Goal: Task Accomplishment & Management: Use online tool/utility

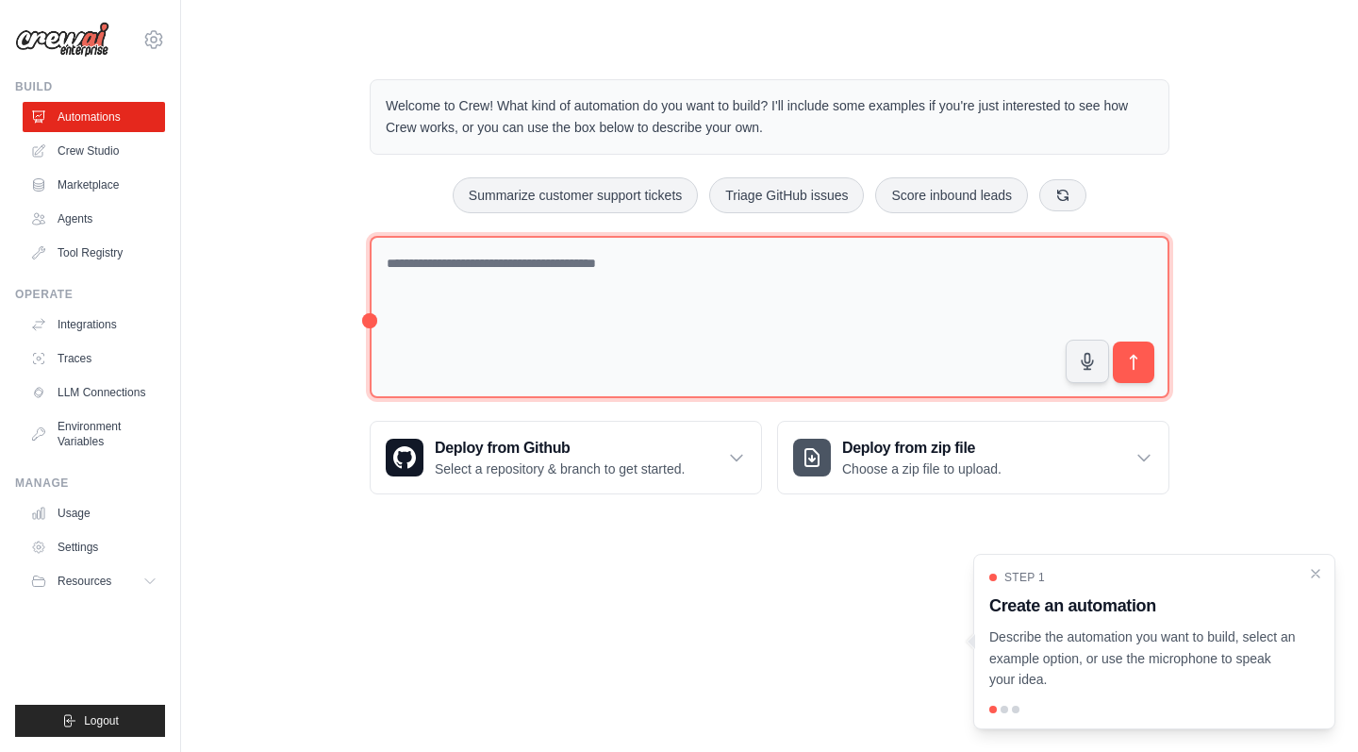
click at [506, 261] on textarea at bounding box center [770, 317] width 800 height 163
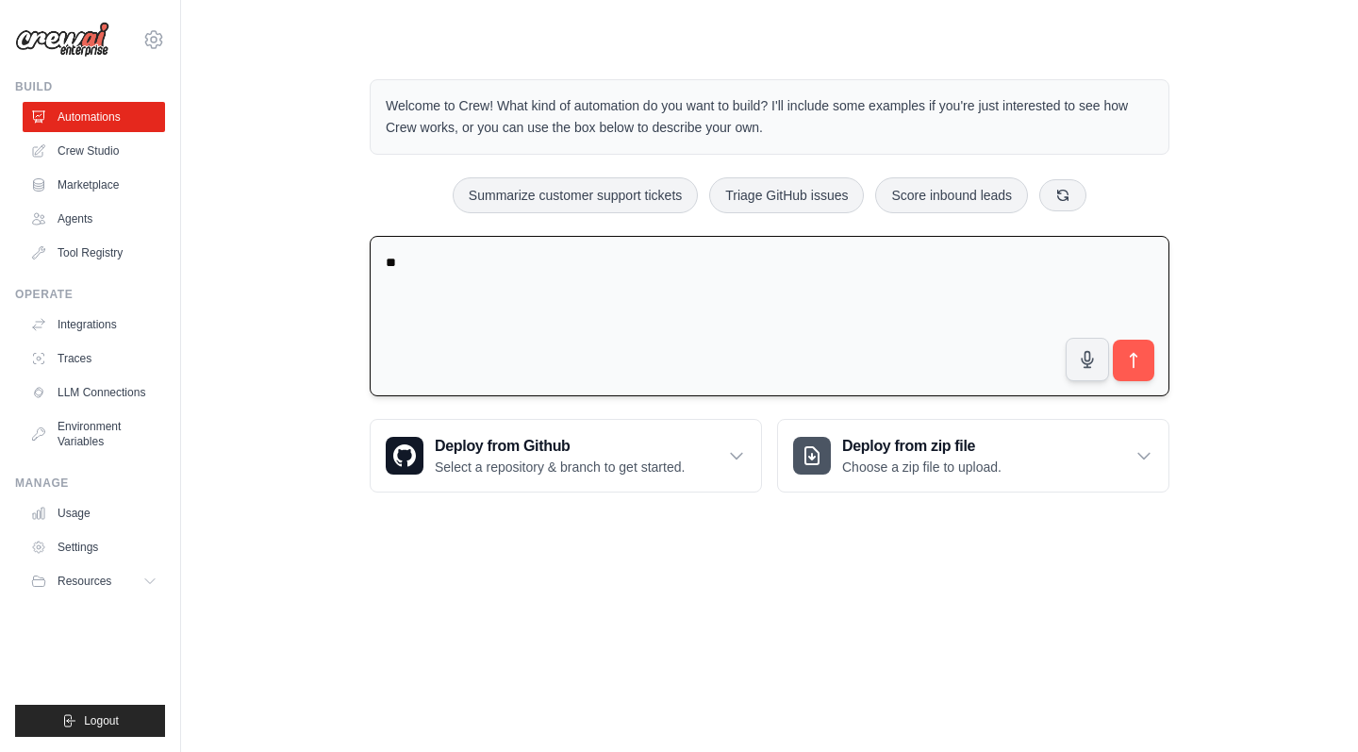
type textarea "*"
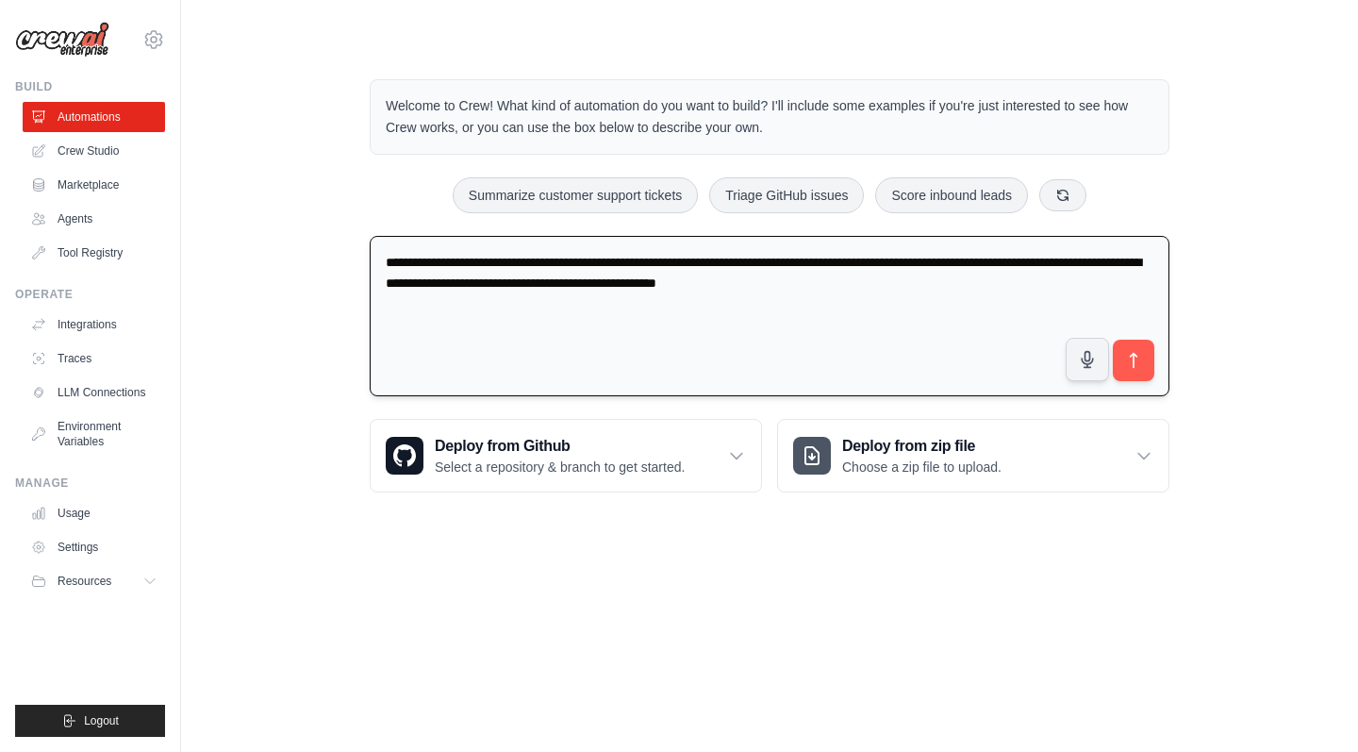
paste textarea "**********"
click at [382, 302] on textarea "**********" at bounding box center [770, 316] width 800 height 161
paste textarea "**********"
click at [865, 289] on textarea "**********" at bounding box center [770, 316] width 800 height 161
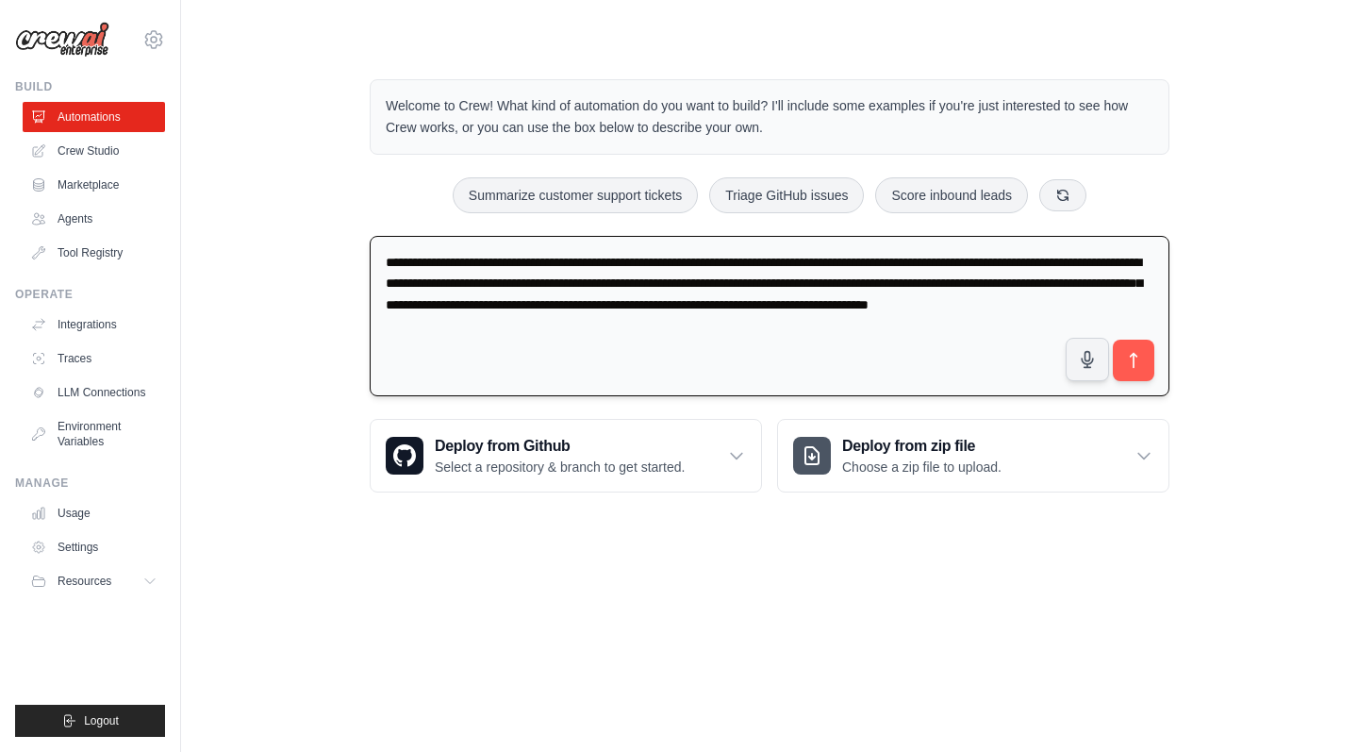
click at [595, 328] on textarea "**********" at bounding box center [770, 316] width 800 height 161
type textarea "**********"
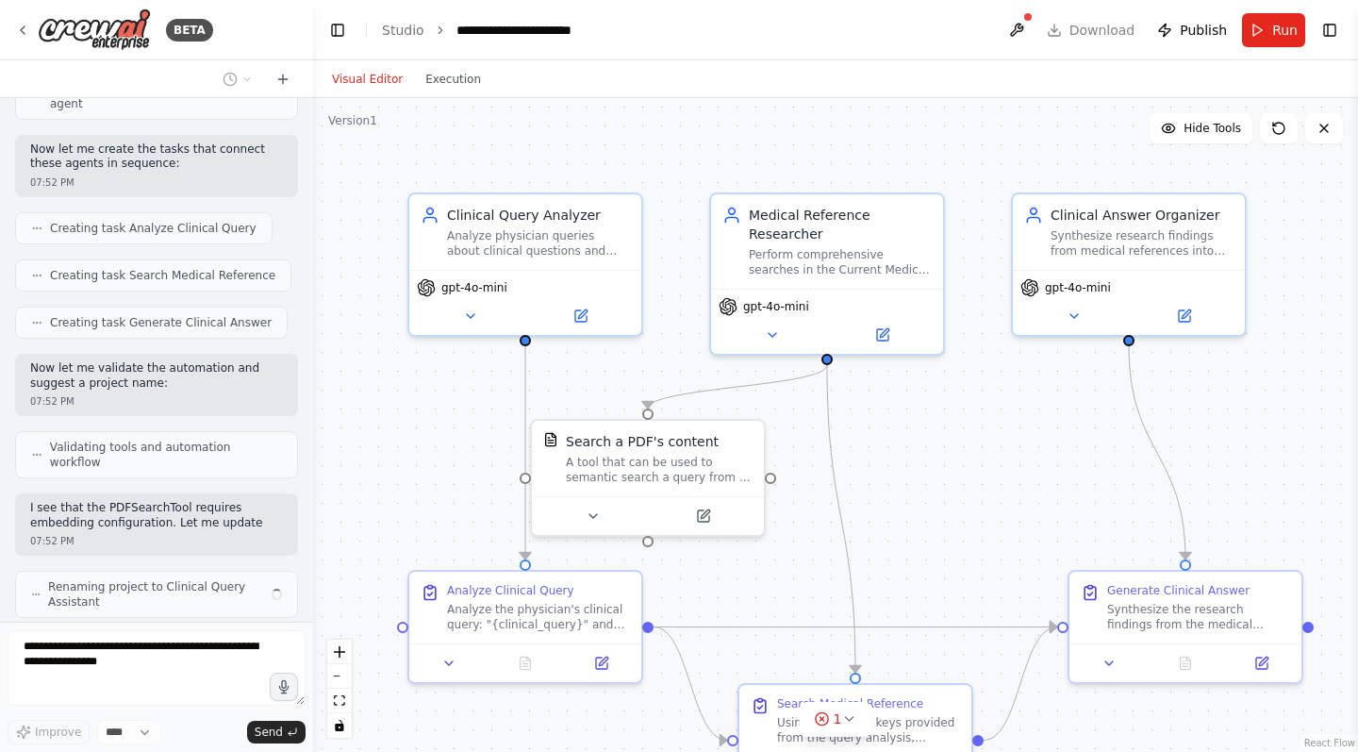
scroll to position [795, 0]
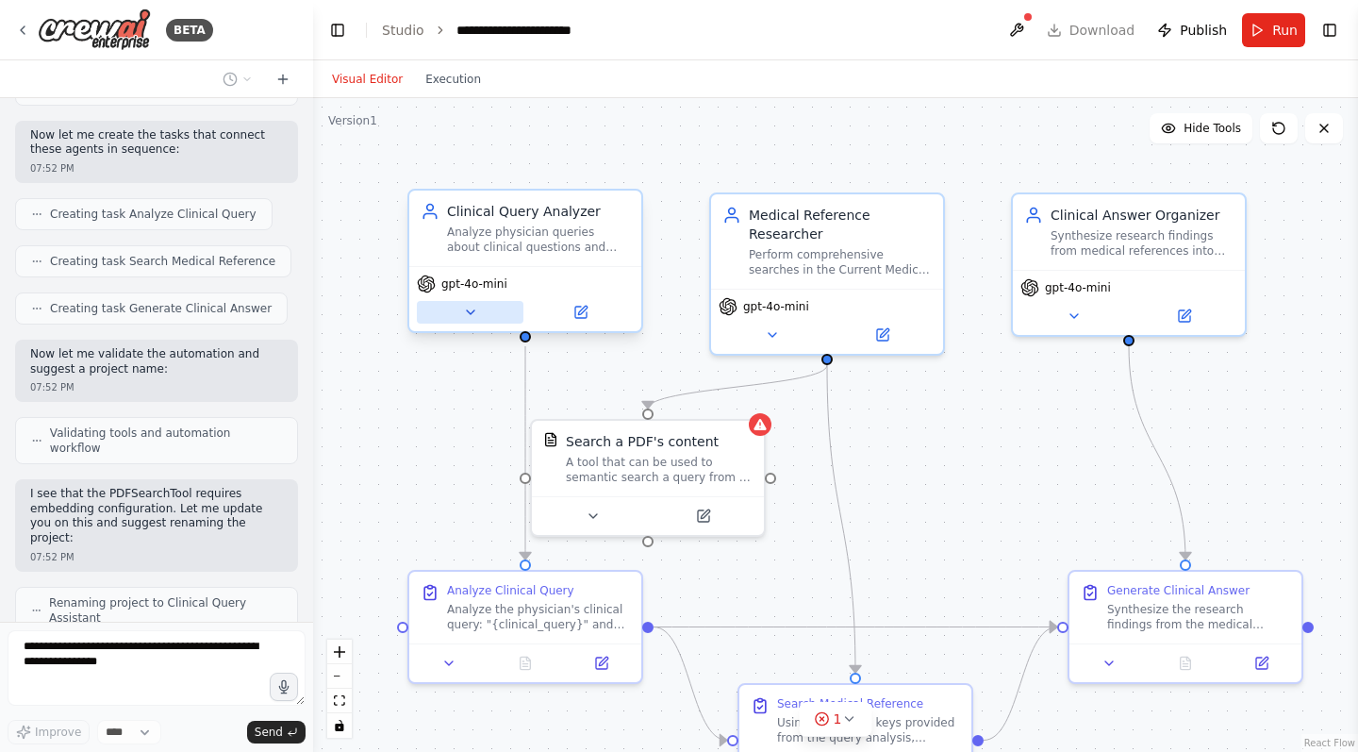
click at [472, 310] on icon at bounding box center [471, 312] width 8 height 4
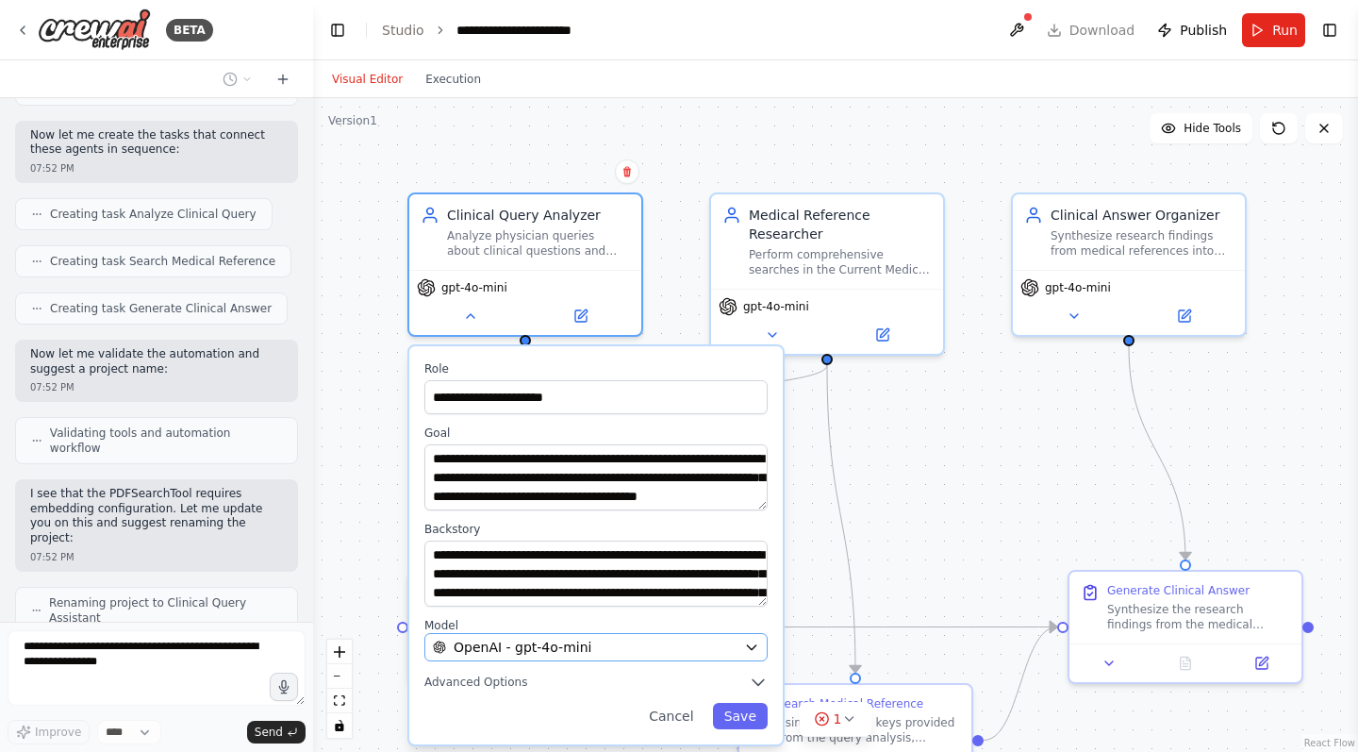
click at [540, 653] on span "OpenAI - gpt-4o-mini" at bounding box center [523, 647] width 138 height 19
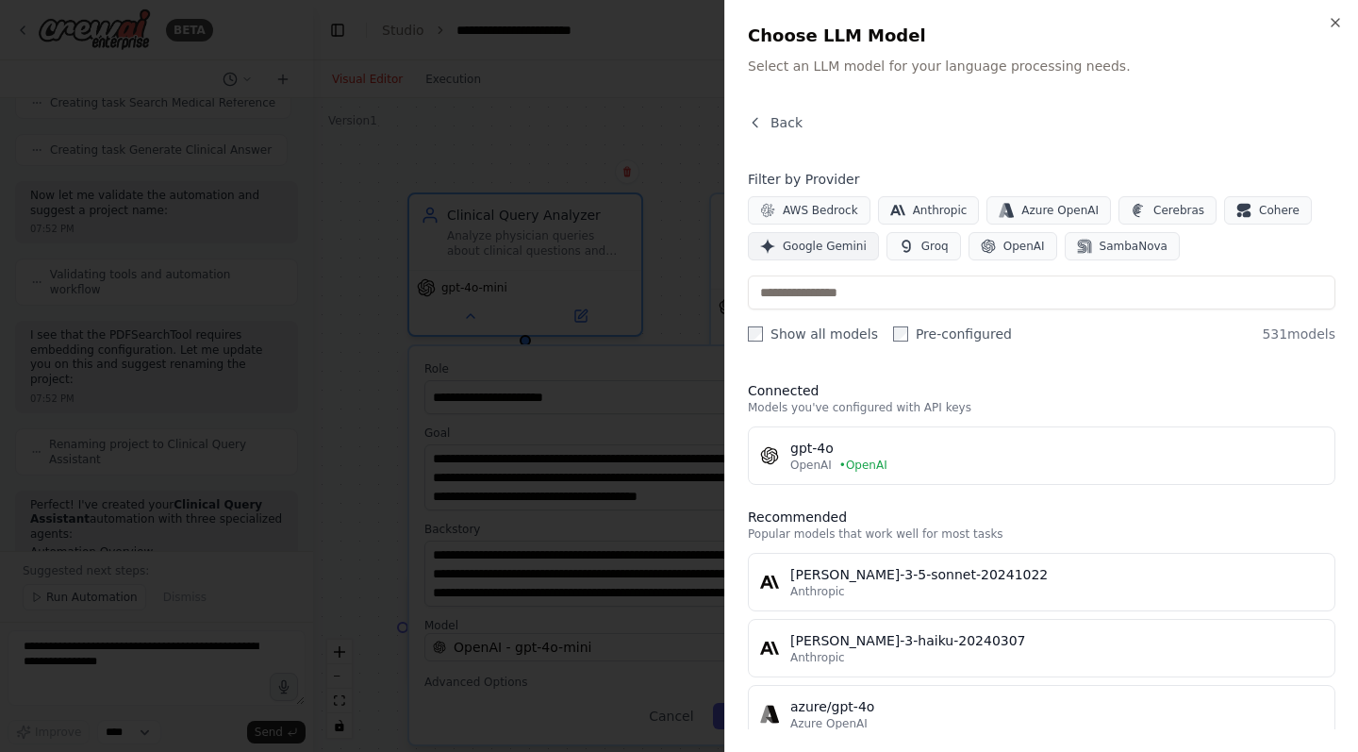
click at [841, 246] on span "Google Gemini" at bounding box center [825, 246] width 84 height 15
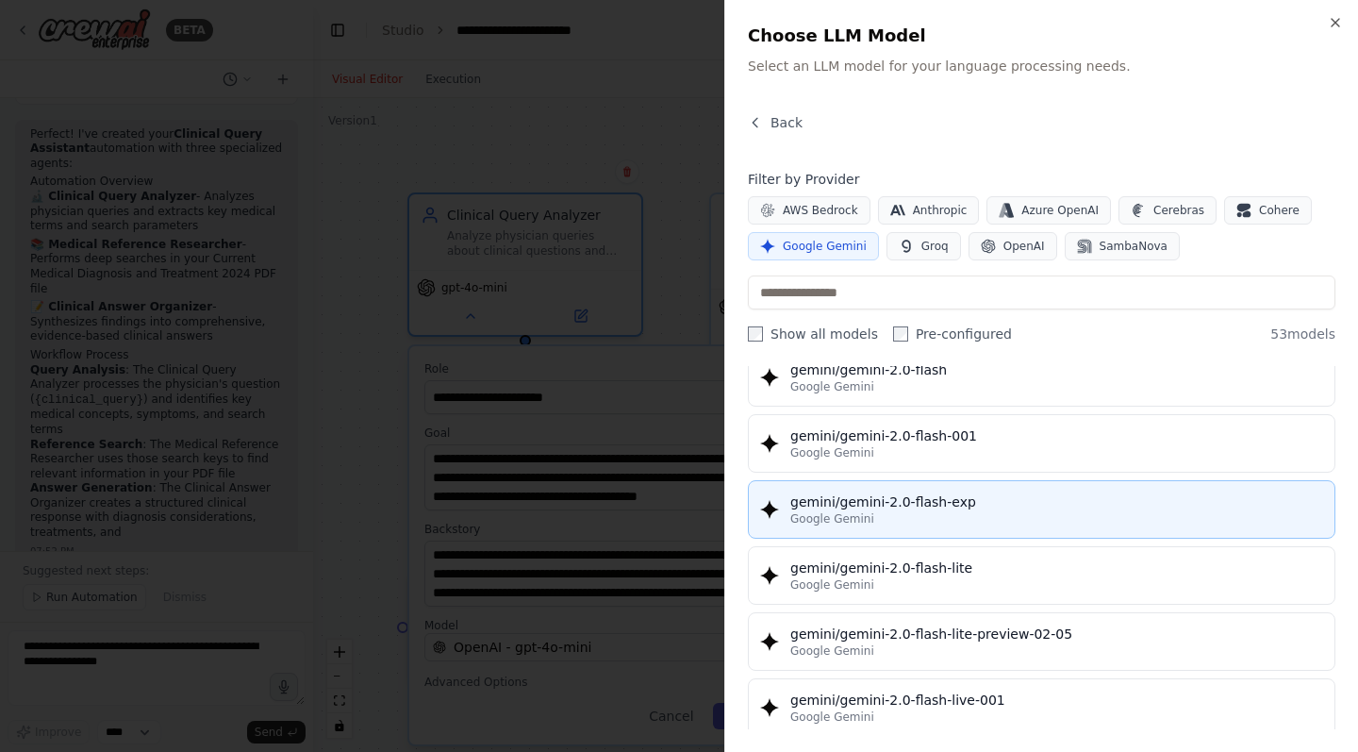
scroll to position [0, 0]
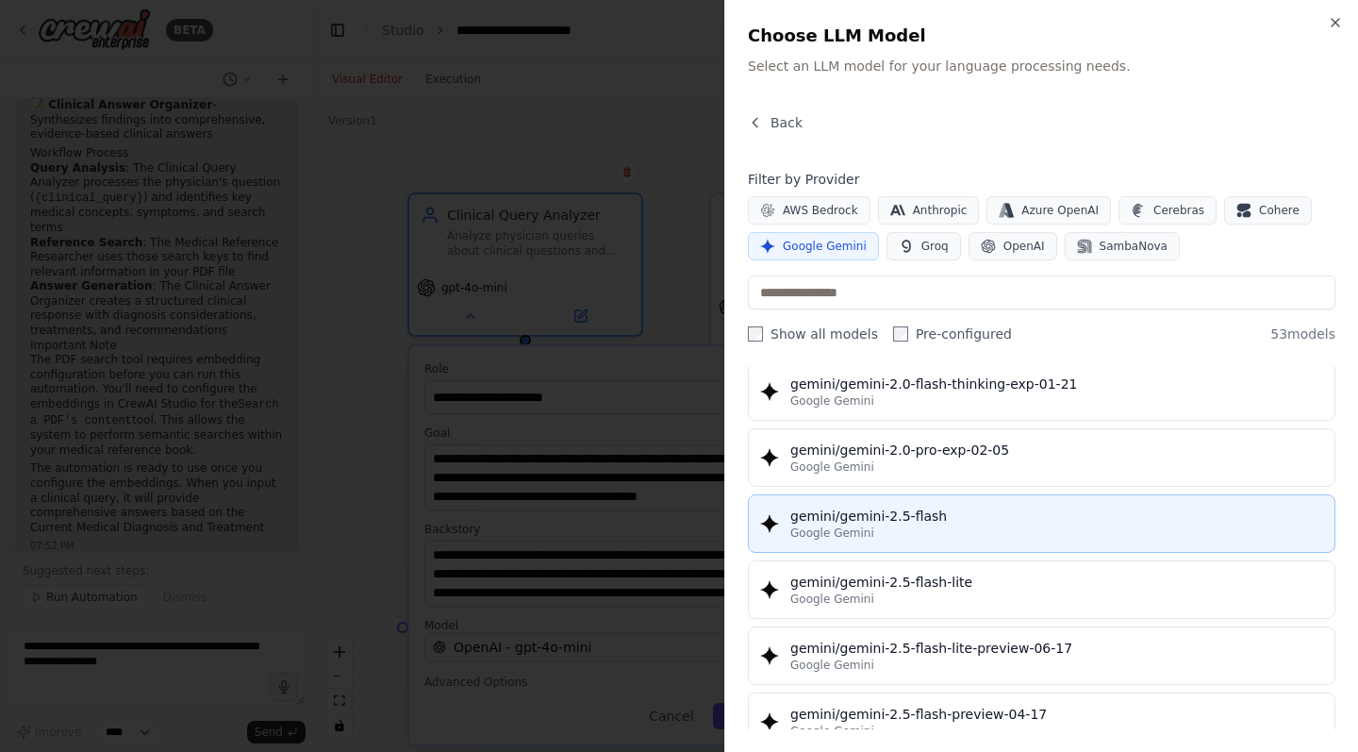
click at [948, 516] on div "gemini/gemini-2.5-flash" at bounding box center [1056, 515] width 533 height 19
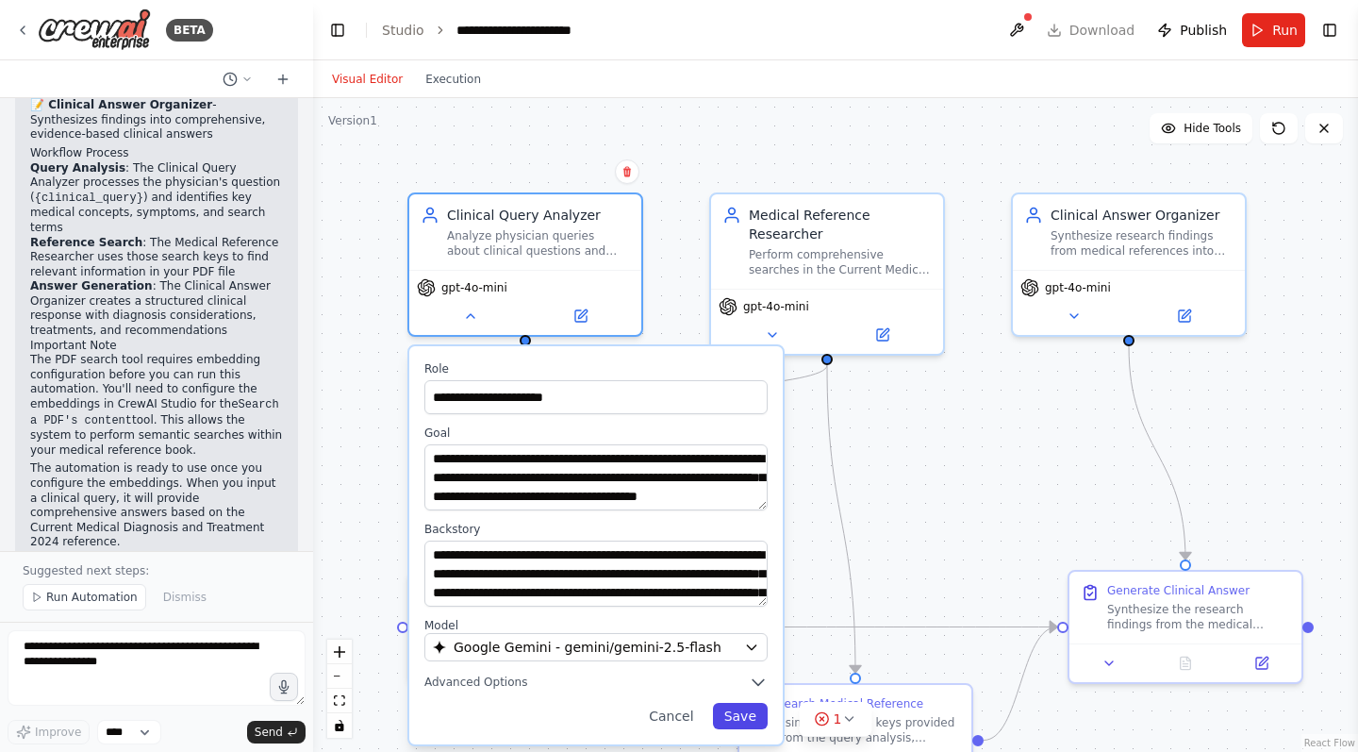
click at [749, 716] on button "Save" at bounding box center [740, 716] width 55 height 26
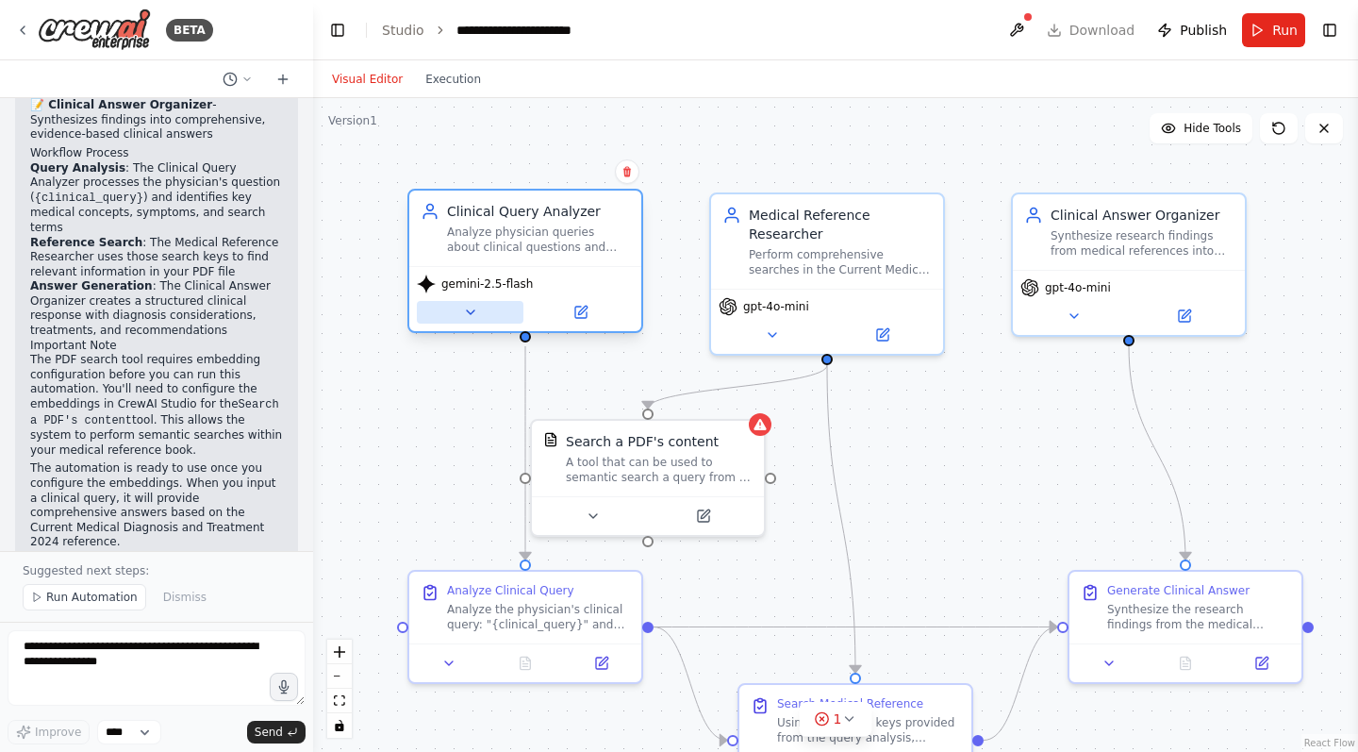
click at [472, 314] on icon at bounding box center [470, 312] width 15 height 15
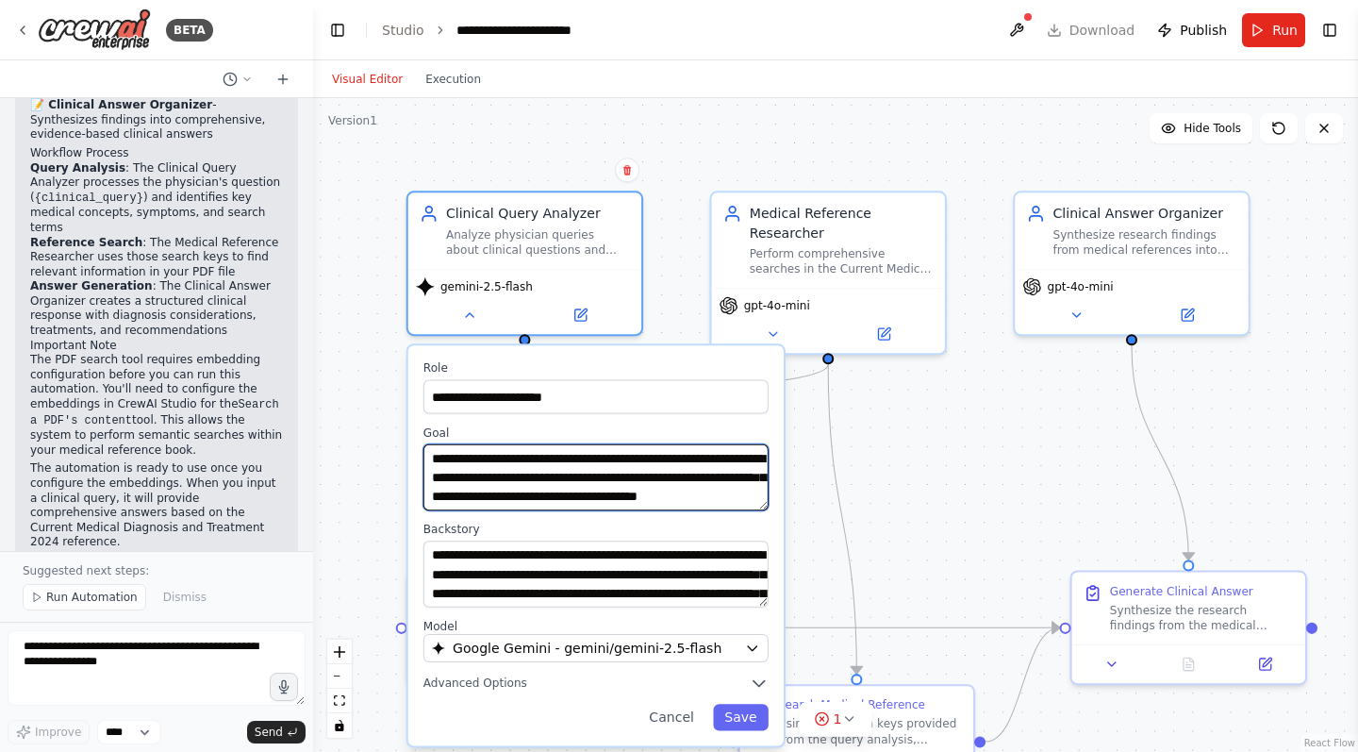
click at [739, 494] on textarea "**********" at bounding box center [595, 477] width 345 height 66
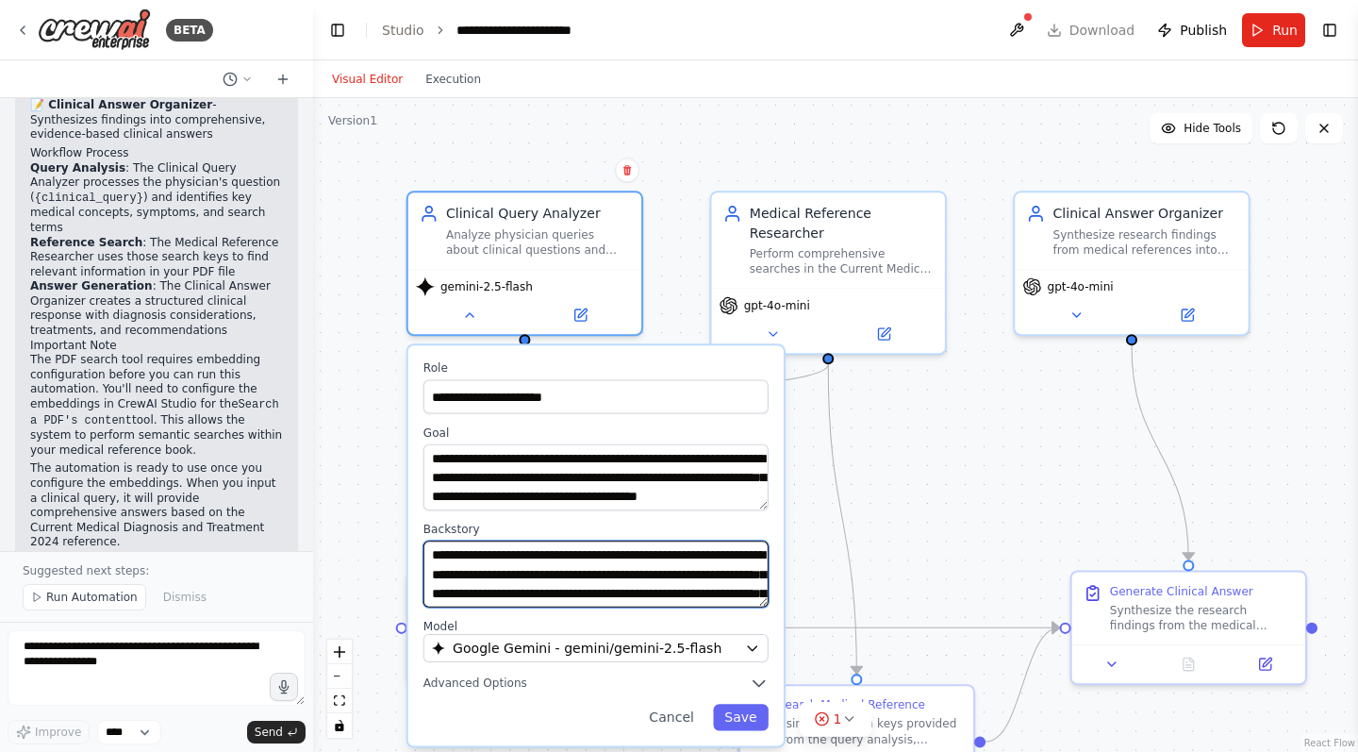
click at [704, 559] on textarea "**********" at bounding box center [595, 573] width 345 height 66
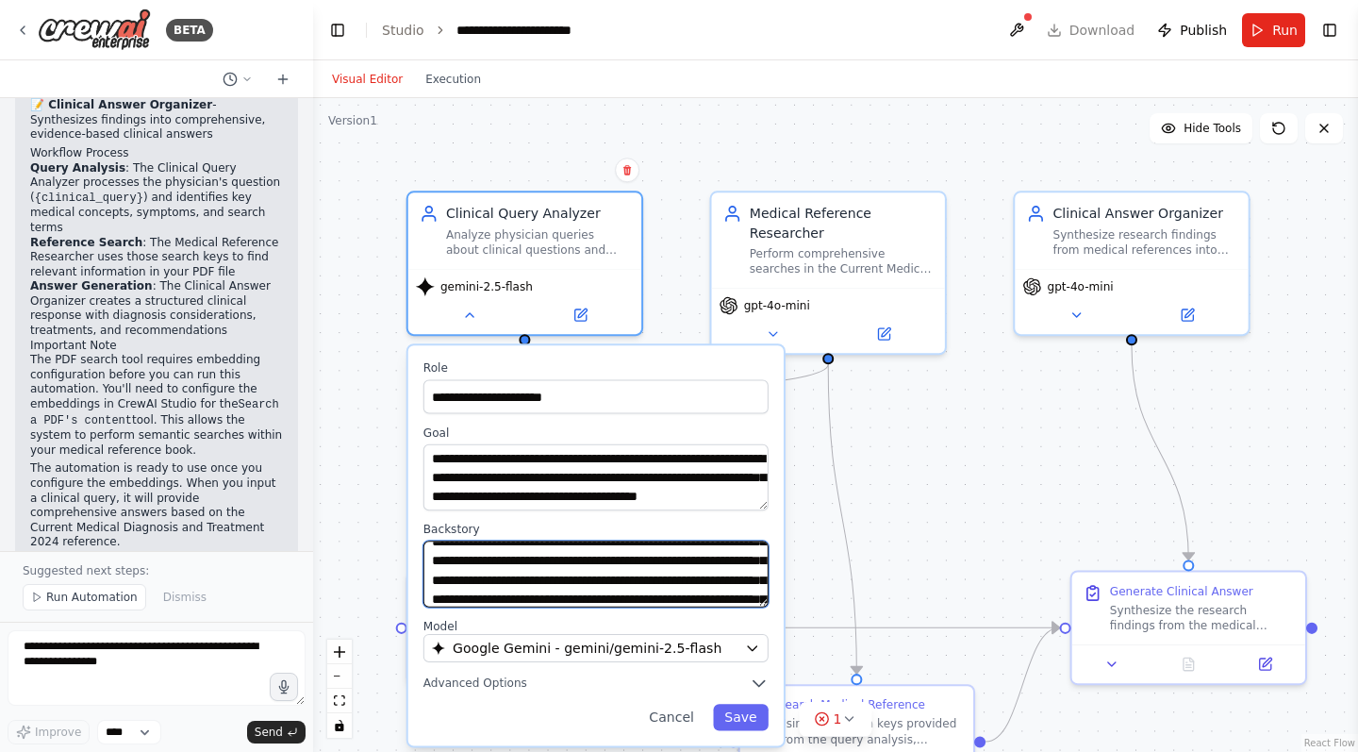
scroll to position [70, 0]
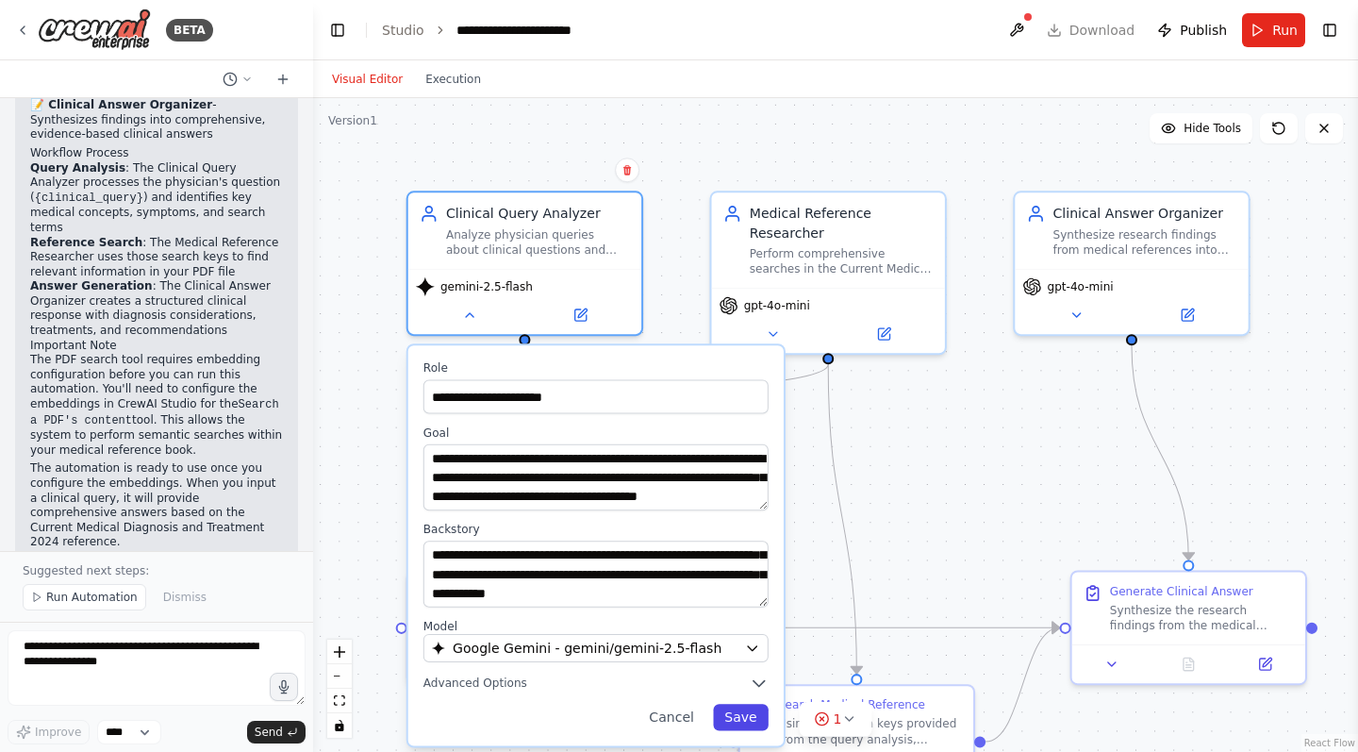
click at [752, 716] on button "Save" at bounding box center [741, 717] width 56 height 26
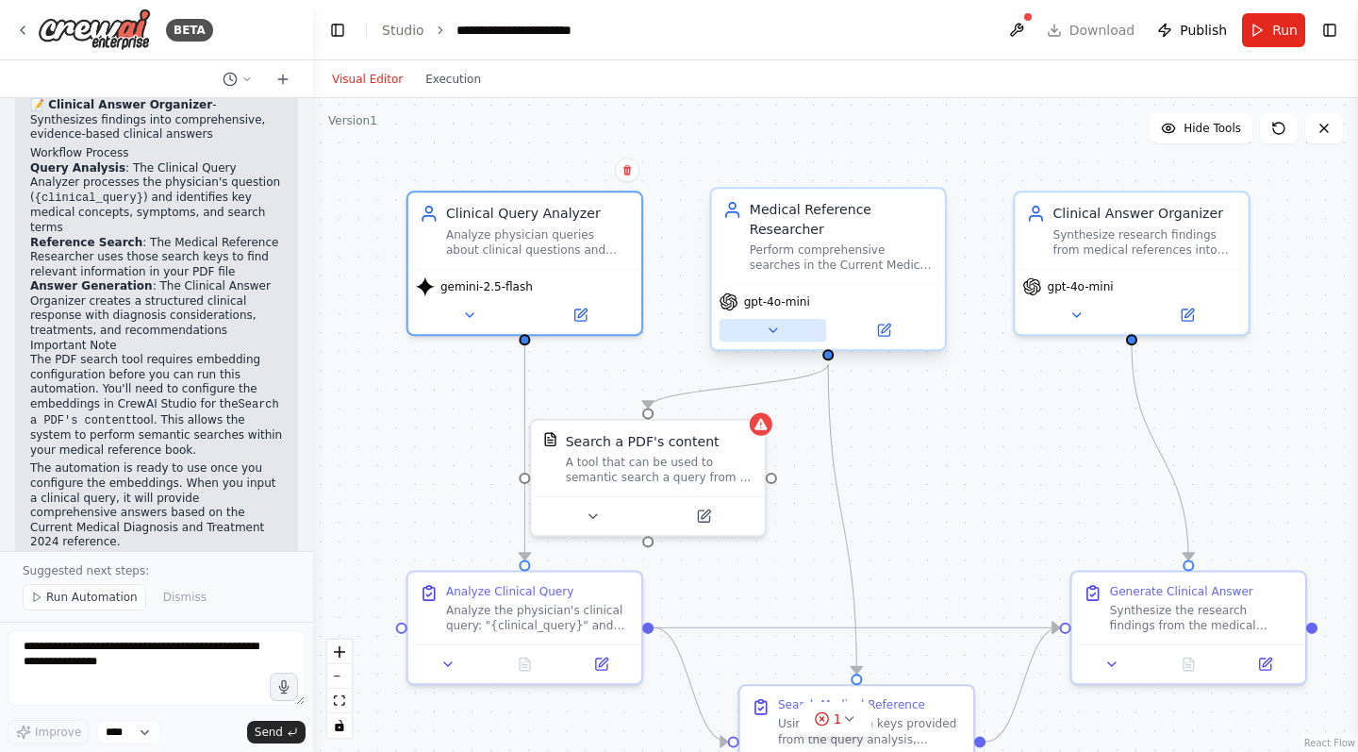
click at [776, 328] on icon at bounding box center [772, 330] width 15 height 15
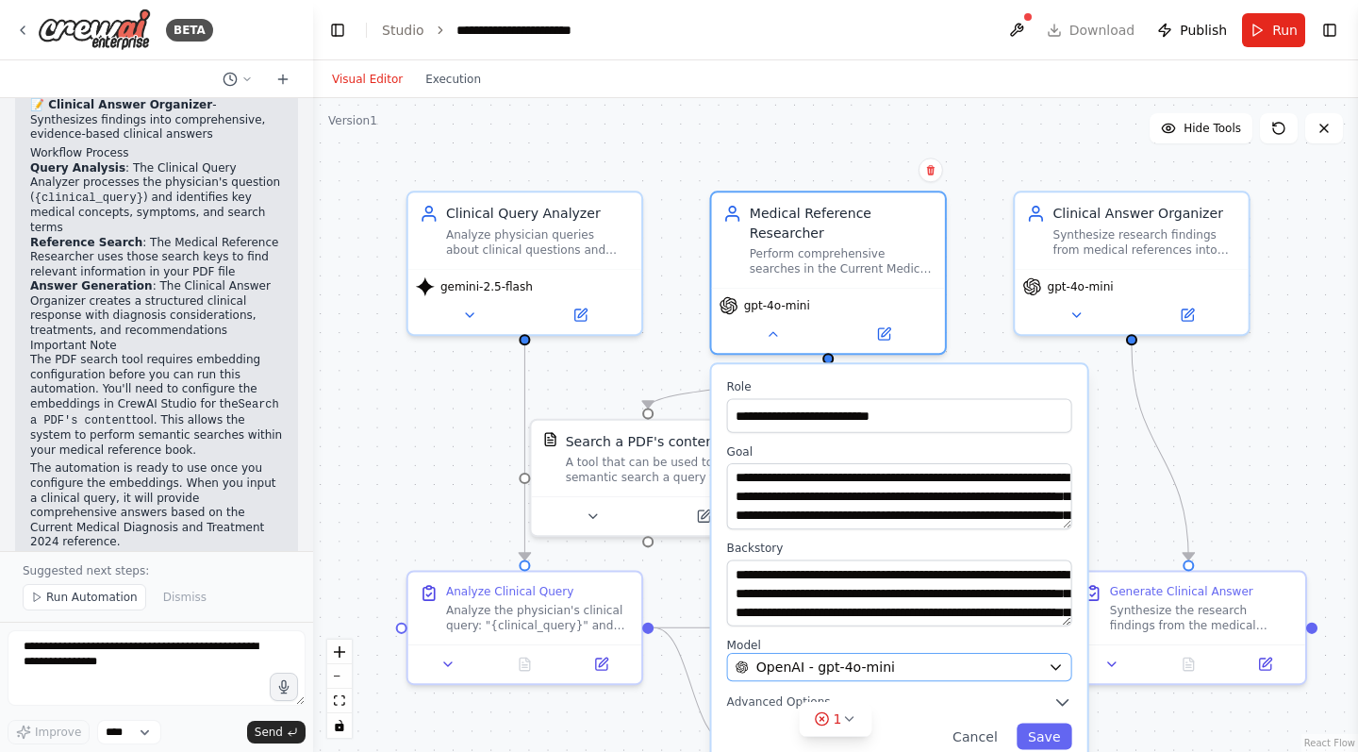
click at [815, 673] on span "OpenAI - gpt-4o-mini" at bounding box center [825, 666] width 139 height 19
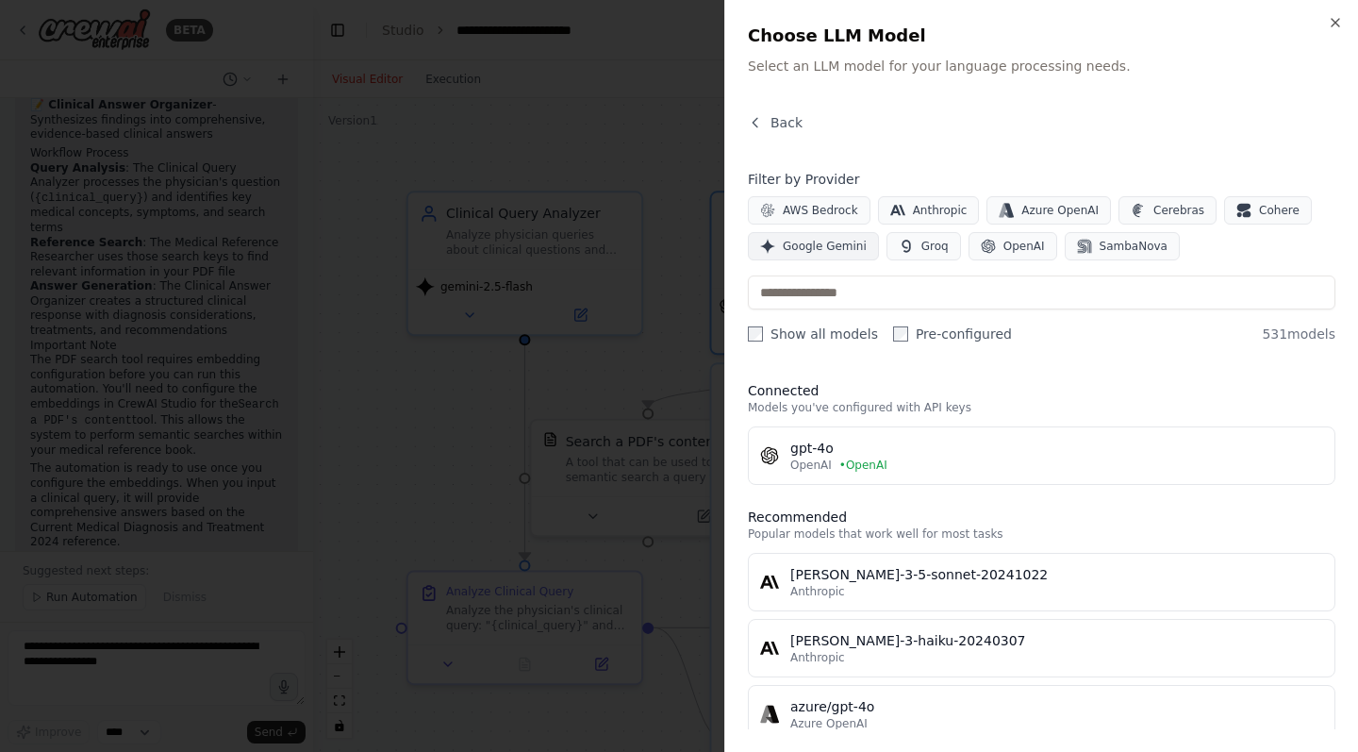
click at [845, 241] on span "Google Gemini" at bounding box center [825, 246] width 84 height 15
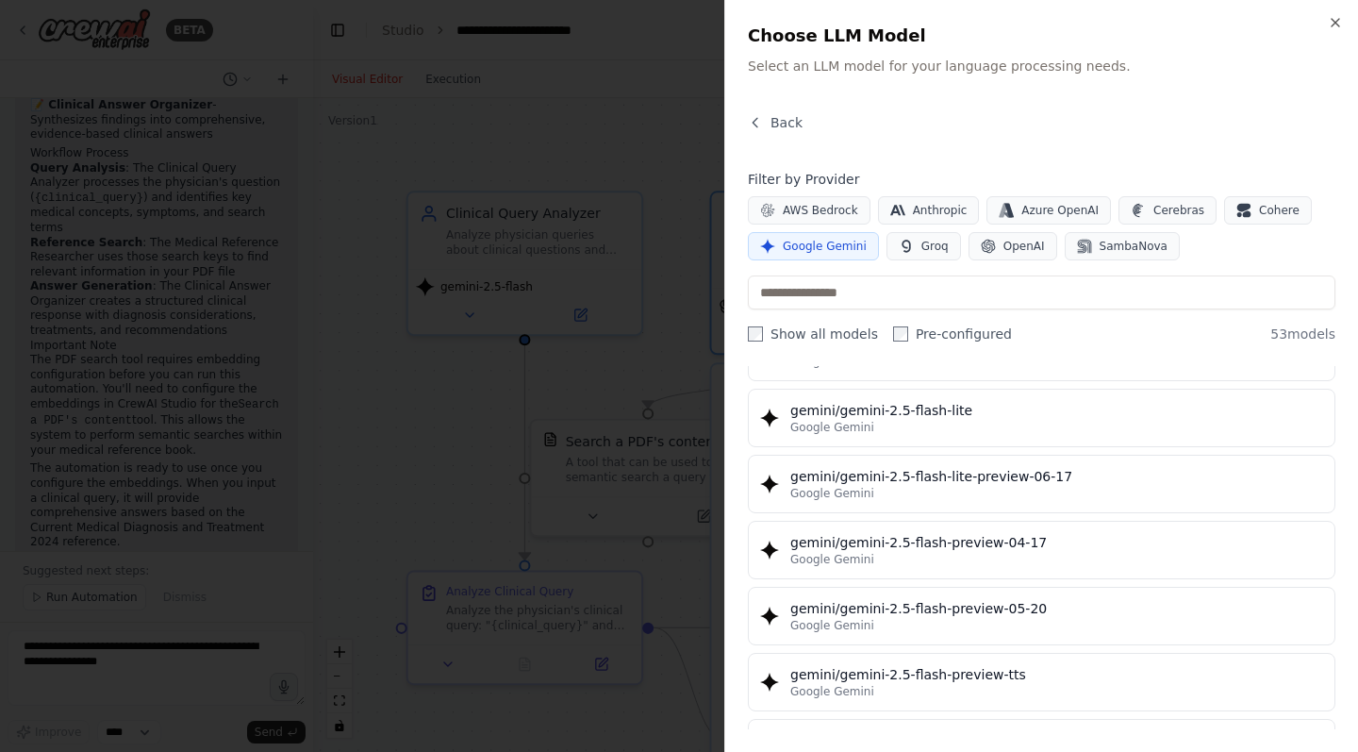
scroll to position [1651, 0]
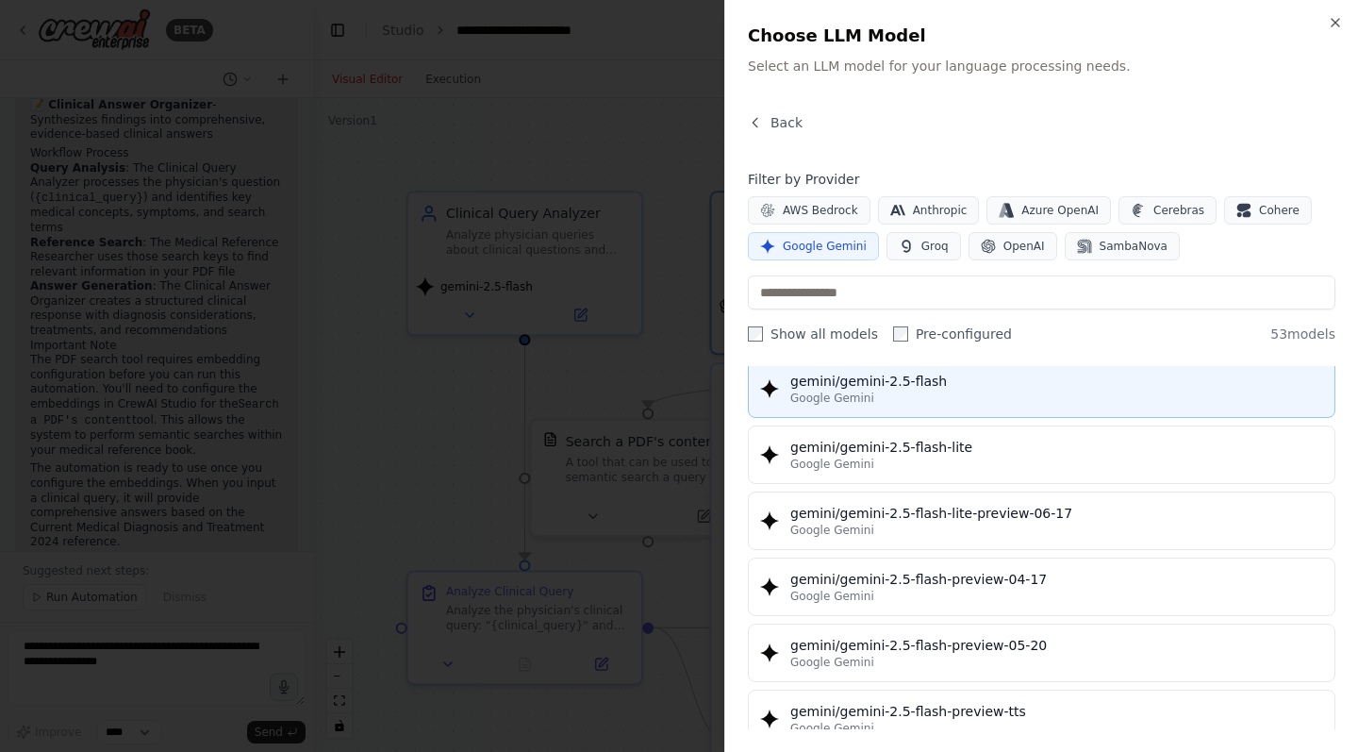
click at [971, 384] on div "gemini/gemini-2.5-flash" at bounding box center [1056, 381] width 533 height 19
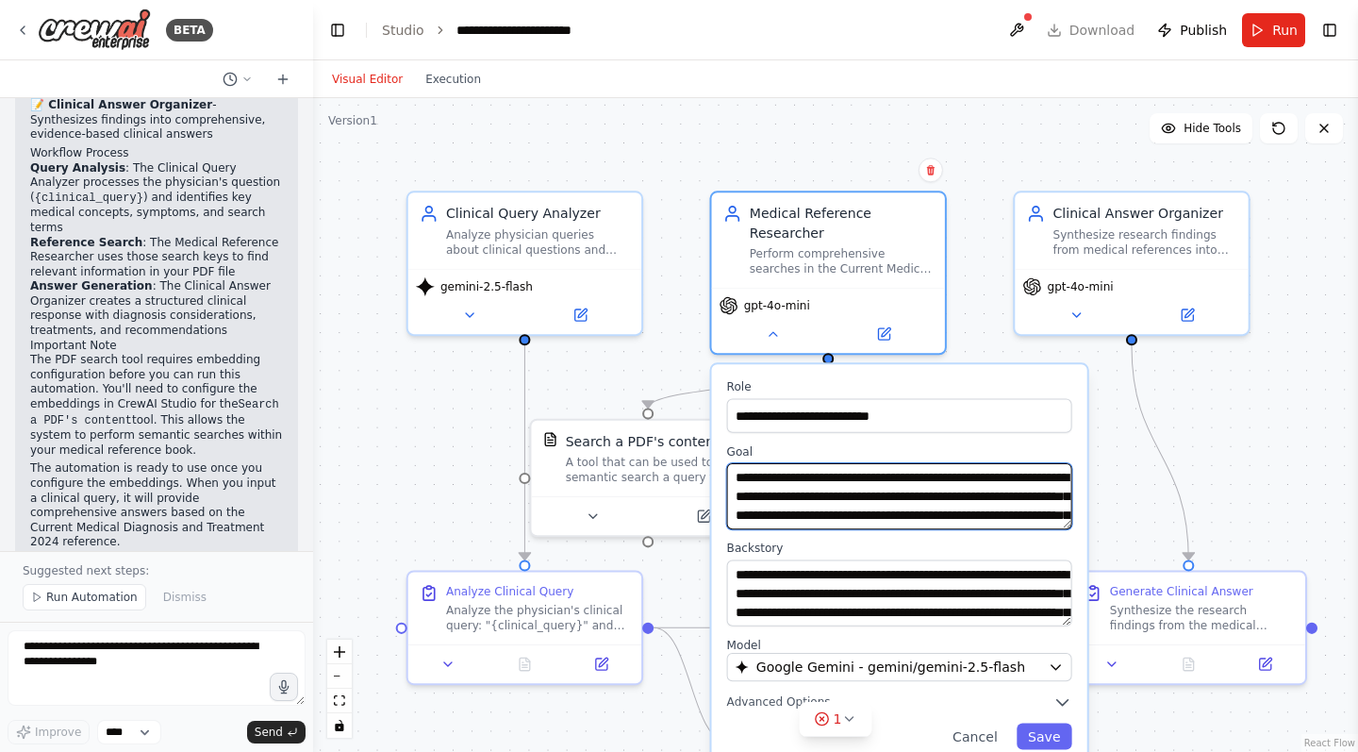
click at [935, 501] on textarea "**********" at bounding box center [899, 496] width 345 height 66
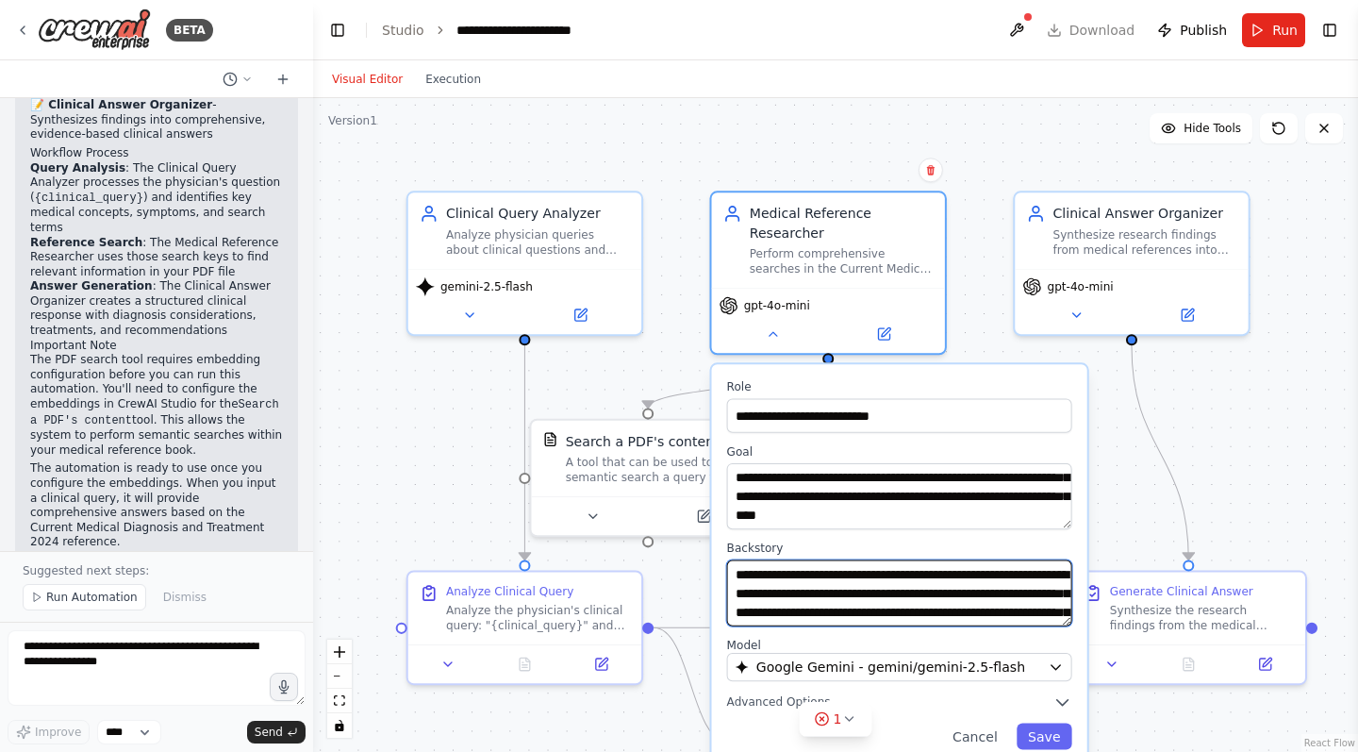
click at [961, 584] on textarea "**********" at bounding box center [899, 592] width 345 height 66
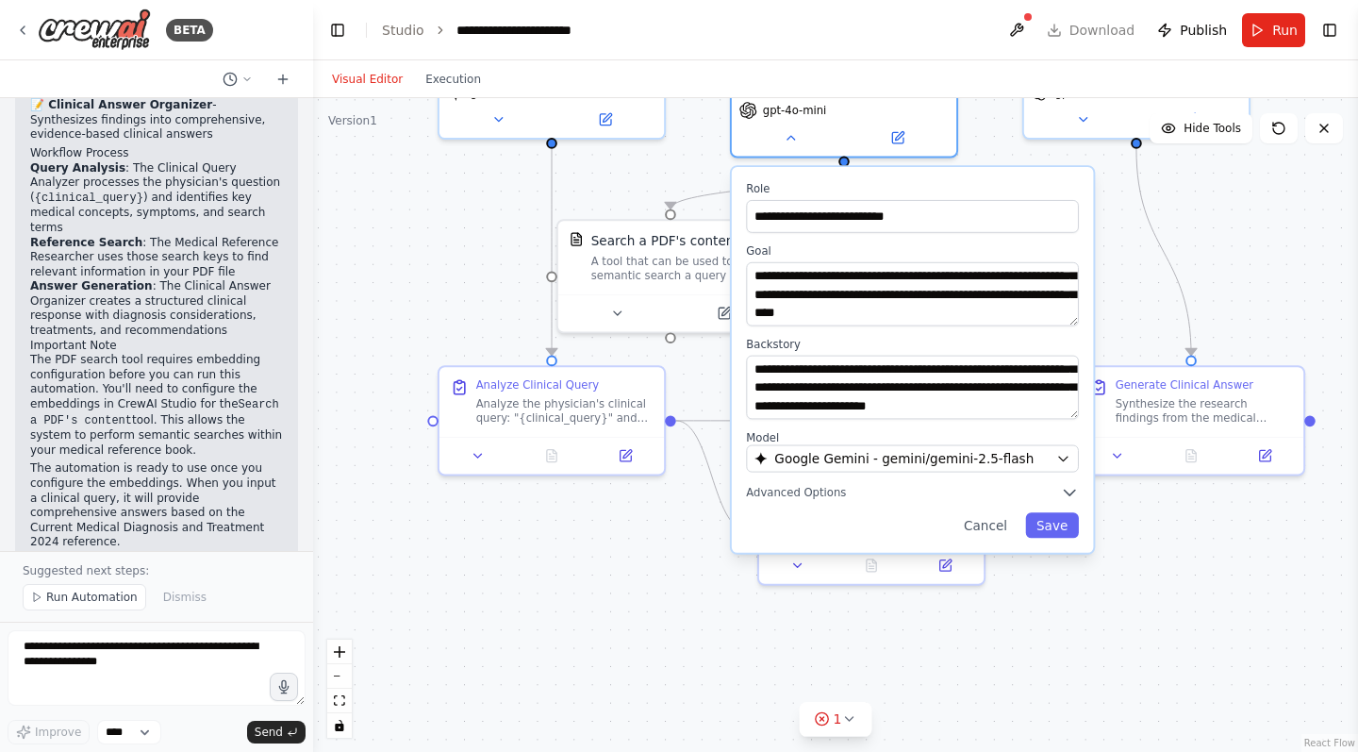
drag, startPoint x: 1119, startPoint y: 454, endPoint x: 1133, endPoint y: 245, distance: 208.9
click at [1133, 245] on div ".deletable-edge-delete-btn { width: 20px; height: 20px; border: 0px solid #ffff…" at bounding box center [835, 425] width 1045 height 654
click at [1052, 534] on button "Save" at bounding box center [1052, 525] width 54 height 25
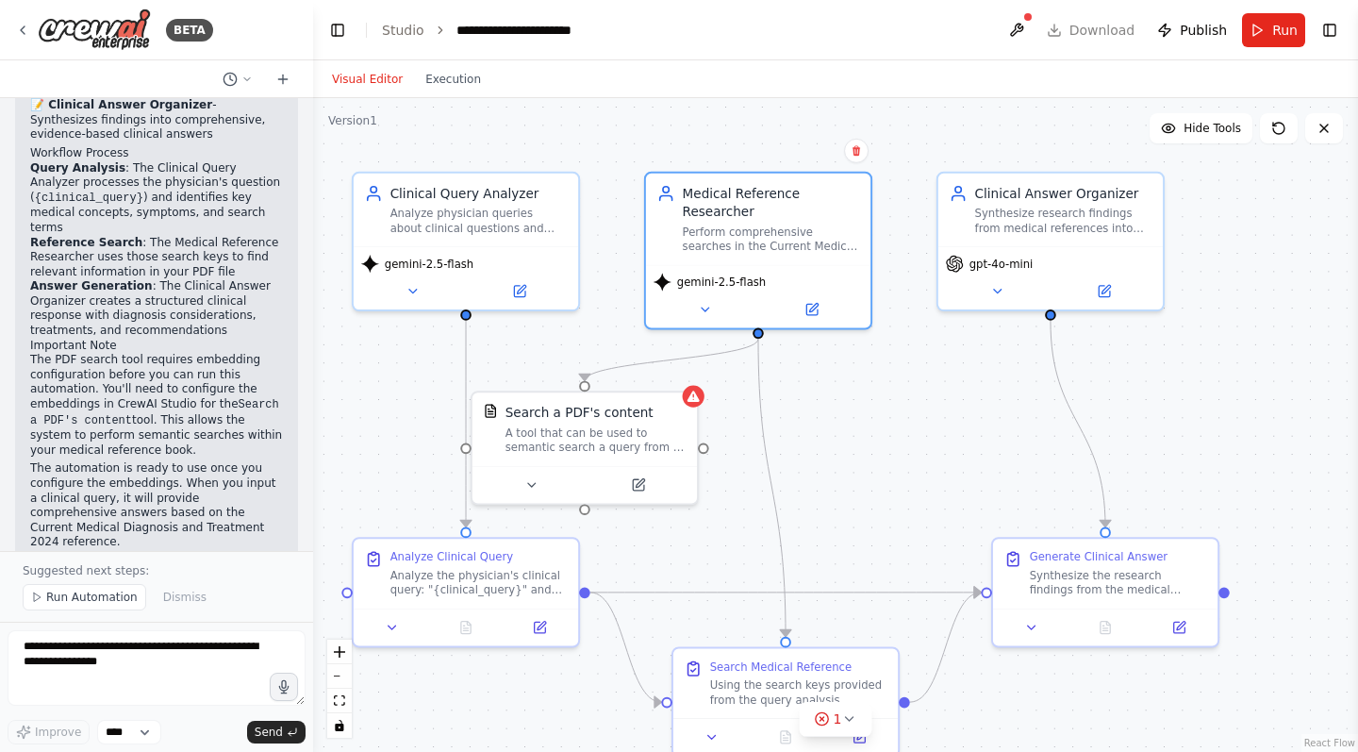
drag, startPoint x: 893, startPoint y: 354, endPoint x: 821, endPoint y: 522, distance: 182.5
click at [821, 522] on div ".deletable-edge-delete-btn { width: 20px; height: 20px; border: 0px solid #ffff…" at bounding box center [835, 425] width 1045 height 654
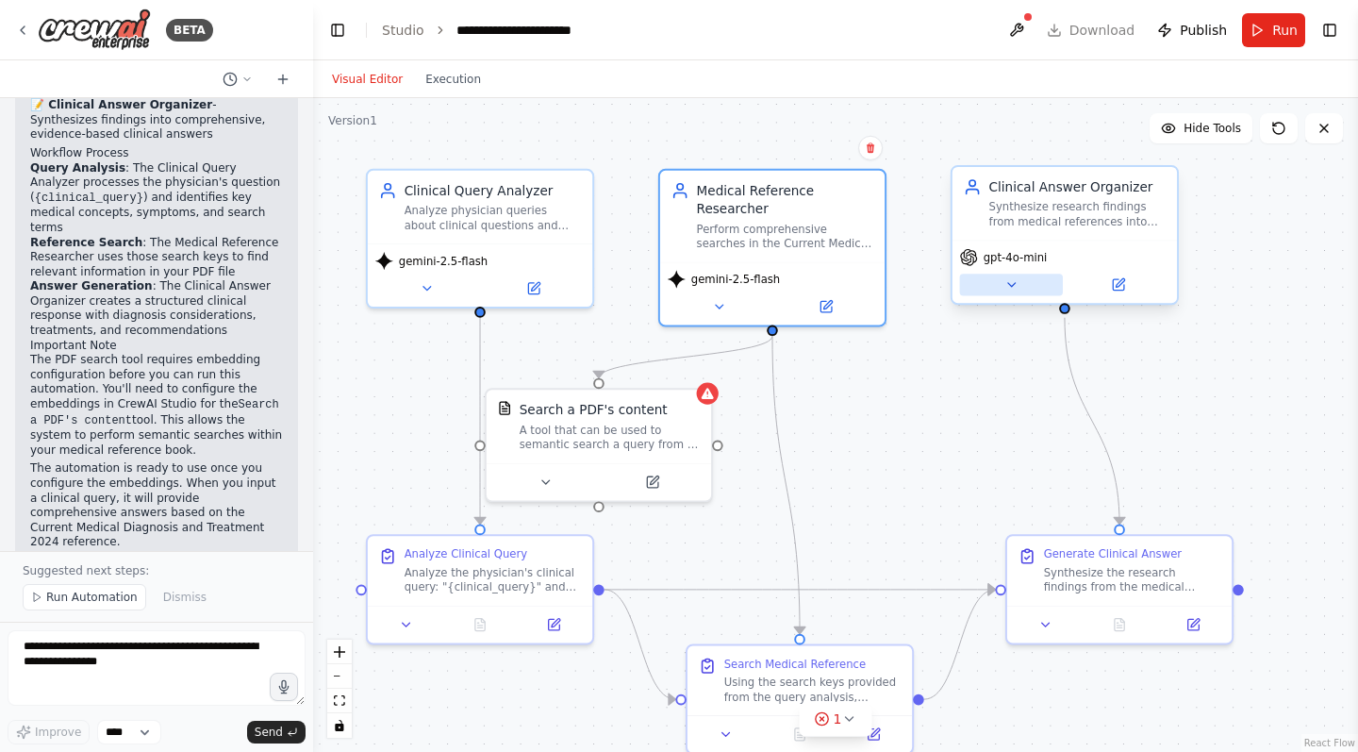
click at [1018, 283] on icon at bounding box center [1011, 284] width 14 height 14
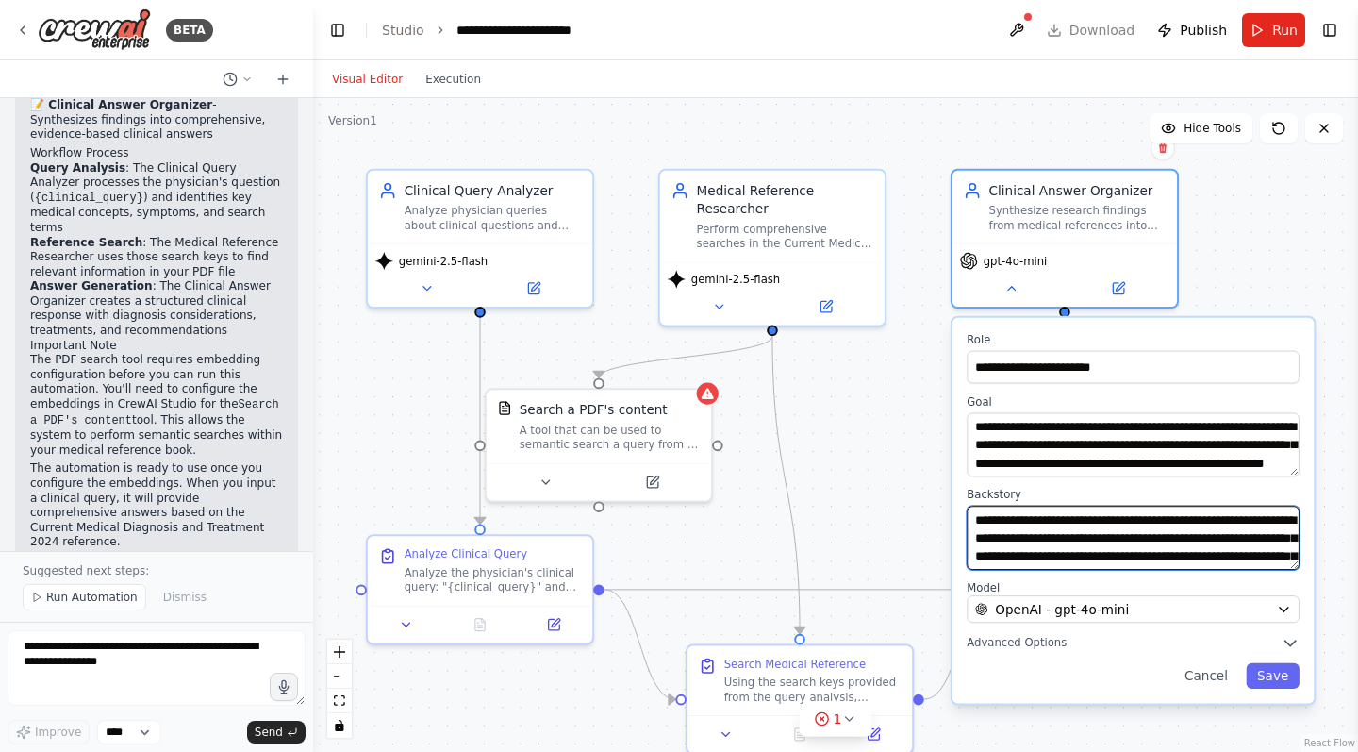
click at [1053, 533] on textarea "**********" at bounding box center [1133, 538] width 333 height 64
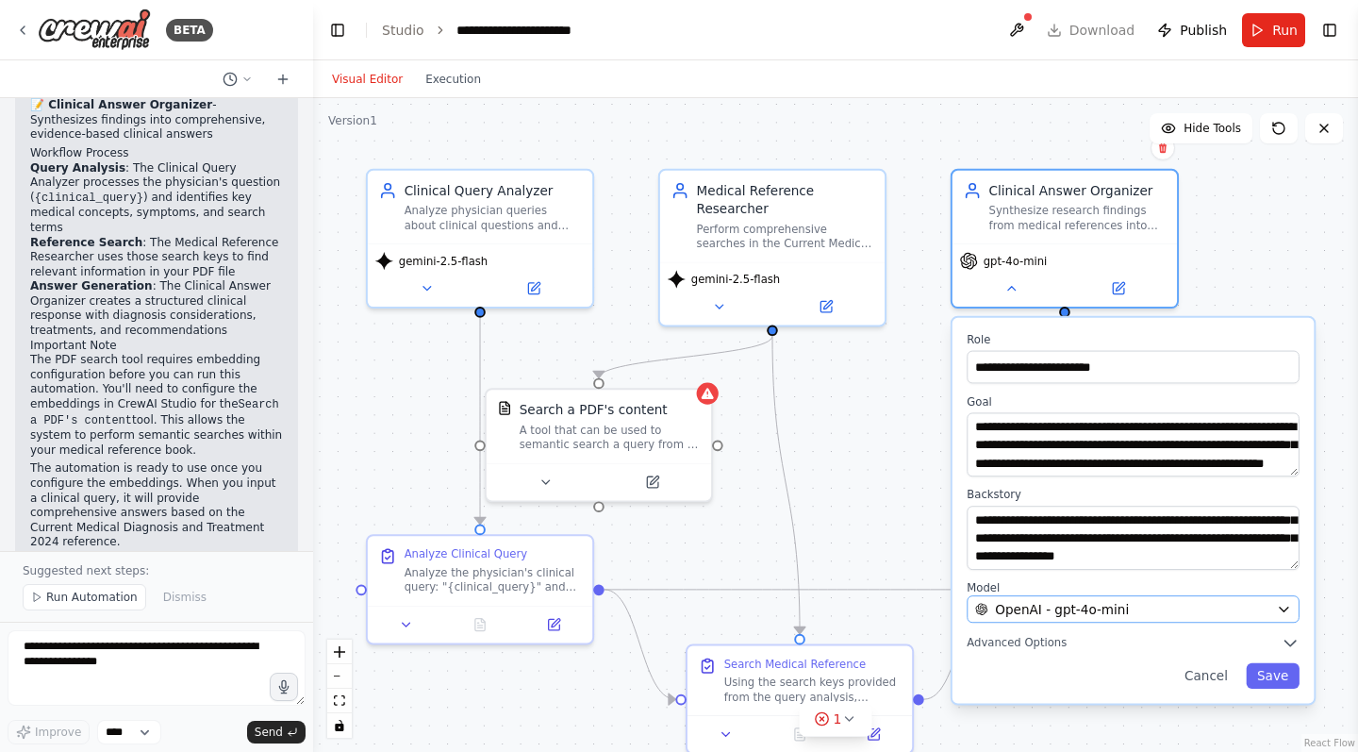
click at [1044, 607] on span "OpenAI - gpt-4o-mini" at bounding box center [1062, 609] width 134 height 18
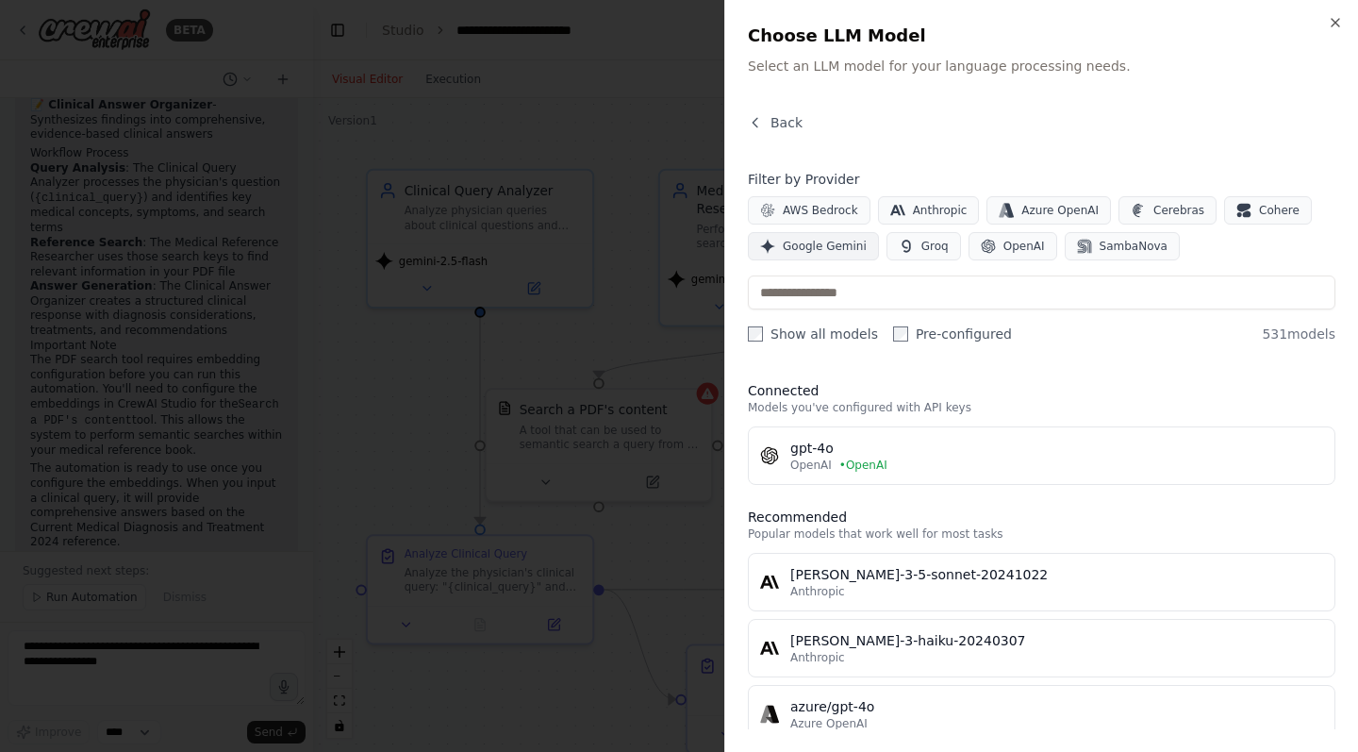
click at [850, 254] on button "Google Gemini" at bounding box center [813, 246] width 131 height 28
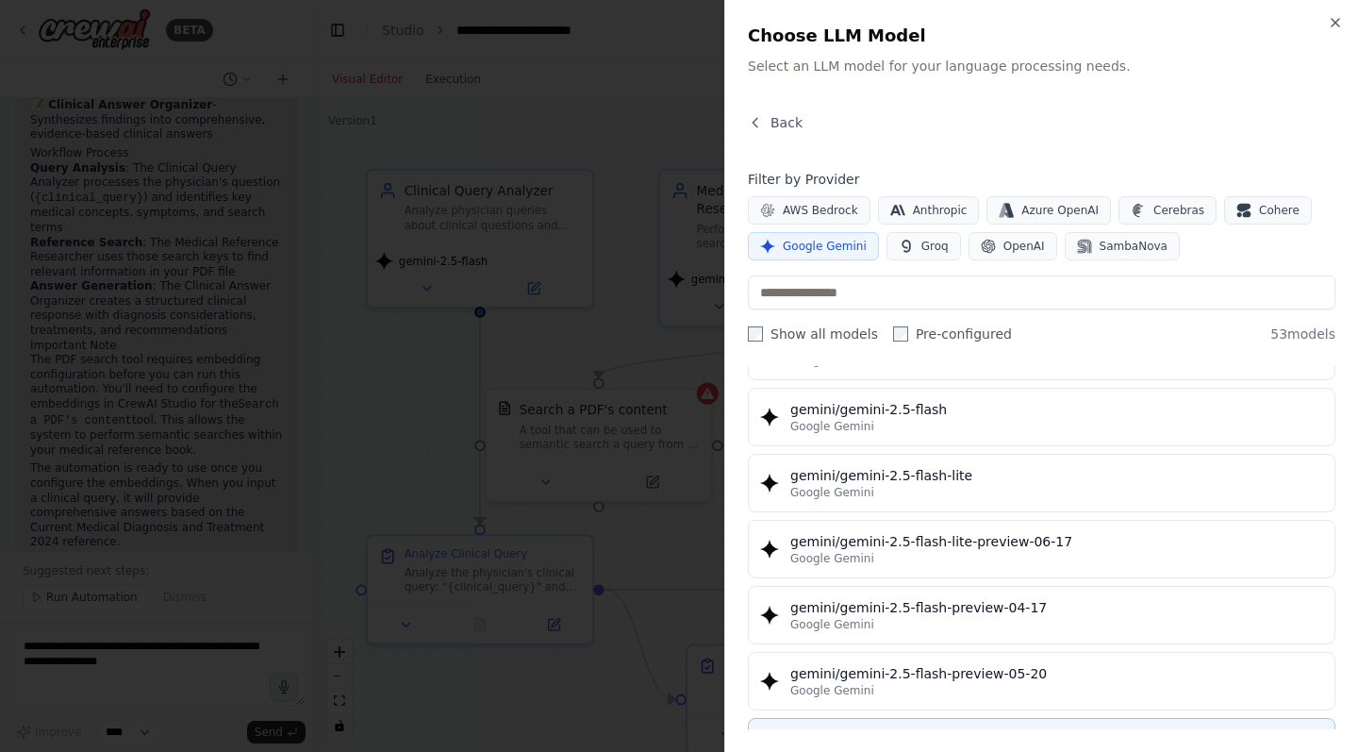
scroll to position [1619, 0]
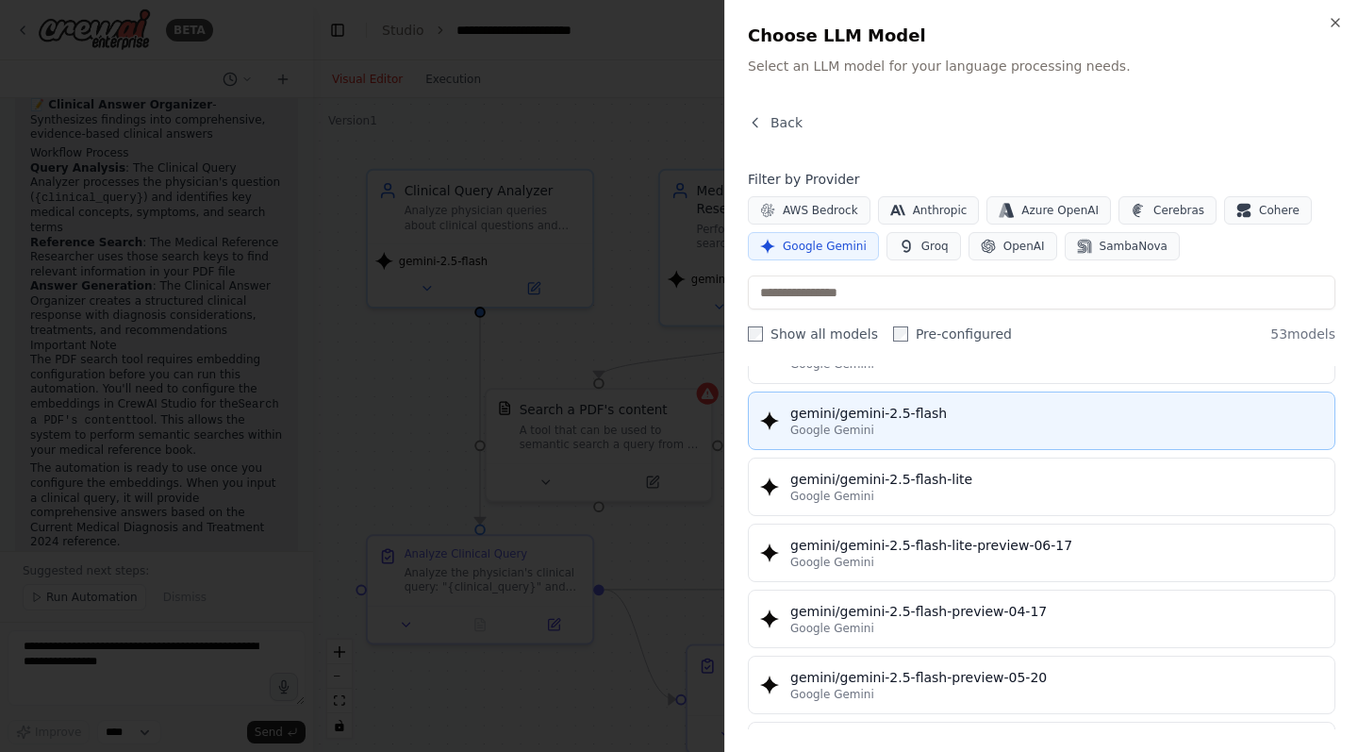
click at [984, 430] on div "Google Gemini" at bounding box center [1056, 430] width 533 height 15
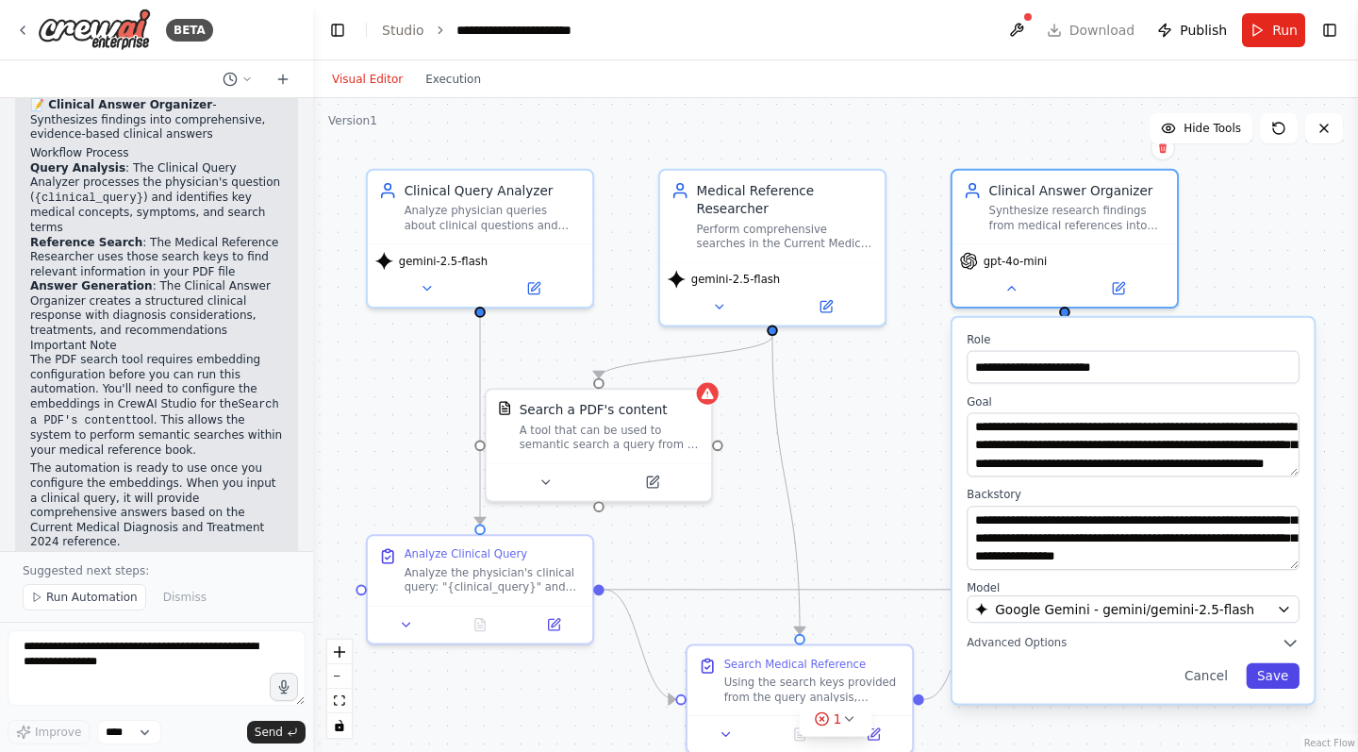
click at [1273, 675] on button "Save" at bounding box center [1273, 675] width 54 height 25
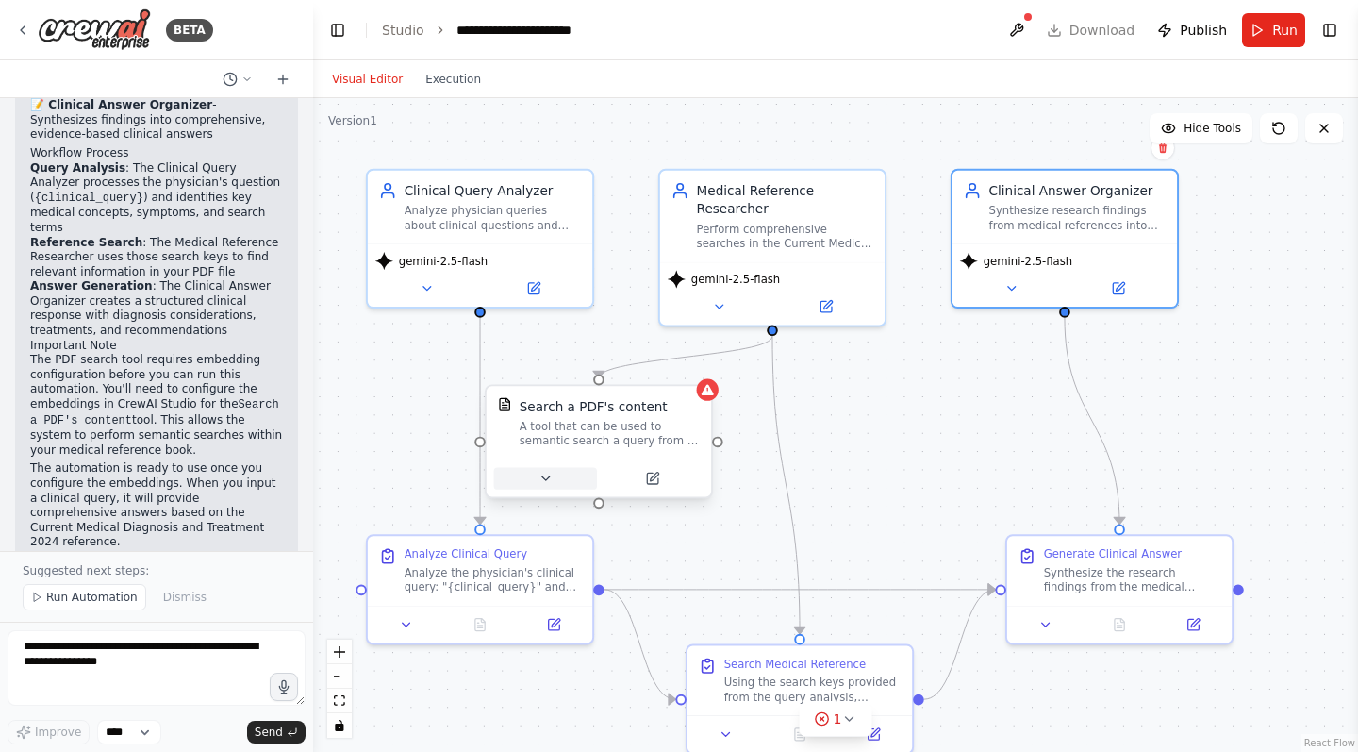
click at [550, 478] on icon at bounding box center [546, 478] width 14 height 14
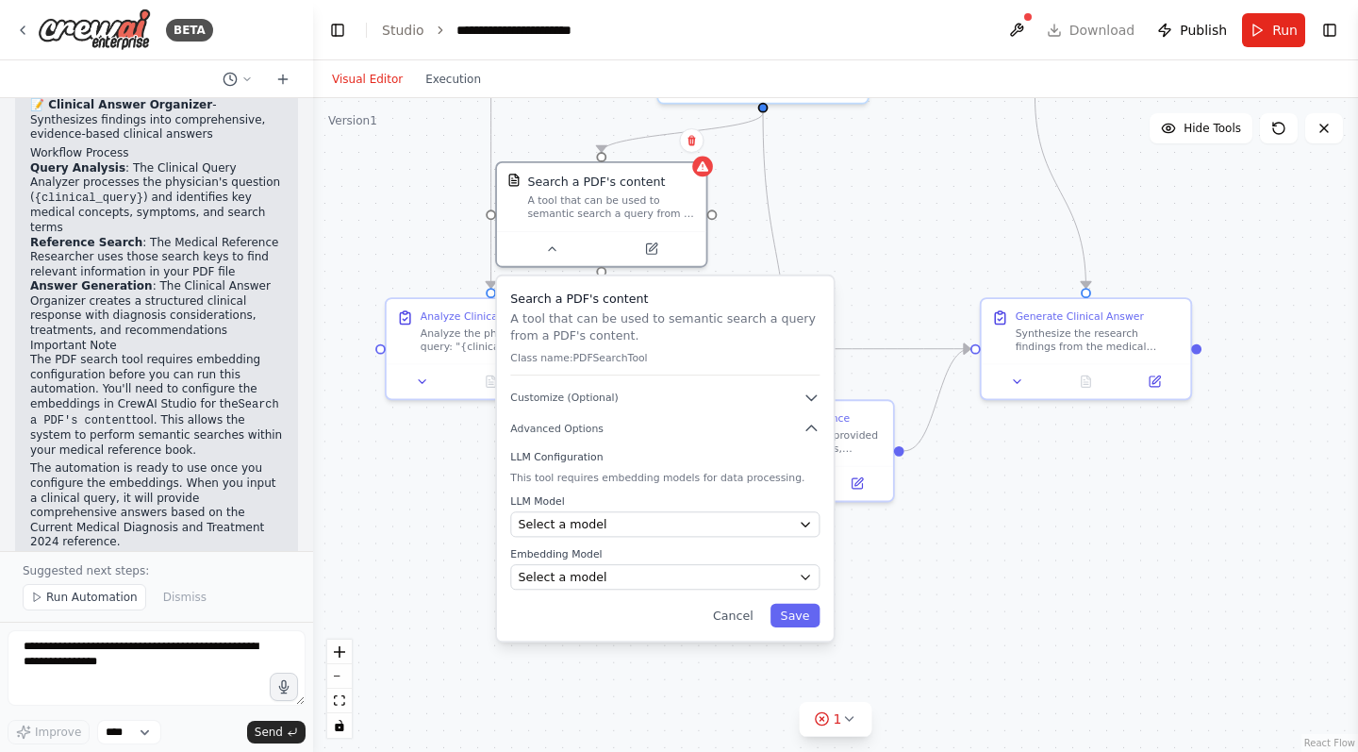
drag, startPoint x: 933, startPoint y: 441, endPoint x: 930, endPoint y: 200, distance: 241.5
click at [930, 200] on div ".deletable-edge-delete-btn { width: 20px; height: 20px; border: 0px solid #ffff…" at bounding box center [835, 425] width 1045 height 654
click at [814, 428] on icon "button" at bounding box center [811, 427] width 10 height 5
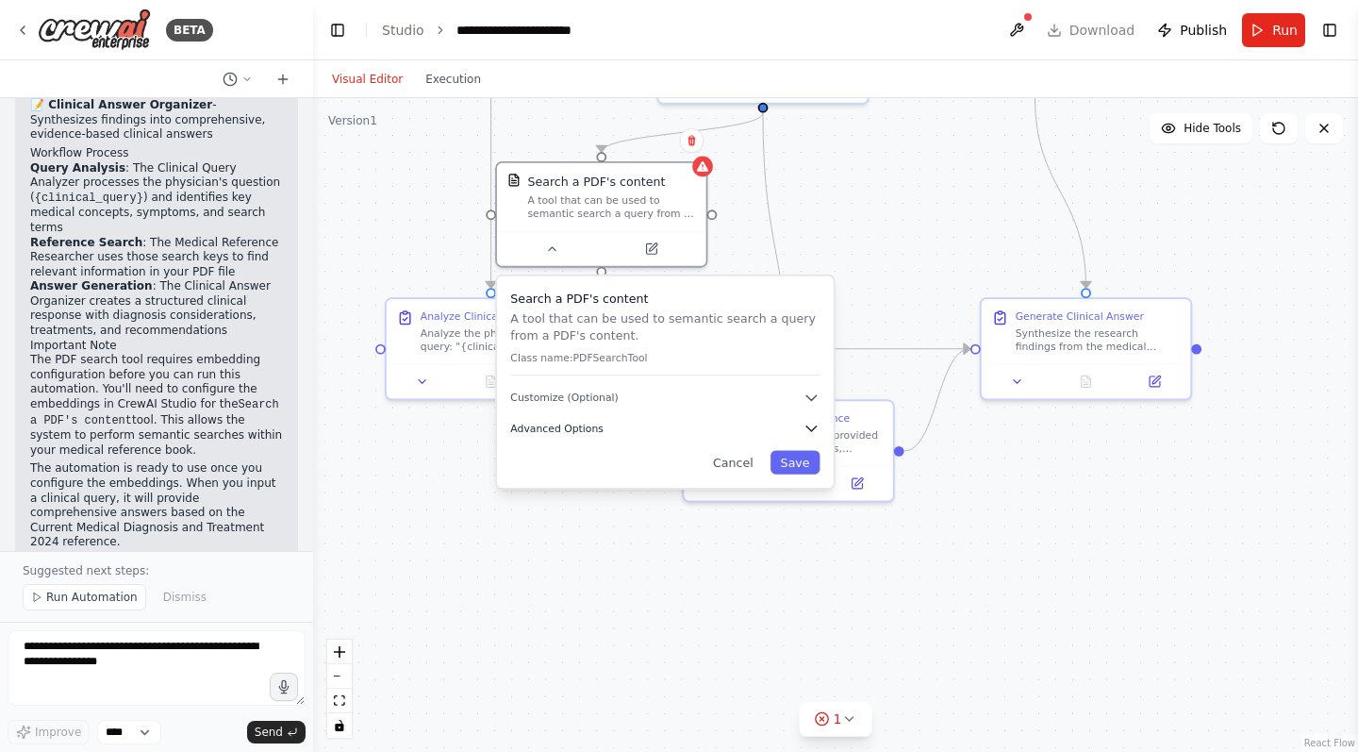
click at [814, 428] on icon "button" at bounding box center [811, 428] width 10 height 5
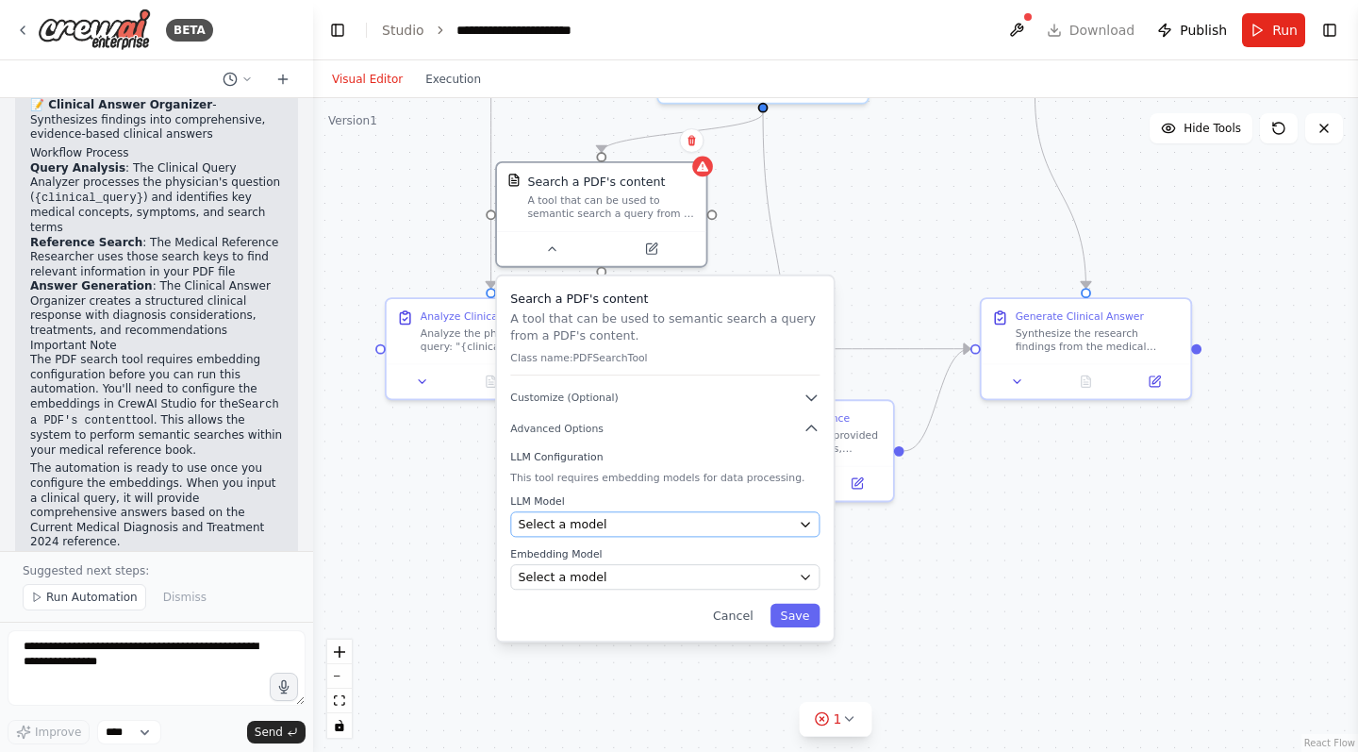
click at [804, 520] on icon "button" at bounding box center [805, 524] width 13 height 13
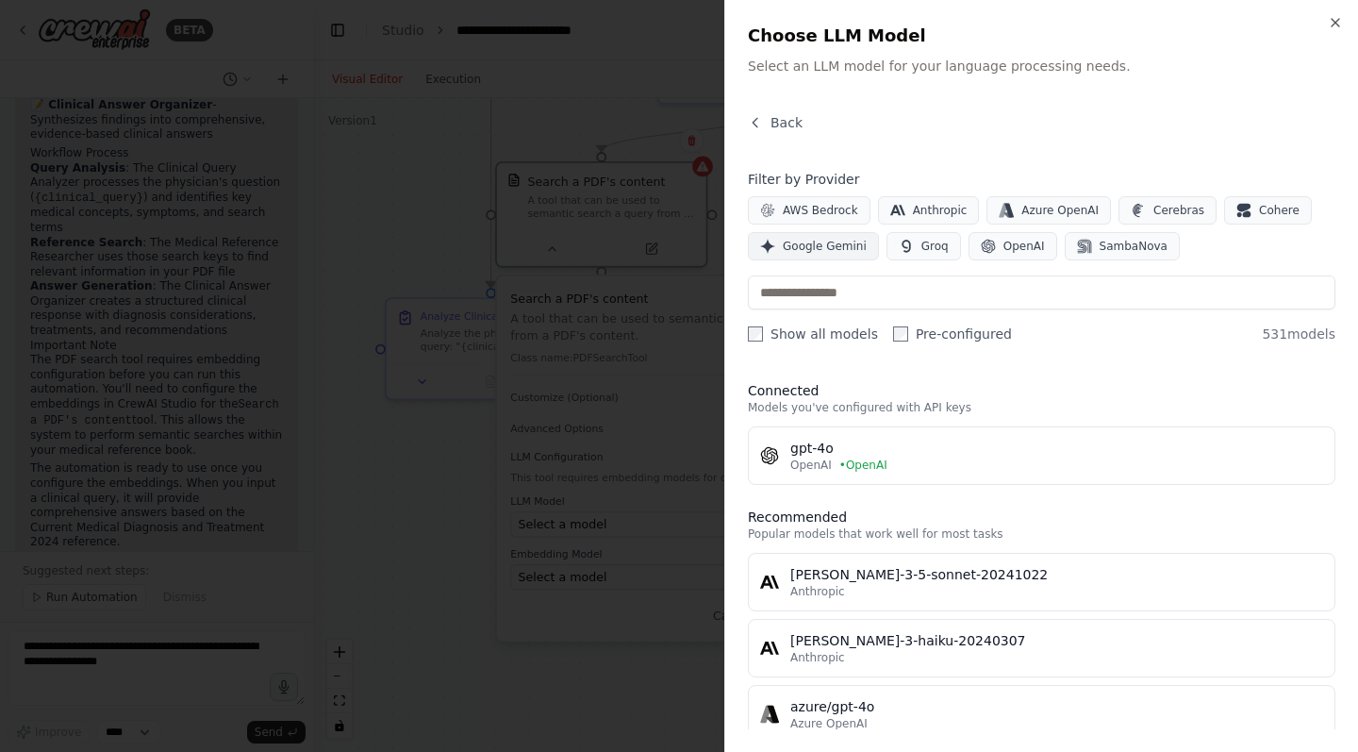
click at [846, 245] on span "Google Gemini" at bounding box center [825, 246] width 84 height 15
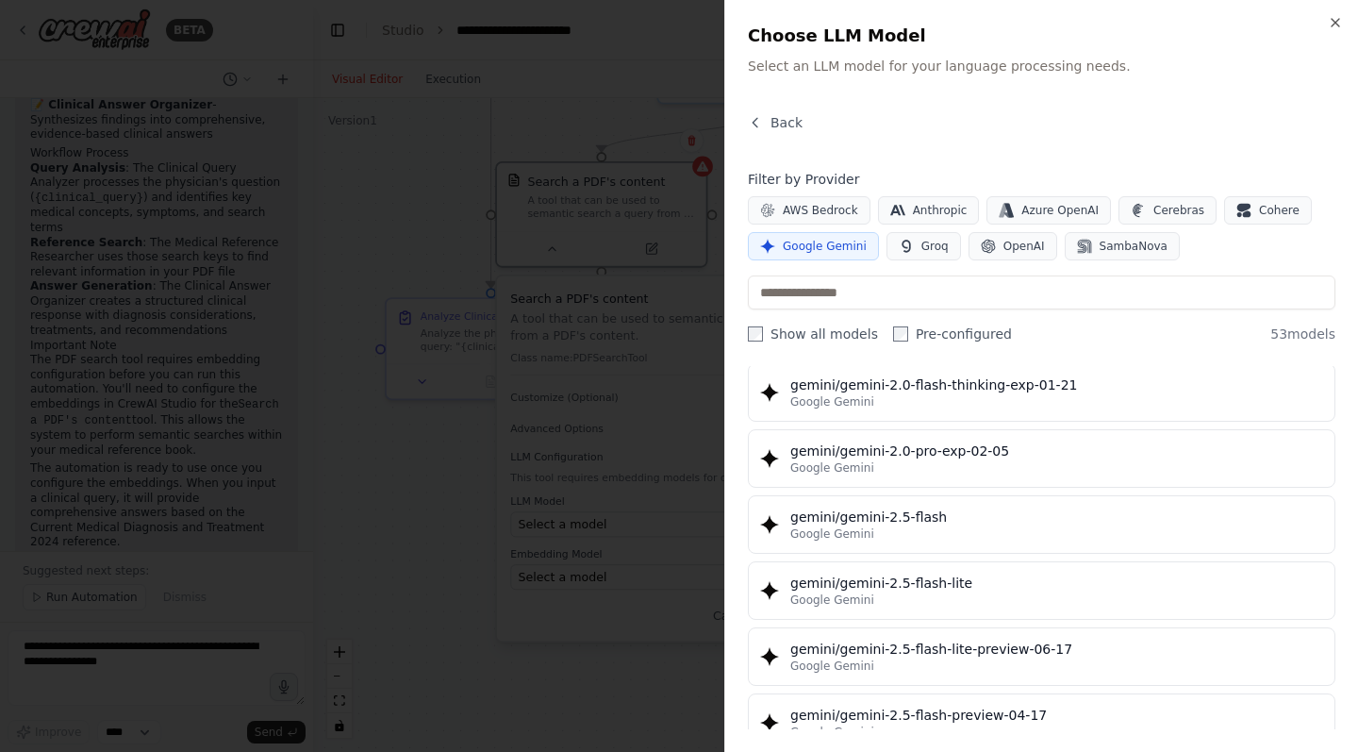
scroll to position [1545, 0]
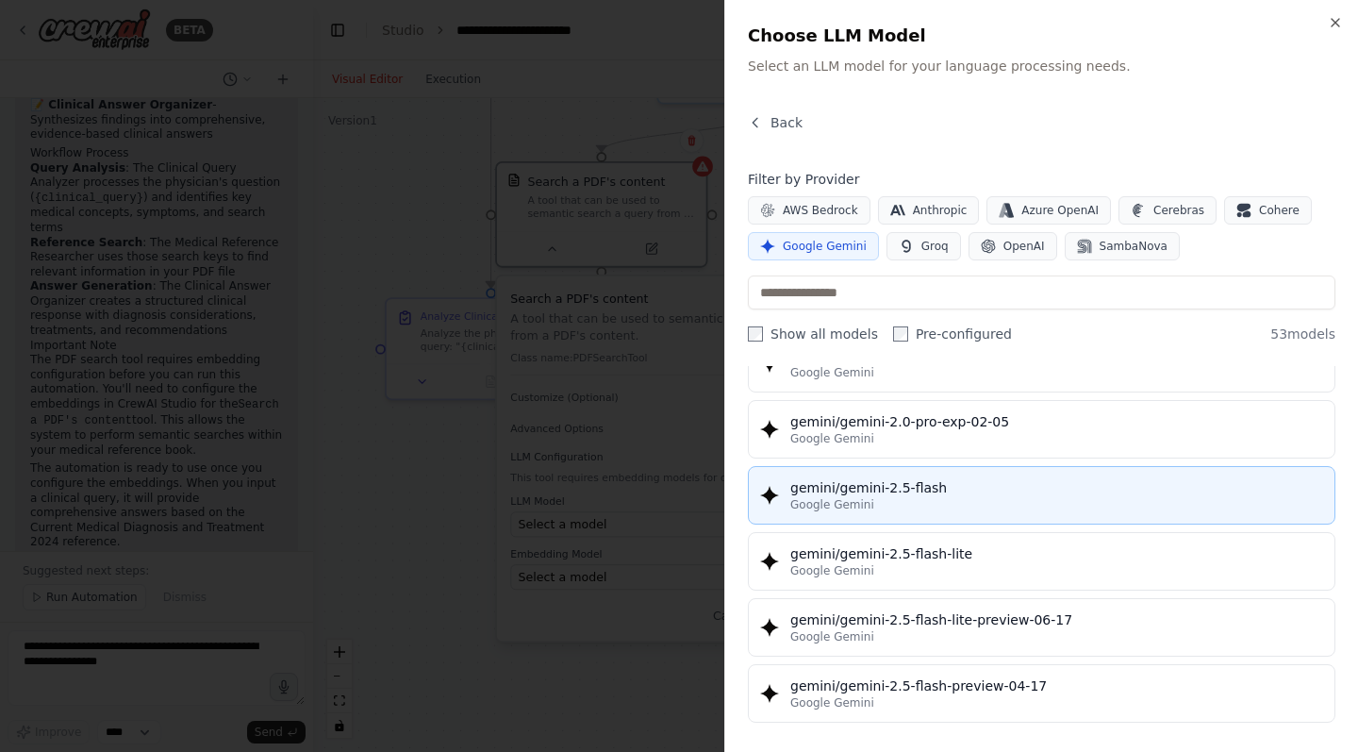
click at [974, 498] on div "Google Gemini" at bounding box center [1056, 504] width 533 height 15
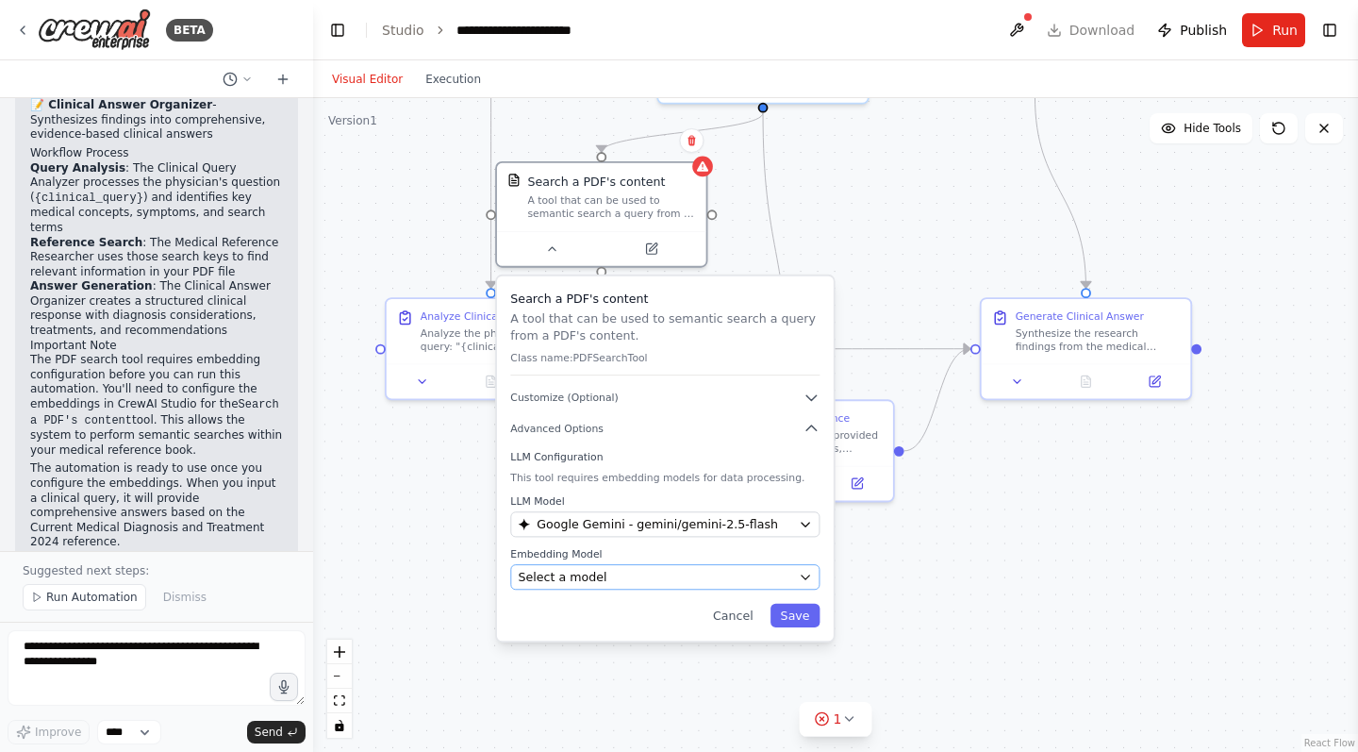
click at [810, 578] on icon "button" at bounding box center [805, 576] width 13 height 13
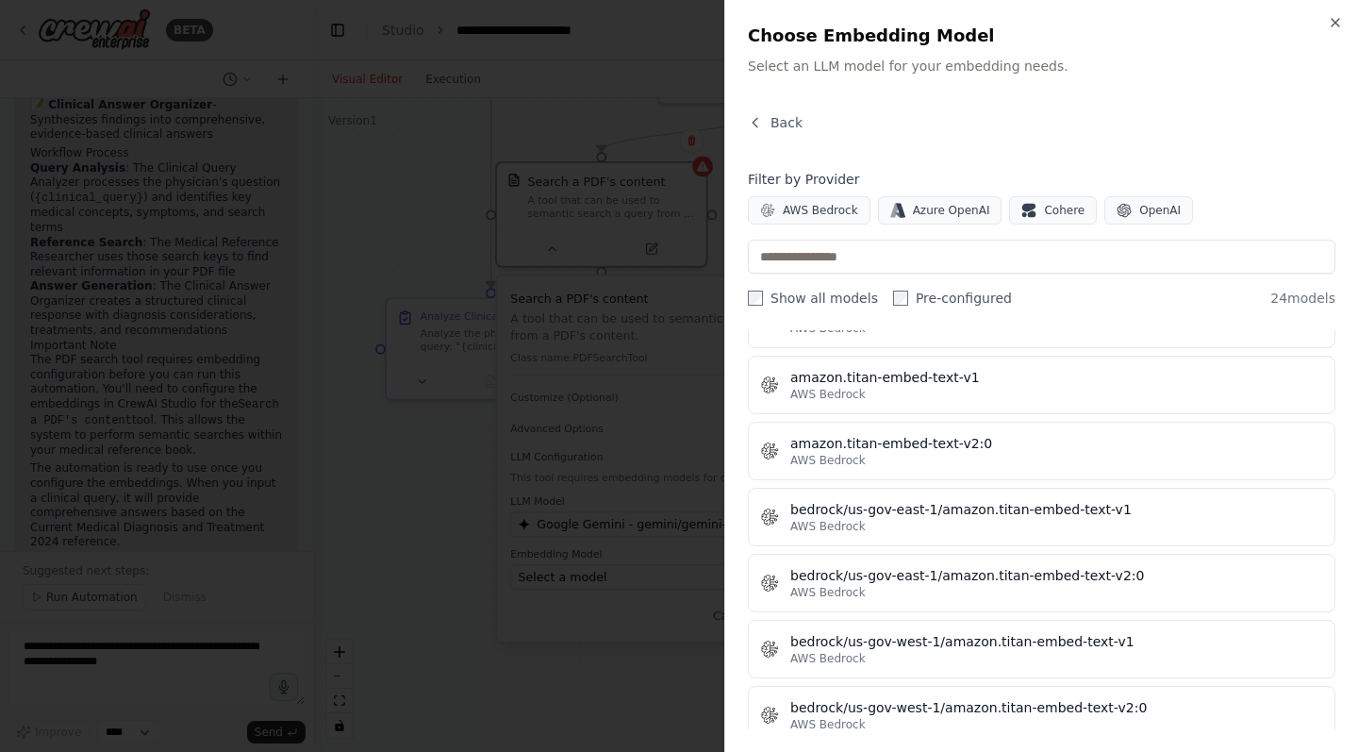
scroll to position [262, 0]
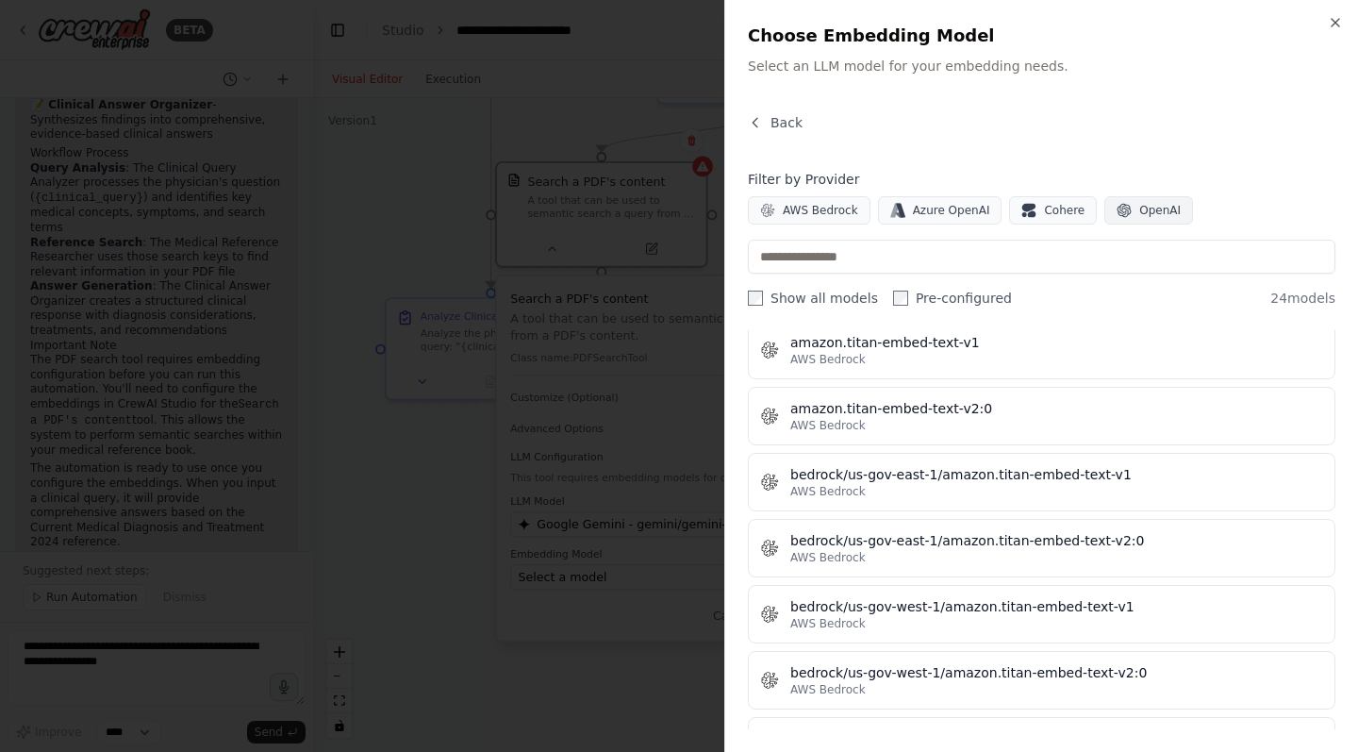
click at [1146, 207] on span "OpenAI" at bounding box center [1159, 210] width 41 height 15
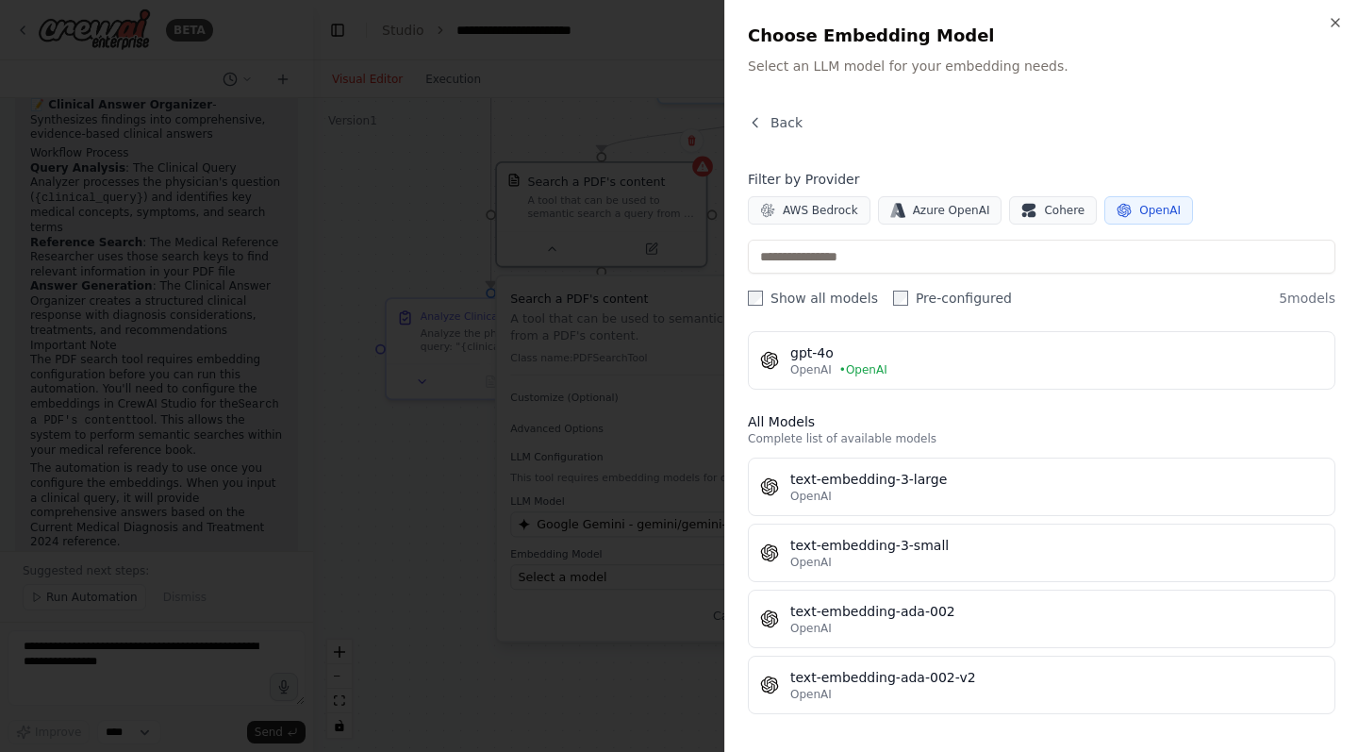
scroll to position [59, 0]
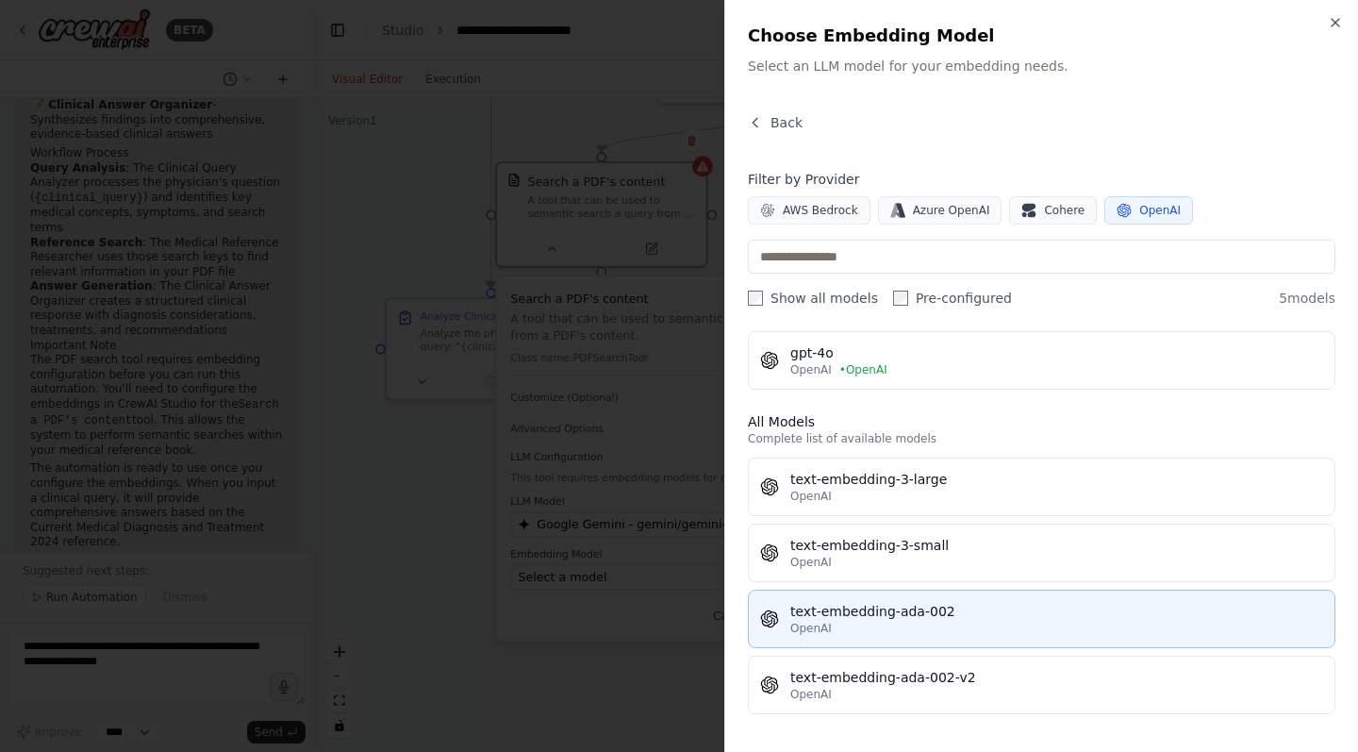
click at [946, 605] on div "text-embedding-ada-002" at bounding box center [1056, 611] width 533 height 19
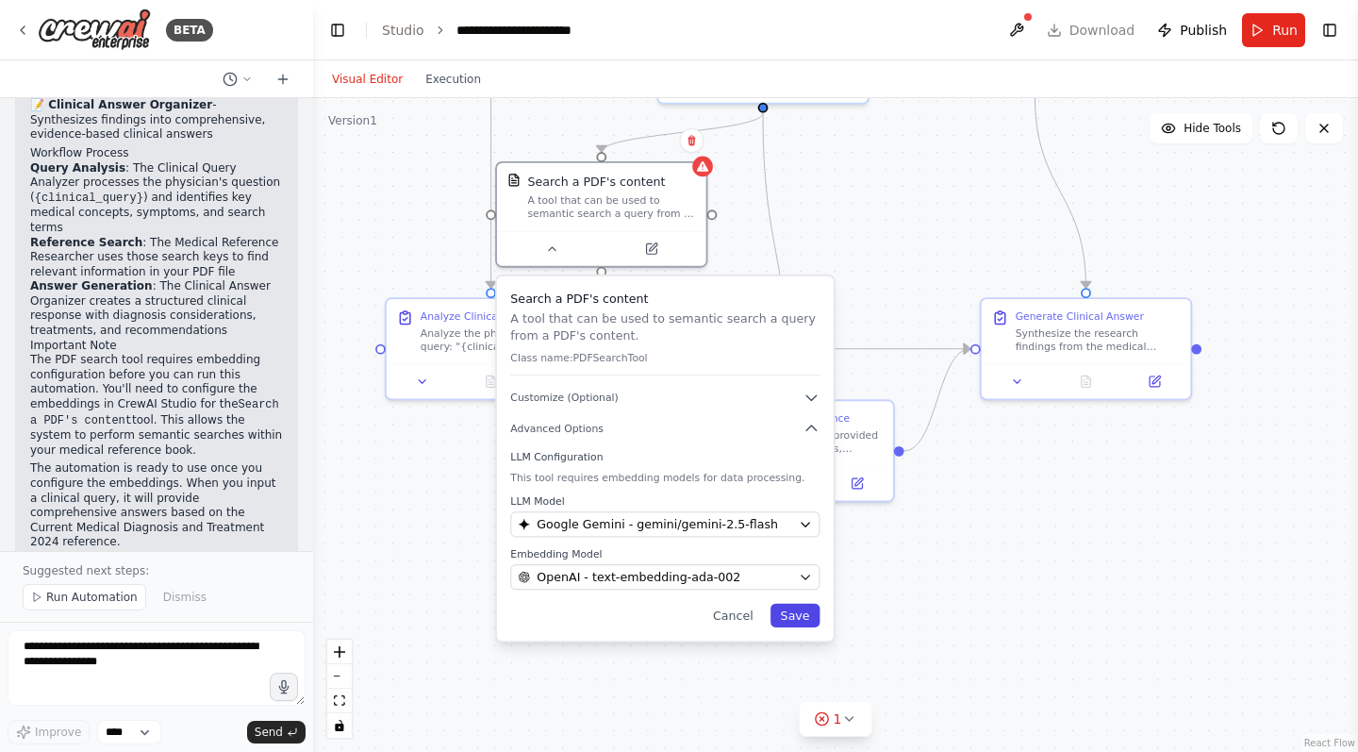
click at [815, 617] on button "Save" at bounding box center [796, 616] width 50 height 24
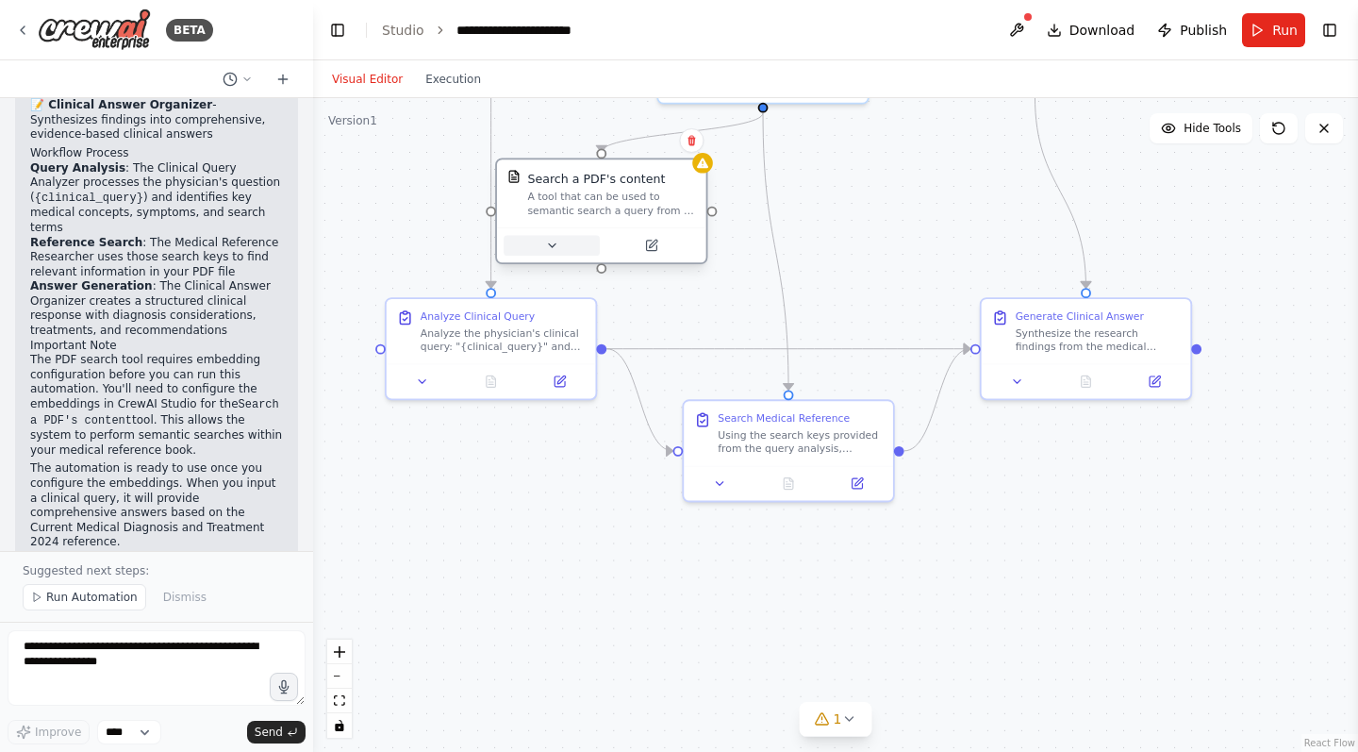
click at [557, 240] on icon at bounding box center [551, 245] width 13 height 13
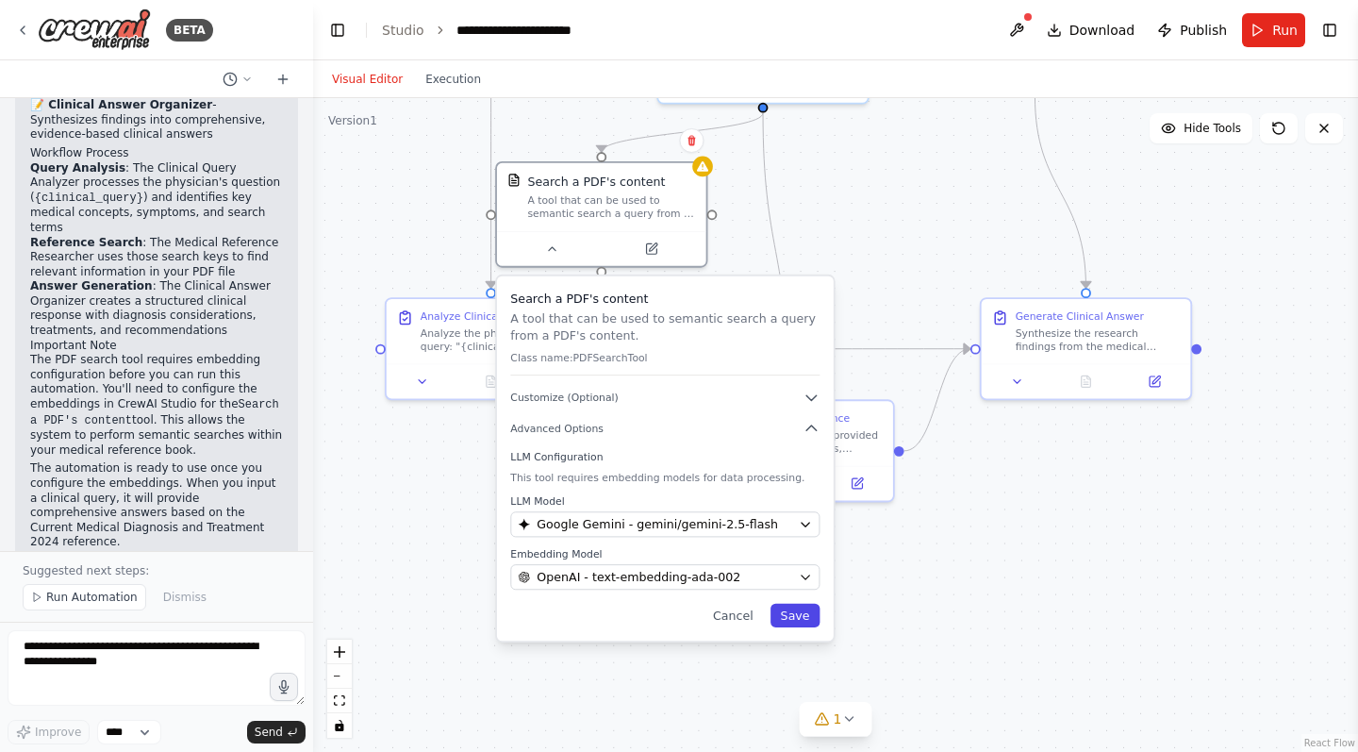
click at [801, 613] on button "Save" at bounding box center [796, 616] width 50 height 24
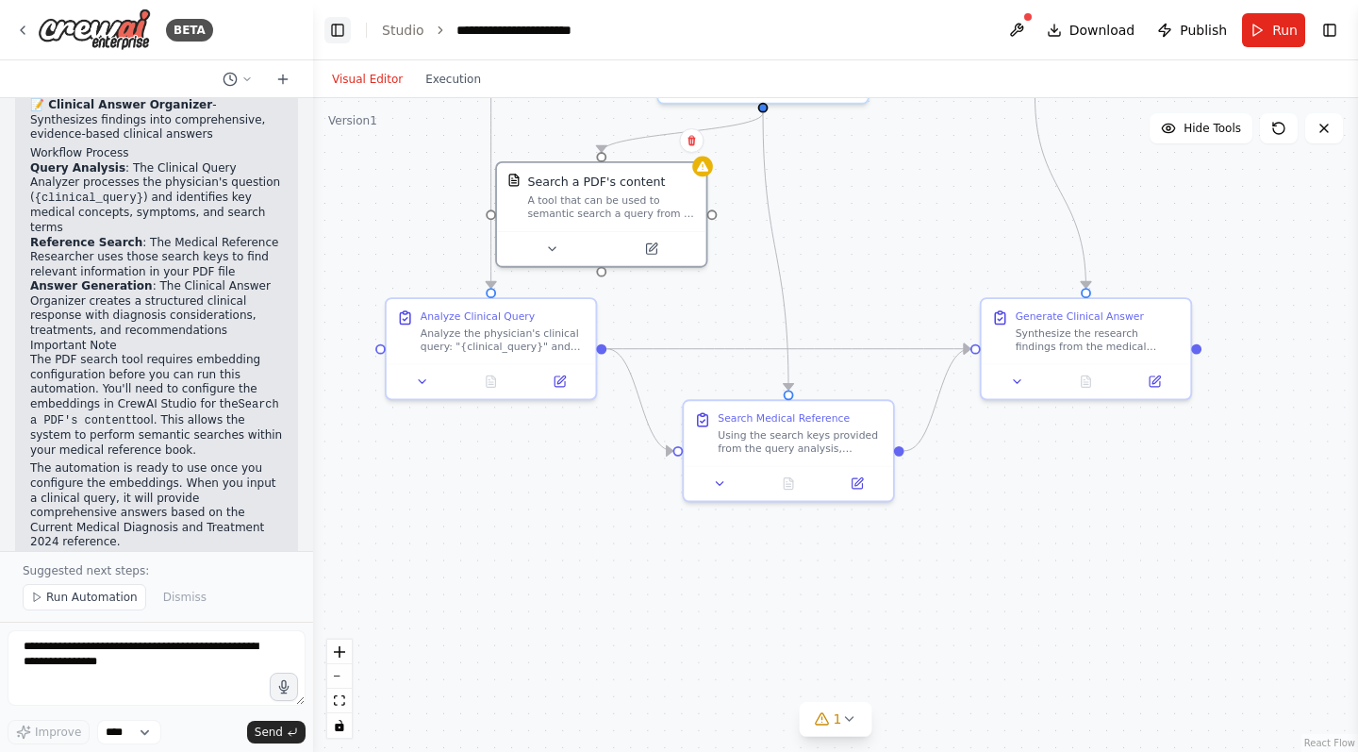
click at [337, 34] on icon "Hide left sidebar" at bounding box center [337, 30] width 15 height 15
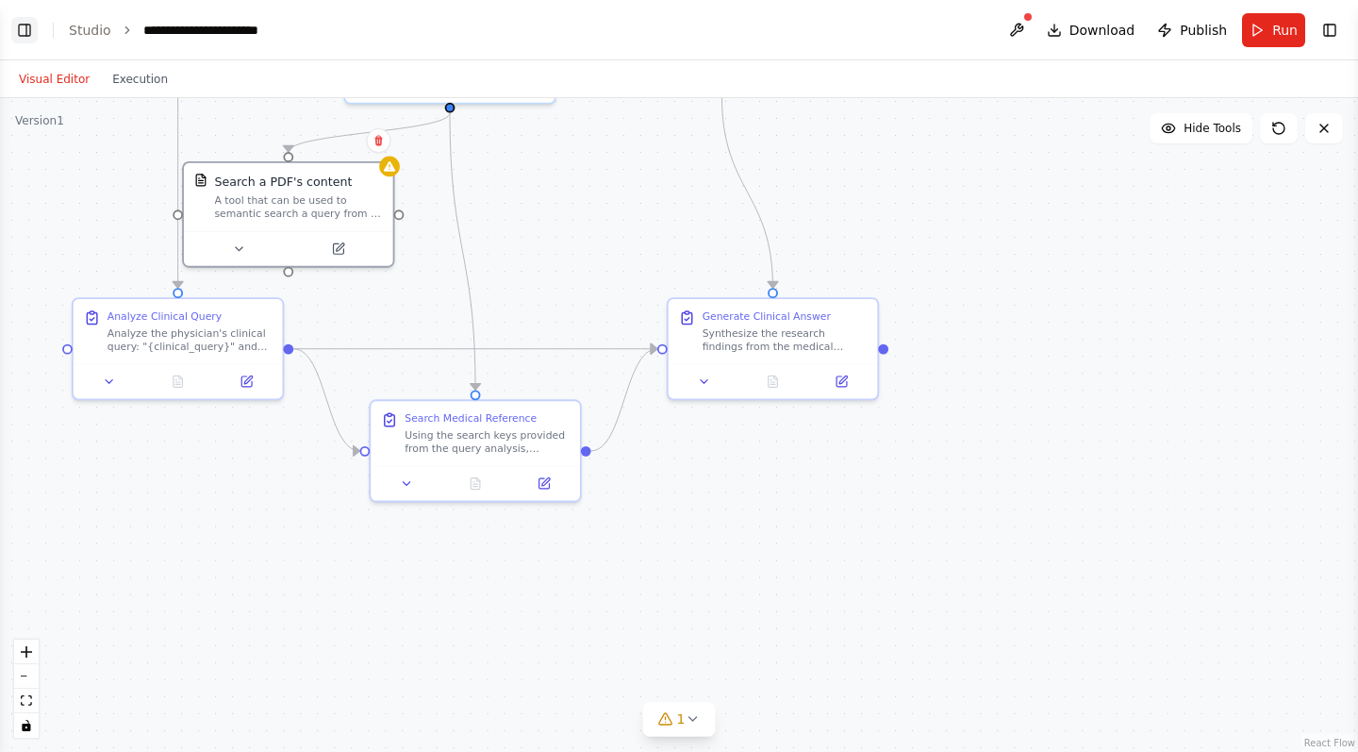
click at [26, 30] on icon "Show left sidebar" at bounding box center [26, 30] width 0 height 11
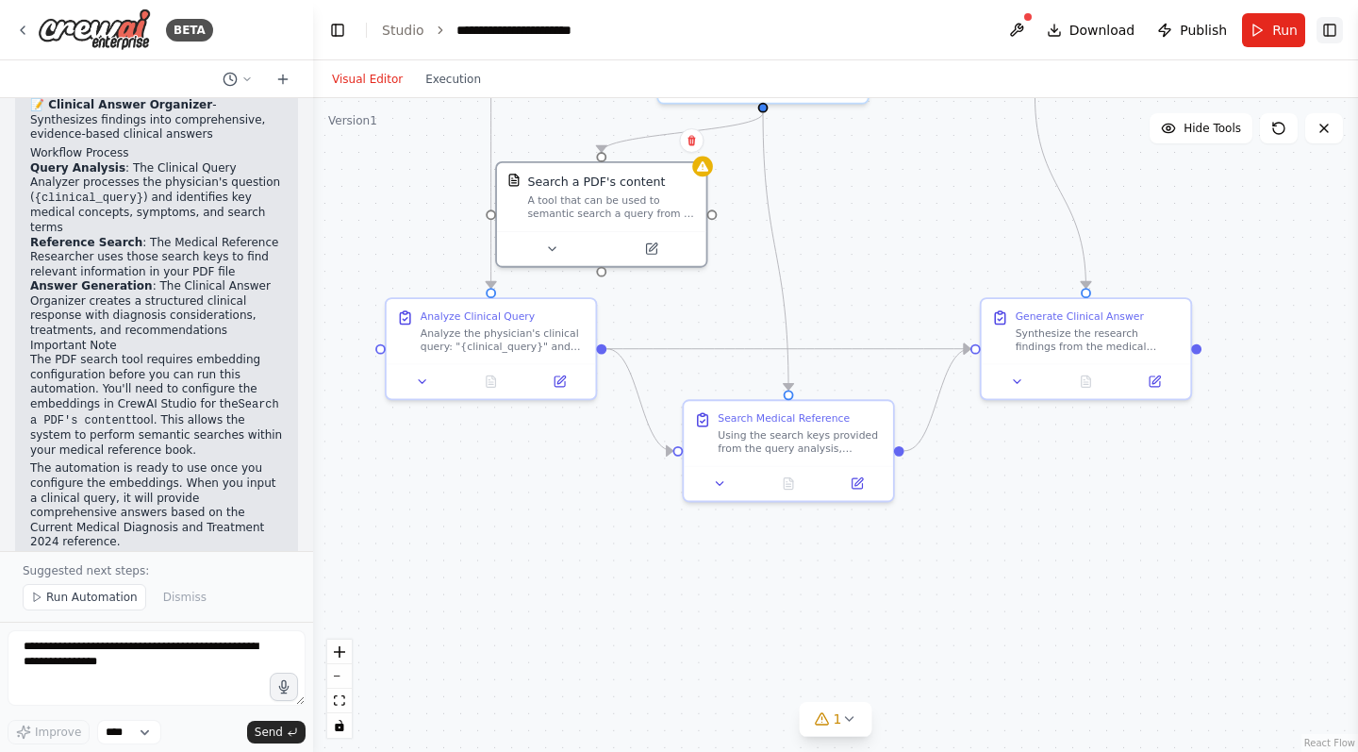
click at [1324, 31] on rect "Show right sidebar" at bounding box center [1329, 30] width 11 height 11
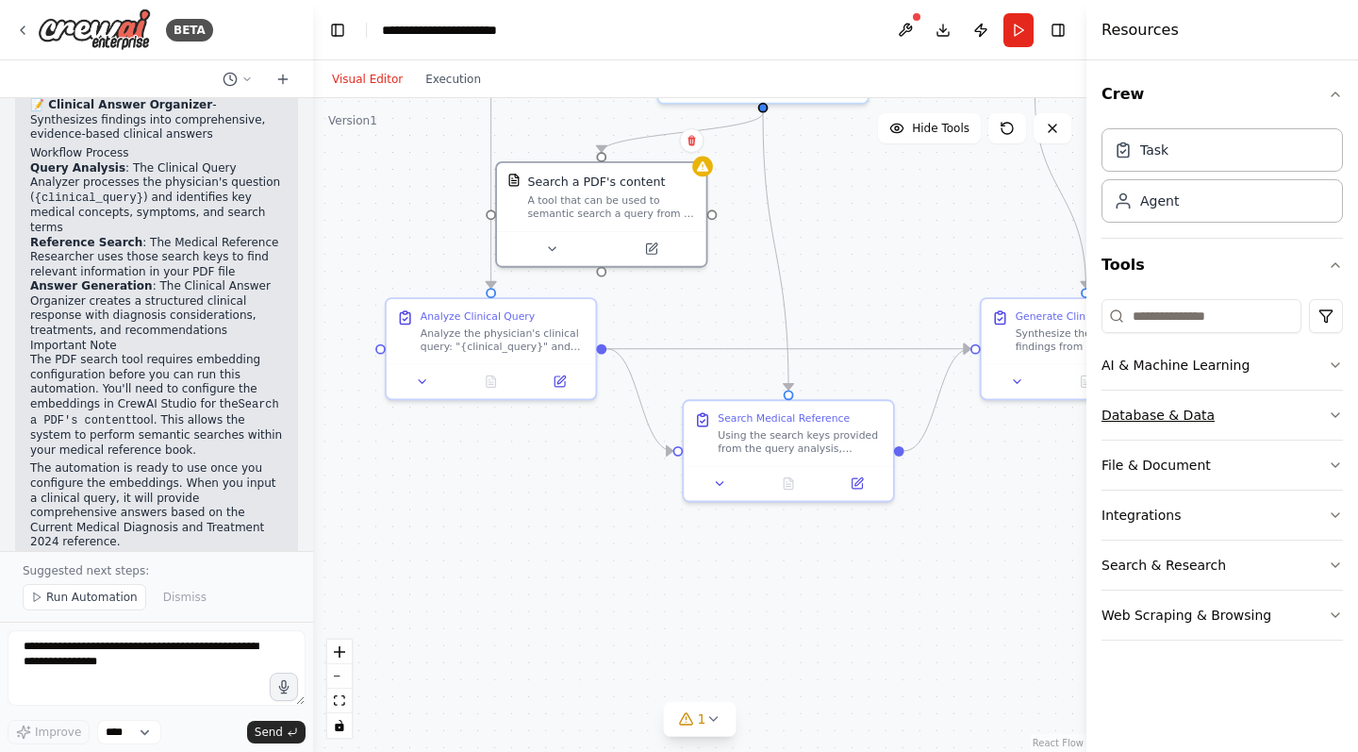
click at [1223, 416] on button "Database & Data" at bounding box center [1222, 414] width 241 height 49
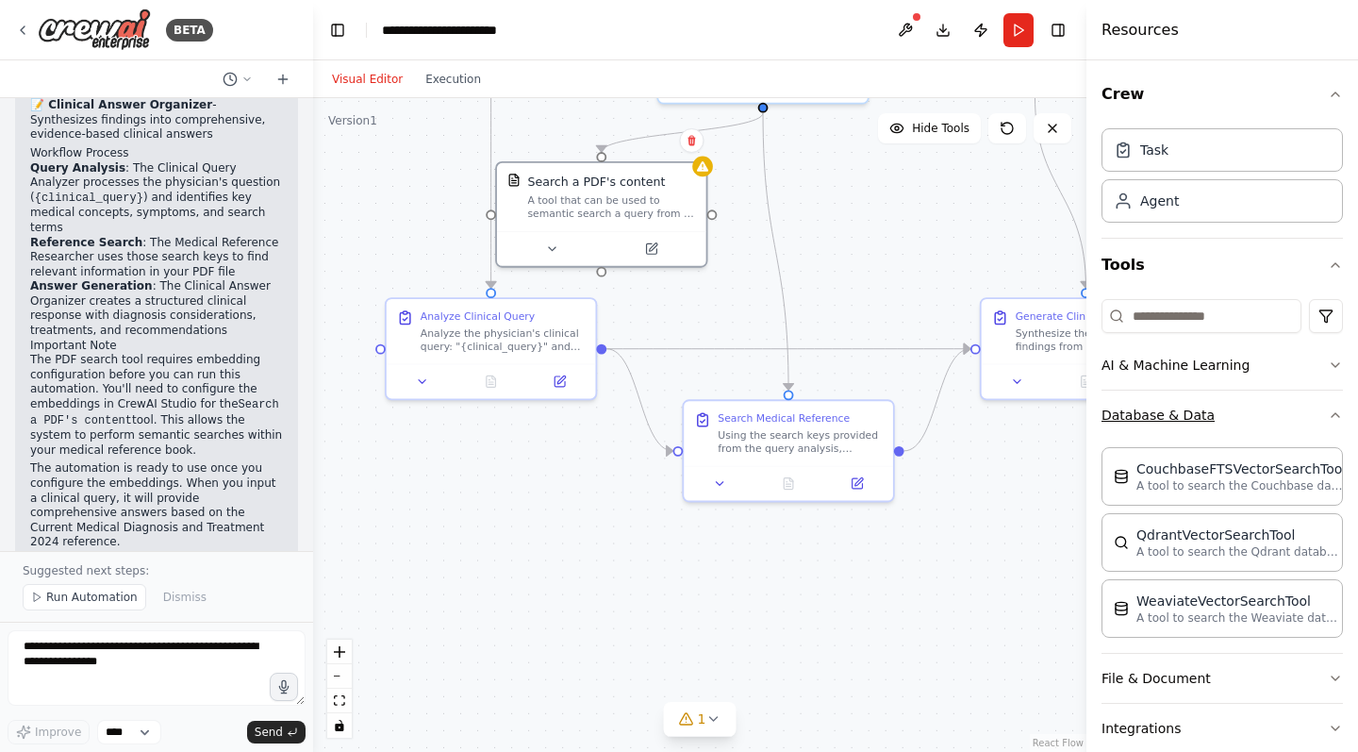
click at [1223, 416] on button "Database & Data" at bounding box center [1222, 414] width 241 height 49
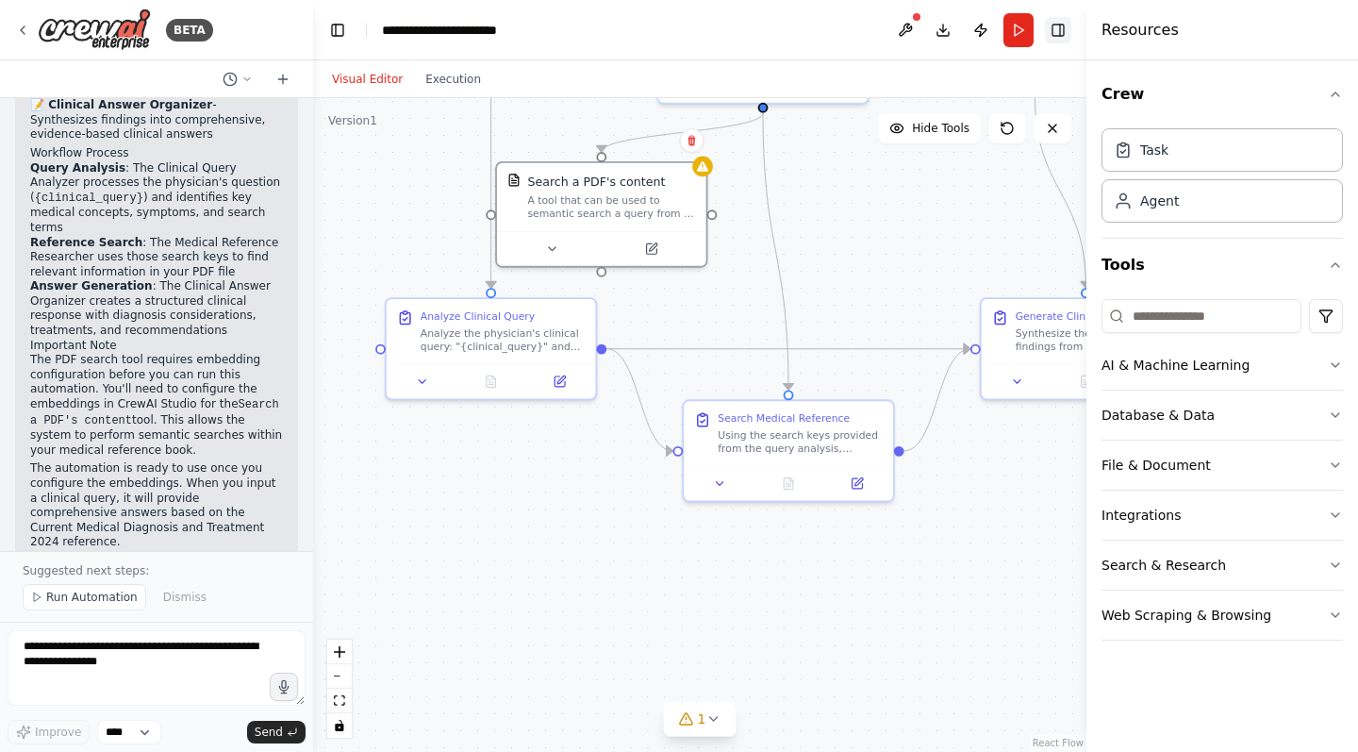
click at [1054, 25] on icon "Hide right sidebar" at bounding box center [1058, 30] width 15 height 15
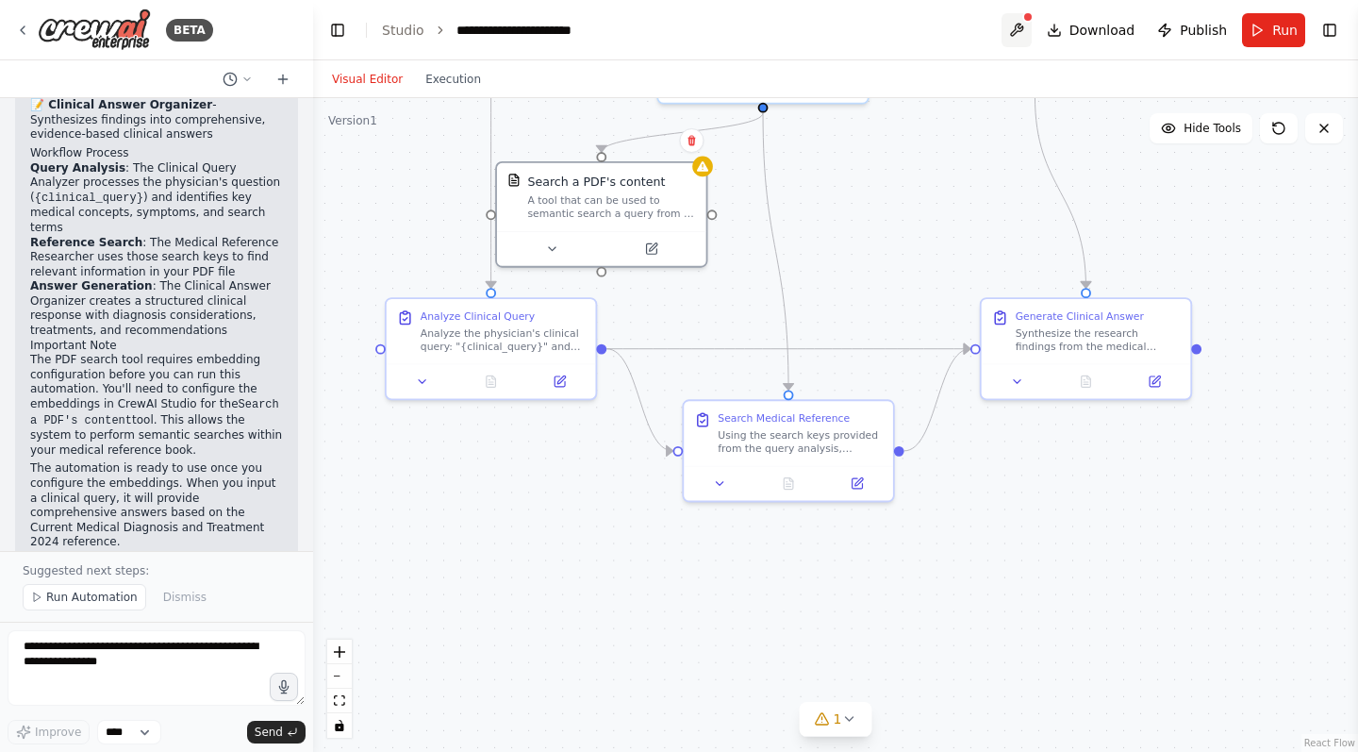
click at [1019, 34] on icon at bounding box center [1016, 30] width 15 height 15
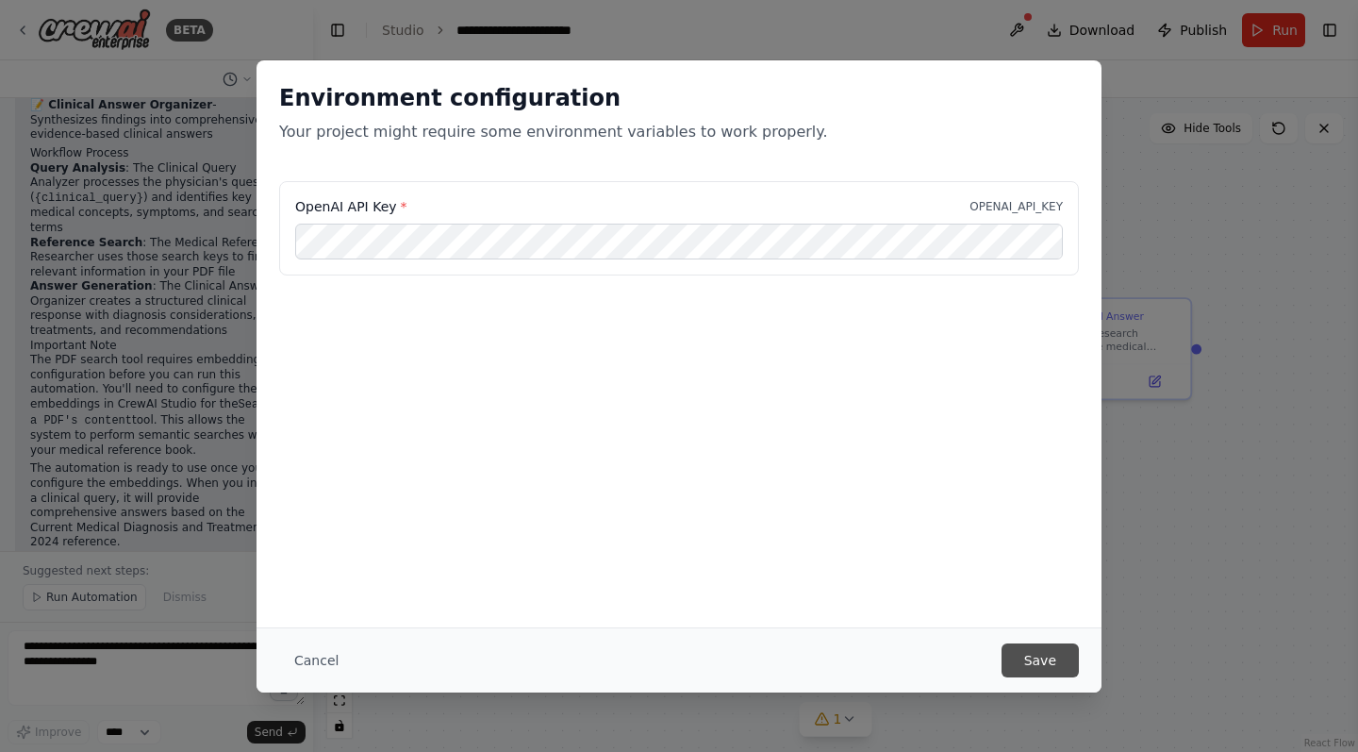
click at [1052, 659] on button "Save" at bounding box center [1040, 660] width 77 height 34
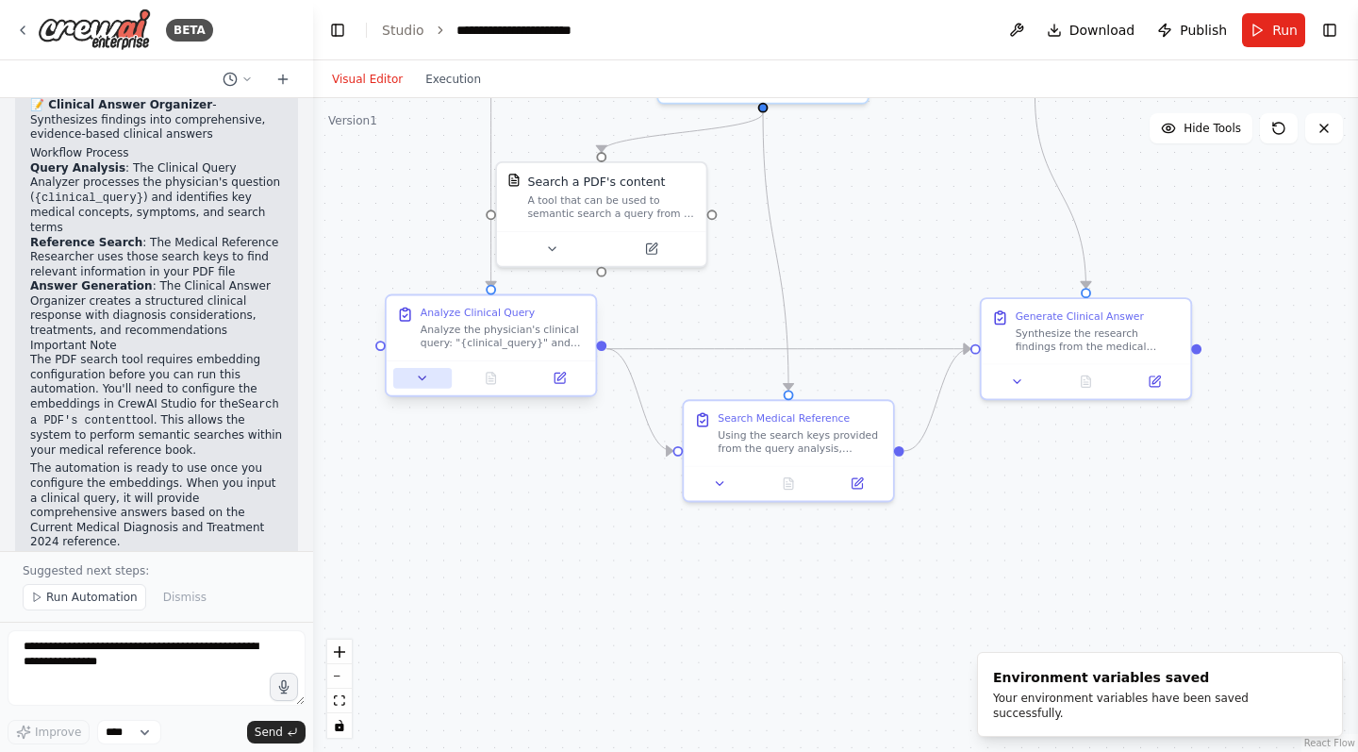
click at [426, 377] on icon at bounding box center [422, 378] width 13 height 13
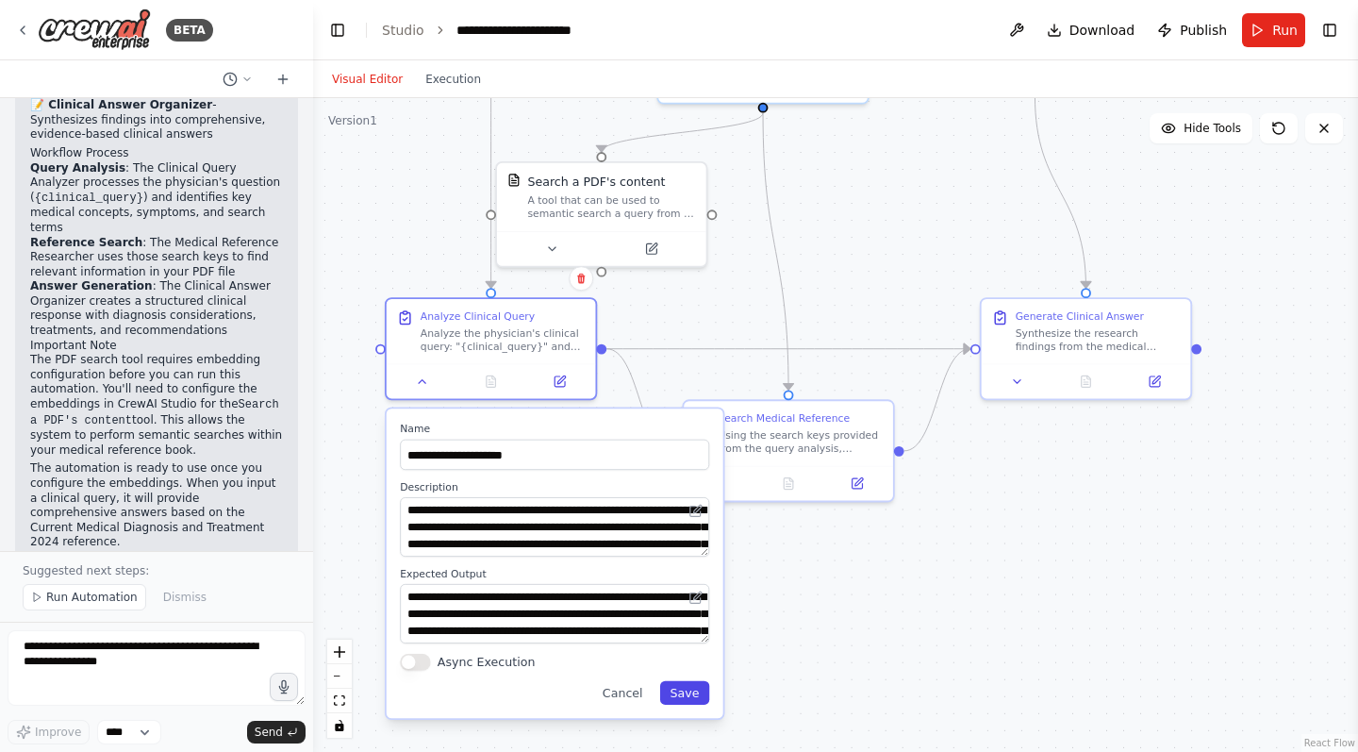
click at [677, 691] on button "Save" at bounding box center [685, 693] width 50 height 24
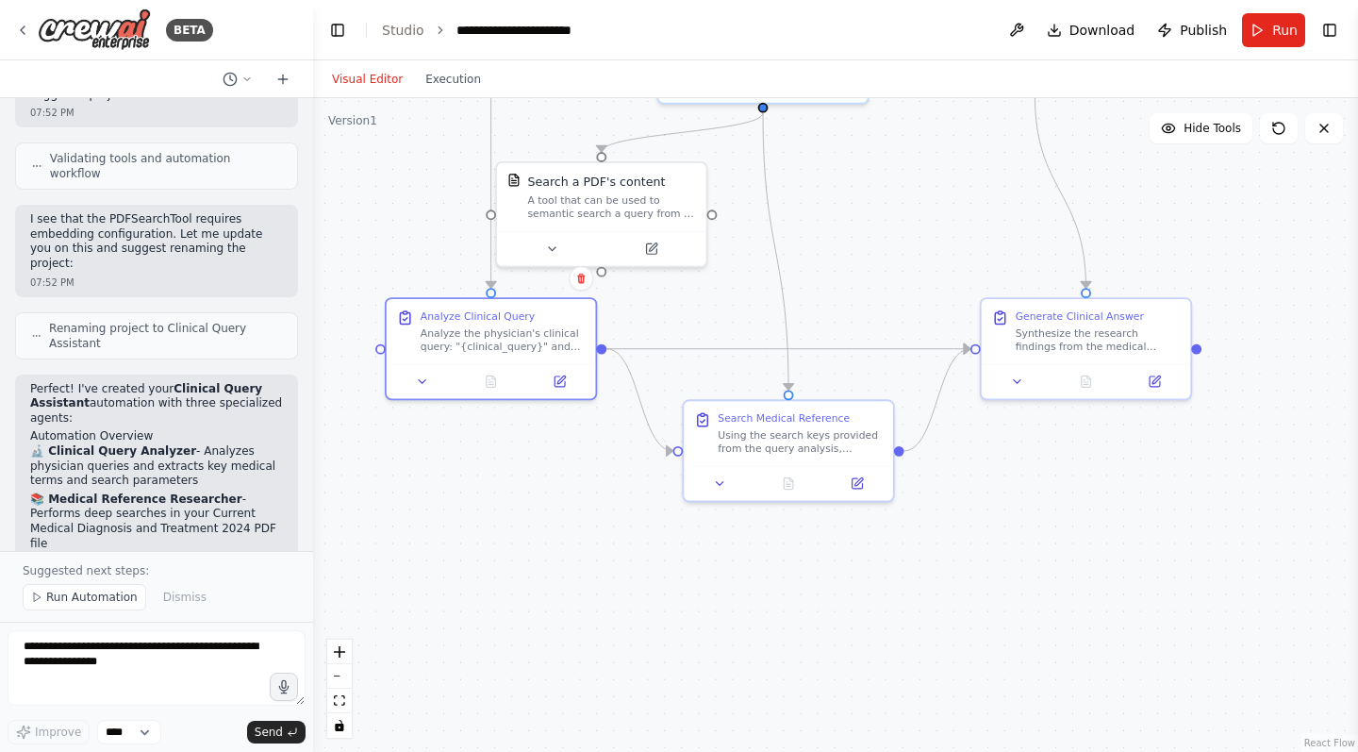
scroll to position [1086, 0]
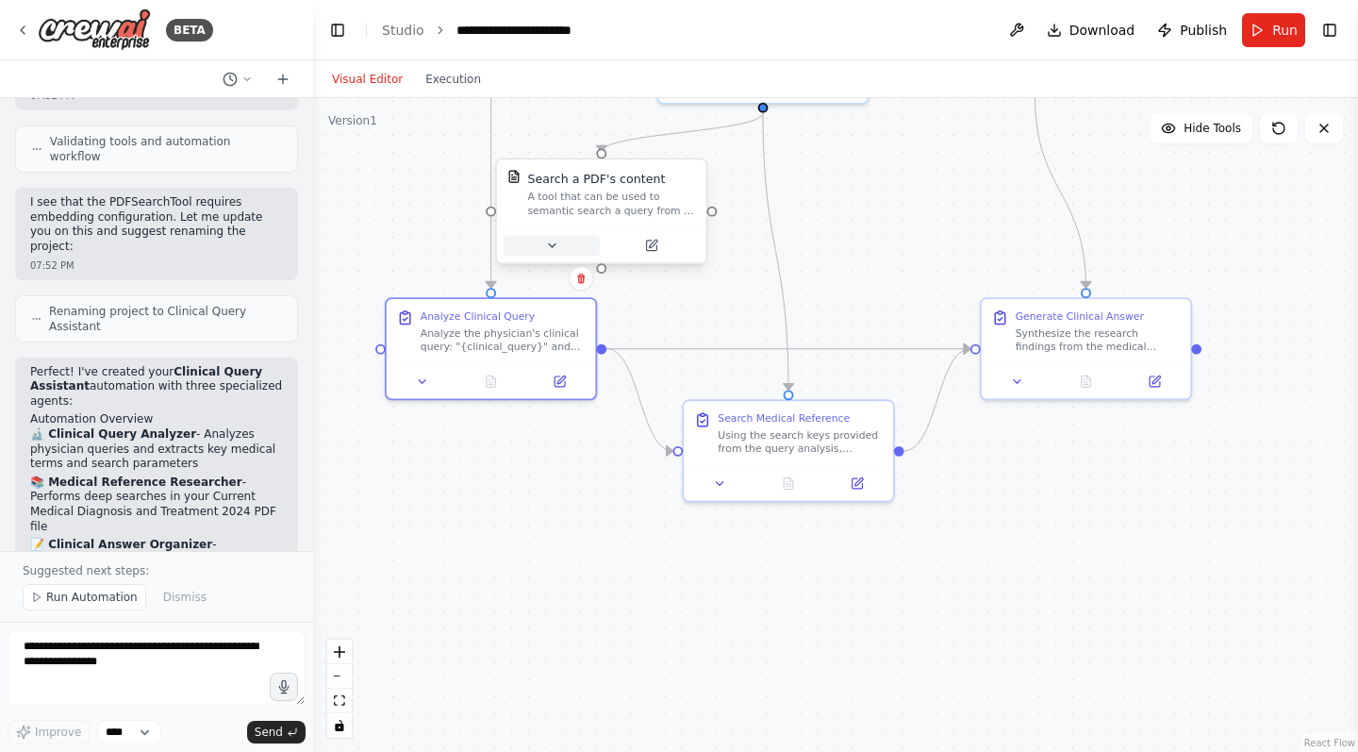
click at [561, 239] on button at bounding box center [552, 245] width 96 height 21
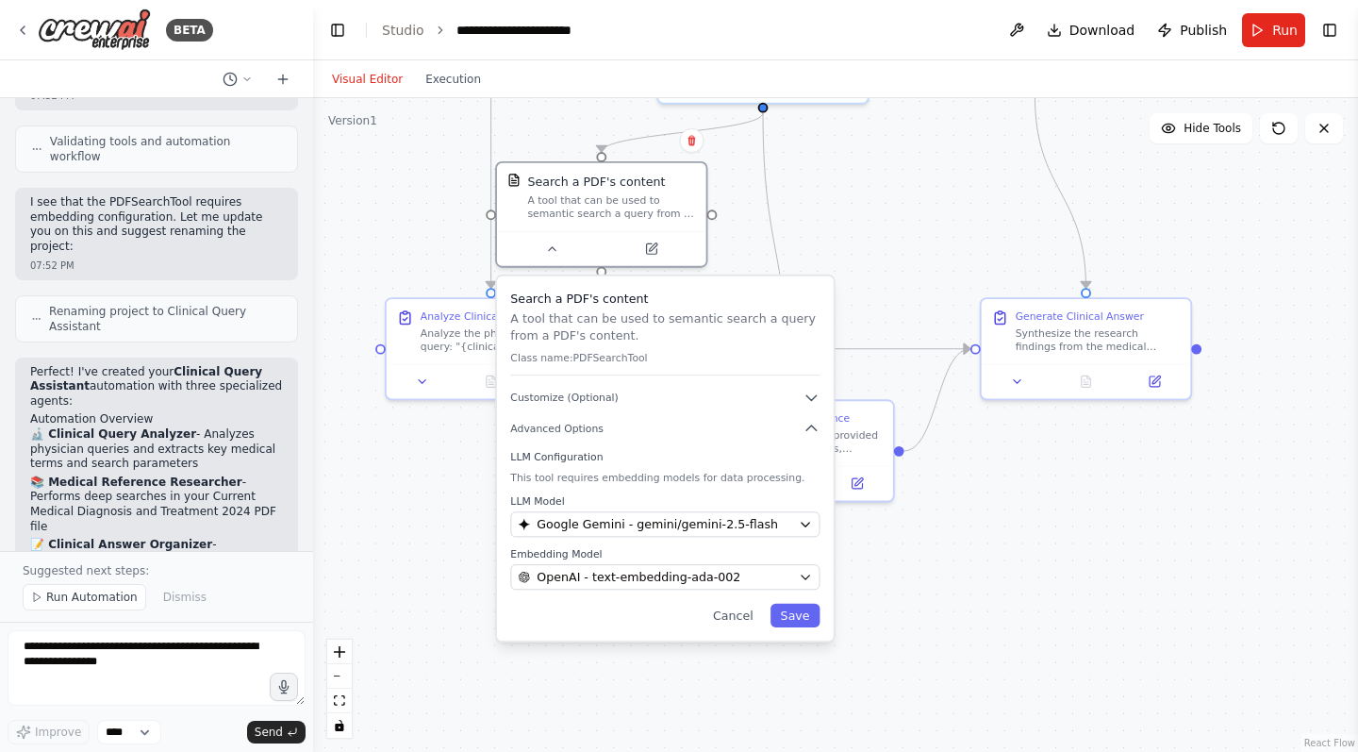
click at [374, 515] on div ".deletable-edge-delete-btn { width: 20px; height: 20px; border: 0px solid #ffff…" at bounding box center [835, 425] width 1045 height 654
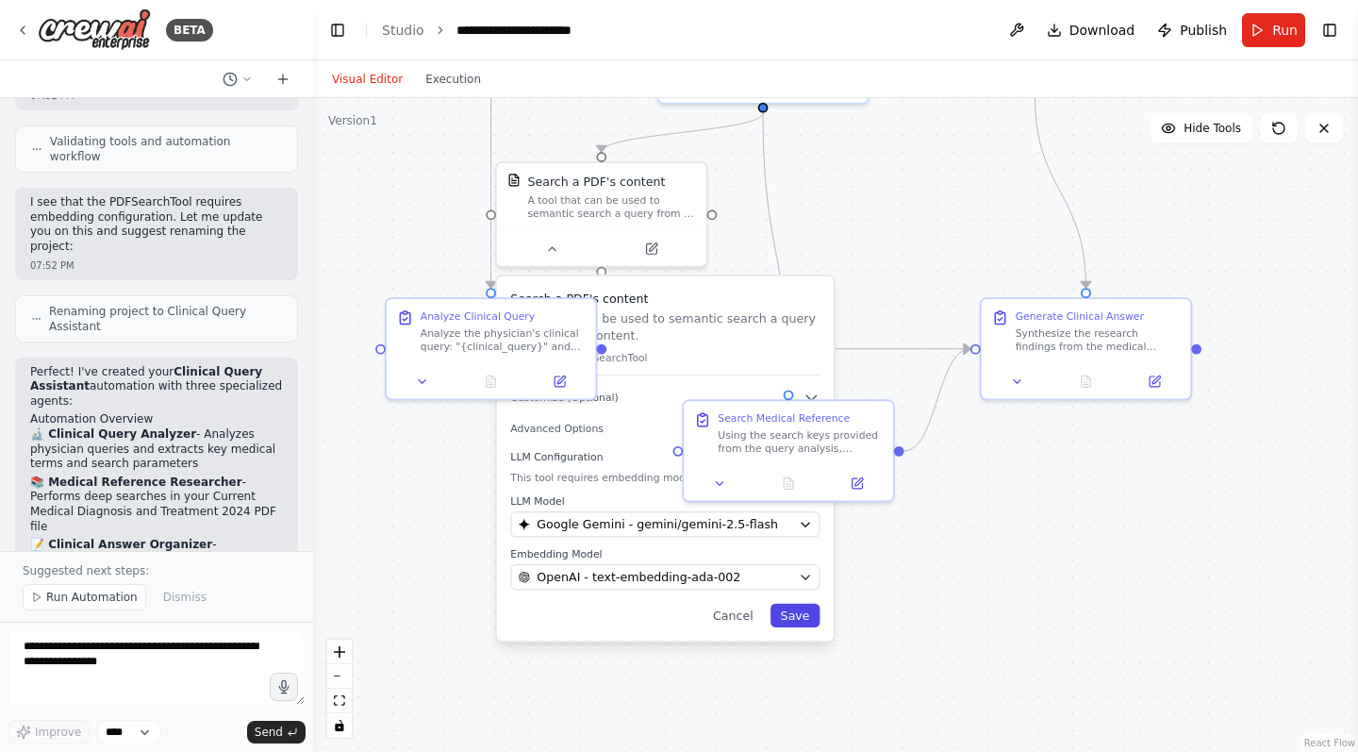
click at [789, 618] on button "Save" at bounding box center [796, 616] width 50 height 24
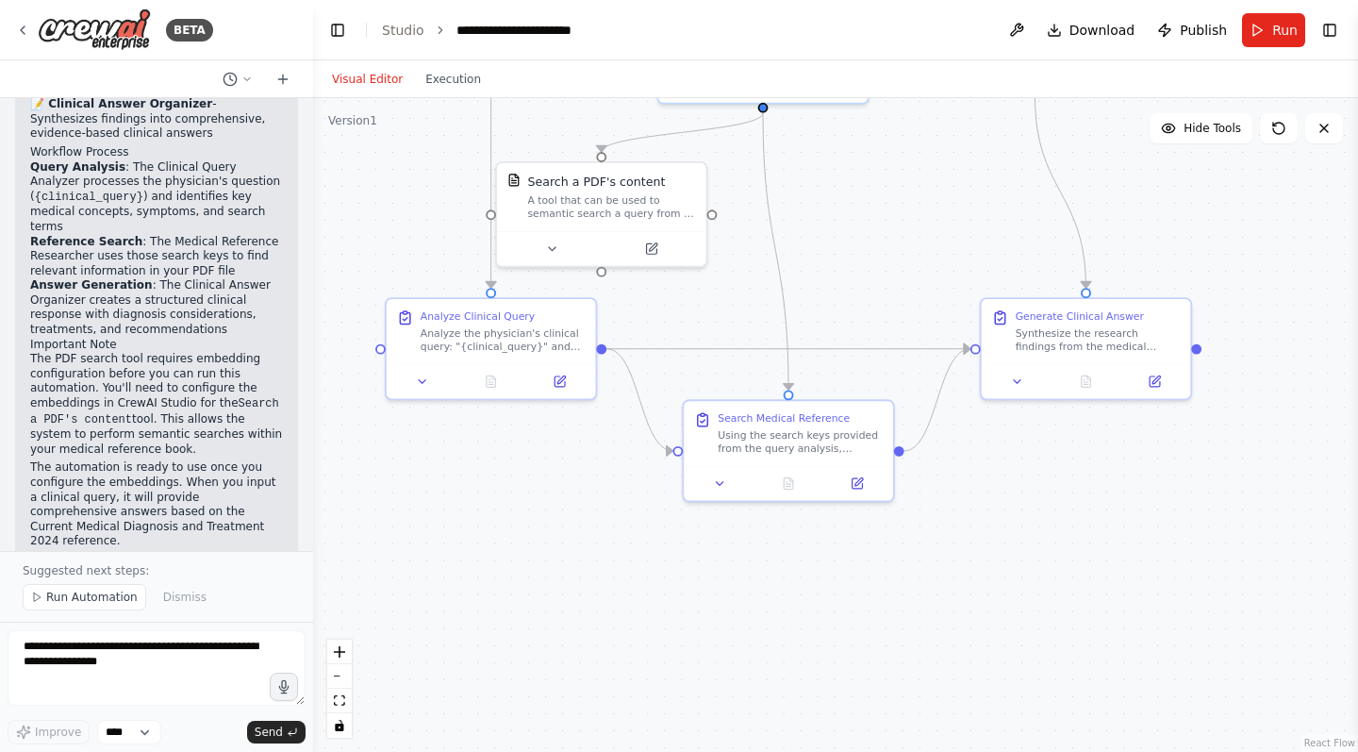
scroll to position [1526, 0]
click at [145, 650] on textarea at bounding box center [157, 667] width 298 height 75
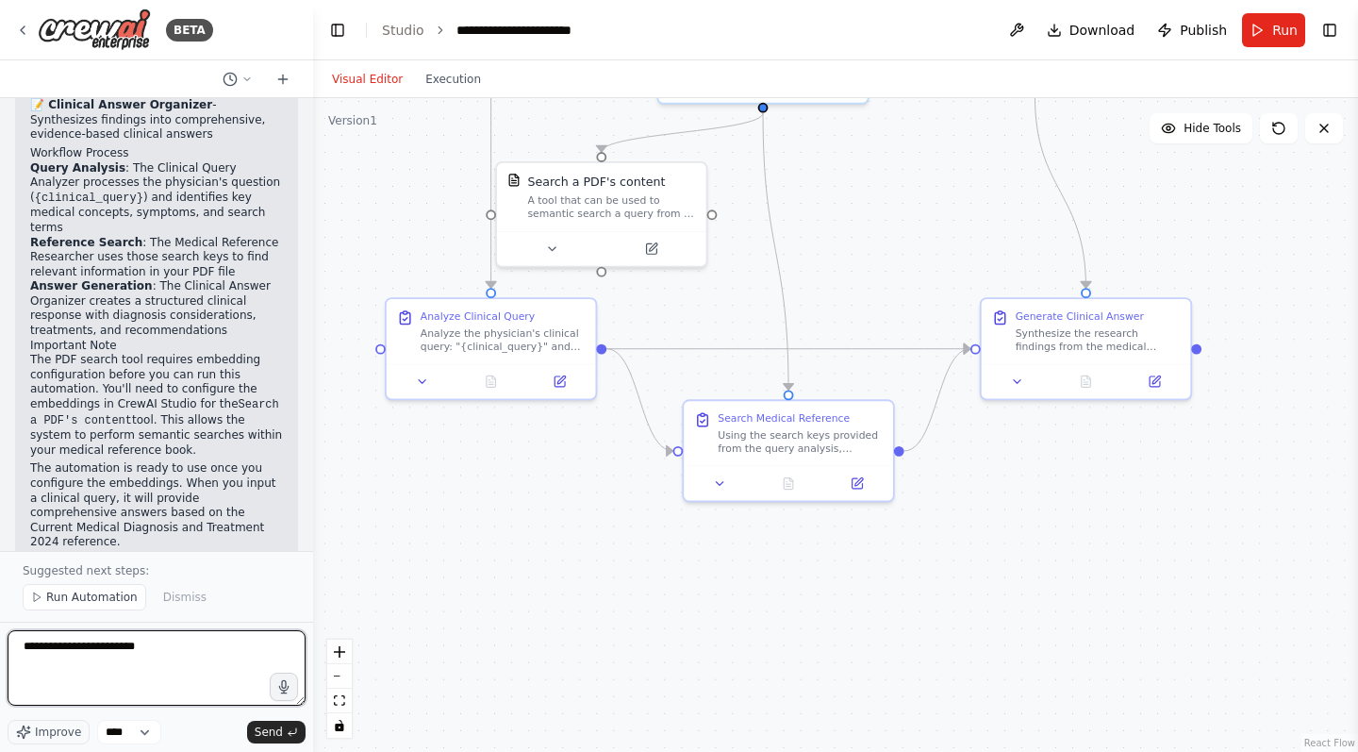
type textarea "**********"
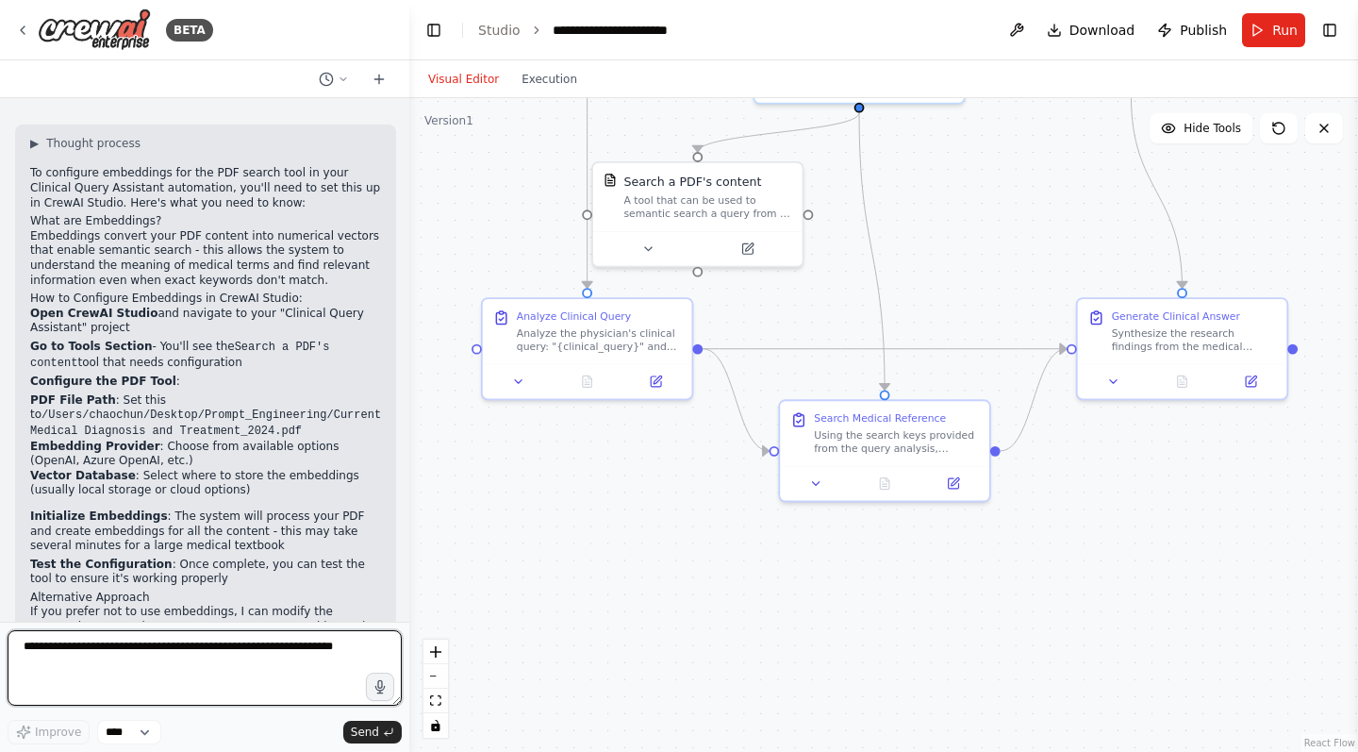
scroll to position [1781, 0]
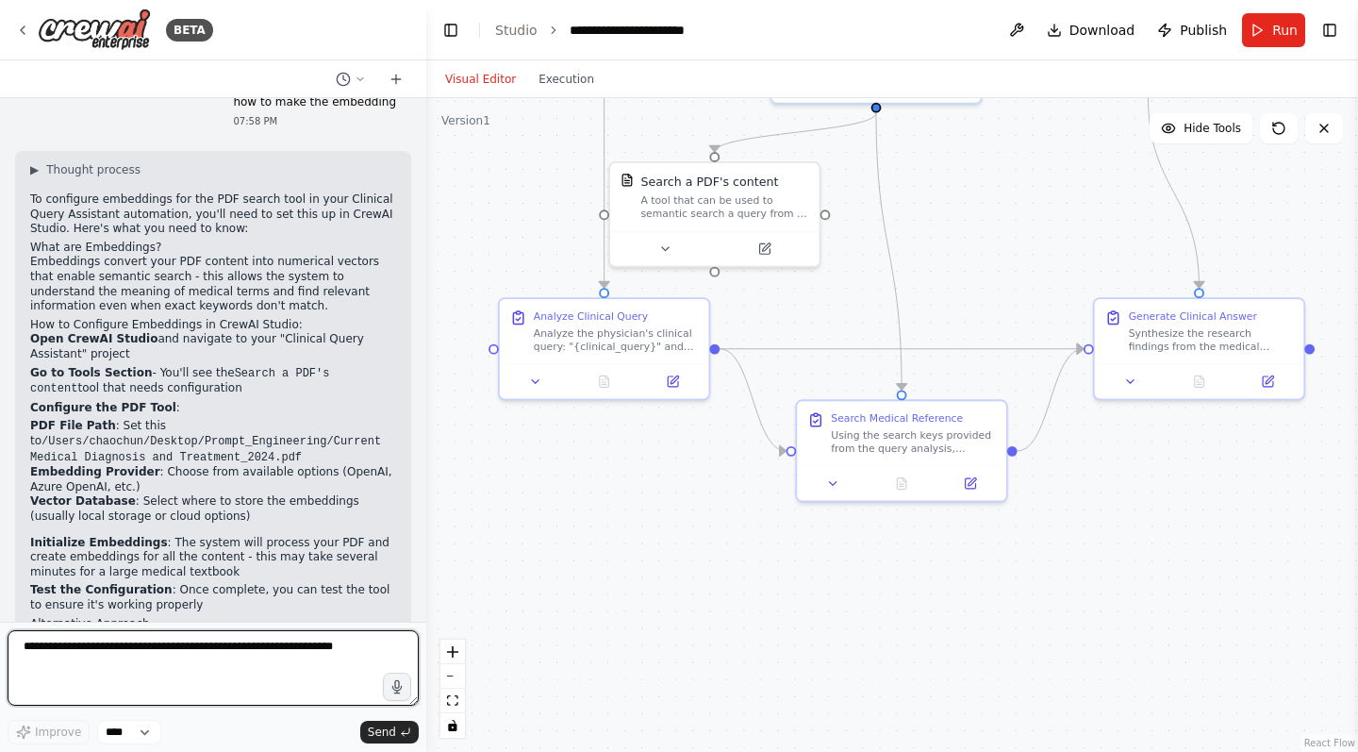
drag, startPoint x: 312, startPoint y: 48, endPoint x: 426, endPoint y: 56, distance: 114.4
click at [426, 56] on div "BETA A physician input a query for clinical questions. The first AI agent will …" at bounding box center [679, 376] width 1358 height 752
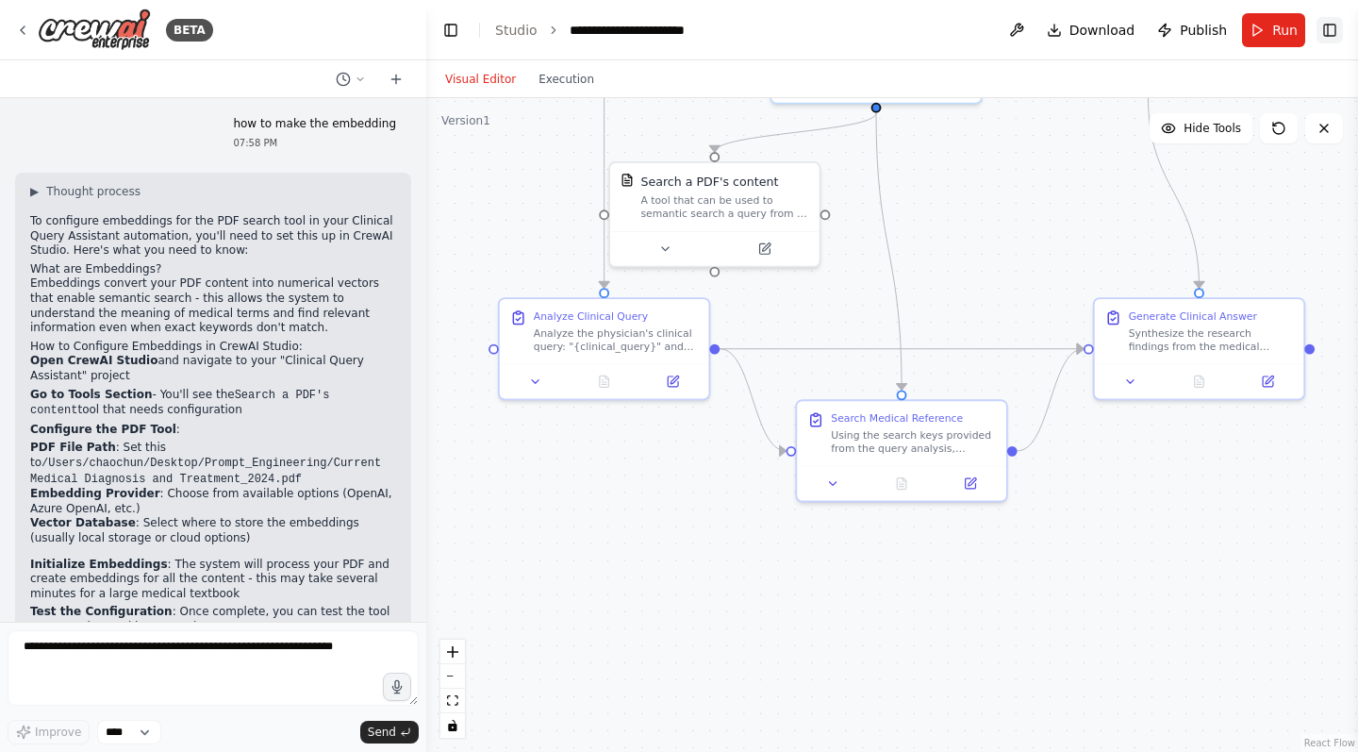
click at [1334, 28] on icon "Show right sidebar" at bounding box center [1329, 30] width 15 height 15
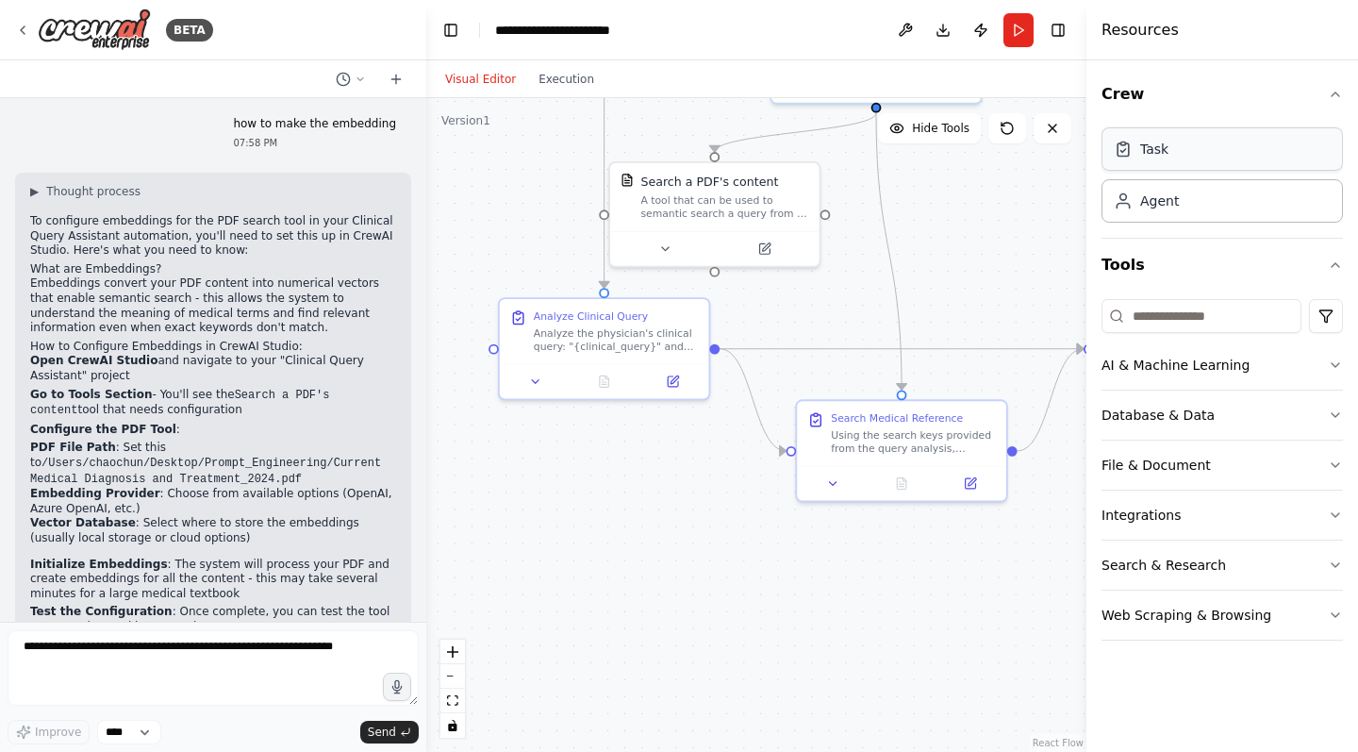
click at [1183, 167] on div "Task" at bounding box center [1222, 148] width 241 height 43
click at [1339, 265] on icon "button" at bounding box center [1335, 264] width 15 height 15
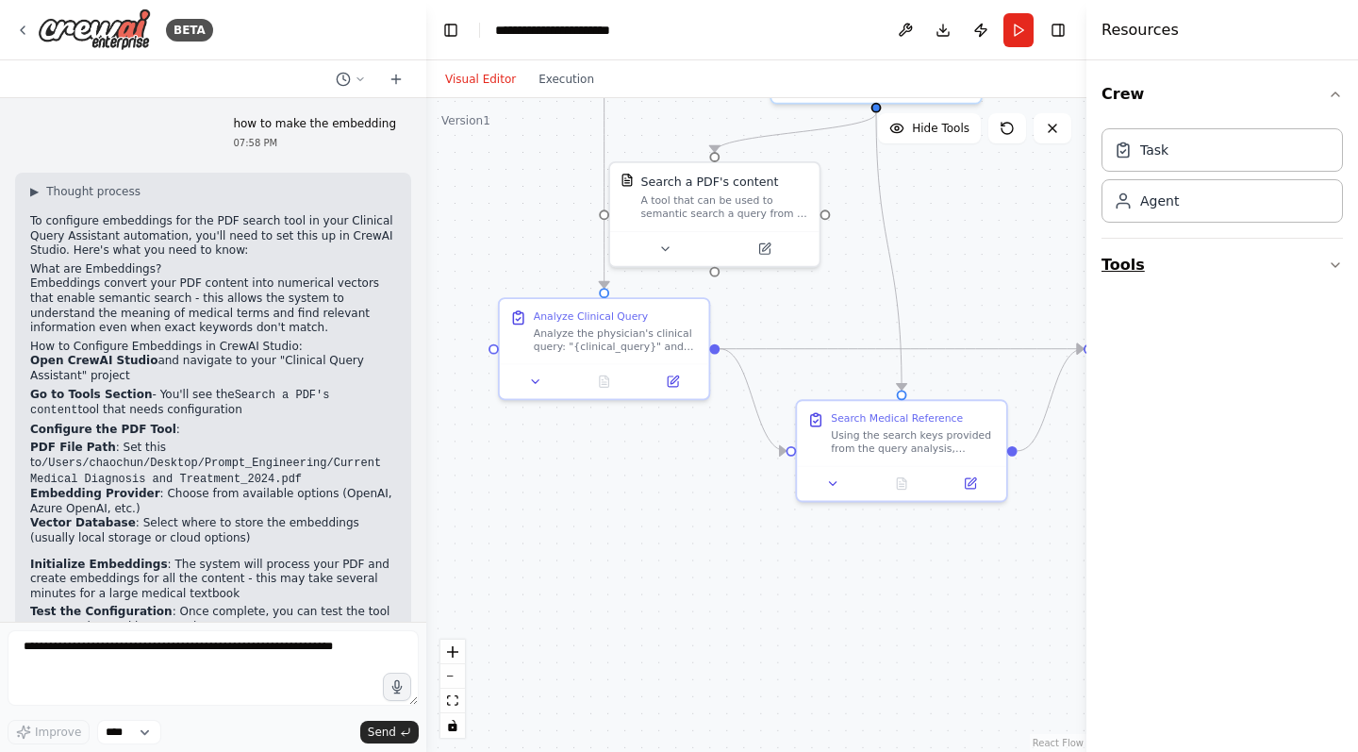
click at [1339, 265] on icon "button" at bounding box center [1335, 264] width 15 height 15
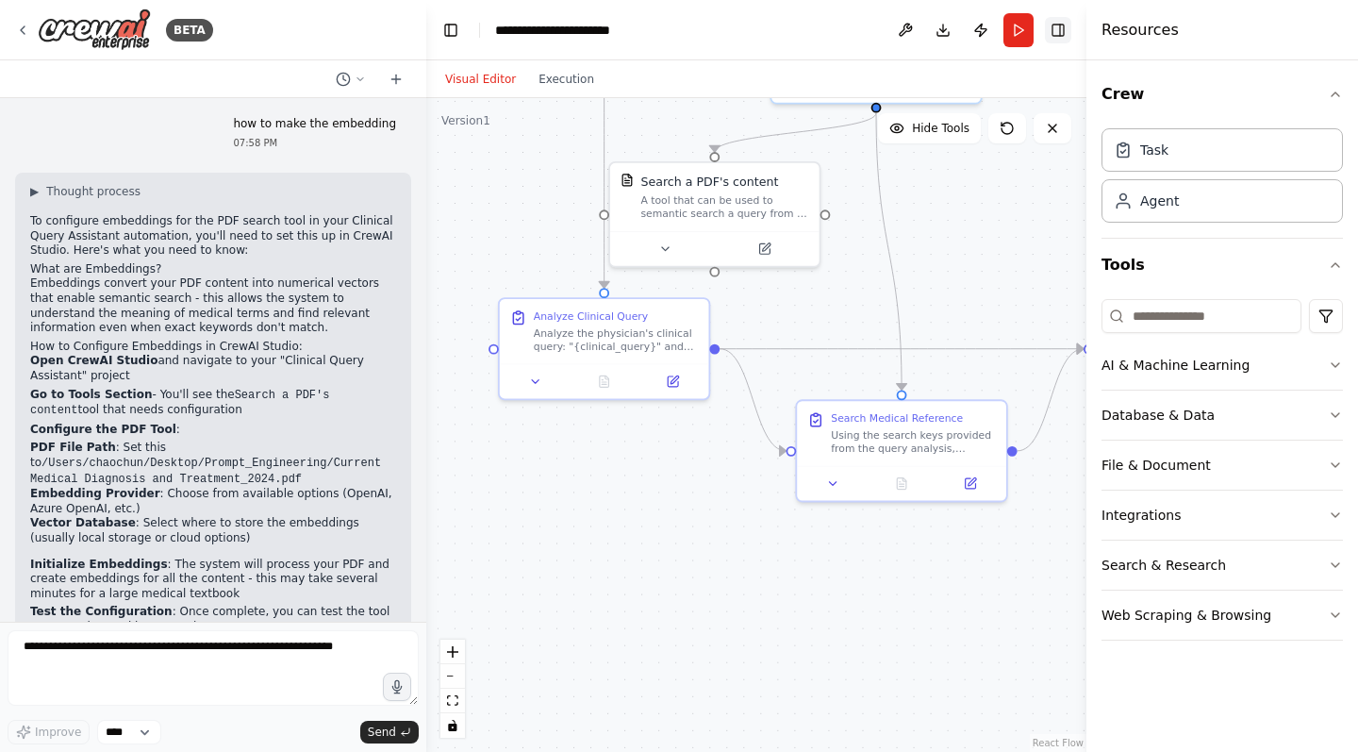
click at [1060, 31] on icon "Hide right sidebar" at bounding box center [1060, 30] width 0 height 11
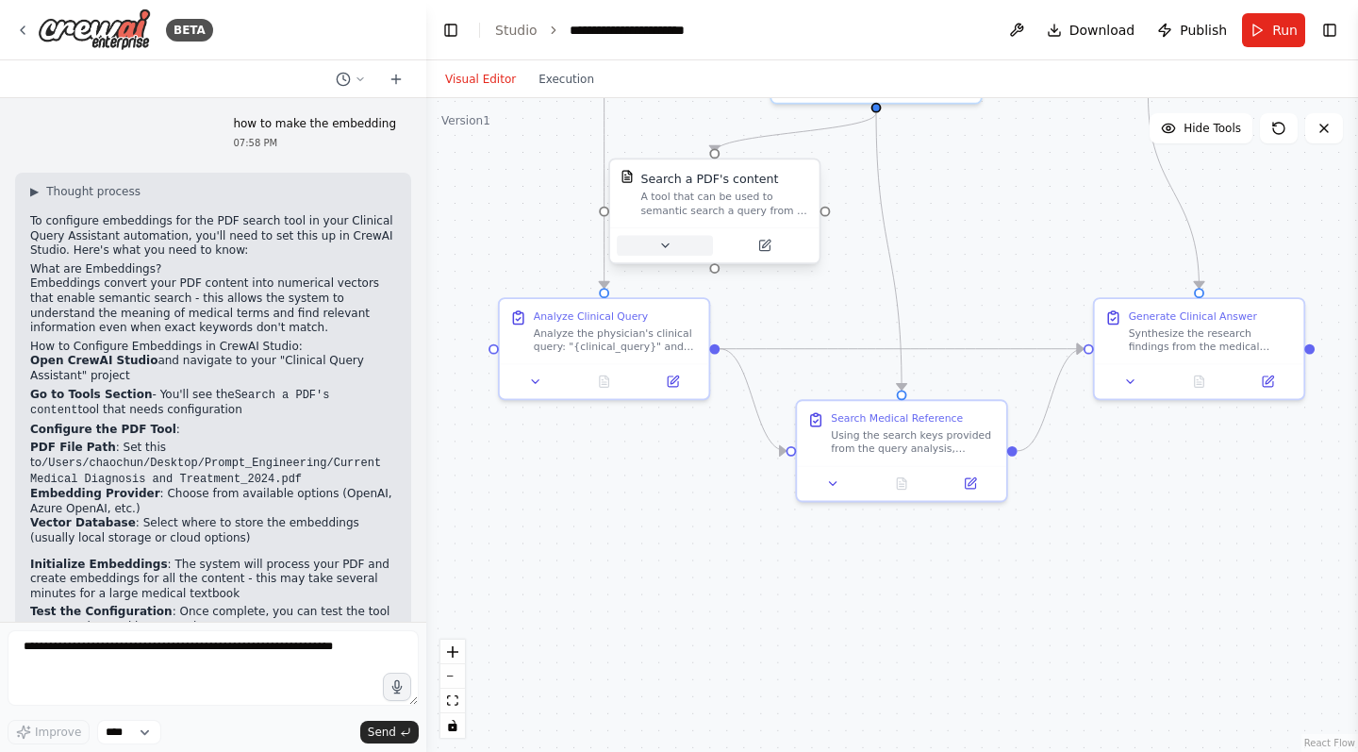
click at [668, 240] on icon at bounding box center [664, 245] width 13 height 13
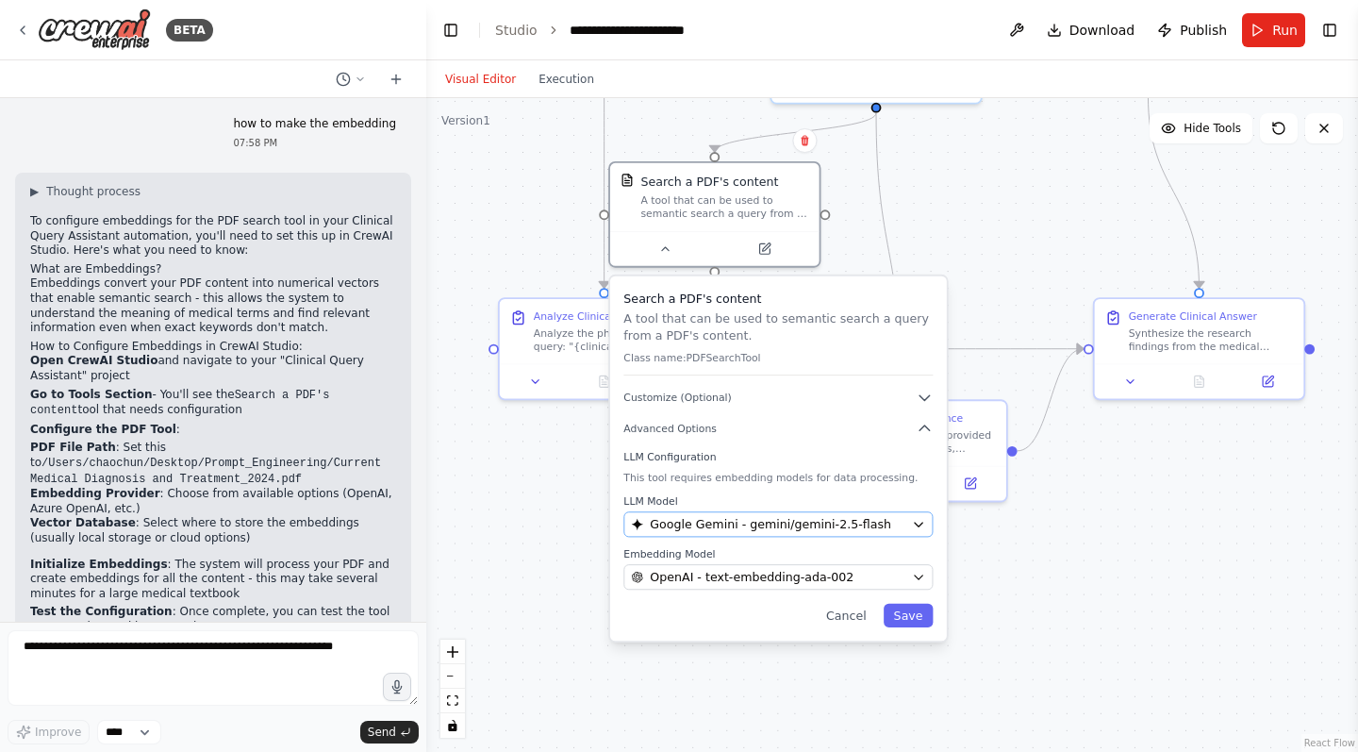
click at [916, 521] on icon "button" at bounding box center [918, 524] width 13 height 13
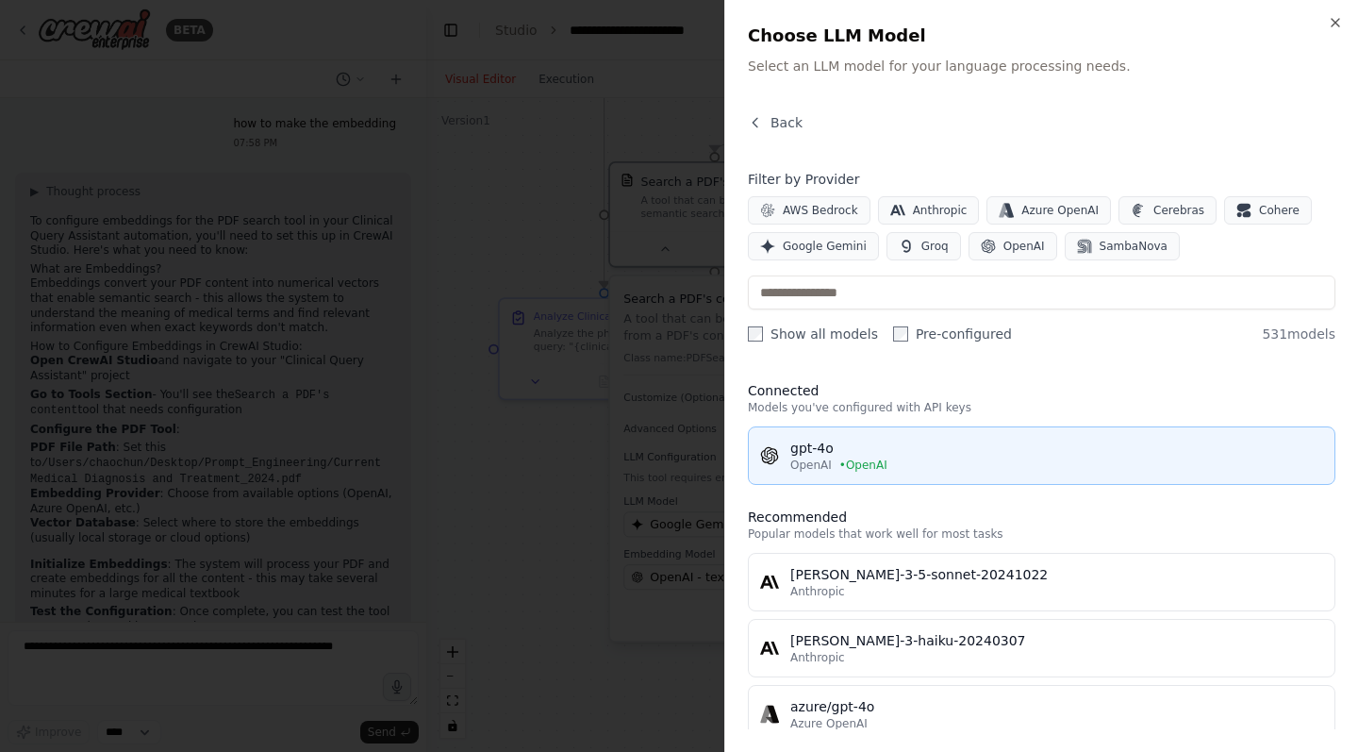
click at [864, 448] on div "gpt-4o" at bounding box center [1056, 448] width 533 height 19
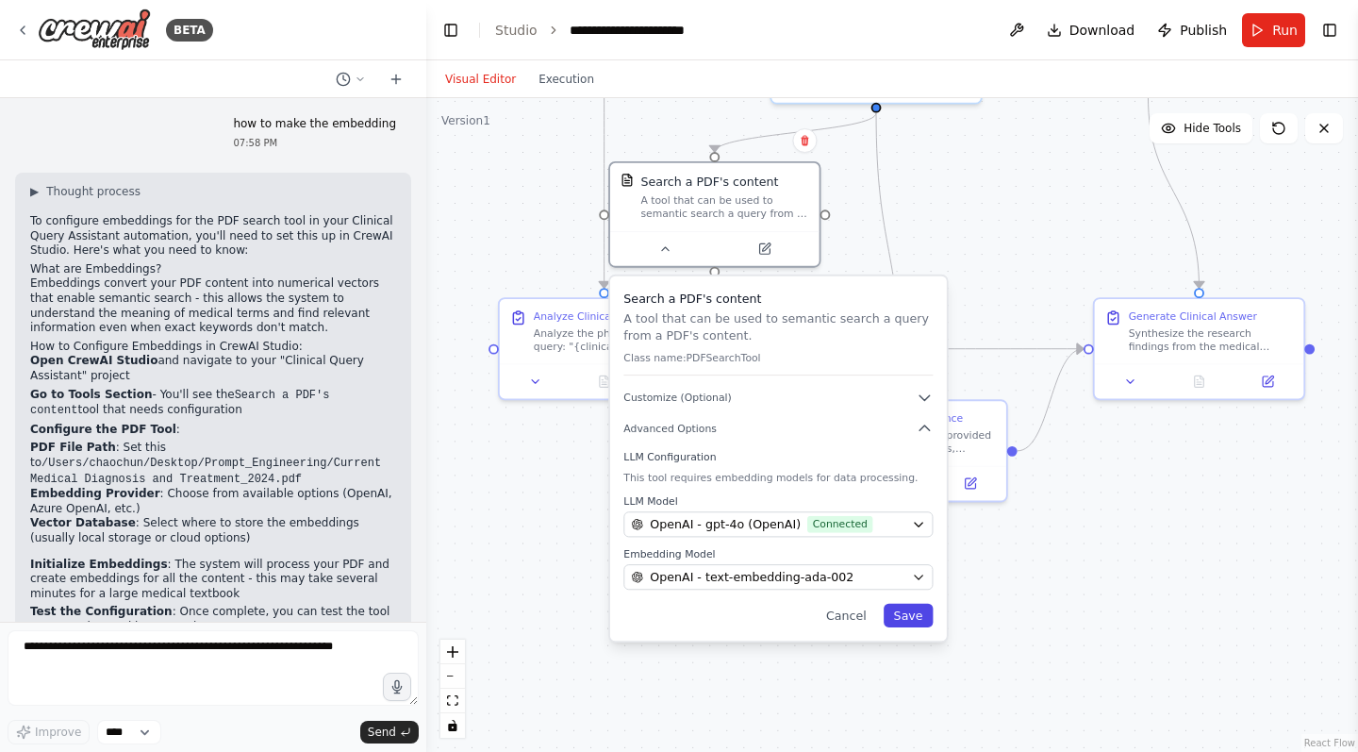
click at [917, 610] on button "Save" at bounding box center [909, 616] width 50 height 24
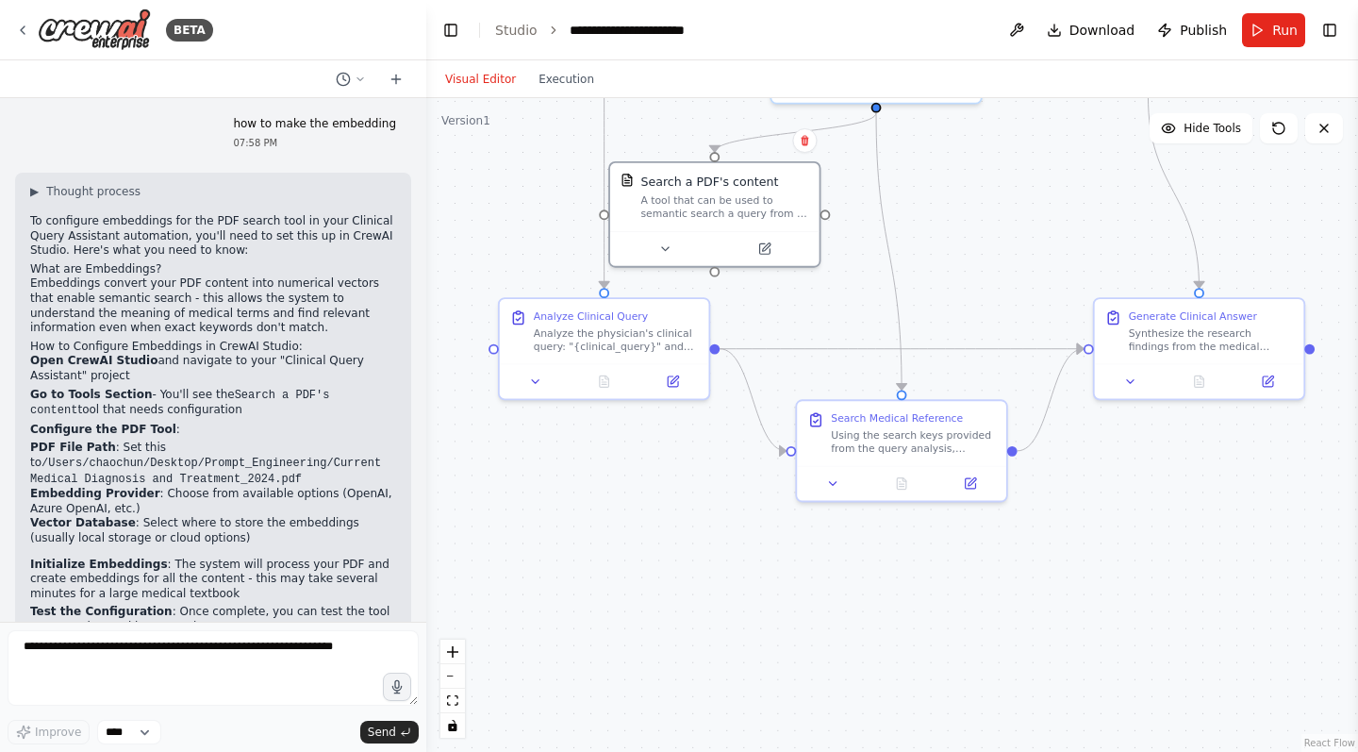
click at [1026, 255] on div ".deletable-edge-delete-btn { width: 20px; height: 20px; border: 0px solid #ffff…" at bounding box center [892, 425] width 932 height 654
click at [628, 174] on img at bounding box center [627, 176] width 13 height 13
click at [667, 247] on icon at bounding box center [664, 245] width 13 height 13
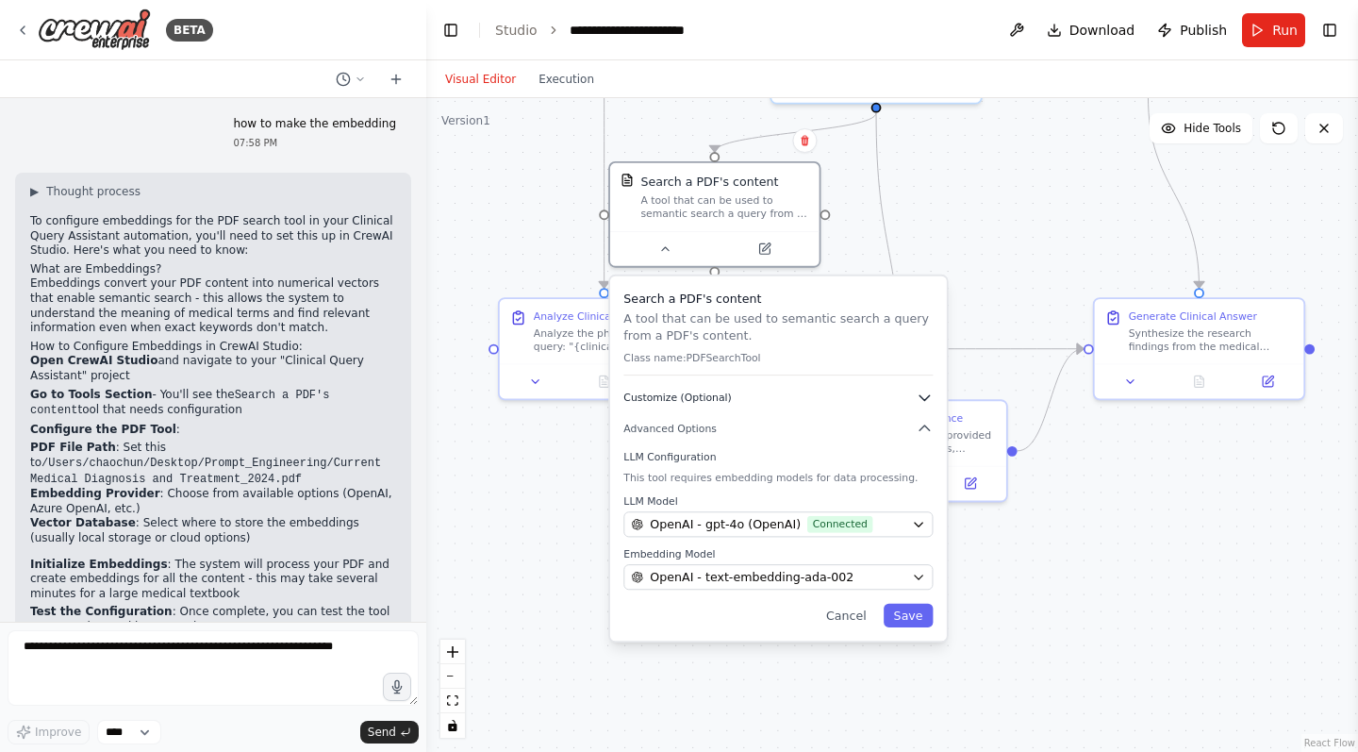
click at [923, 405] on icon "button" at bounding box center [924, 398] width 17 height 17
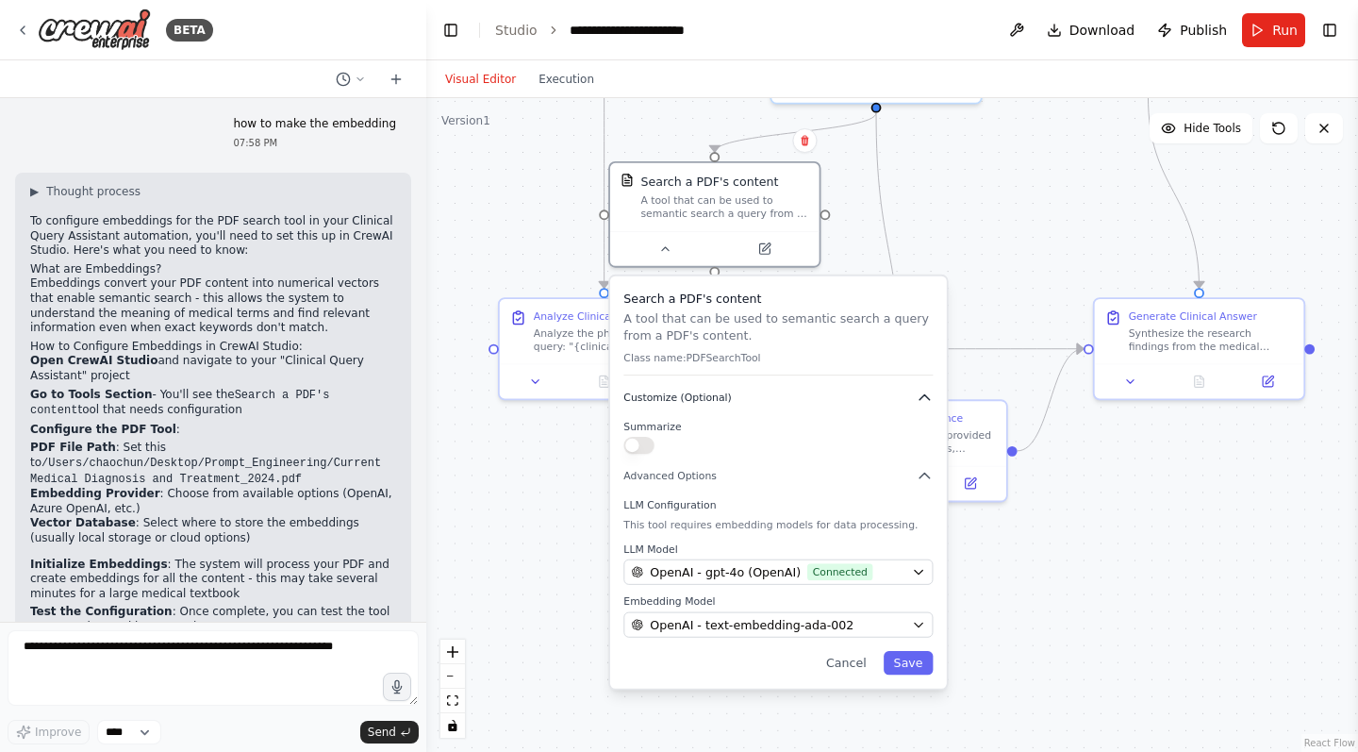
click at [923, 405] on icon "button" at bounding box center [924, 398] width 17 height 17
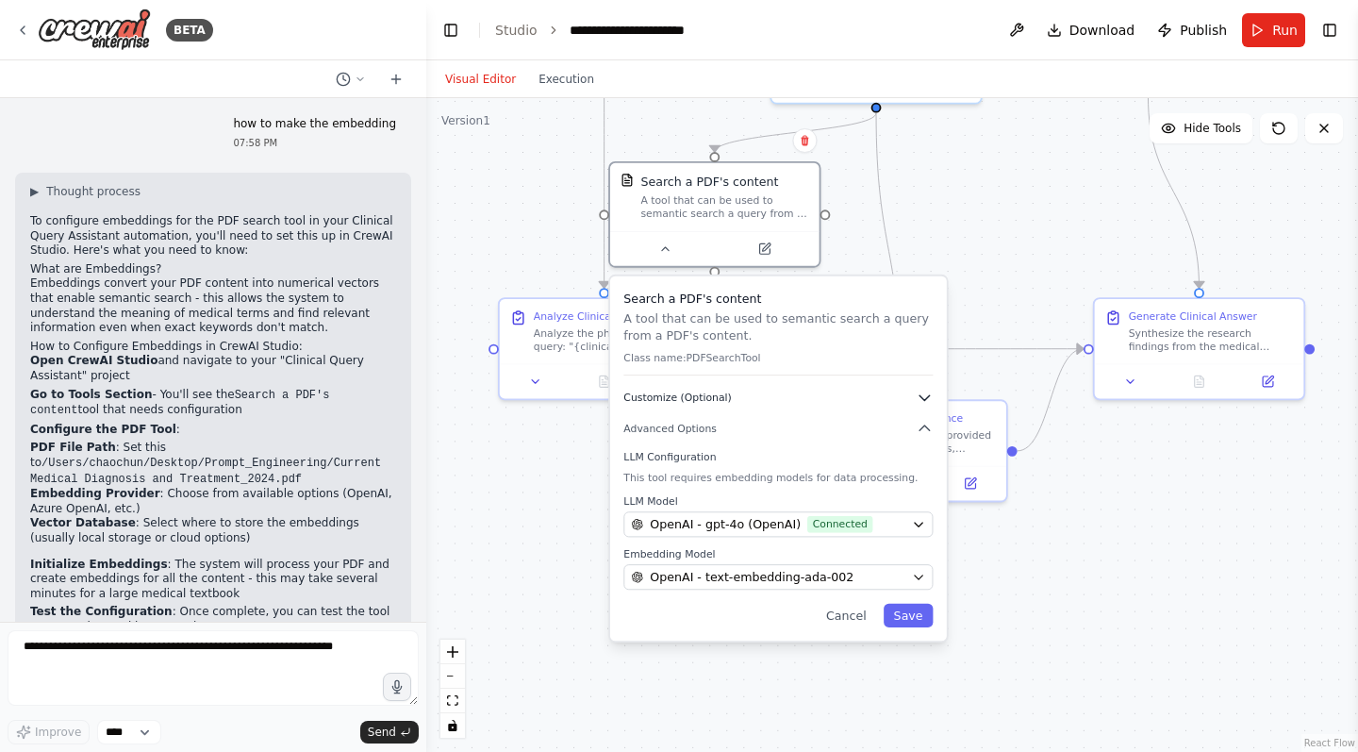
click at [923, 405] on icon "button" at bounding box center [924, 398] width 17 height 17
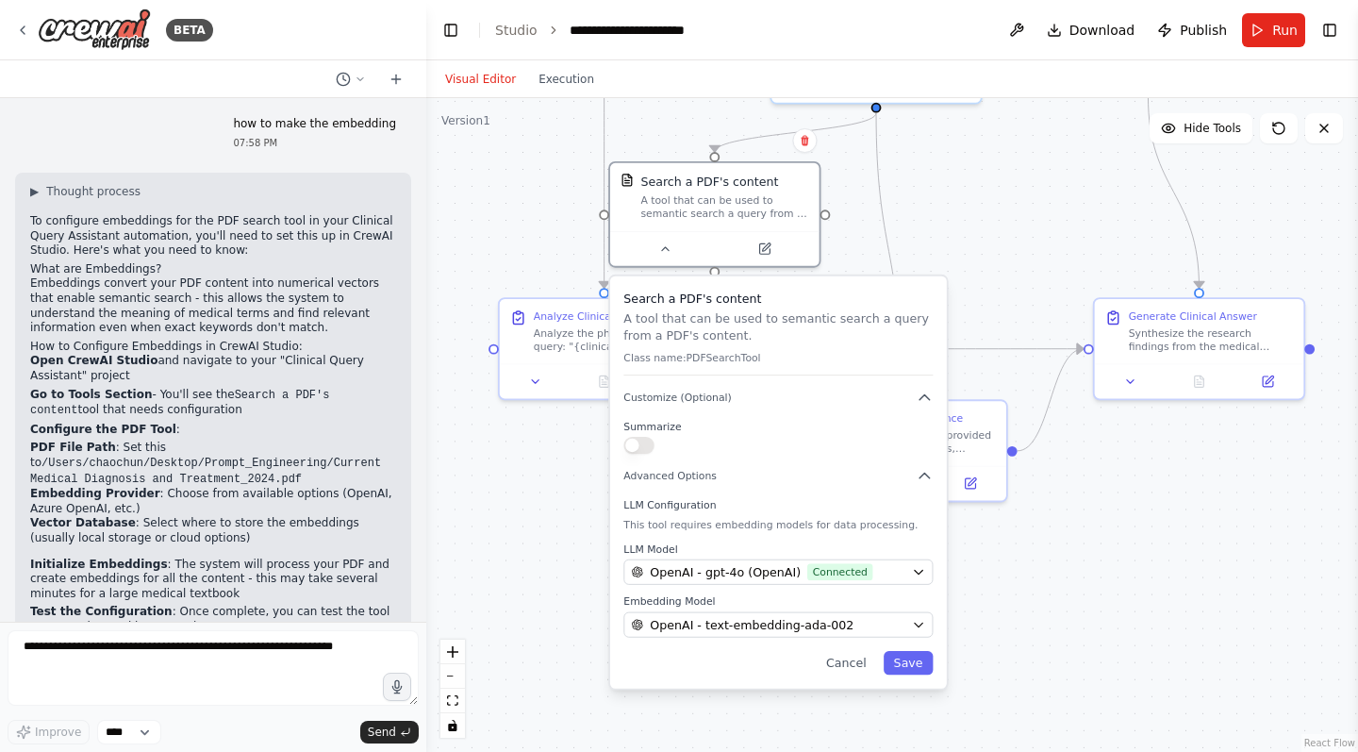
click at [937, 485] on div "Search a PDF's content A tool that can be used to semantic search a query from …" at bounding box center [778, 482] width 337 height 412
click at [929, 484] on icon "button" at bounding box center [924, 475] width 17 height 17
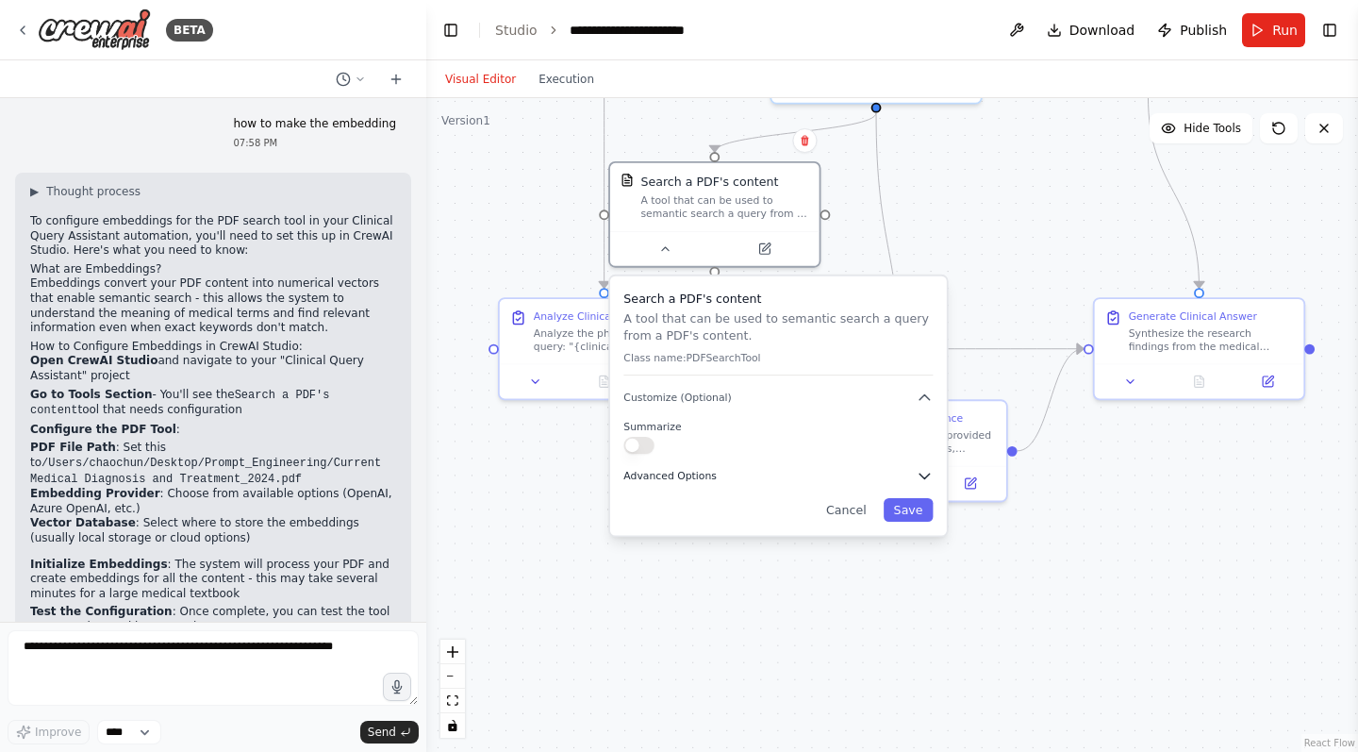
click at [929, 484] on icon "button" at bounding box center [924, 475] width 17 height 17
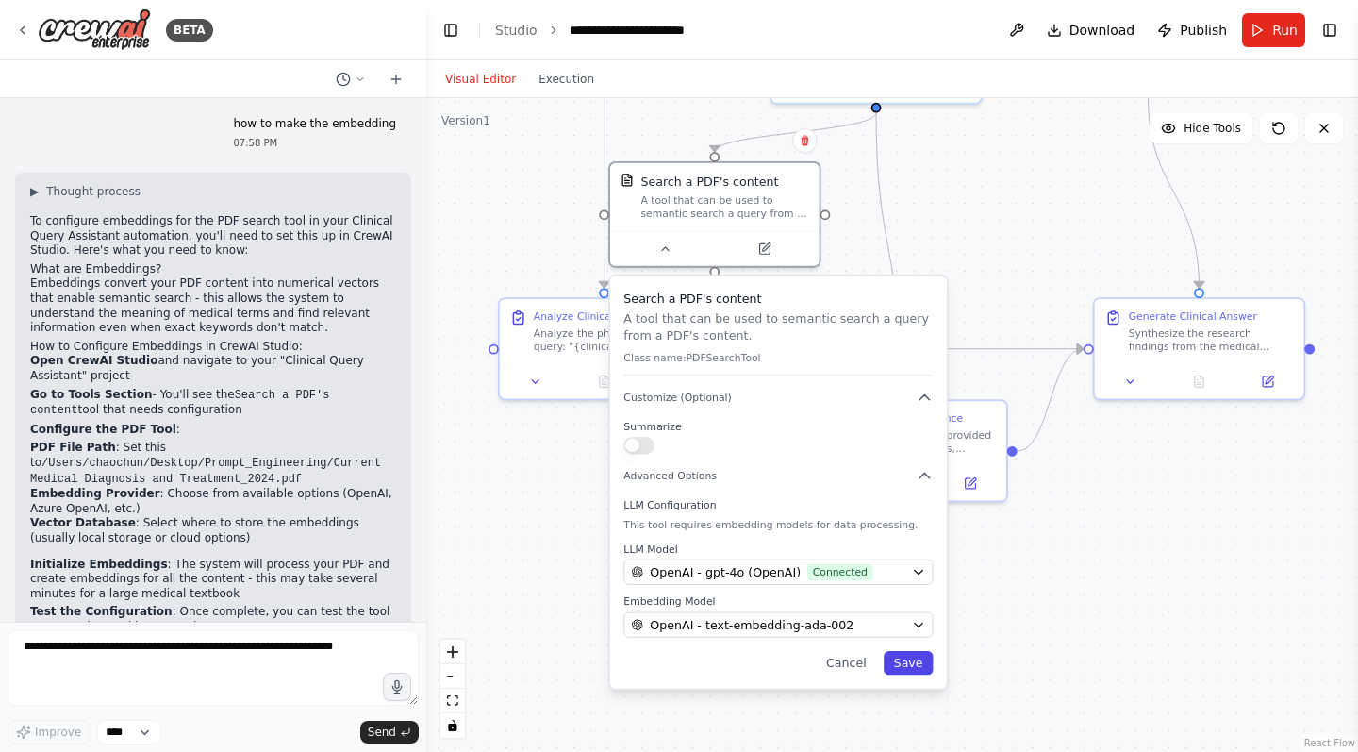
click at [903, 664] on button "Save" at bounding box center [909, 663] width 50 height 24
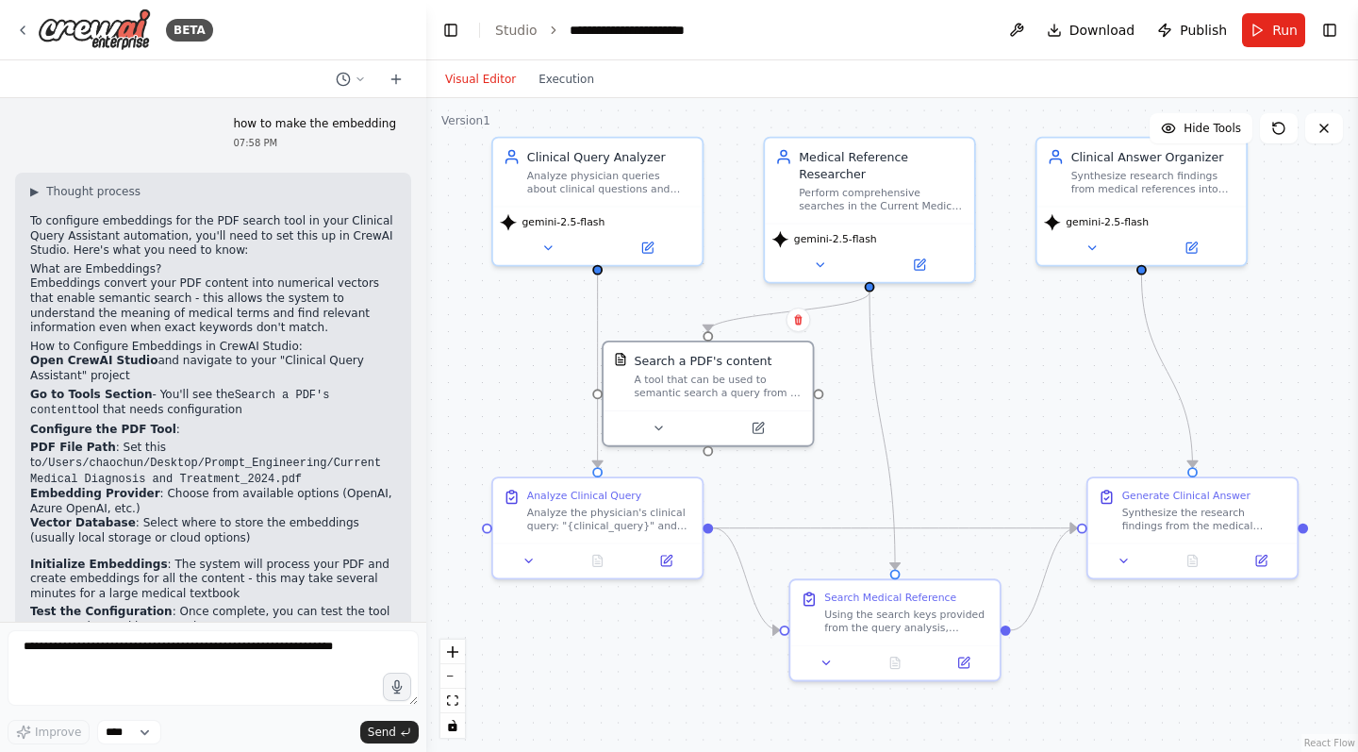
drag, startPoint x: 1012, startPoint y: 232, endPoint x: 1005, endPoint y: 411, distance: 179.3
click at [1005, 411] on div ".deletable-edge-delete-btn { width: 20px; height: 20px; border: 0px solid #ffff…" at bounding box center [892, 425] width 932 height 654
click at [1329, 53] on header "**********" at bounding box center [892, 30] width 932 height 60
click at [1332, 22] on button "Toggle Right Sidebar" at bounding box center [1330, 30] width 26 height 26
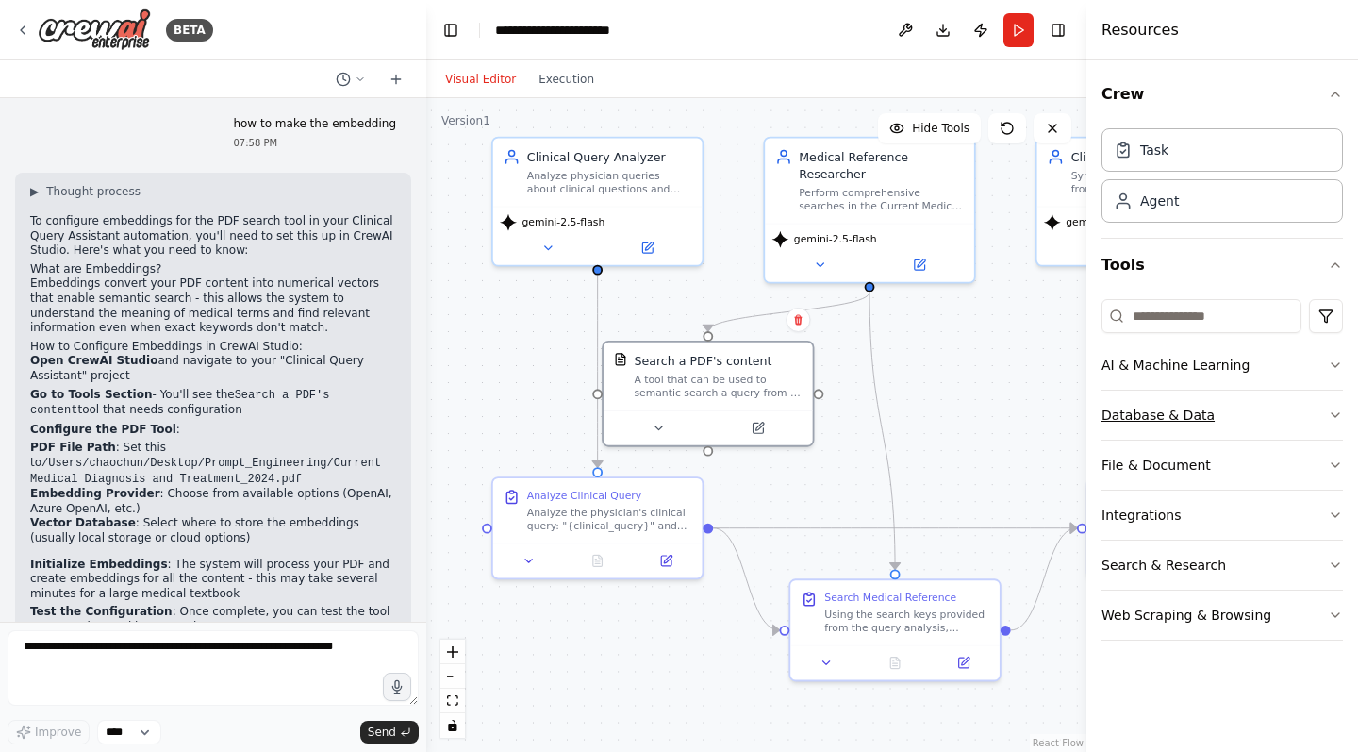
click at [1274, 416] on button "Database & Data" at bounding box center [1222, 414] width 241 height 49
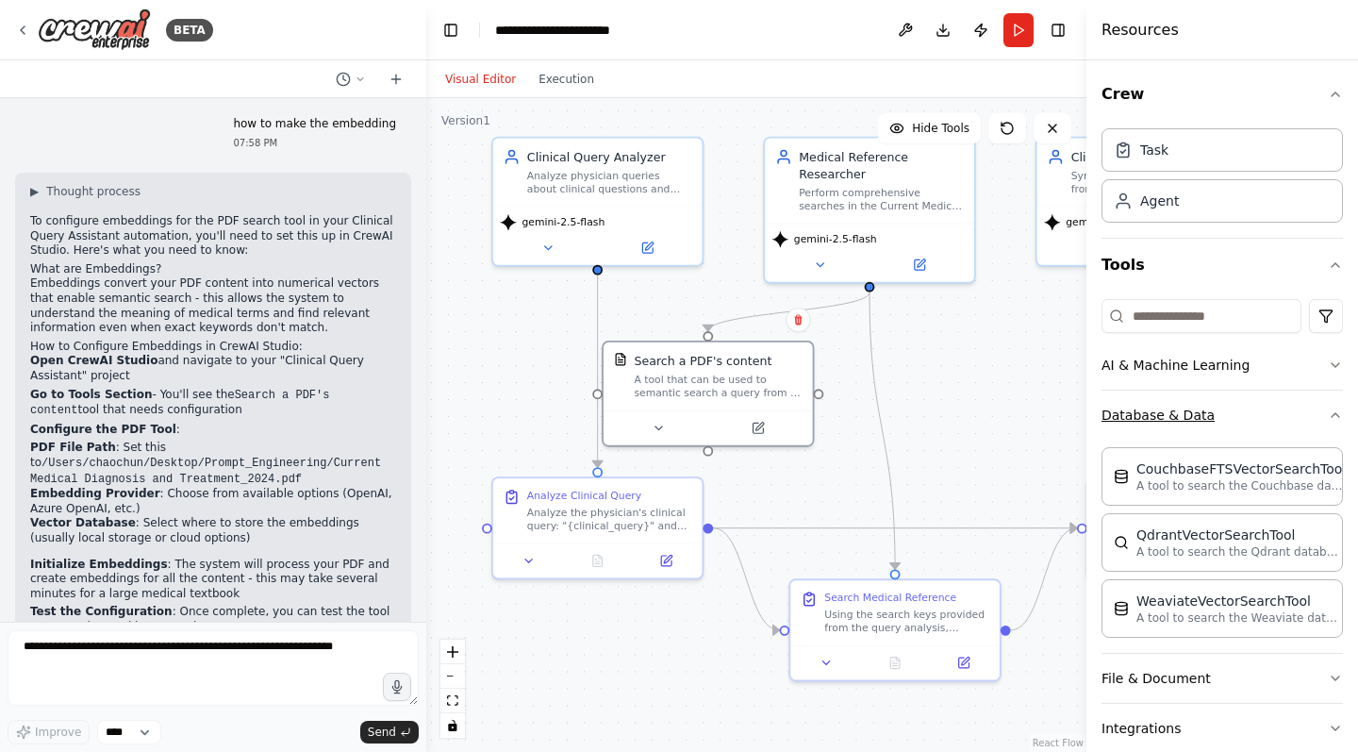
click at [1274, 416] on button "Database & Data" at bounding box center [1222, 414] width 241 height 49
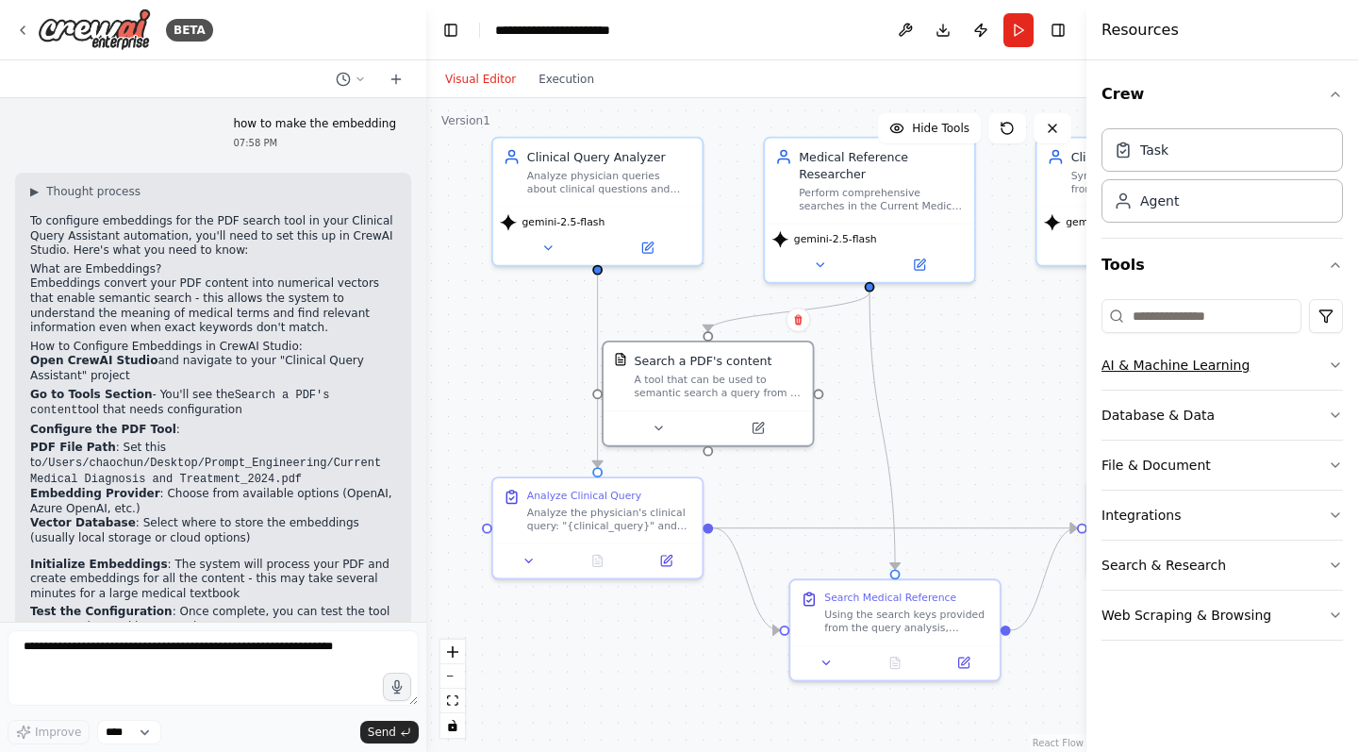
click at [1306, 362] on button "AI & Machine Learning" at bounding box center [1222, 364] width 241 height 49
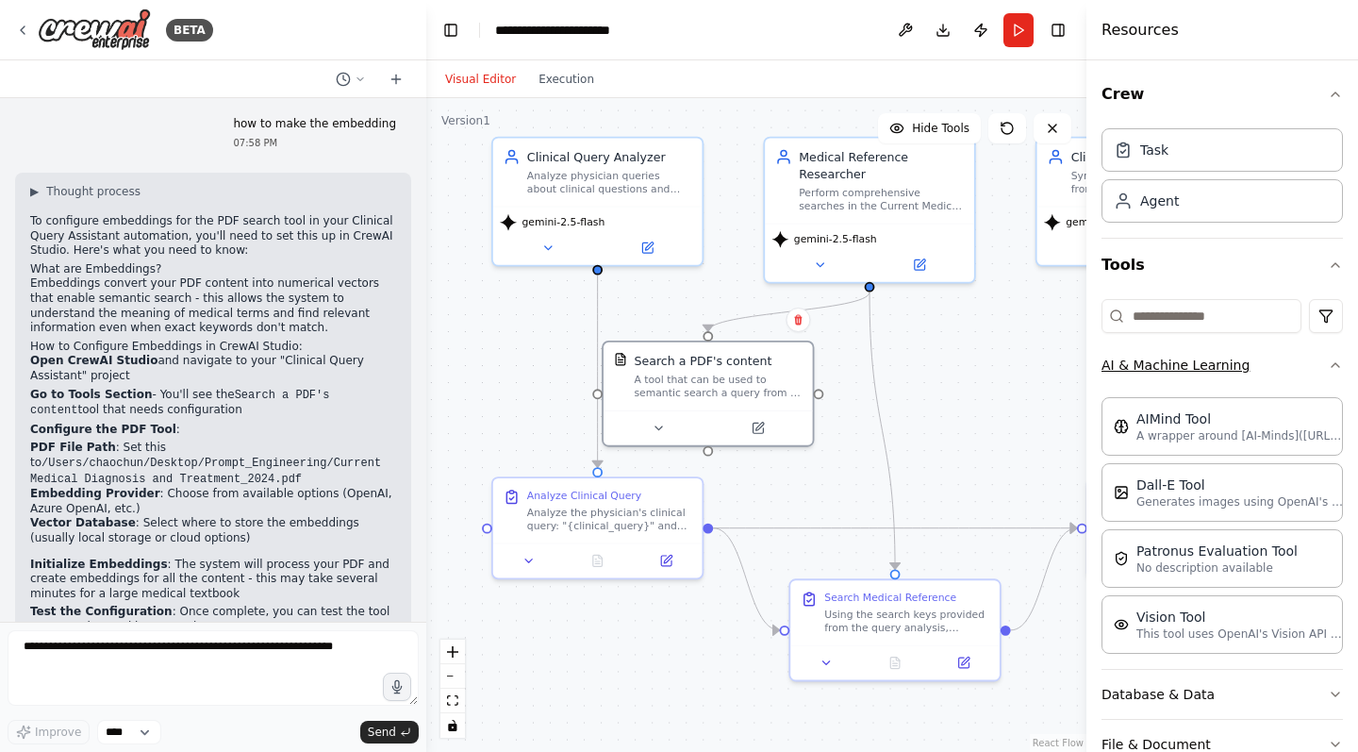
click at [1306, 362] on button "AI & Machine Learning" at bounding box center [1222, 364] width 241 height 49
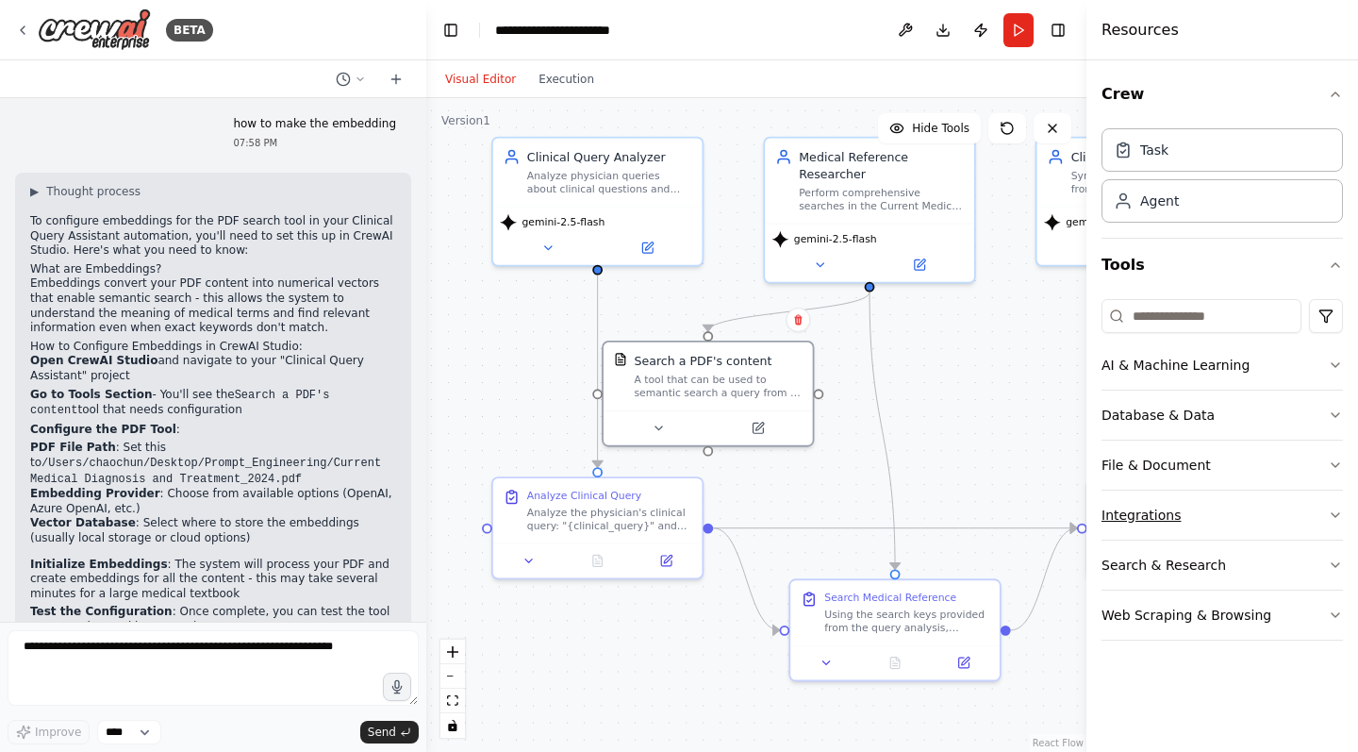
click at [1251, 521] on button "Integrations" at bounding box center [1222, 514] width 241 height 49
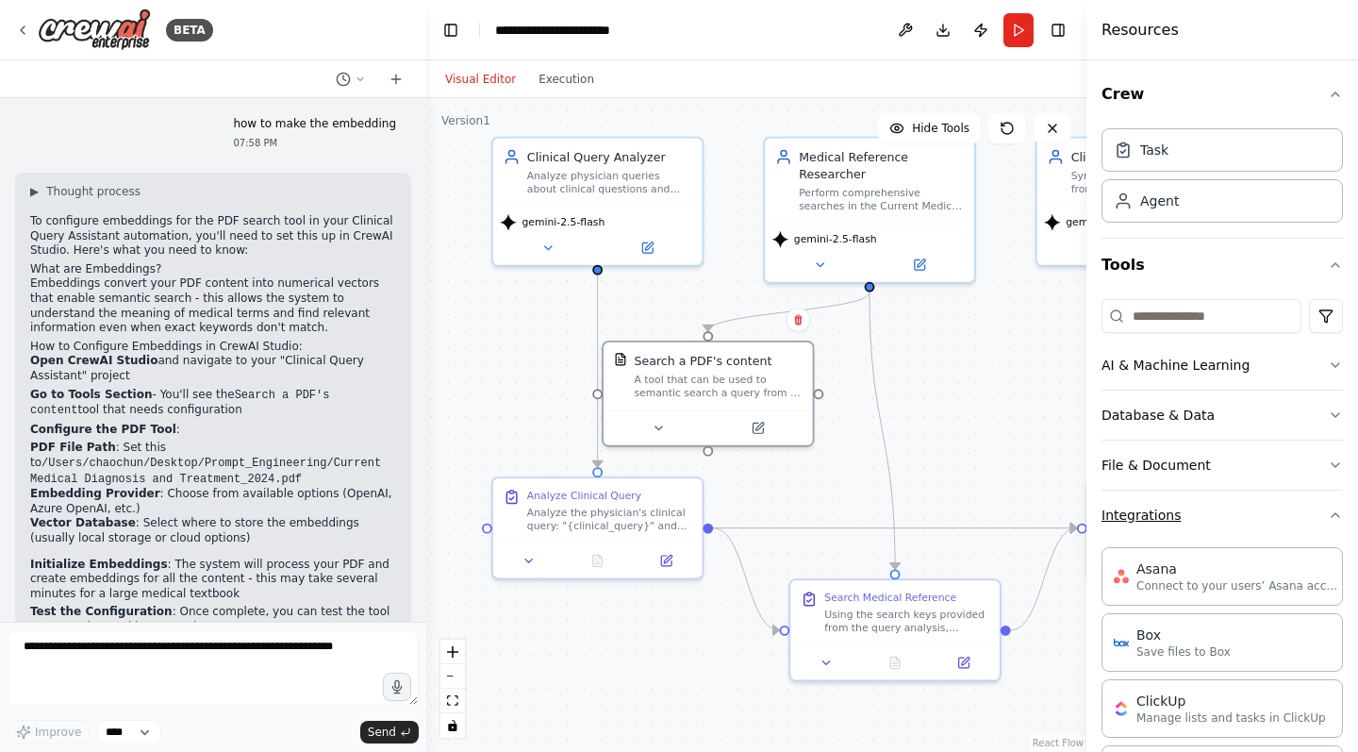
click at [1251, 521] on button "Integrations" at bounding box center [1222, 514] width 241 height 49
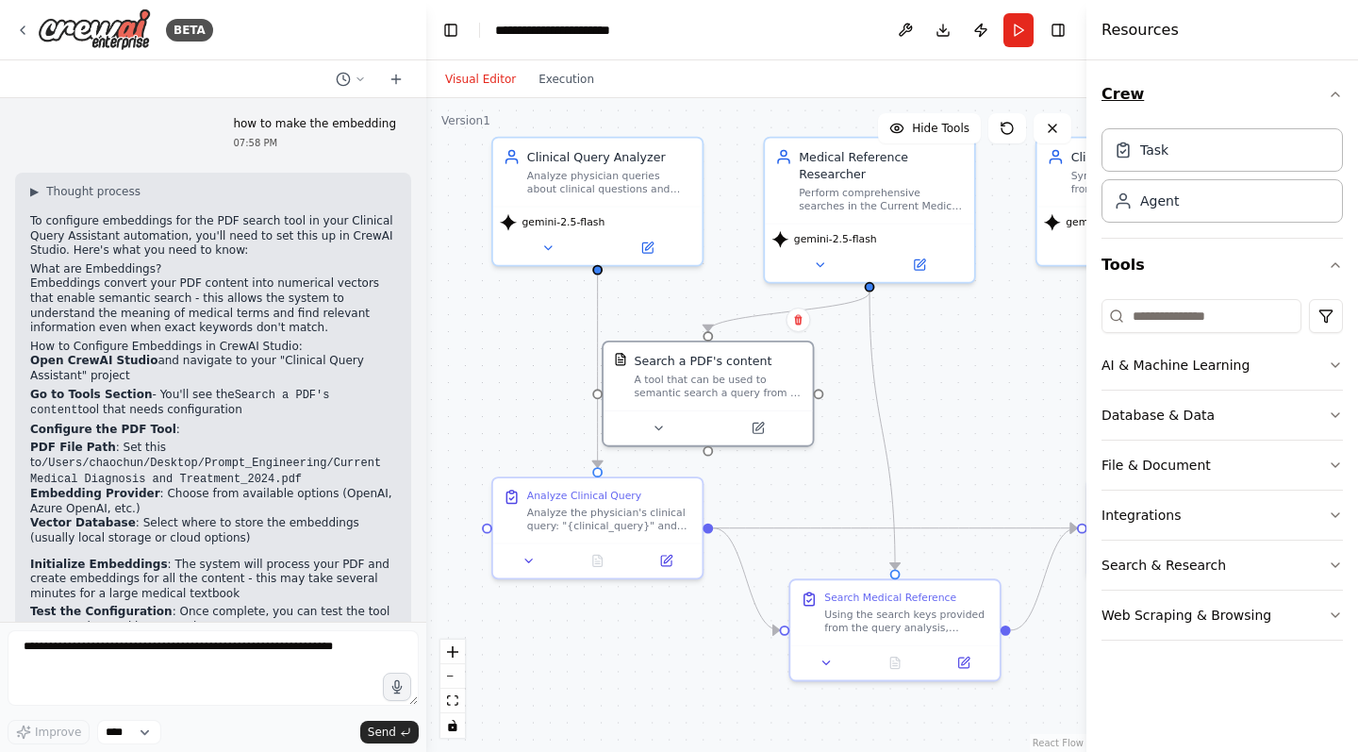
click at [1334, 99] on icon "button" at bounding box center [1335, 94] width 15 height 15
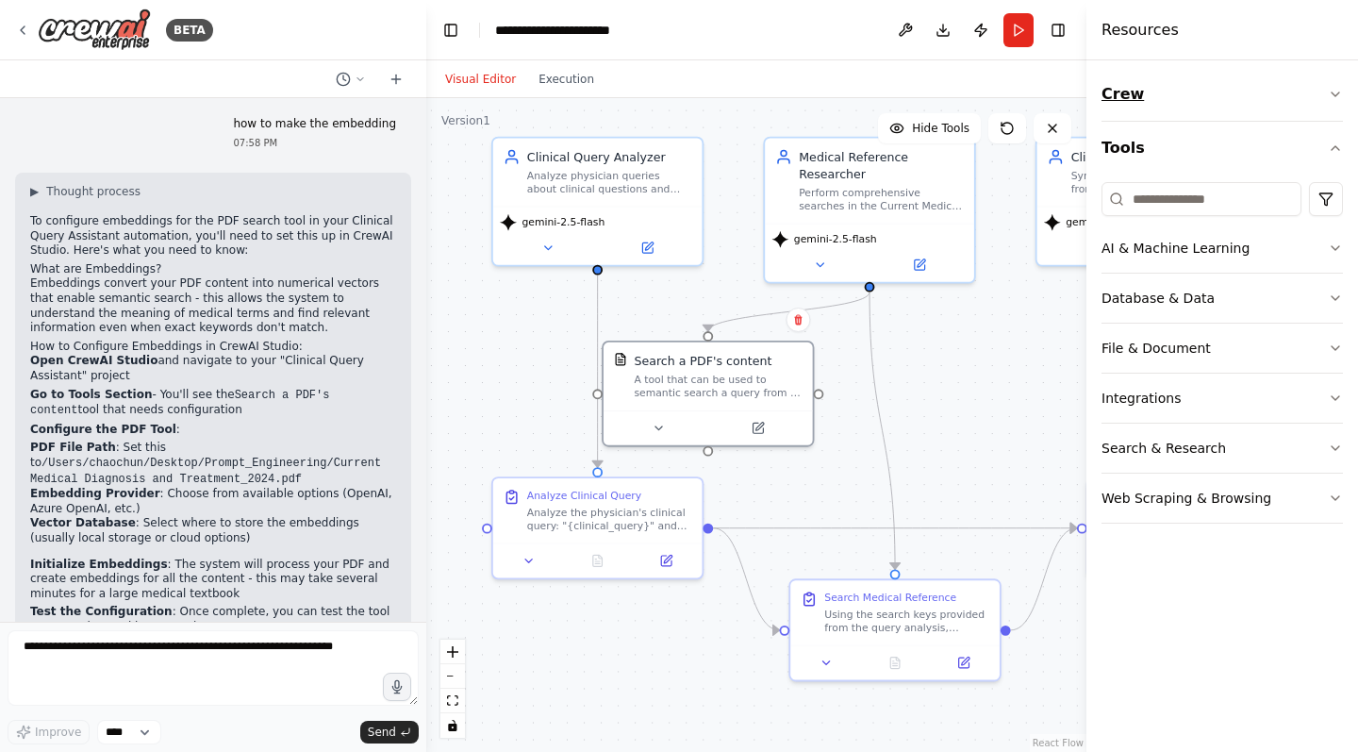
click at [1334, 99] on icon "button" at bounding box center [1335, 94] width 15 height 15
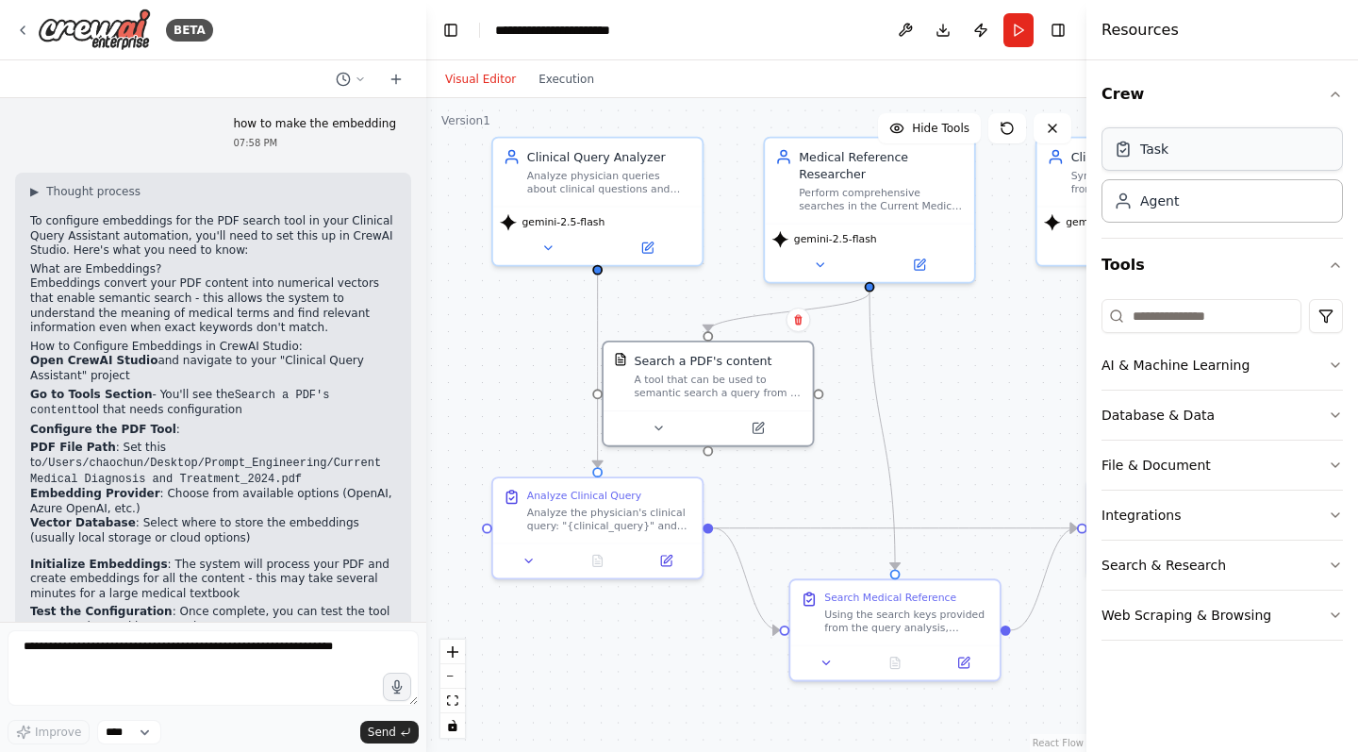
click at [1202, 170] on div "Task" at bounding box center [1222, 148] width 241 height 43
click at [1173, 159] on div "Task" at bounding box center [1222, 148] width 241 height 43
click at [1015, 21] on button "Run" at bounding box center [1018, 30] width 30 height 34
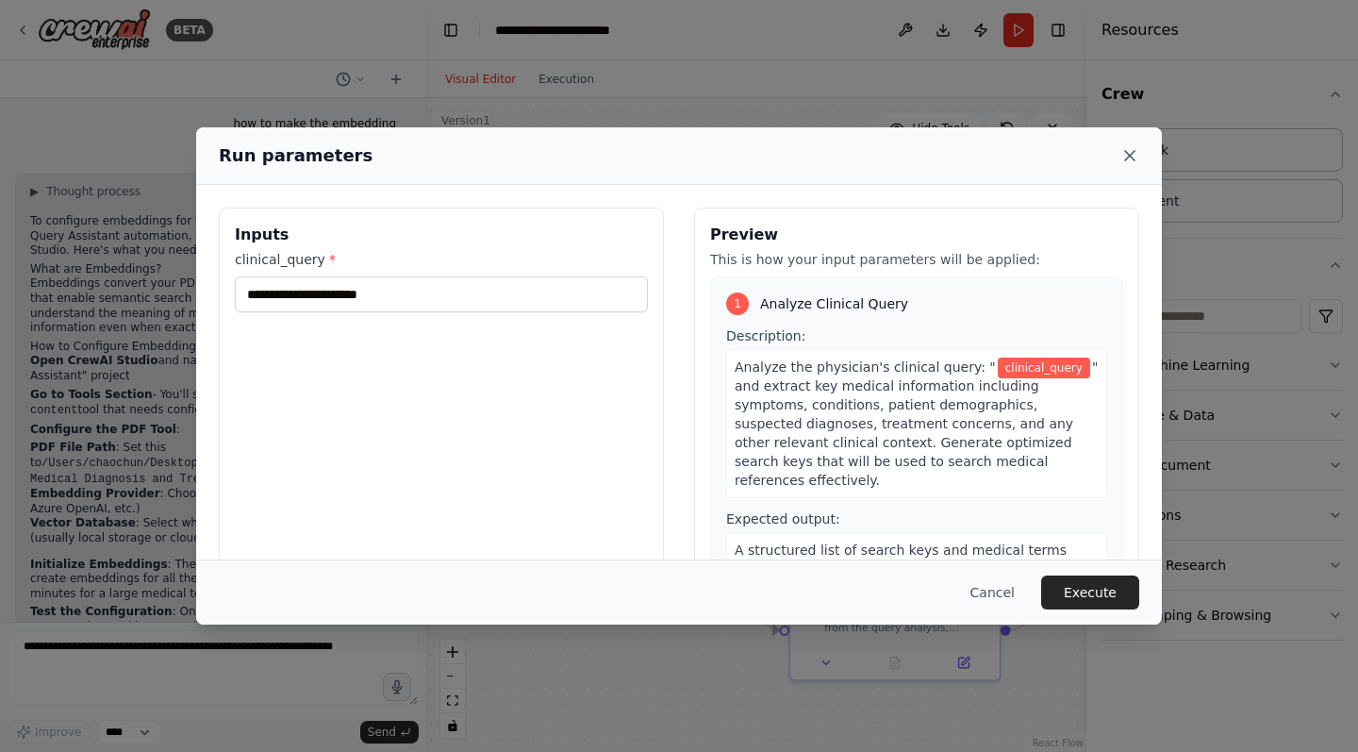
click at [1130, 151] on icon at bounding box center [1129, 155] width 19 height 19
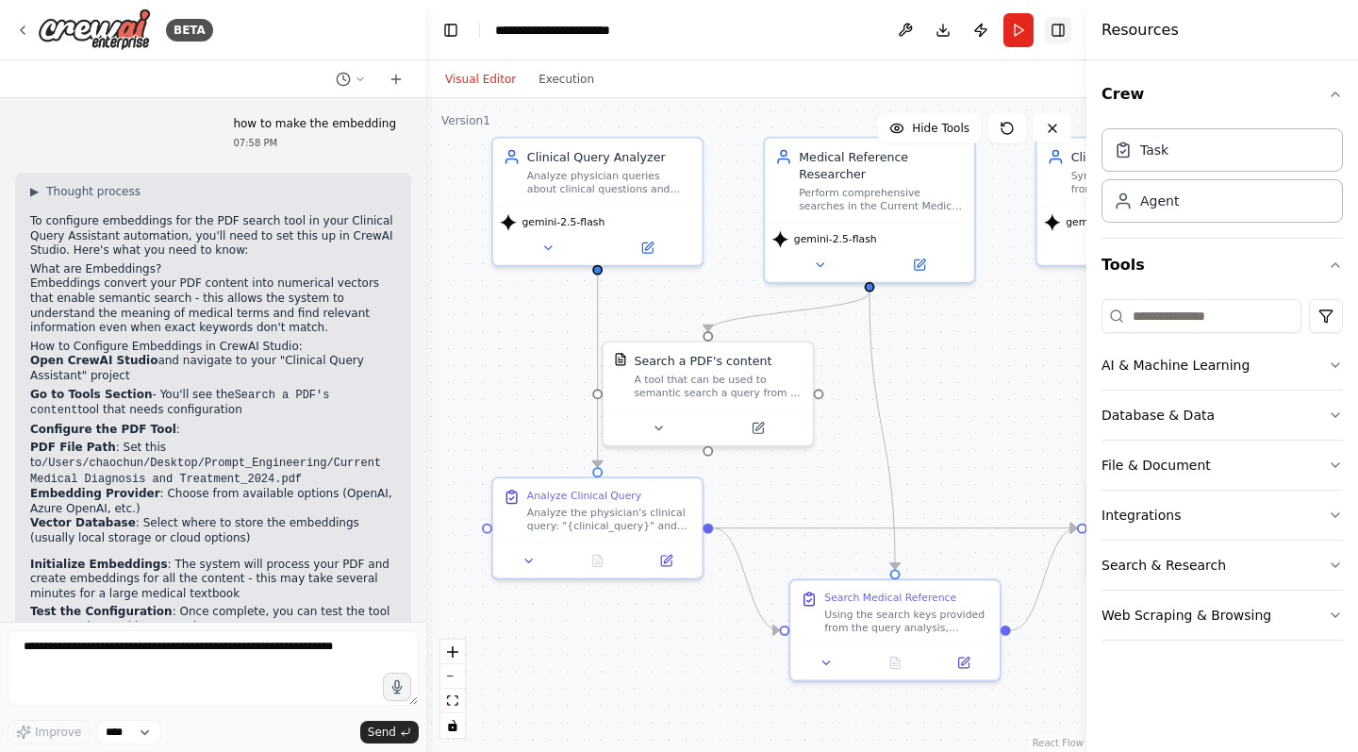
click at [1059, 23] on icon "Hide right sidebar" at bounding box center [1058, 30] width 15 height 15
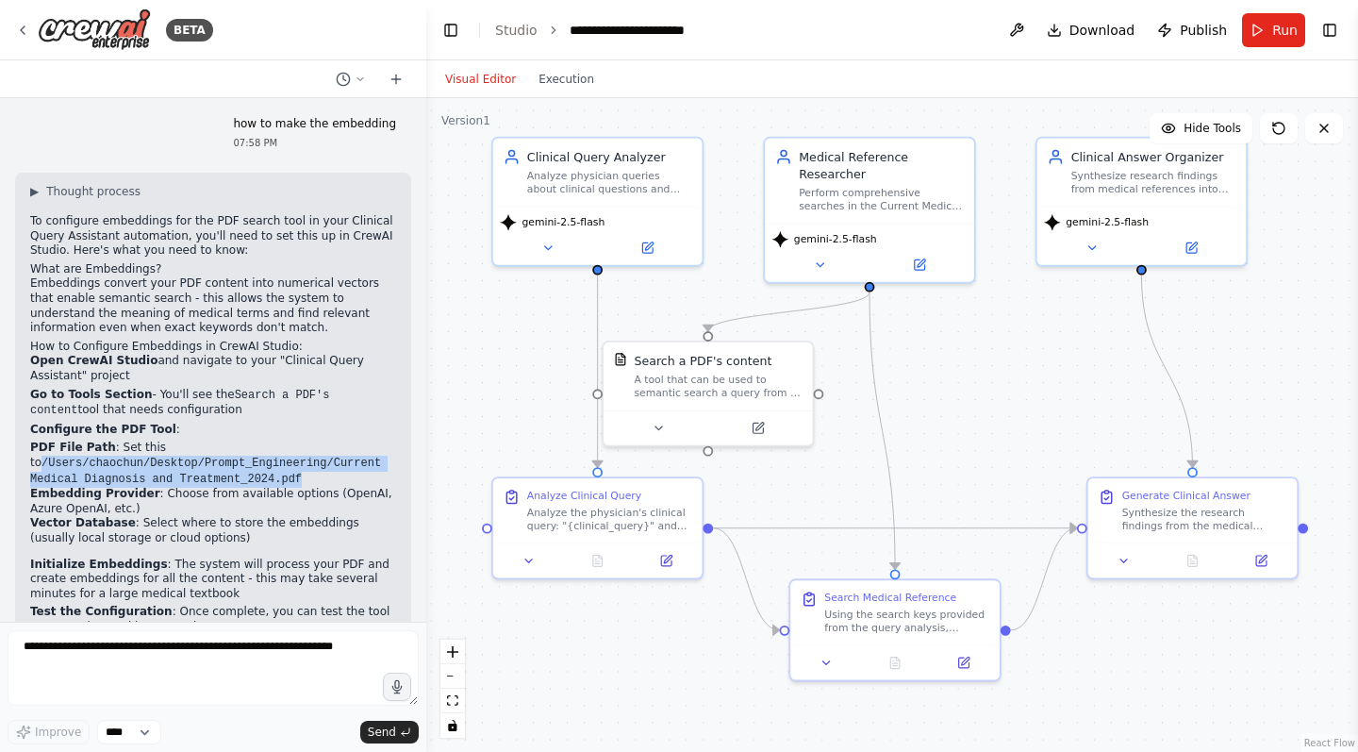
drag, startPoint x: 32, startPoint y: 387, endPoint x: 315, endPoint y: 408, distance: 283.8
click at [315, 440] on li "PDF File Path : Set this to /Users/chaochun/Desktop/Prompt_Engineering/Current …" at bounding box center [213, 463] width 366 height 46
copy li "/Users/chaochun/Desktop/Prompt_Engineering/Current Medical Diagnosis and Treatm…"
click at [825, 263] on icon at bounding box center [819, 261] width 13 height 13
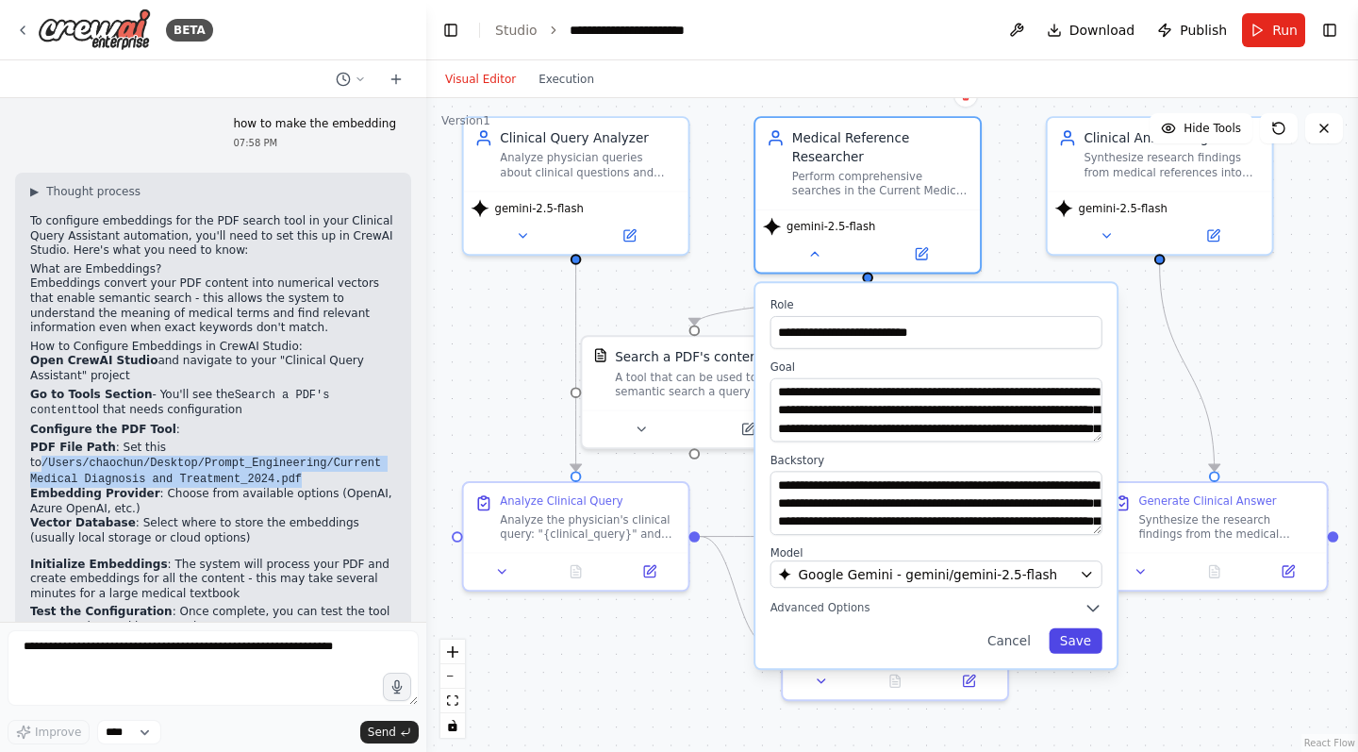
click at [1082, 645] on button "Save" at bounding box center [1075, 640] width 53 height 25
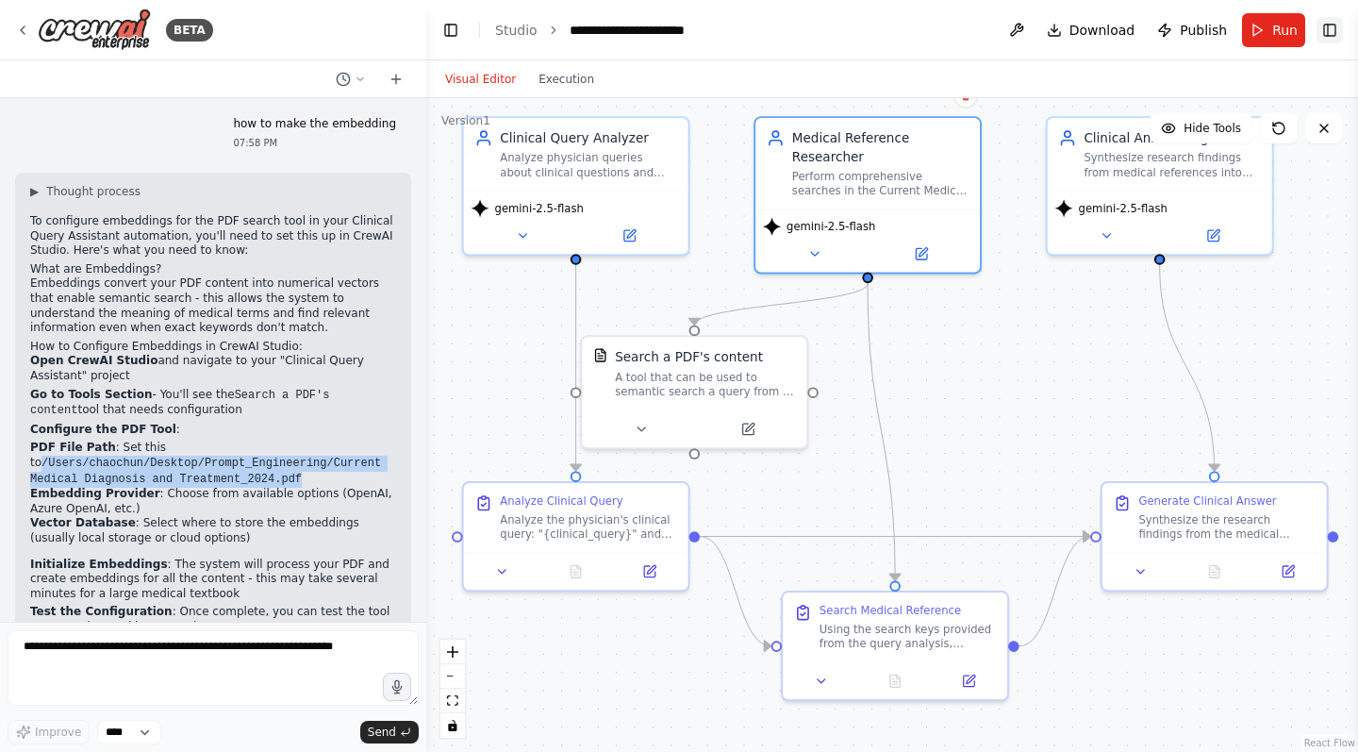
click at [1336, 31] on icon "Show right sidebar" at bounding box center [1329, 30] width 15 height 15
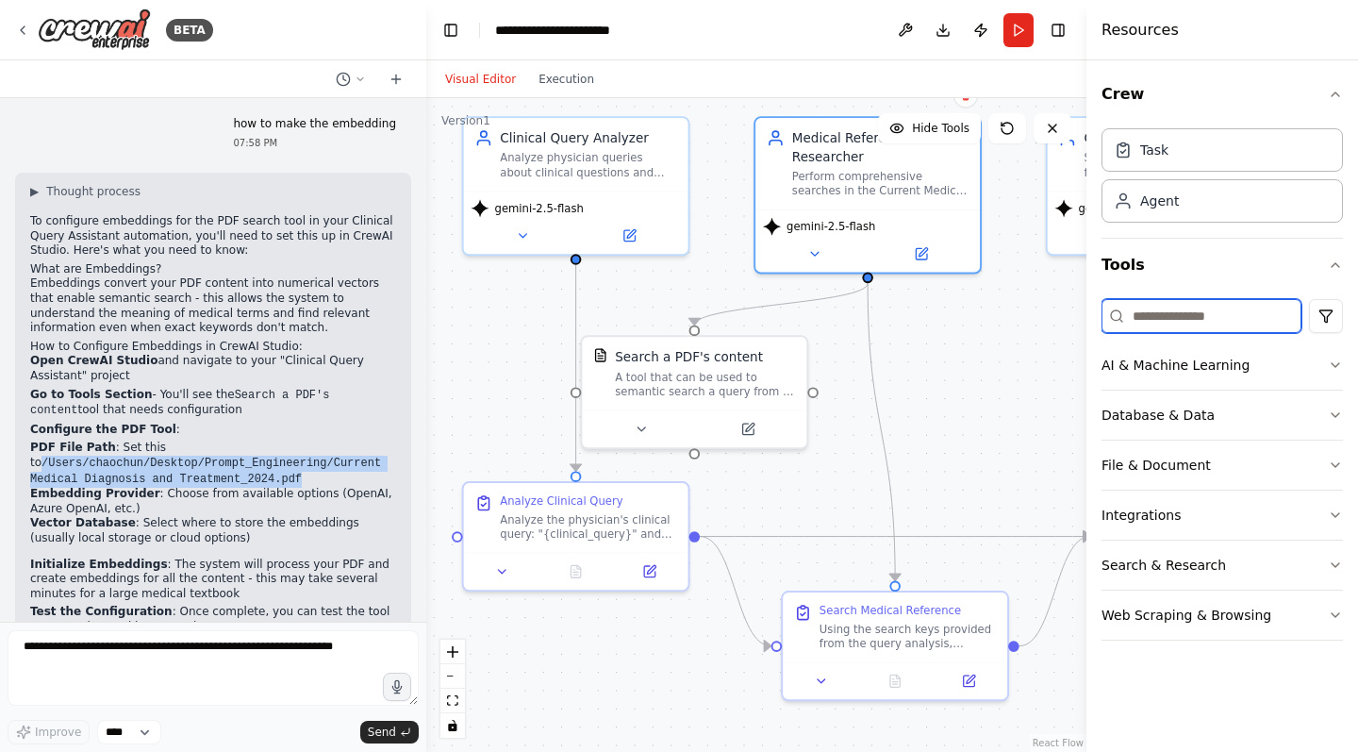
click at [1239, 317] on input at bounding box center [1202, 316] width 200 height 34
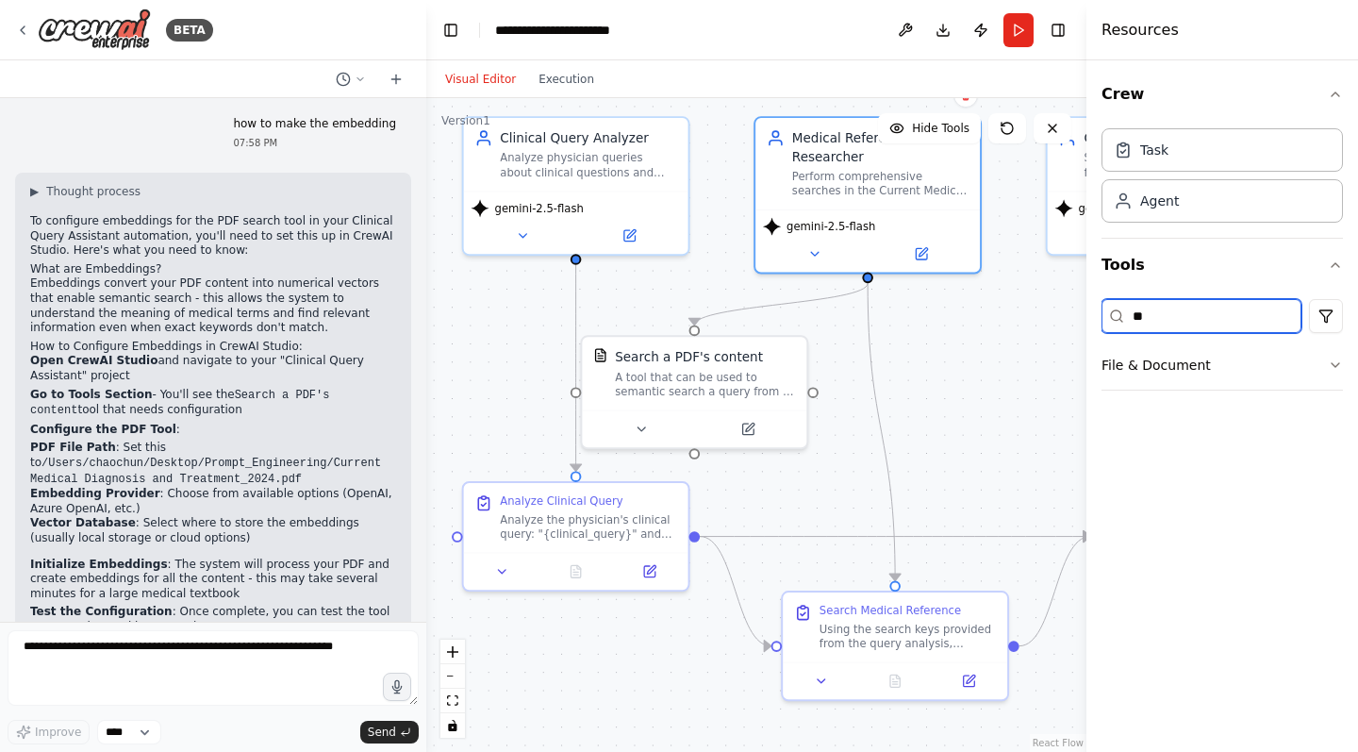
type input "*"
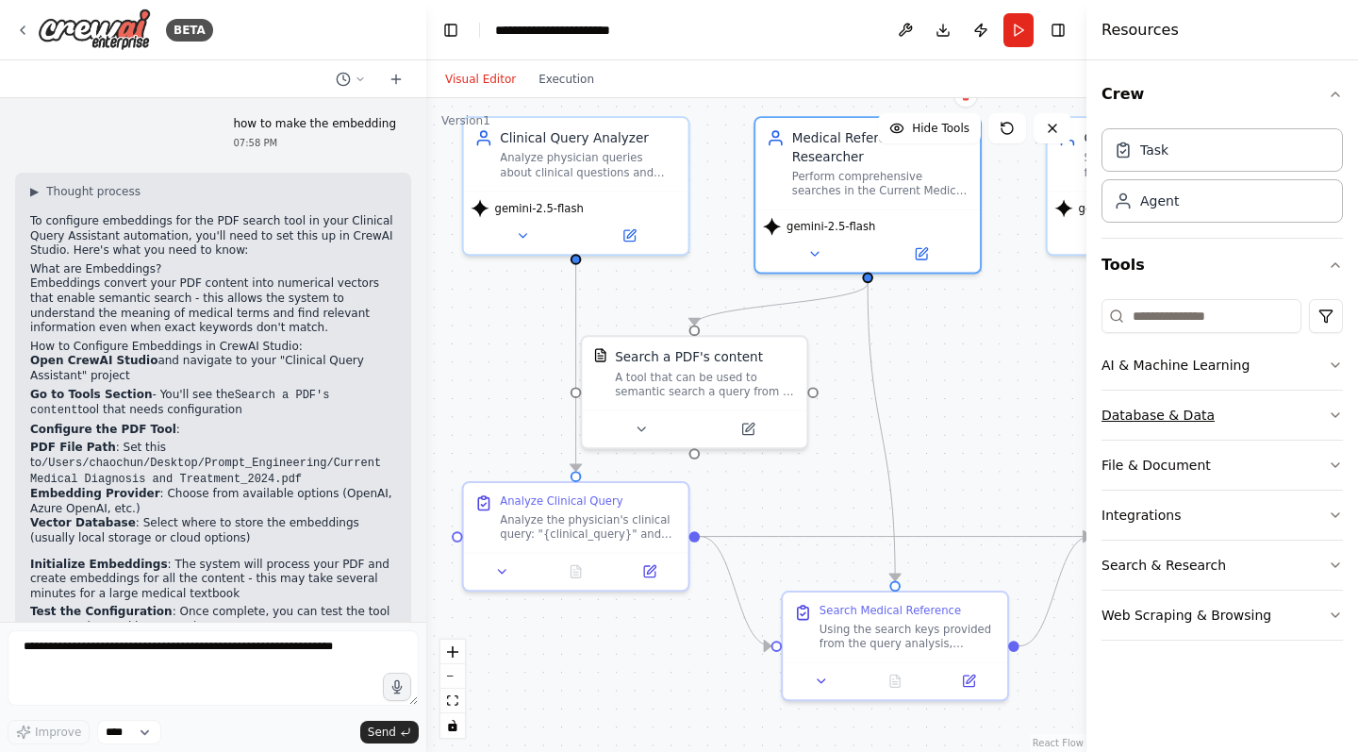
click at [1332, 414] on icon "button" at bounding box center [1335, 414] width 15 height 15
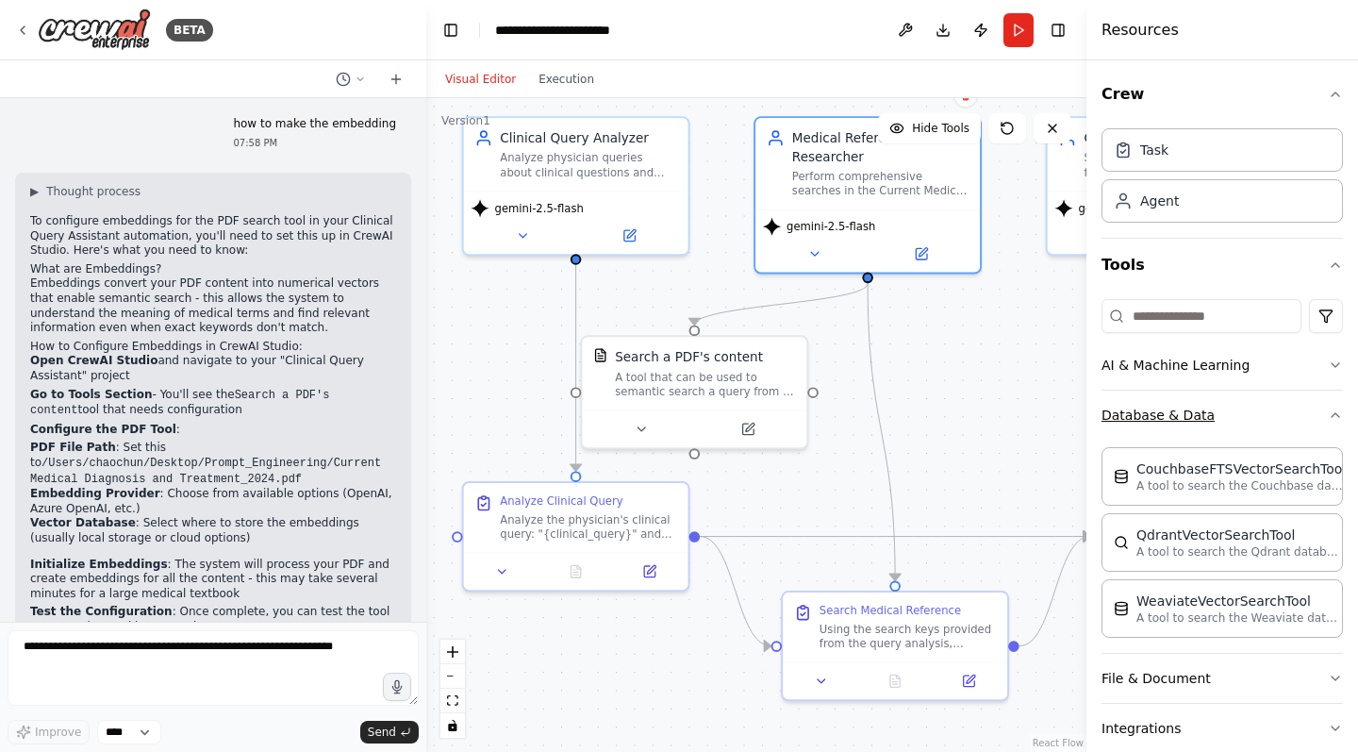
click at [1333, 415] on icon "button" at bounding box center [1335, 414] width 15 height 15
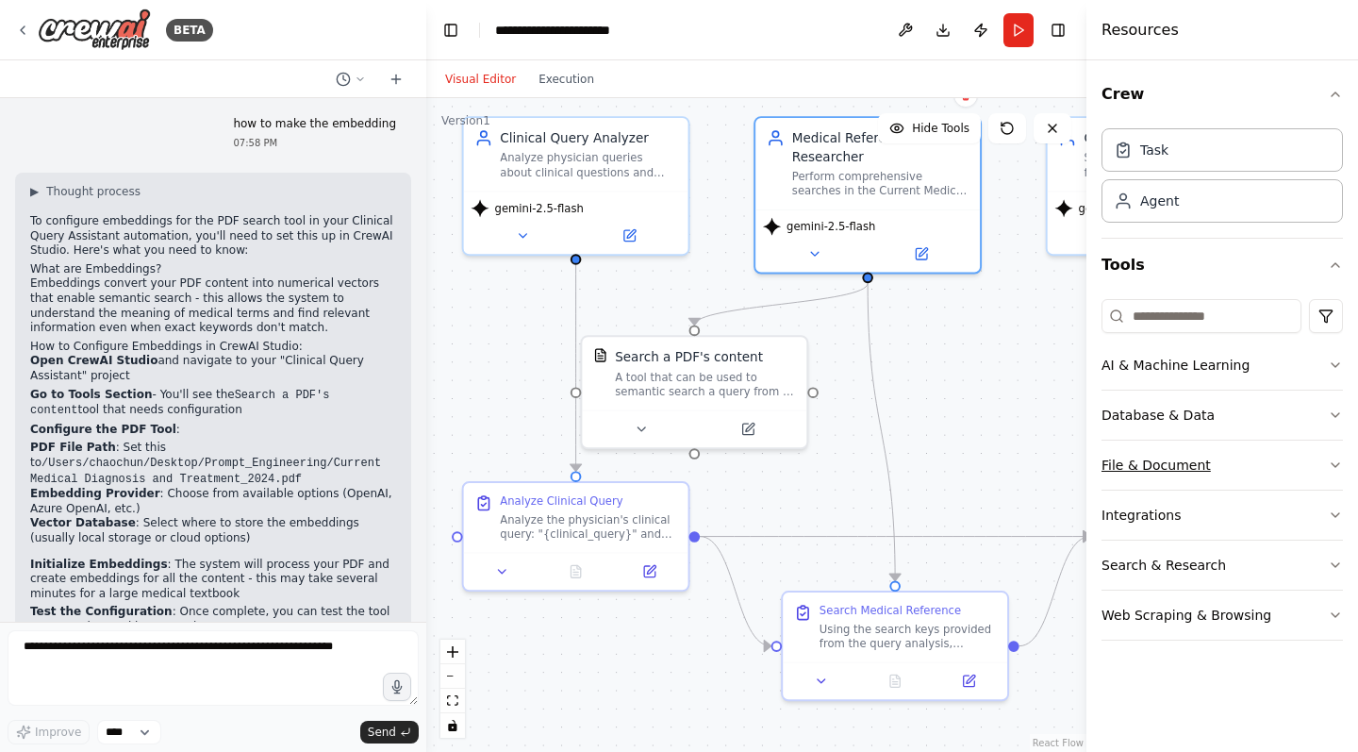
click at [1338, 468] on icon "button" at bounding box center [1335, 464] width 15 height 15
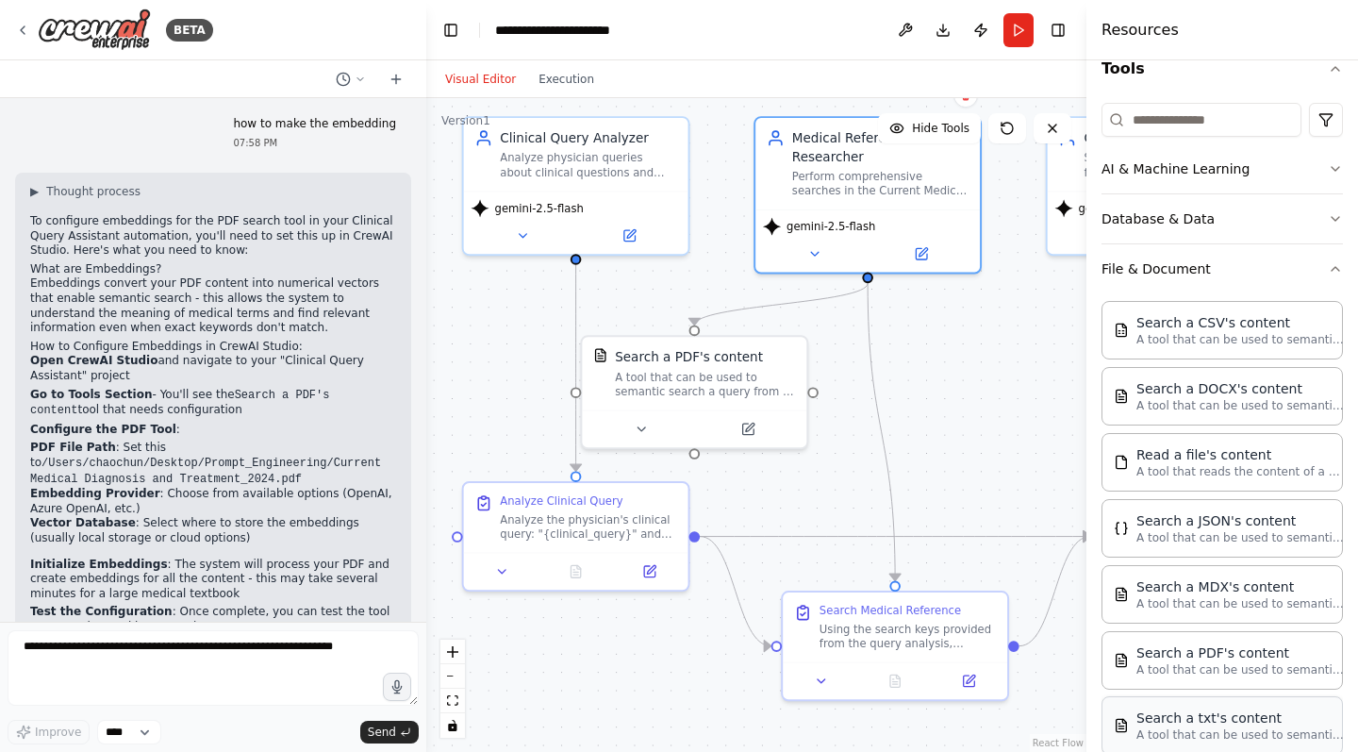
scroll to position [12, 0]
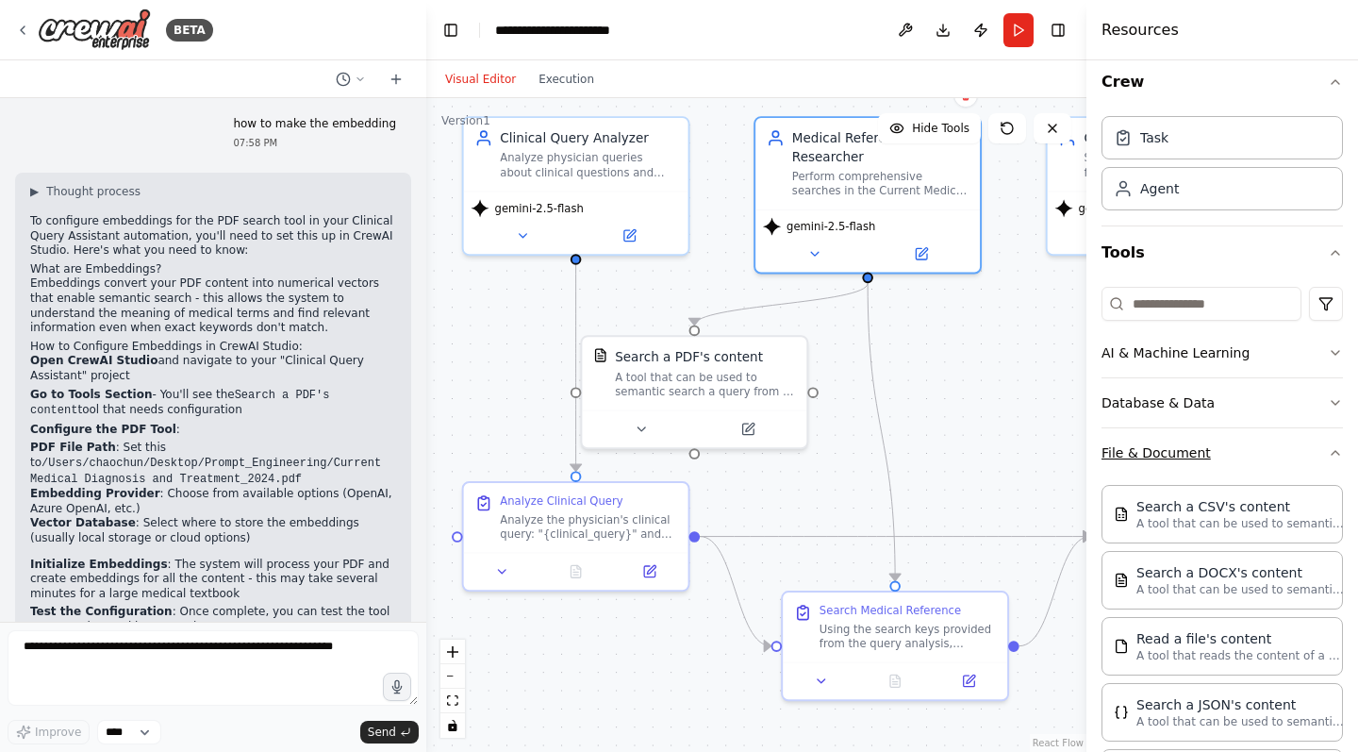
click at [1335, 451] on icon "button" at bounding box center [1336, 453] width 8 height 4
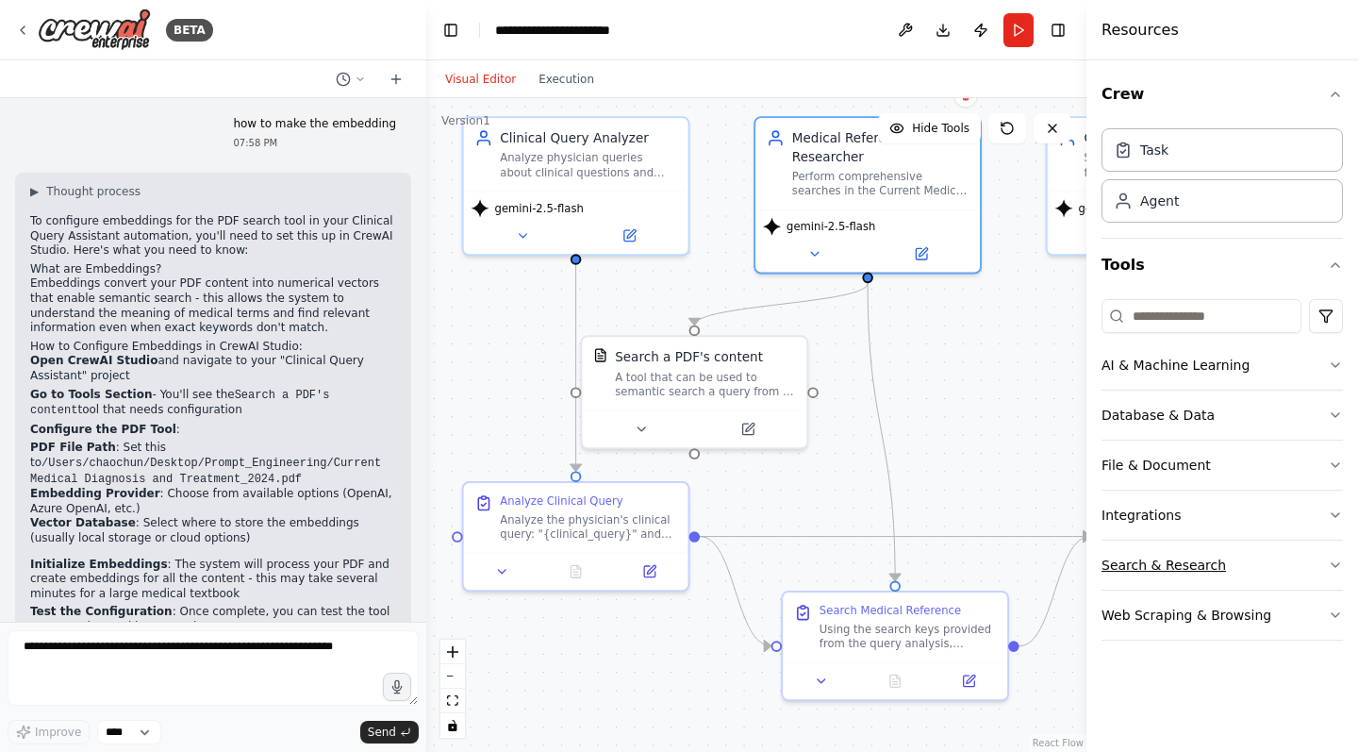
click at [1337, 563] on icon "button" at bounding box center [1335, 564] width 15 height 15
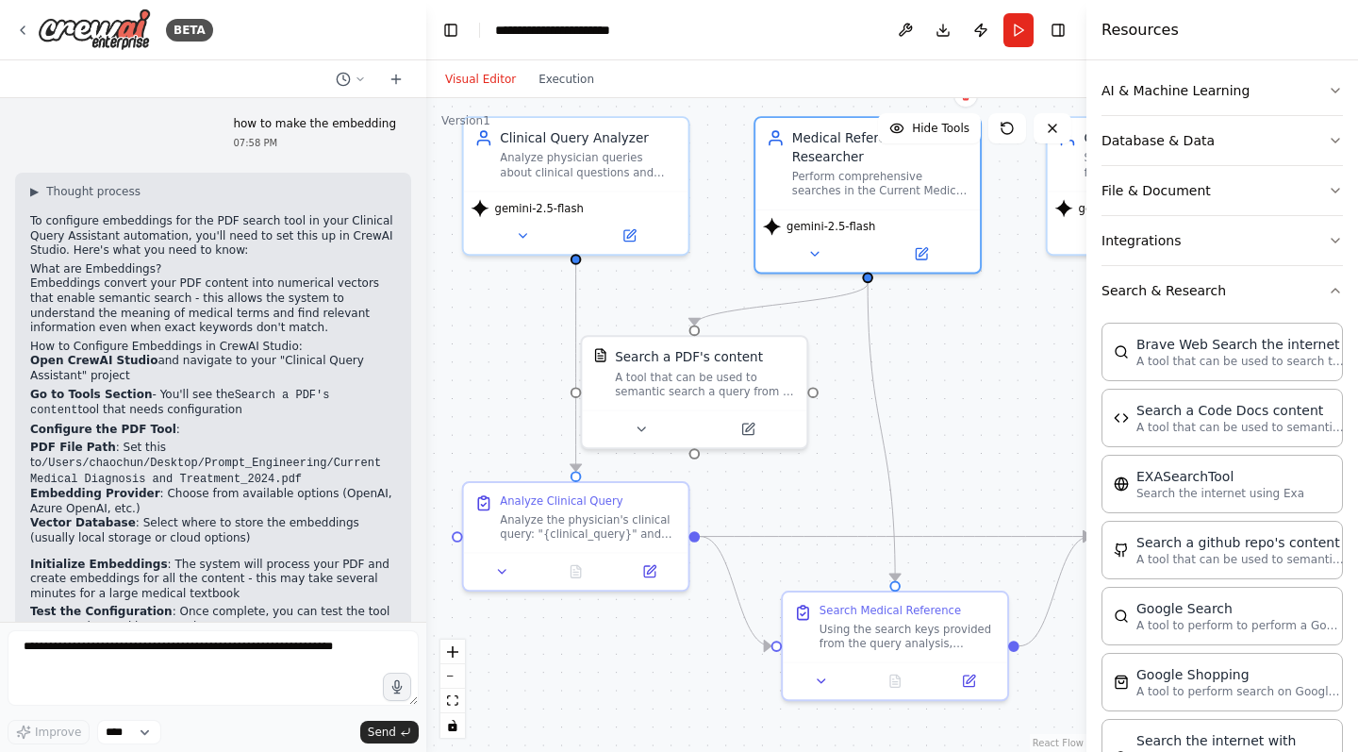
scroll to position [25, 0]
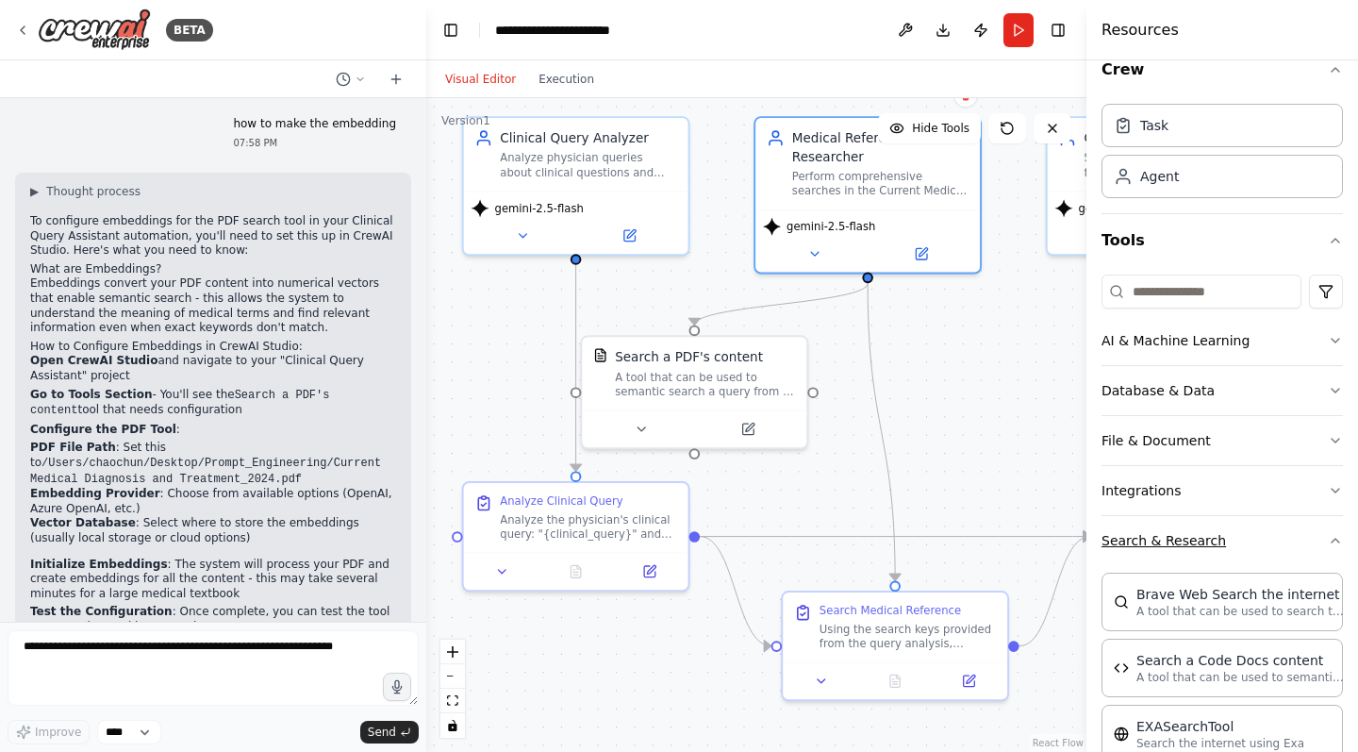
click at [1335, 545] on icon "button" at bounding box center [1335, 540] width 15 height 15
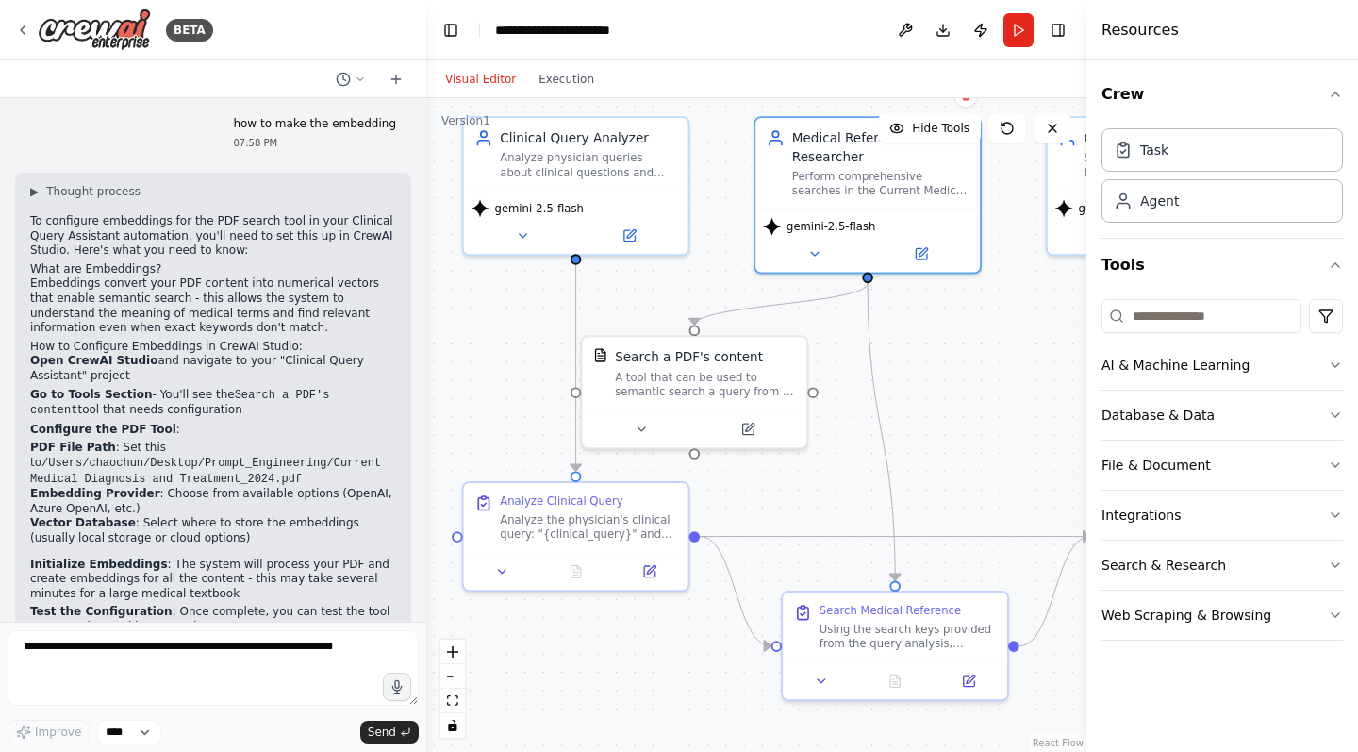
scroll to position [0, 0]
click at [1334, 611] on icon "button" at bounding box center [1335, 614] width 15 height 15
click at [1335, 611] on icon "button" at bounding box center [1335, 614] width 15 height 15
click at [1325, 312] on html "BETA A physician input a query for clinical questions. The first AI agent will …" at bounding box center [679, 376] width 1358 height 752
click at [1246, 312] on html "BETA A physician input a query for clinical questions. The first AI agent will …" at bounding box center [679, 376] width 1358 height 752
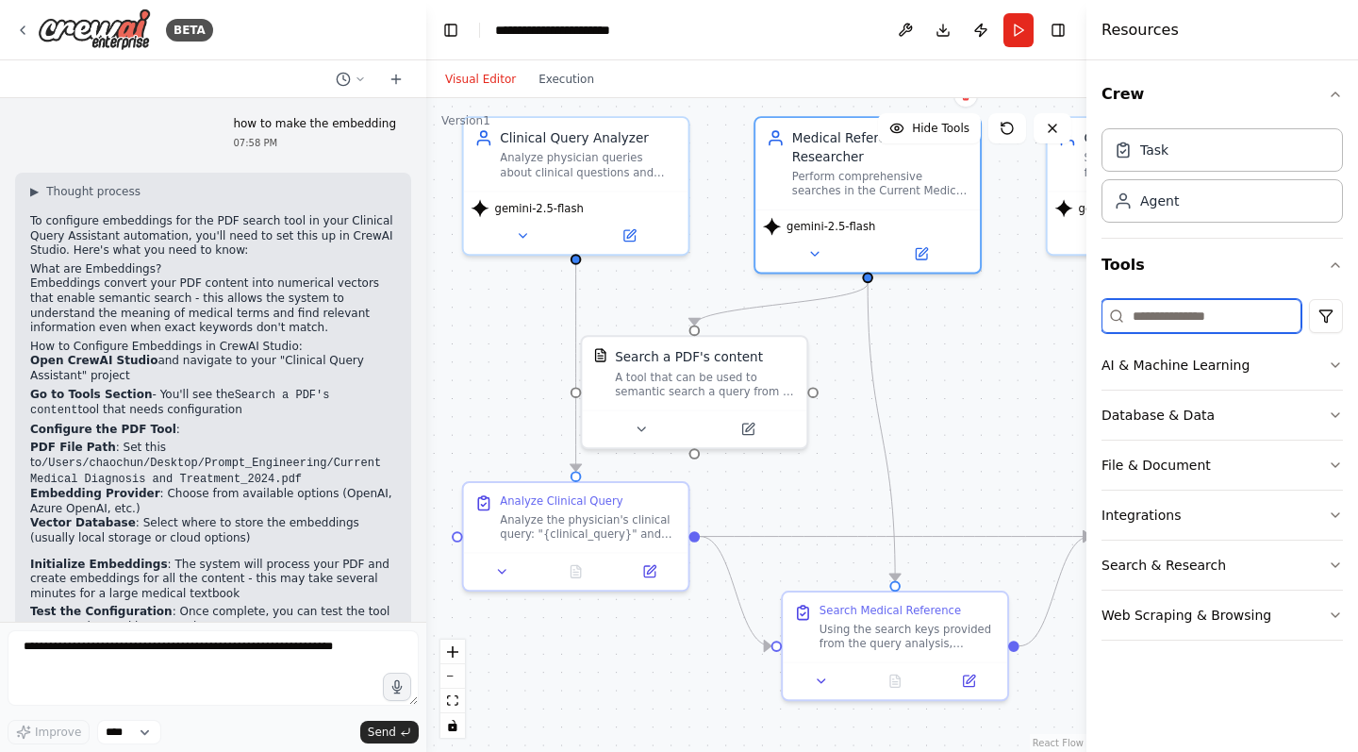
click at [1195, 319] on input at bounding box center [1202, 316] width 200 height 34
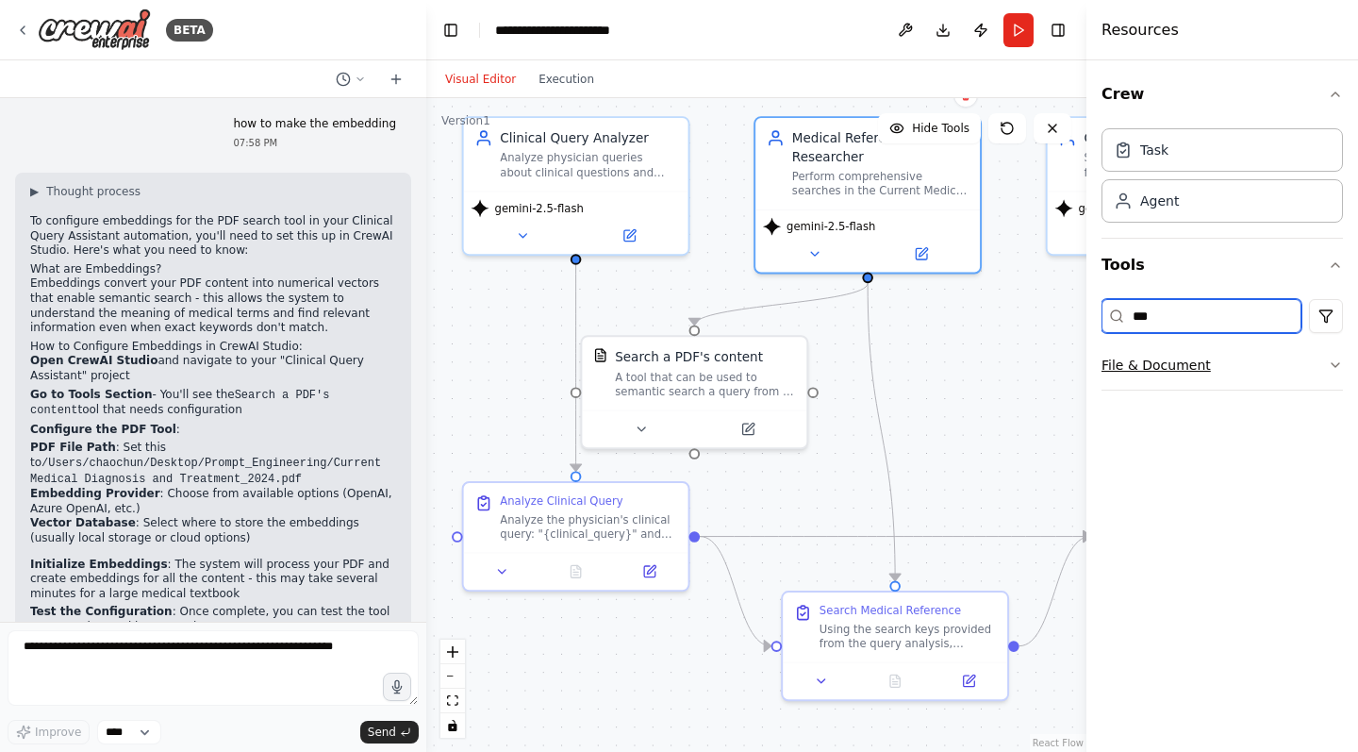
type input "***"
click at [1329, 358] on icon "button" at bounding box center [1335, 364] width 15 height 15
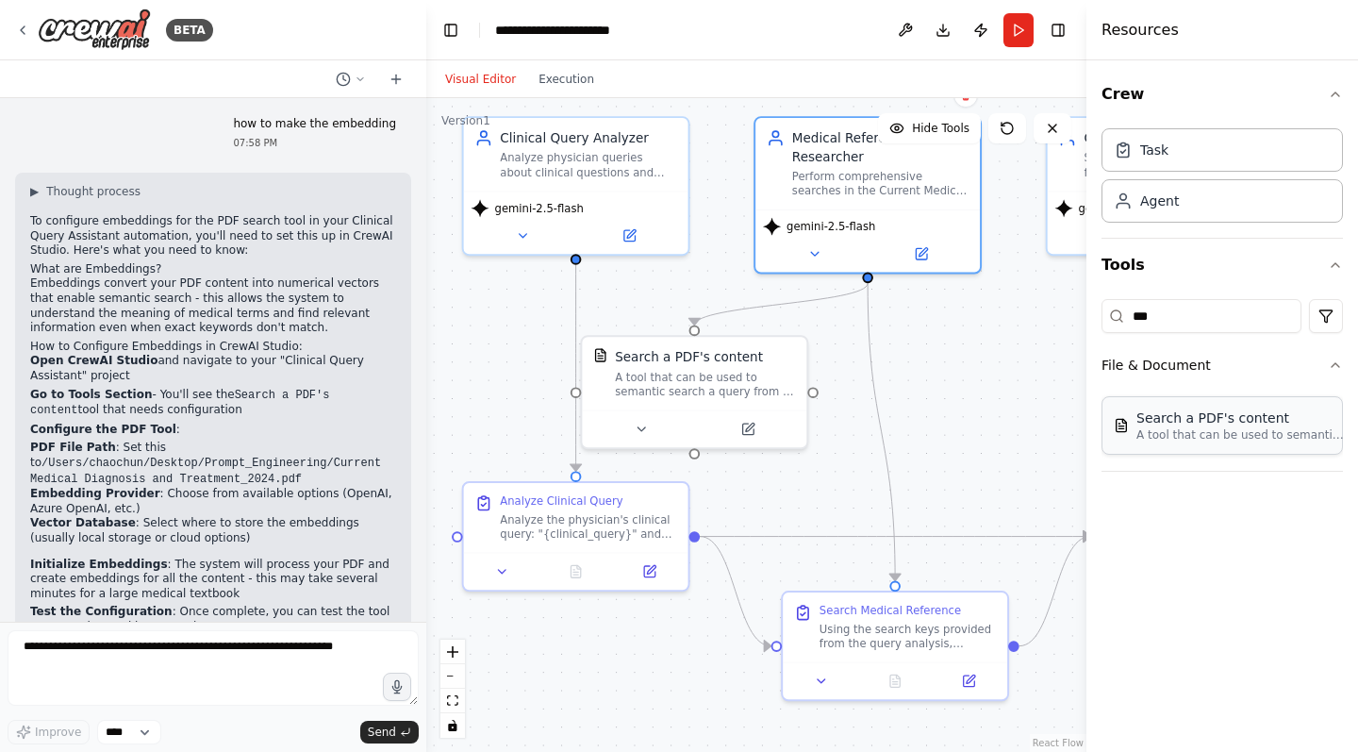
click at [1257, 437] on p "A tool that can be used to semantic search a query from a PDF's content." at bounding box center [1239, 434] width 207 height 15
click at [1203, 432] on p "A tool that can be used to semantic search a query from a PDF's content." at bounding box center [1239, 434] width 207 height 15
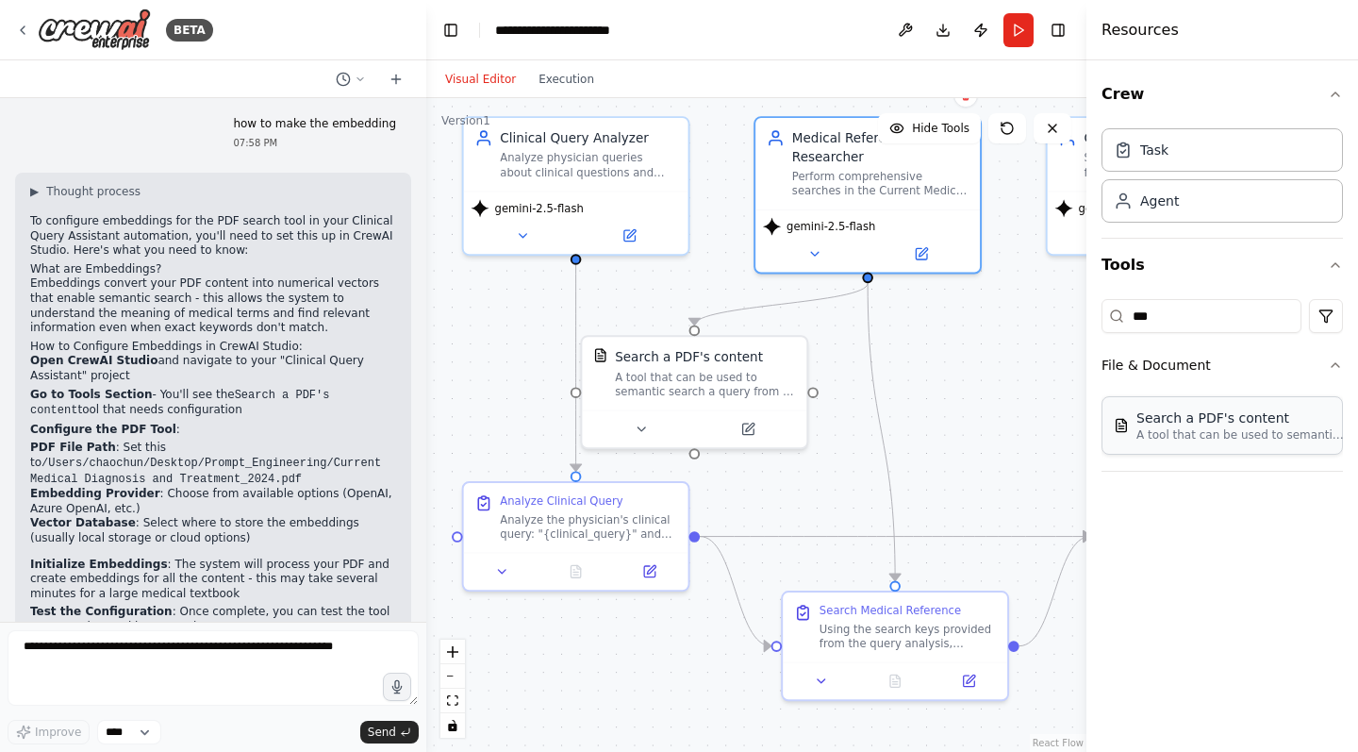
click at [1203, 432] on p "A tool that can be used to semantic search a query from a PDF's content." at bounding box center [1239, 434] width 207 height 15
click at [1133, 433] on div "Search a PDF's content A tool that can be used to semantic search a query from …" at bounding box center [1222, 425] width 217 height 34
click at [641, 424] on icon at bounding box center [642, 425] width 8 height 4
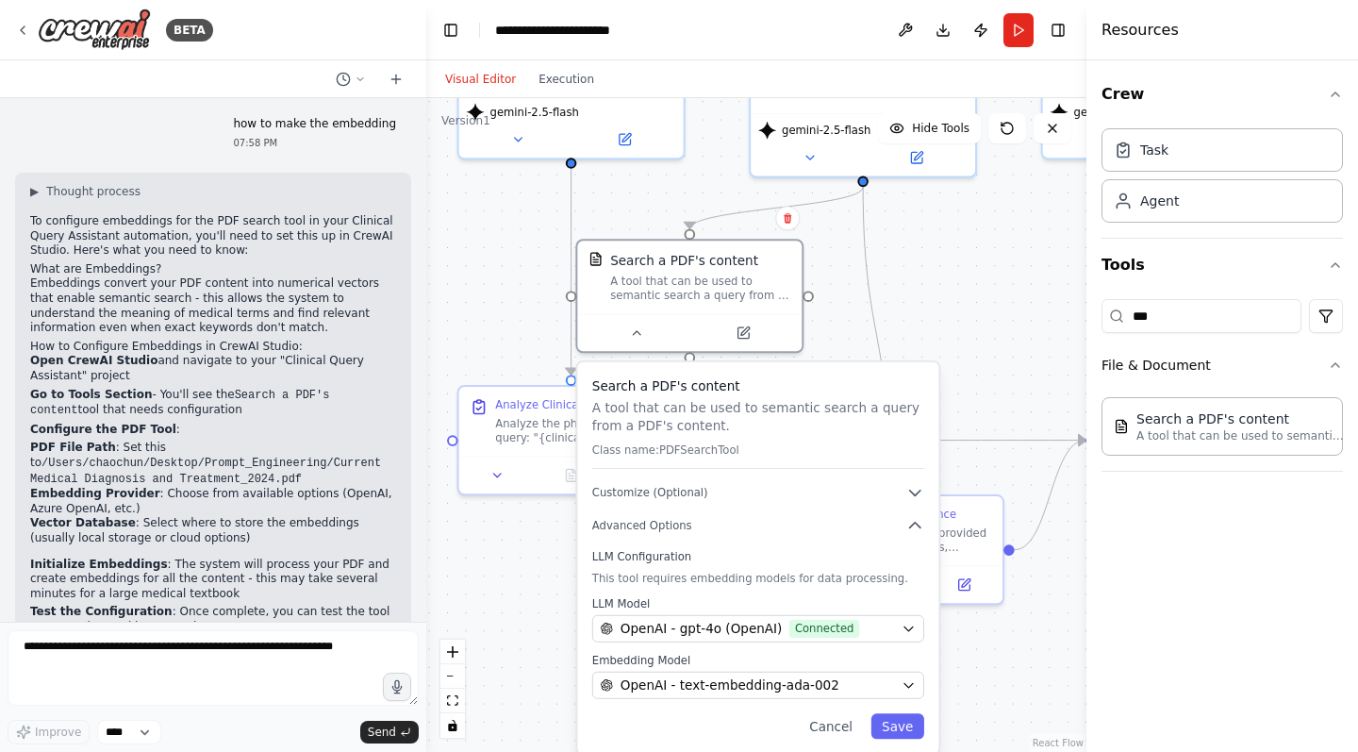
drag, startPoint x: 988, startPoint y: 467, endPoint x: 984, endPoint y: 371, distance: 96.3
click at [984, 371] on div ".deletable-edge-delete-btn { width: 20px; height: 20px; border: 0px solid #ffff…" at bounding box center [756, 425] width 660 height 654
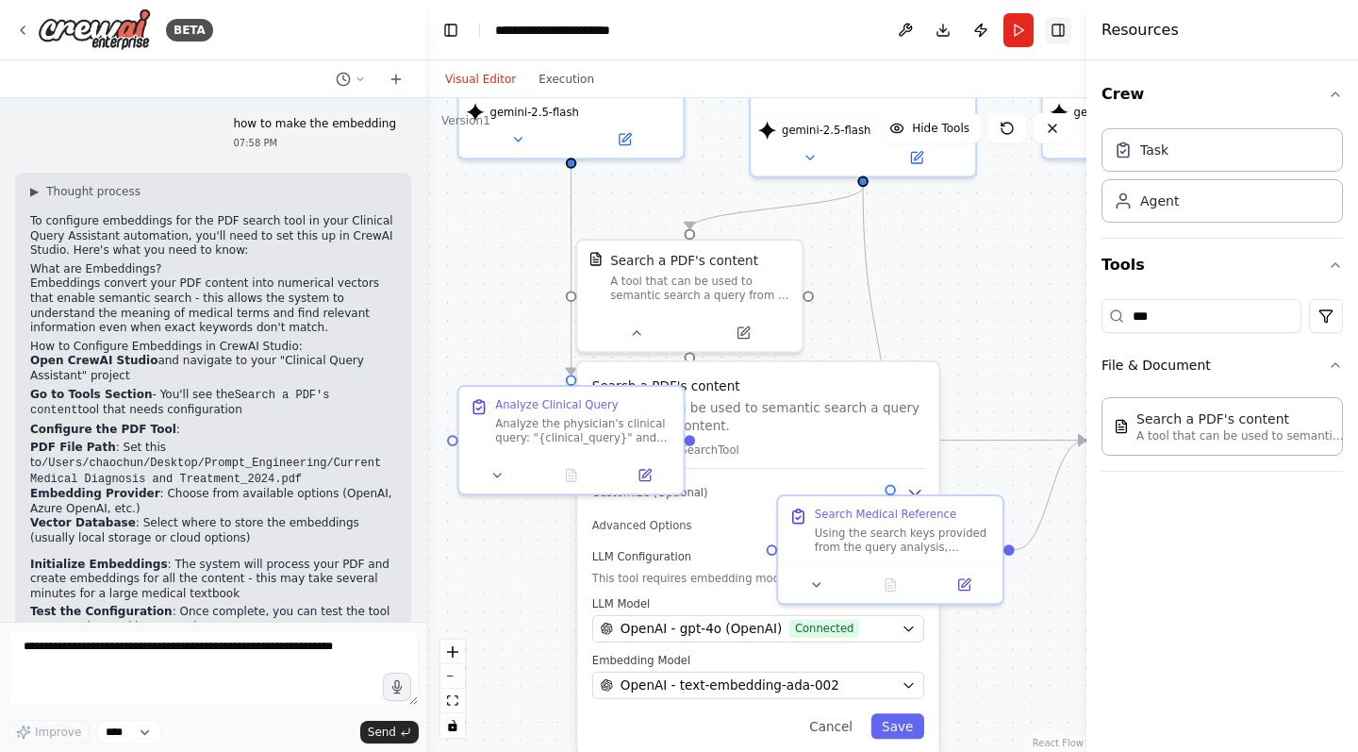
click at [1062, 25] on icon "Hide right sidebar" at bounding box center [1058, 30] width 15 height 15
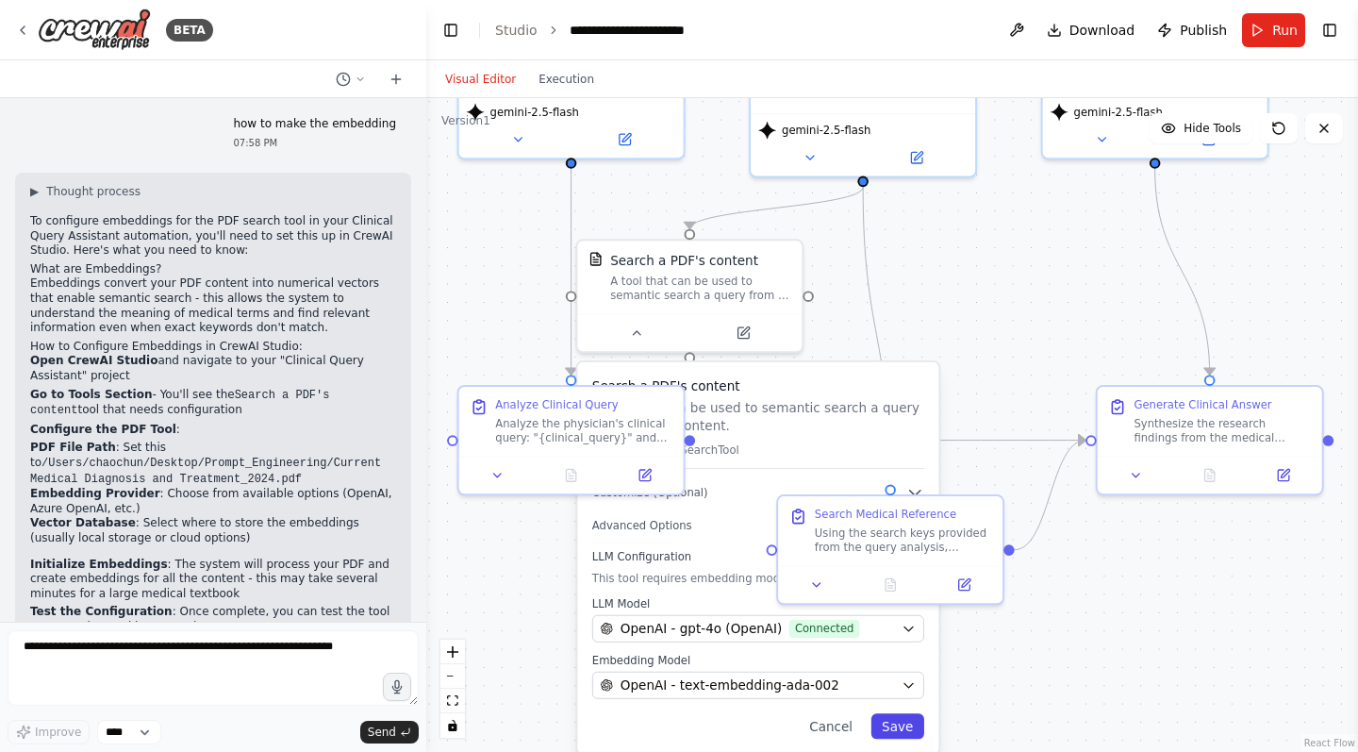
click at [903, 732] on button "Save" at bounding box center [896, 725] width 53 height 25
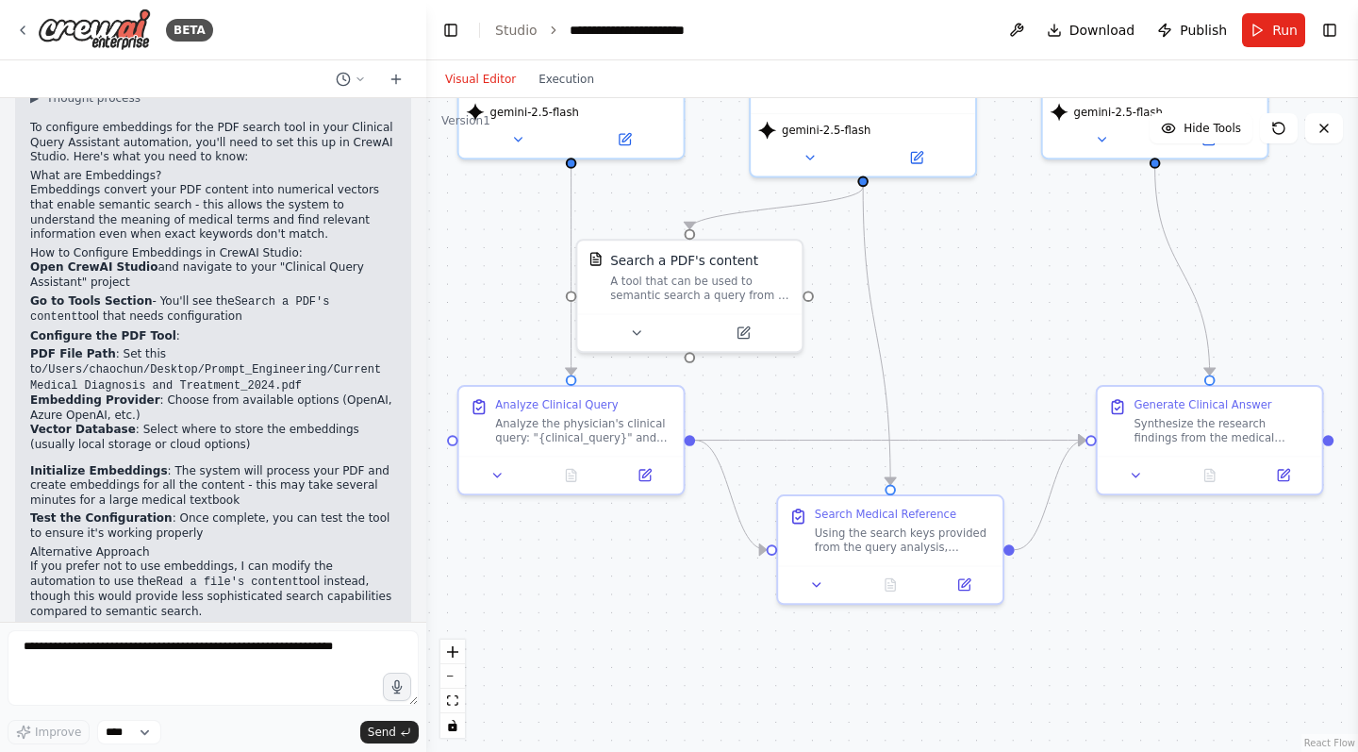
scroll to position [1851, 0]
click at [199, 653] on textarea at bounding box center [213, 667] width 411 height 75
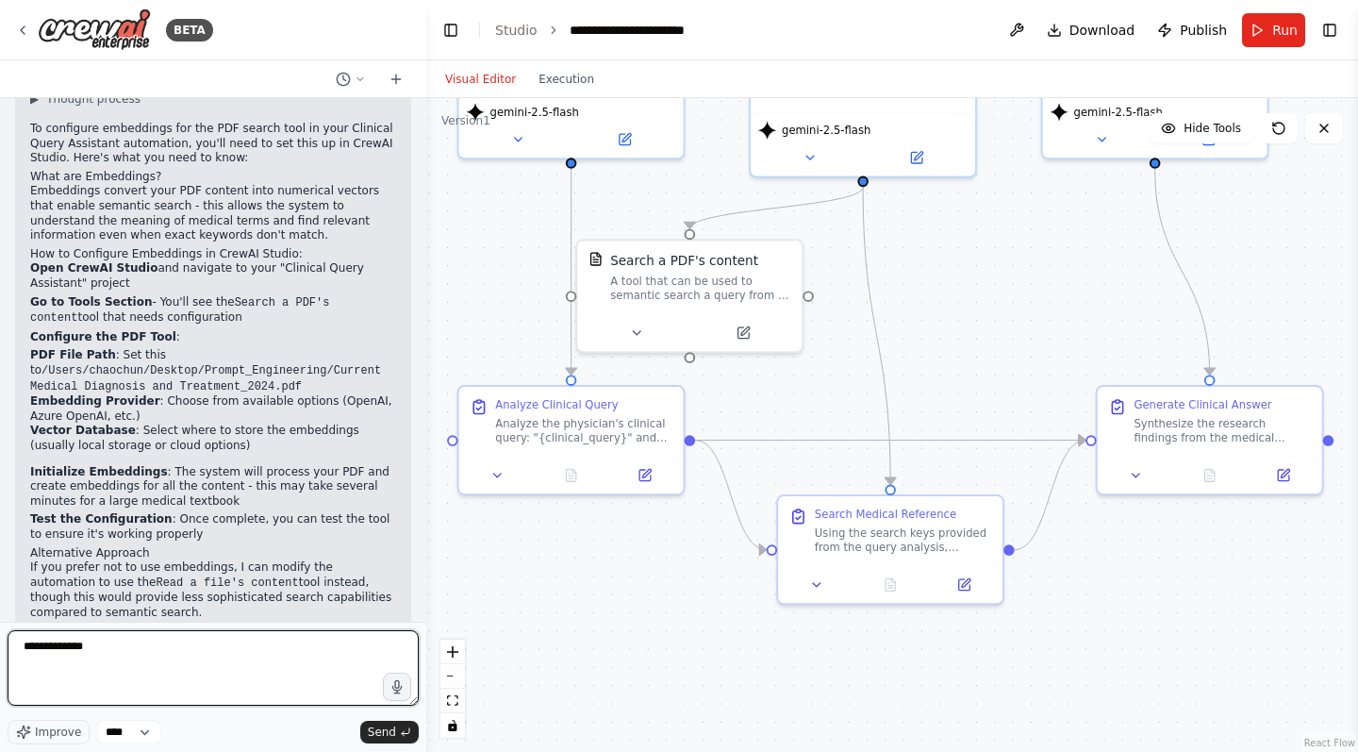
paste textarea "**********"
type textarea "**********"
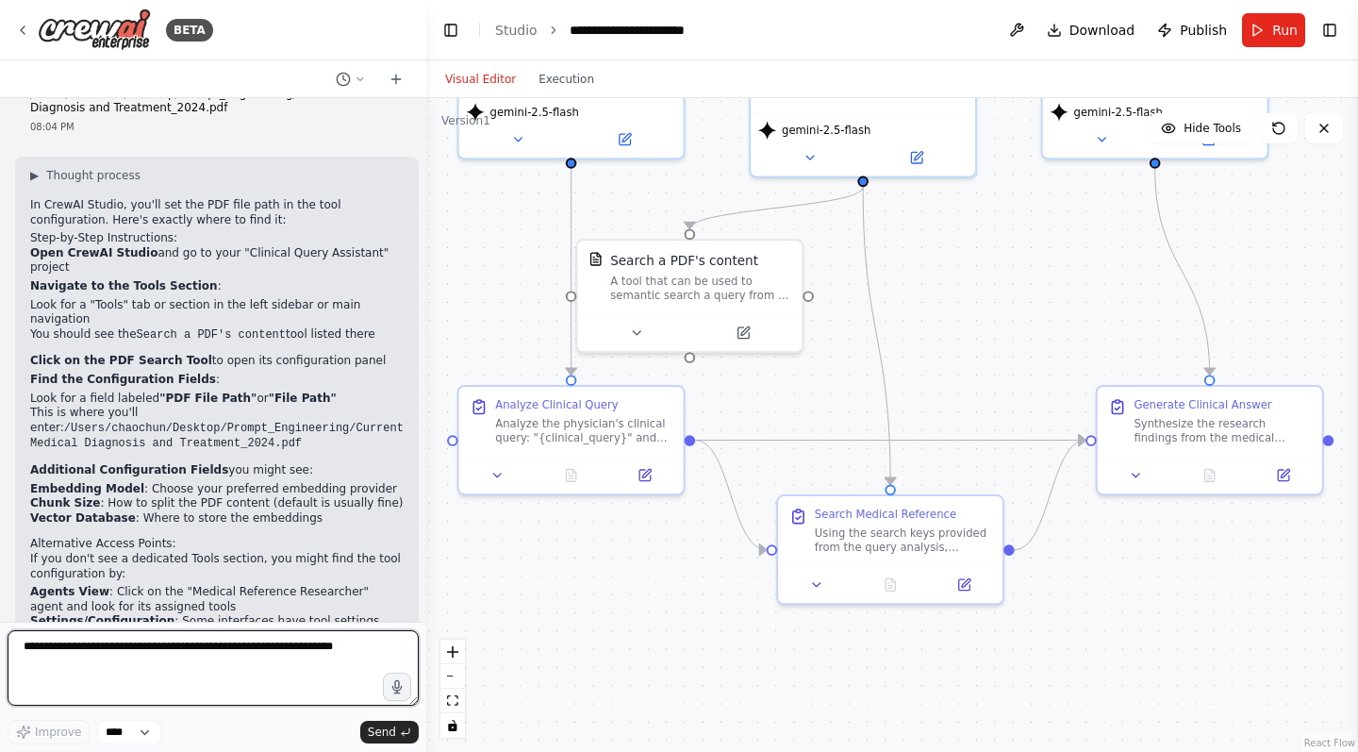
scroll to position [2510, 0]
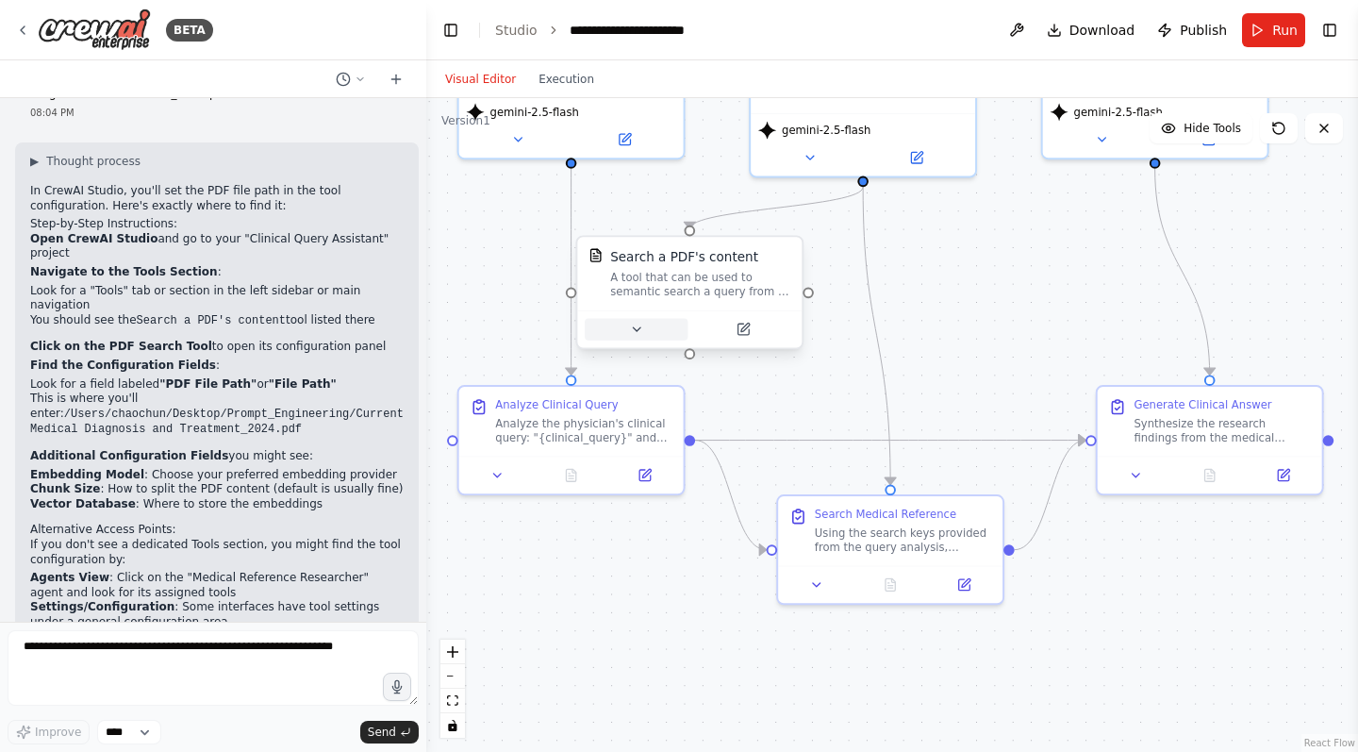
click at [638, 326] on icon at bounding box center [636, 329] width 14 height 14
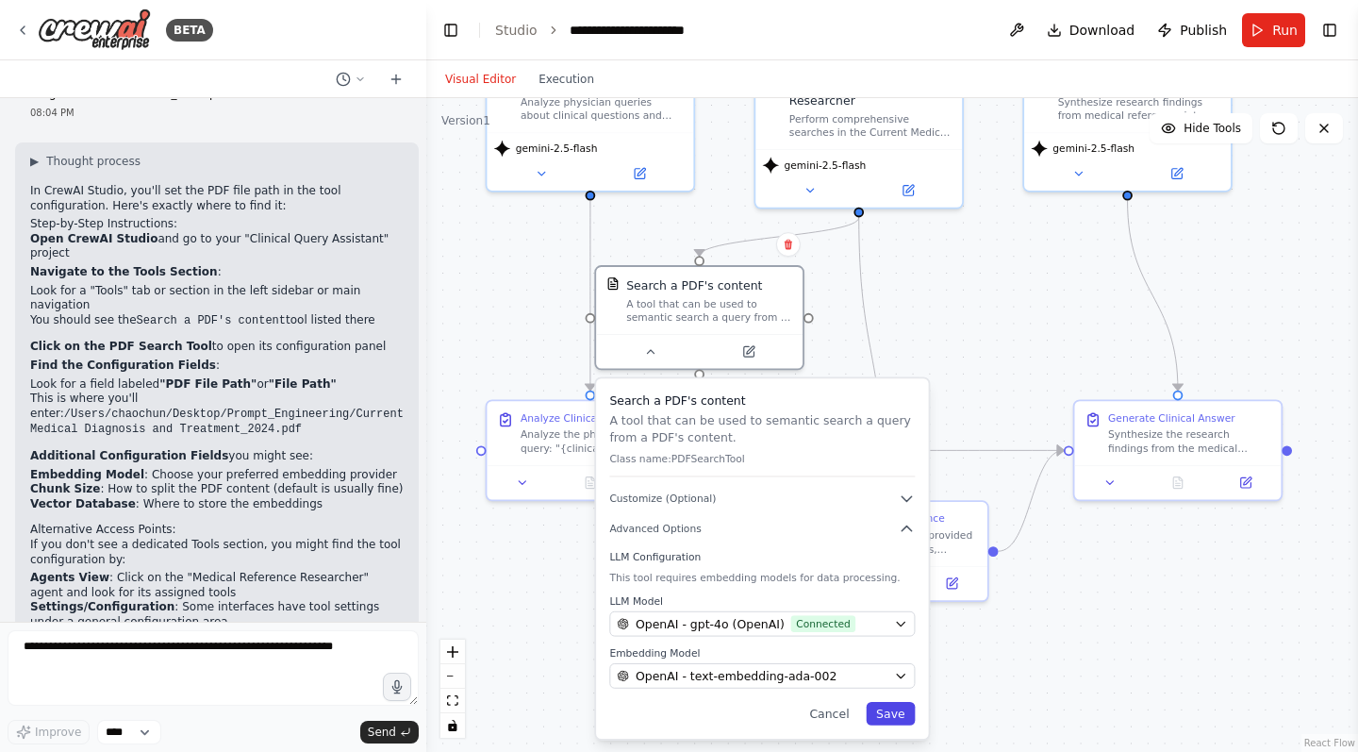
click at [883, 712] on button "Save" at bounding box center [890, 714] width 49 height 24
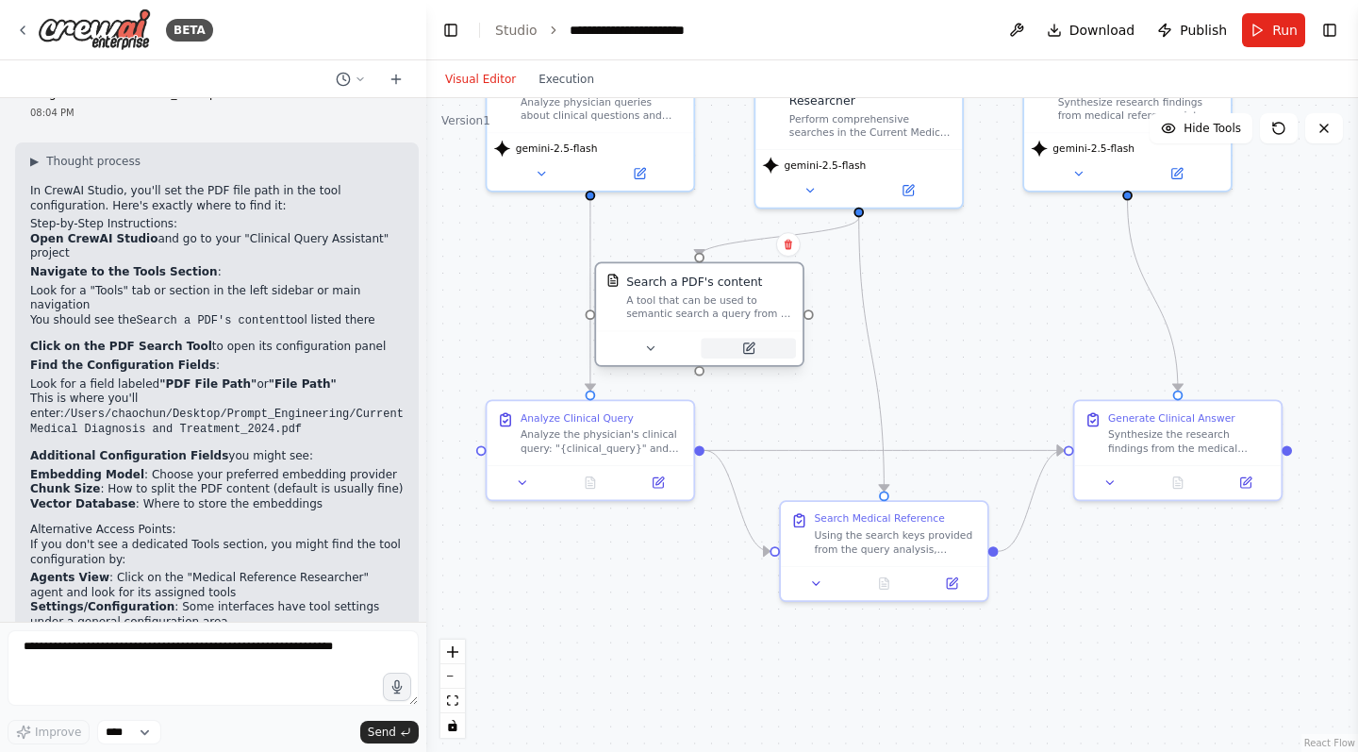
click at [750, 346] on icon at bounding box center [750, 346] width 8 height 8
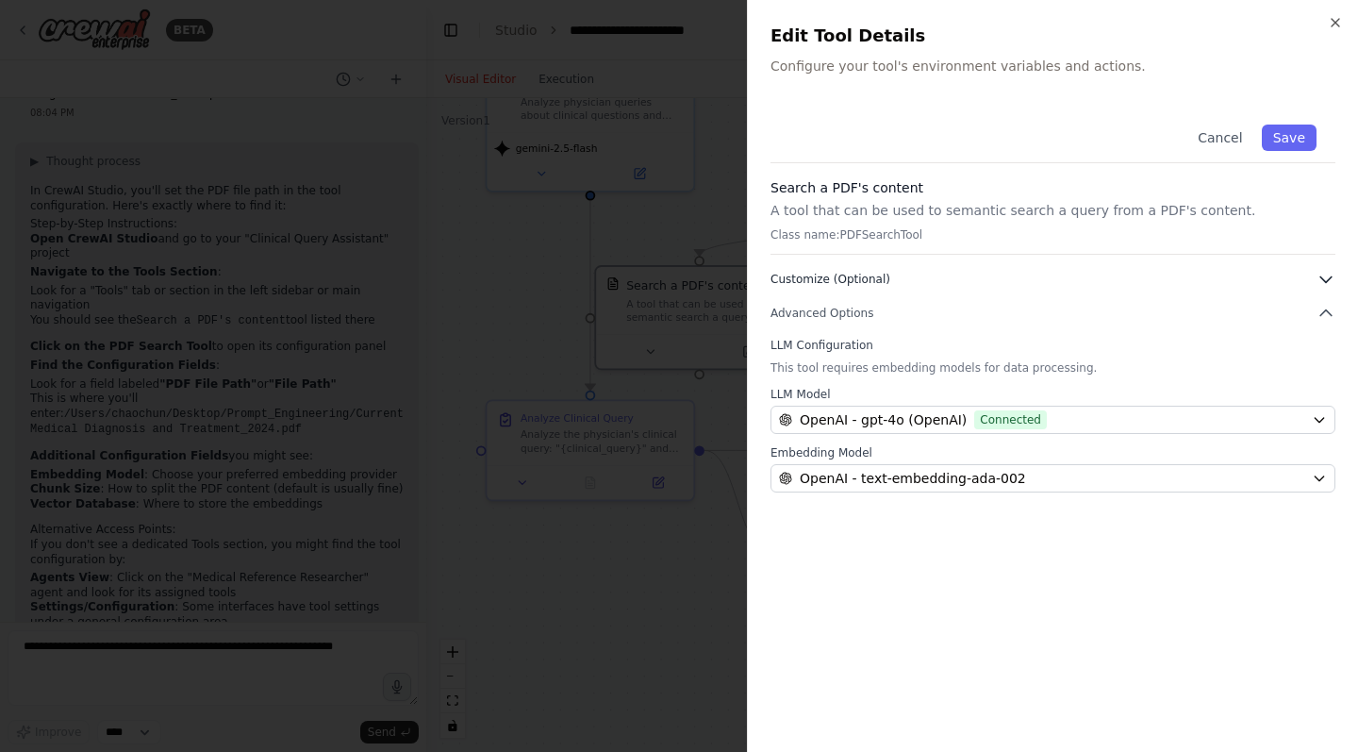
click at [1323, 281] on icon "button" at bounding box center [1326, 279] width 19 height 19
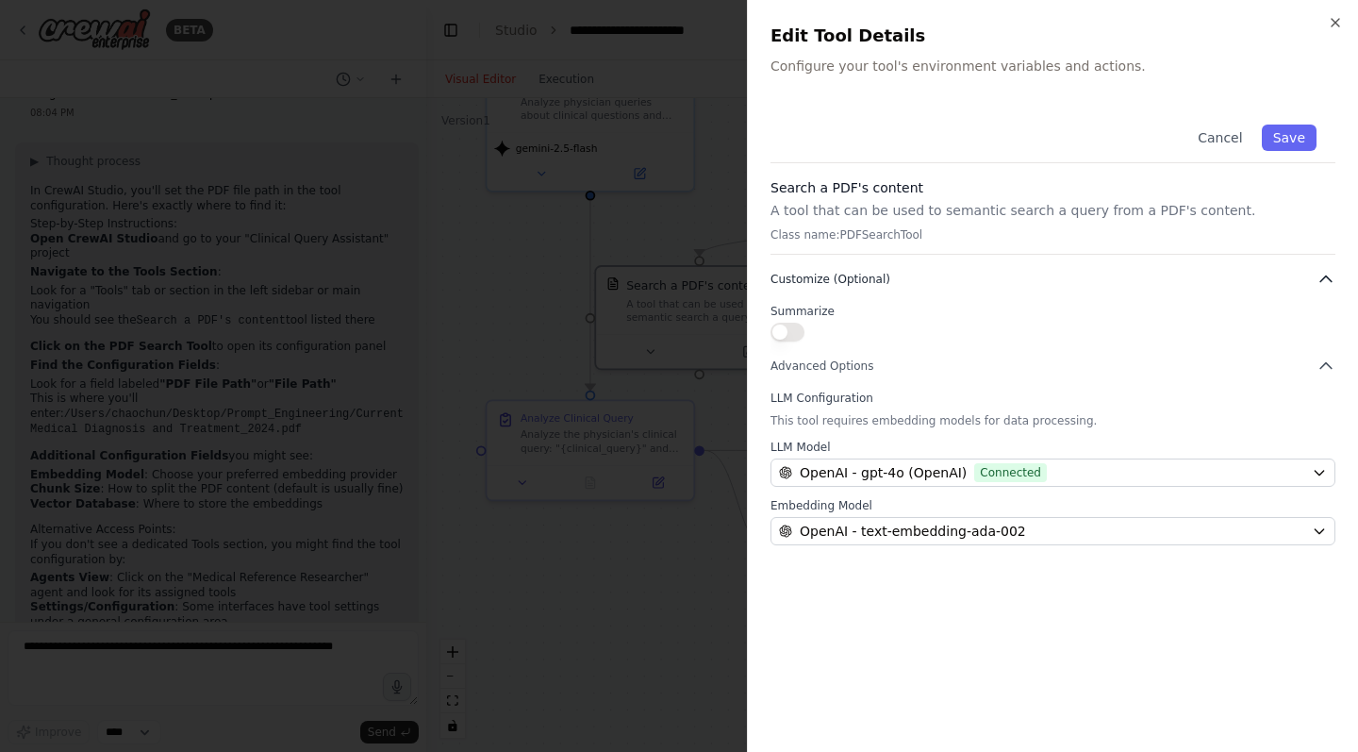
click at [1323, 281] on icon "button" at bounding box center [1326, 279] width 19 height 19
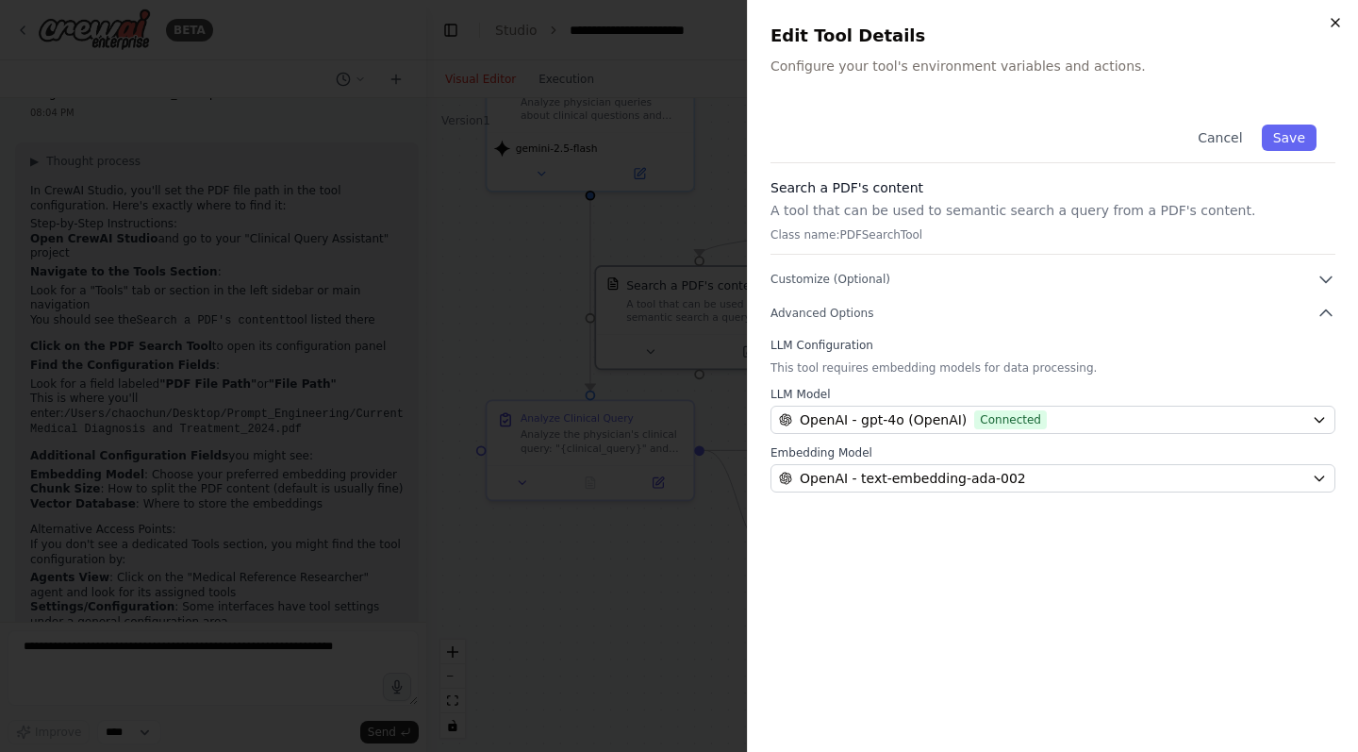
click at [1331, 25] on icon "button" at bounding box center [1335, 22] width 15 height 15
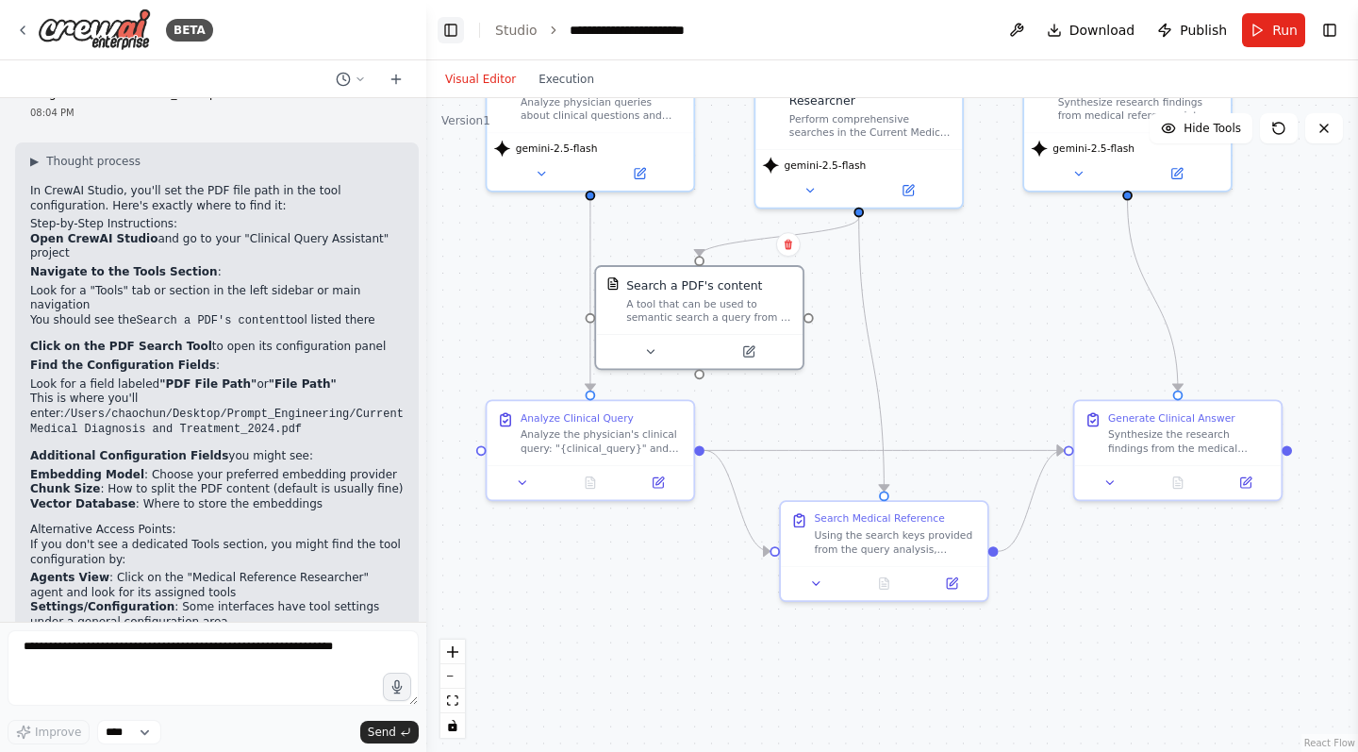
click at [452, 35] on rect "Hide left sidebar" at bounding box center [450, 30] width 11 height 11
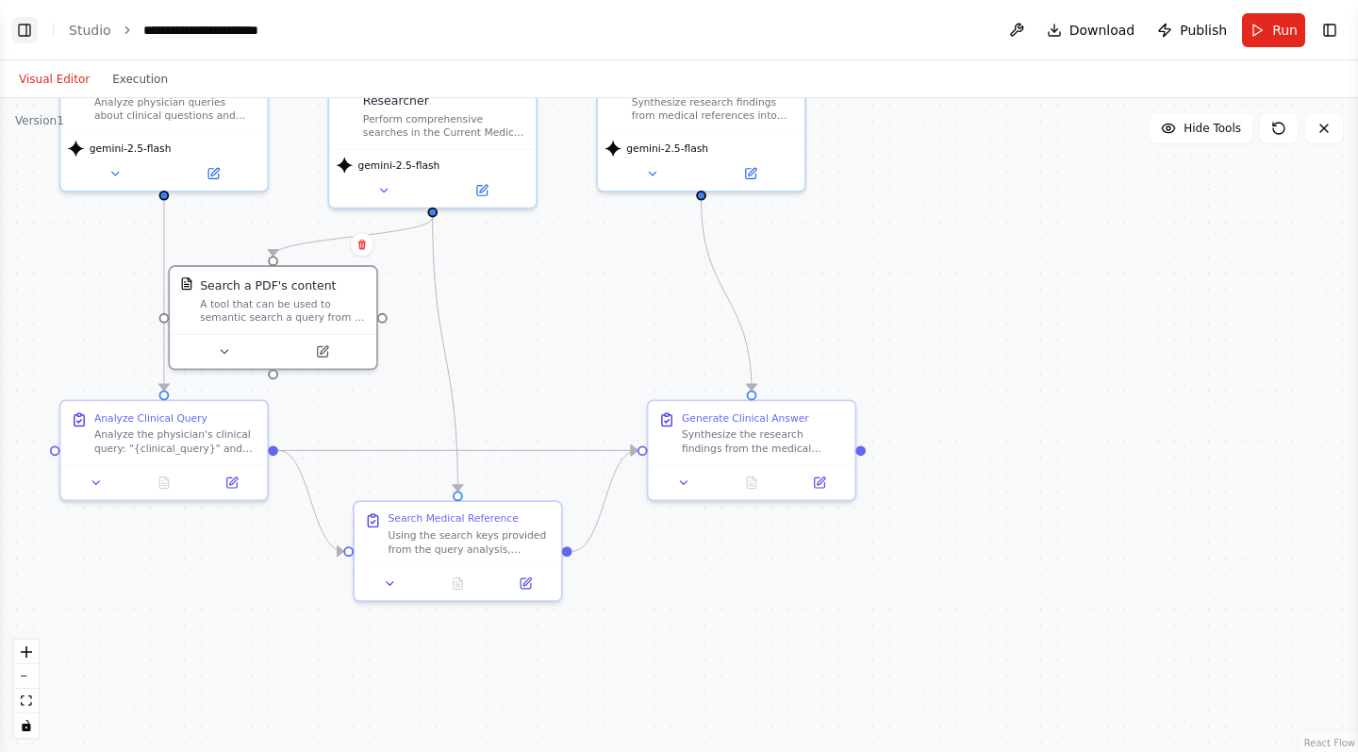
click at [27, 31] on icon "Show left sidebar" at bounding box center [24, 30] width 15 height 15
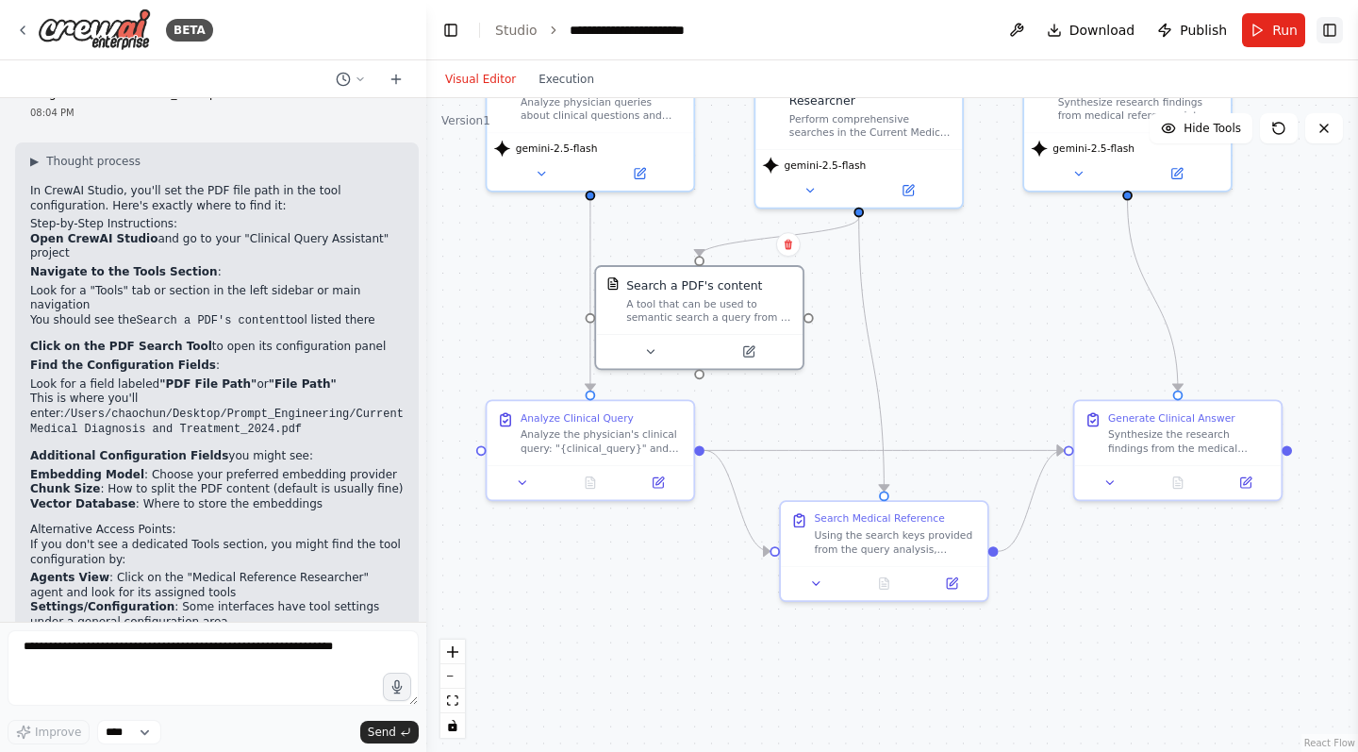
click at [1333, 28] on icon "Show right sidebar" at bounding box center [1329, 30] width 15 height 15
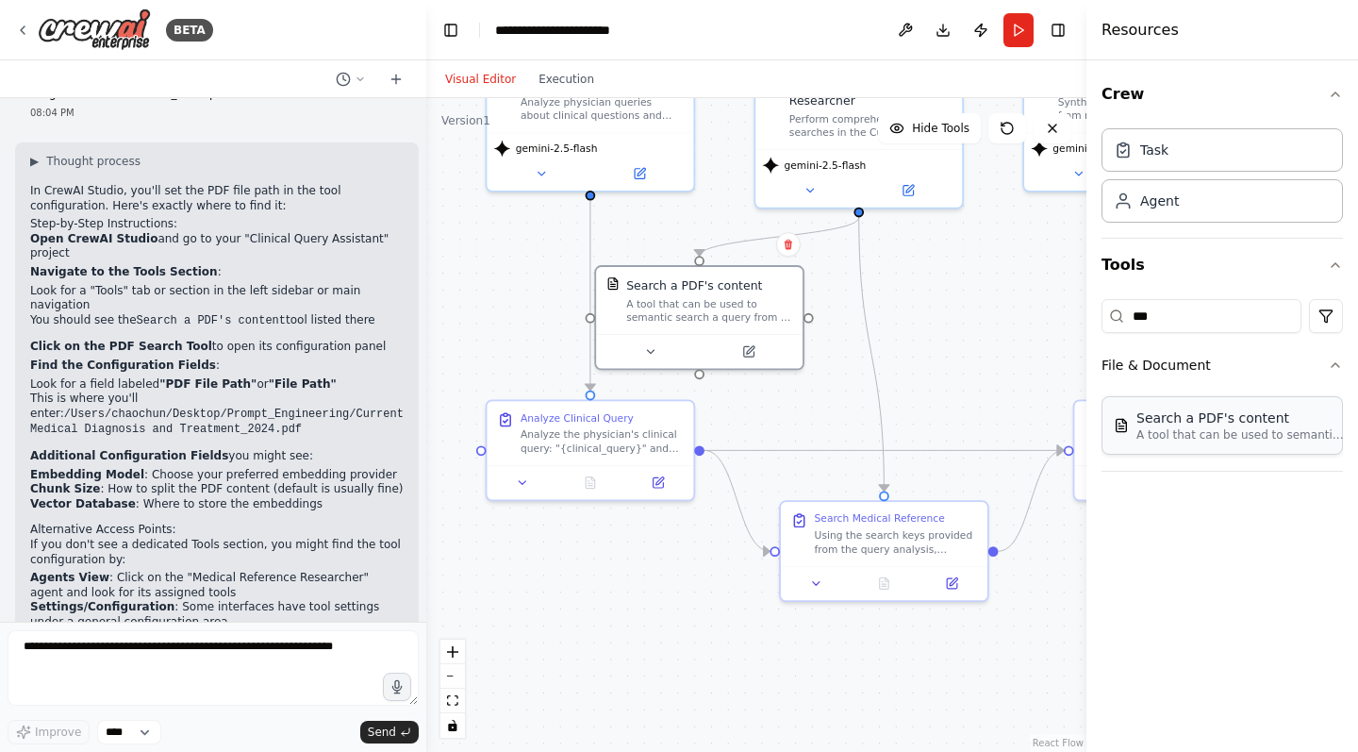
click at [1239, 442] on div "Search a PDF's content A tool that can be used to semantic search a query from …" at bounding box center [1222, 425] width 241 height 58
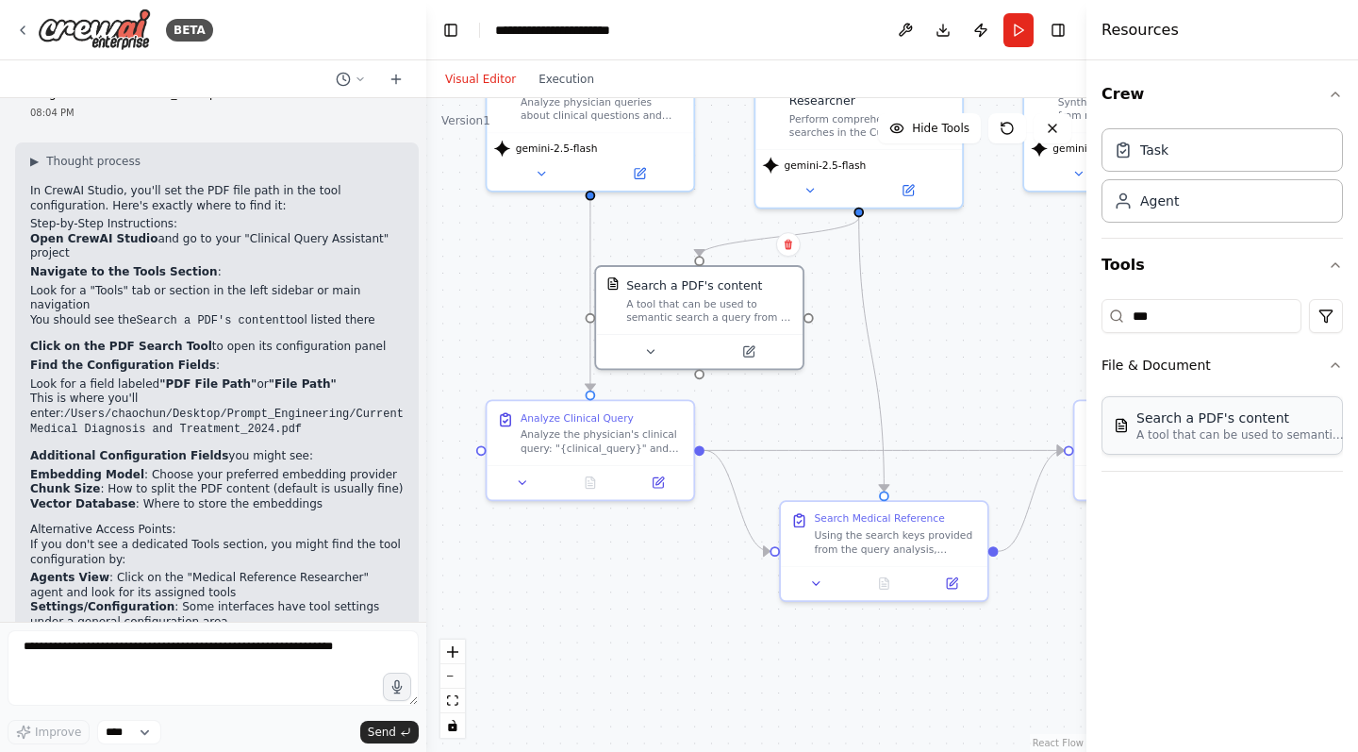
click at [1239, 442] on div "Search a PDF's content A tool that can be used to semantic search a query from …" at bounding box center [1222, 425] width 241 height 58
click at [1127, 432] on img at bounding box center [1121, 425] width 15 height 15
drag, startPoint x: 1127, startPoint y: 432, endPoint x: 1149, endPoint y: 454, distance: 30.7
click at [1149, 454] on div "Search a PDF's content A tool that can be used to semantic search a query from …" at bounding box center [1222, 425] width 241 height 58
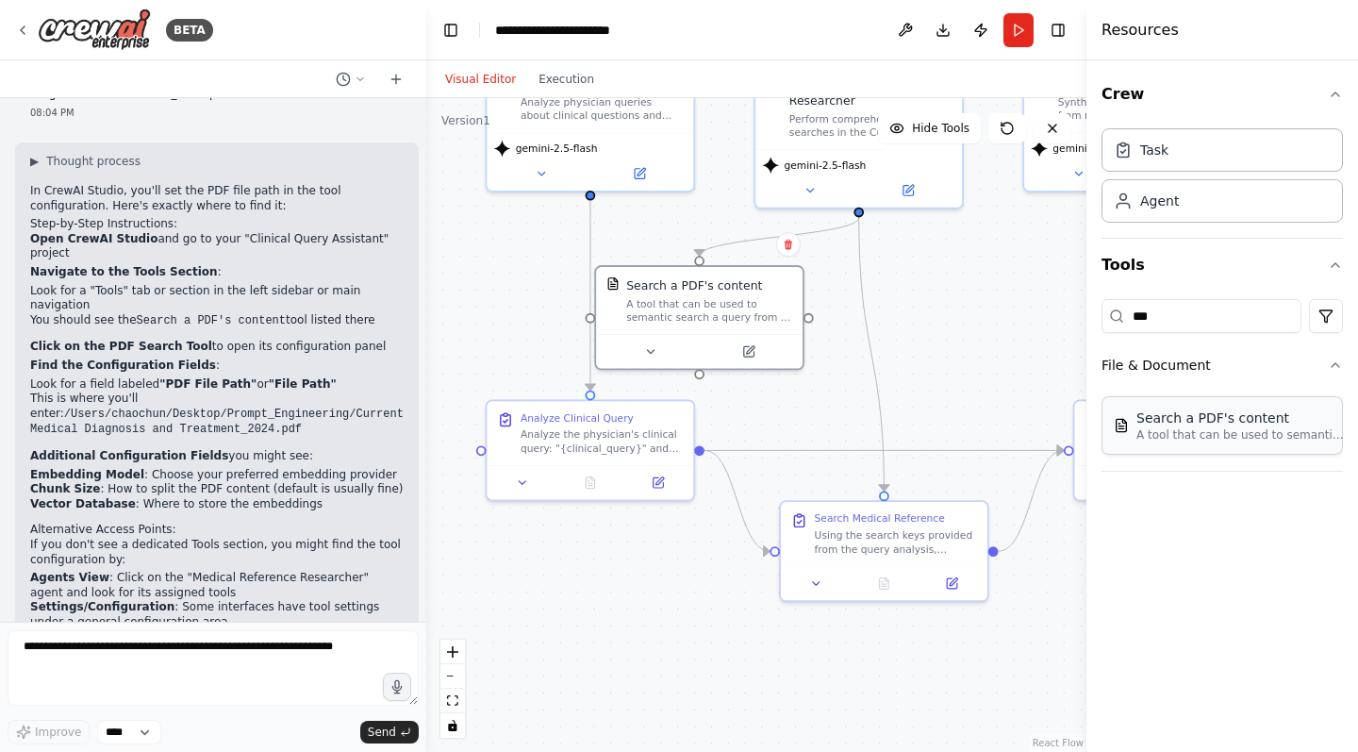
click at [1149, 454] on div "Search a PDF's content A tool that can be used to semantic search a query from …" at bounding box center [1222, 425] width 241 height 58
click at [1288, 419] on div "Search a PDF's content" at bounding box center [1239, 417] width 207 height 19
click at [158, 646] on textarea at bounding box center [213, 667] width 411 height 75
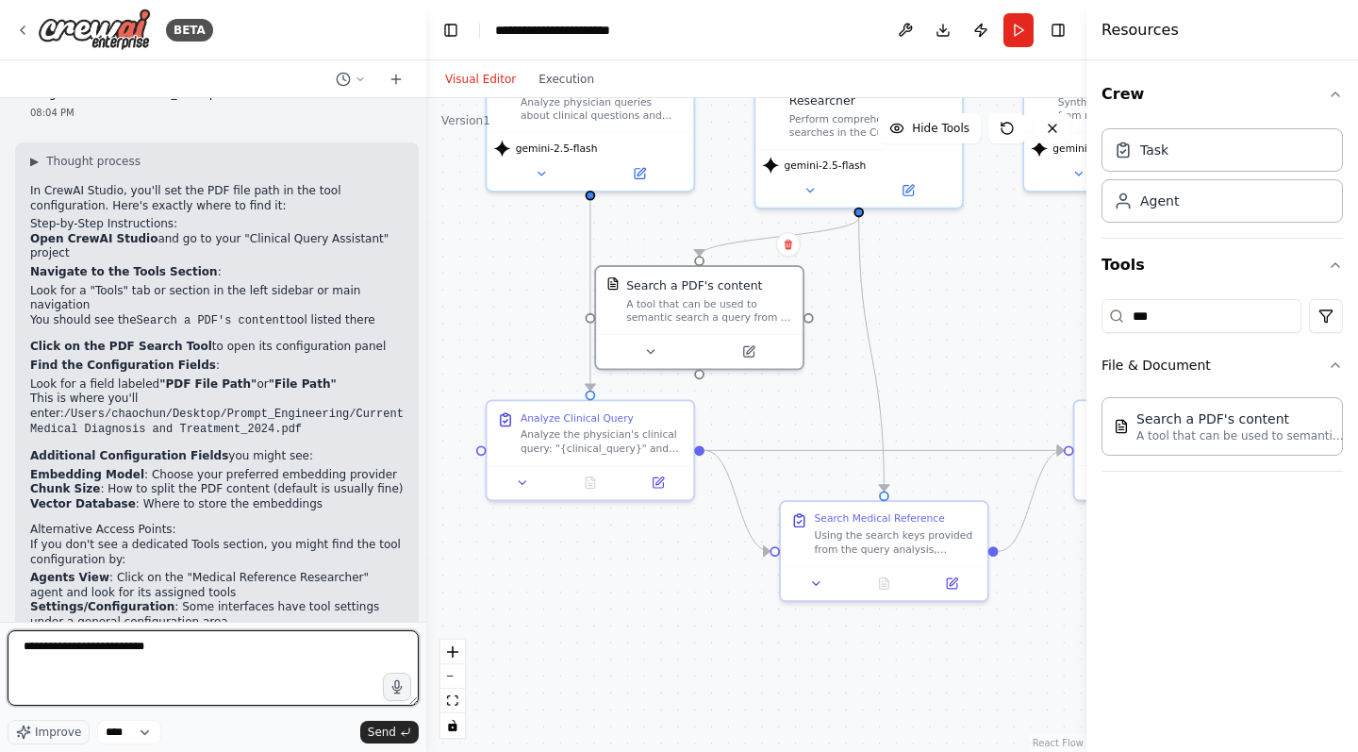
type textarea "**********"
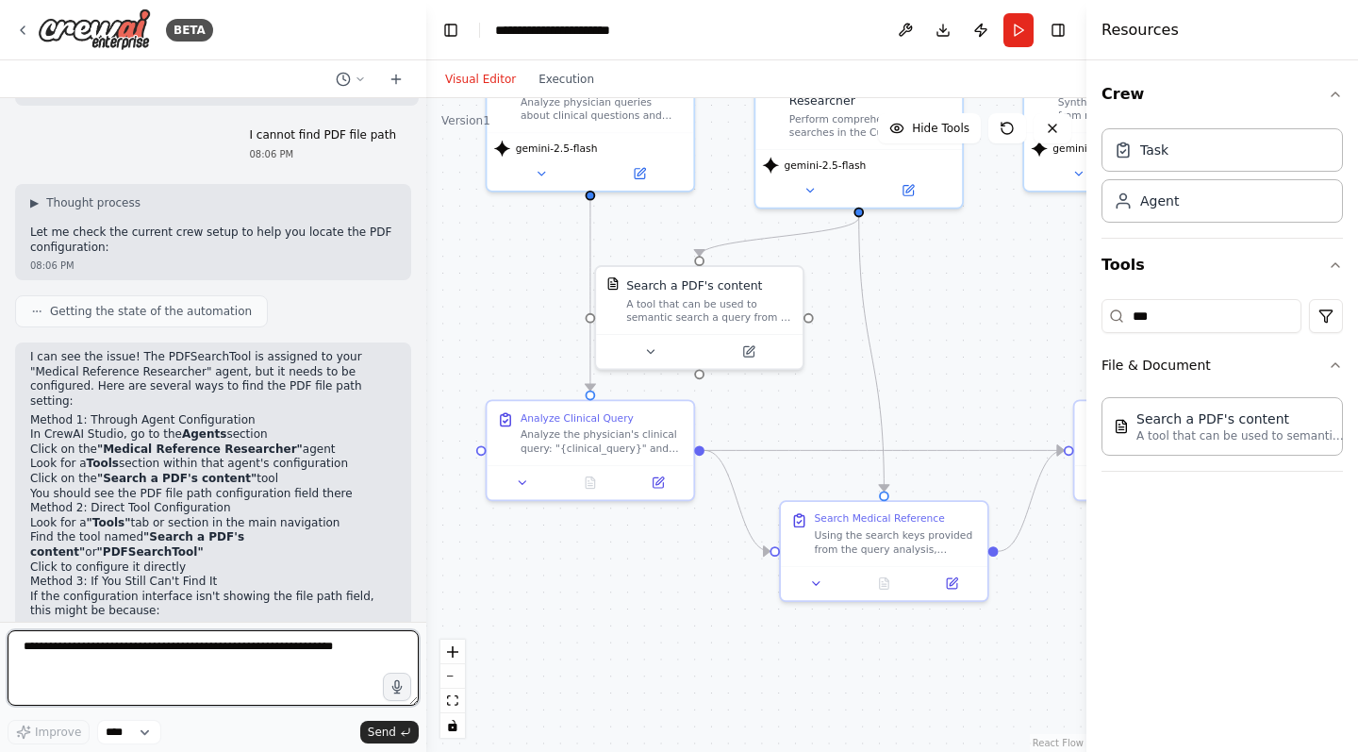
scroll to position [3144, 0]
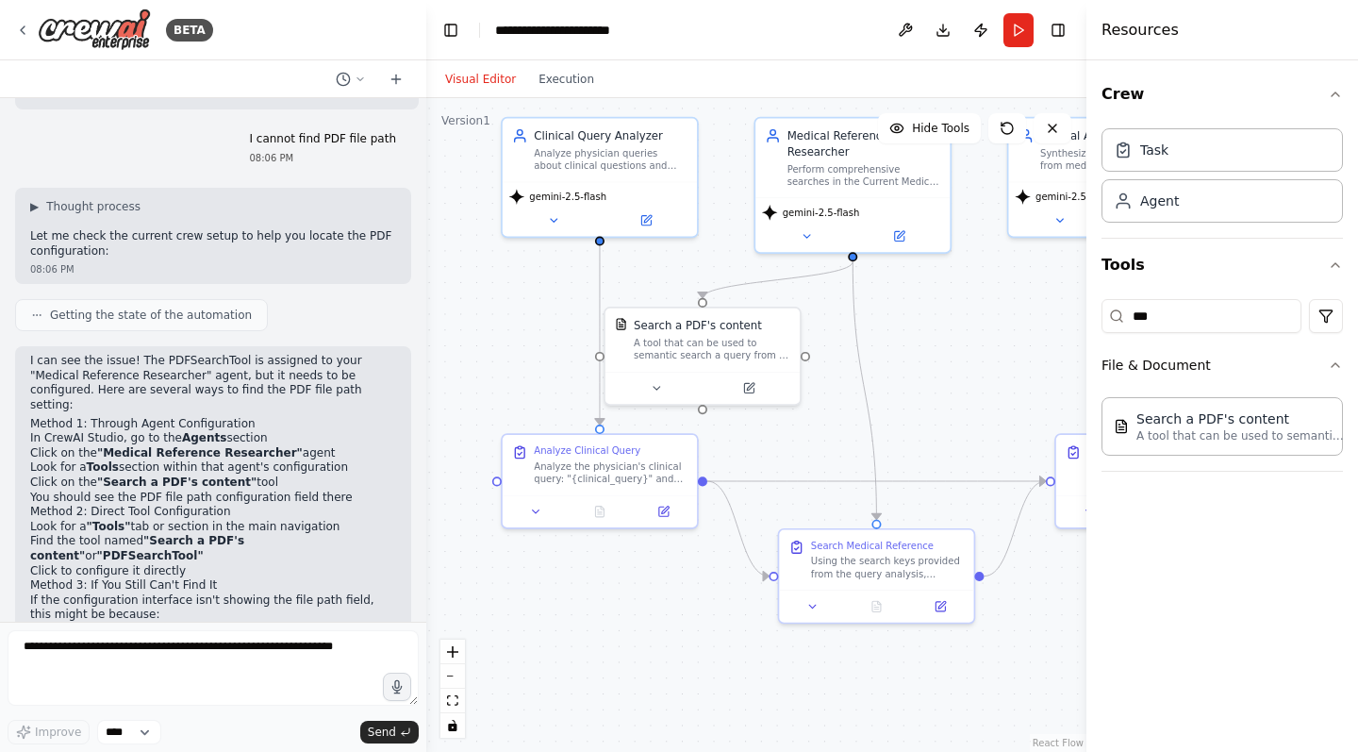
drag, startPoint x: 929, startPoint y: 318, endPoint x: 930, endPoint y: 355, distance: 36.8
click at [930, 355] on div ".deletable-edge-delete-btn { width: 20px; height: 20px; border: 0px solid #ffff…" at bounding box center [756, 425] width 660 height 654
click at [807, 232] on icon at bounding box center [807, 232] width 7 height 3
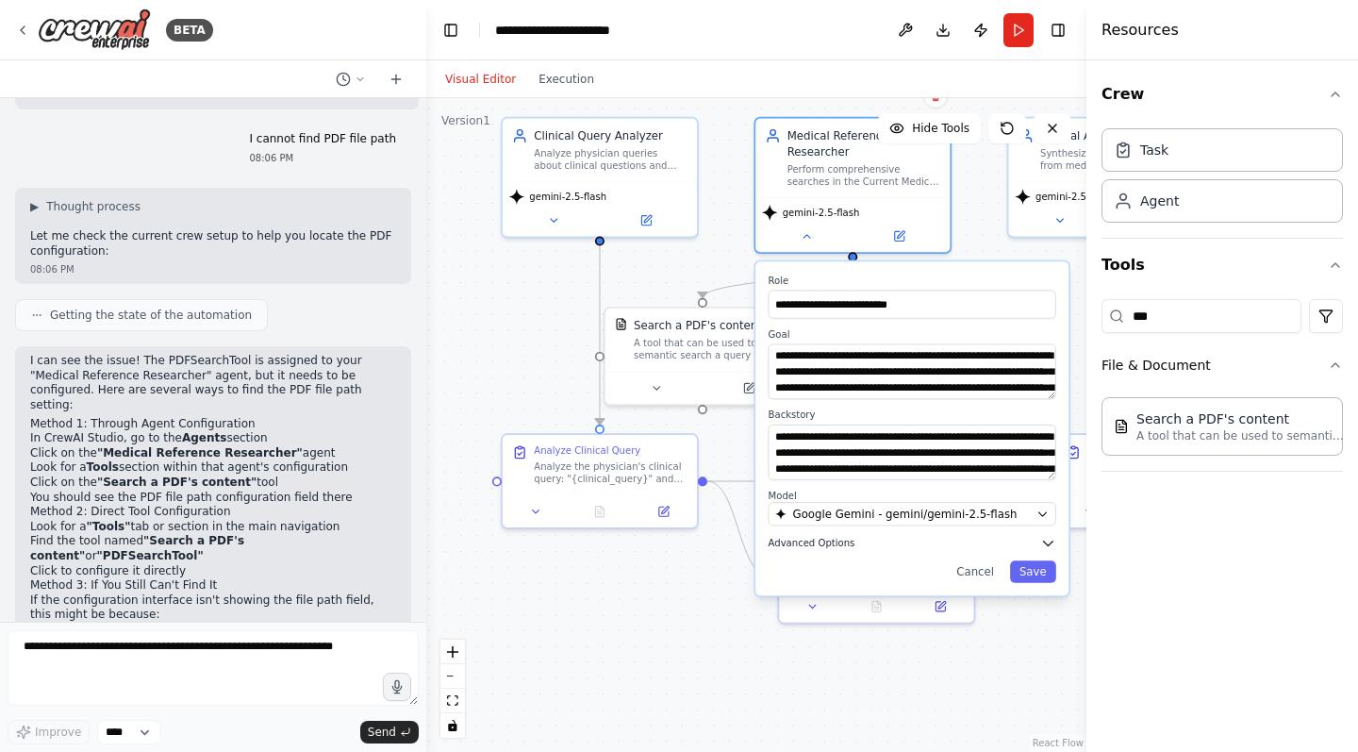
click at [1047, 541] on icon "button" at bounding box center [1048, 543] width 9 height 5
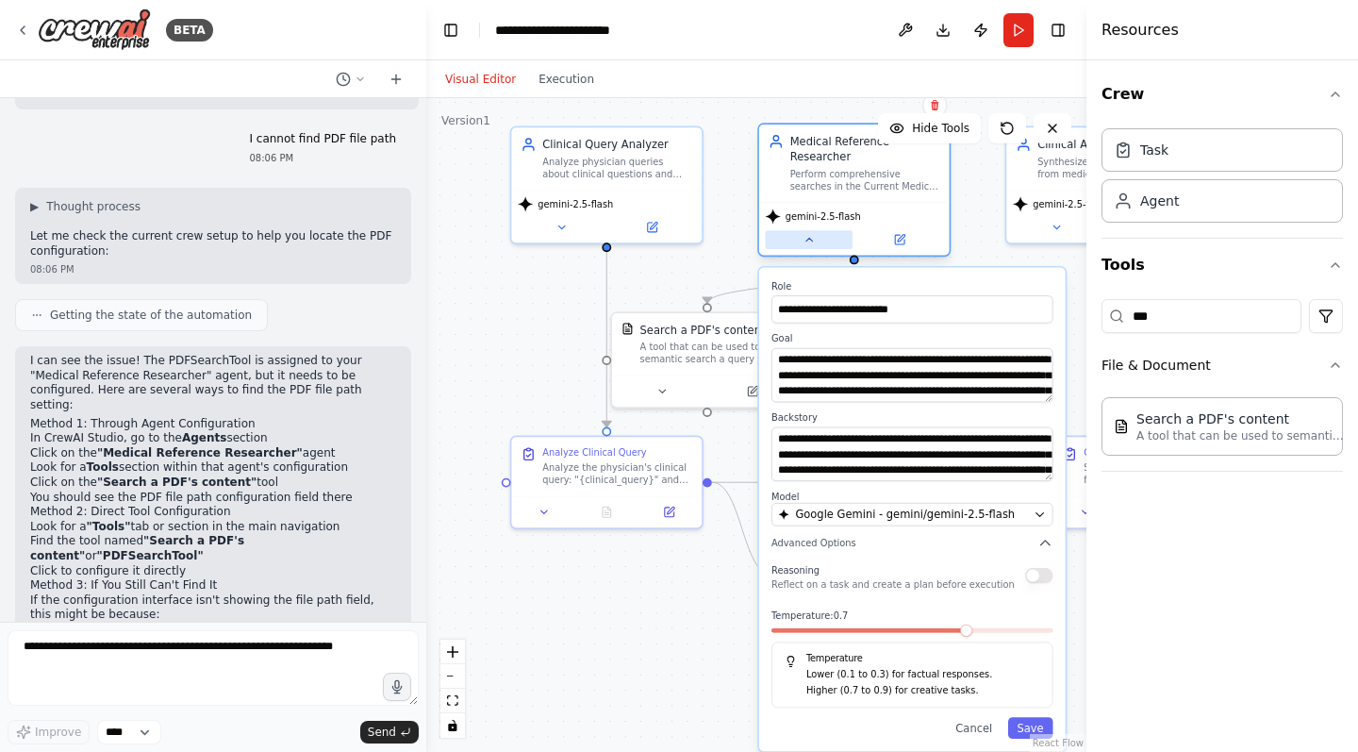
click at [809, 241] on icon at bounding box center [809, 240] width 12 height 12
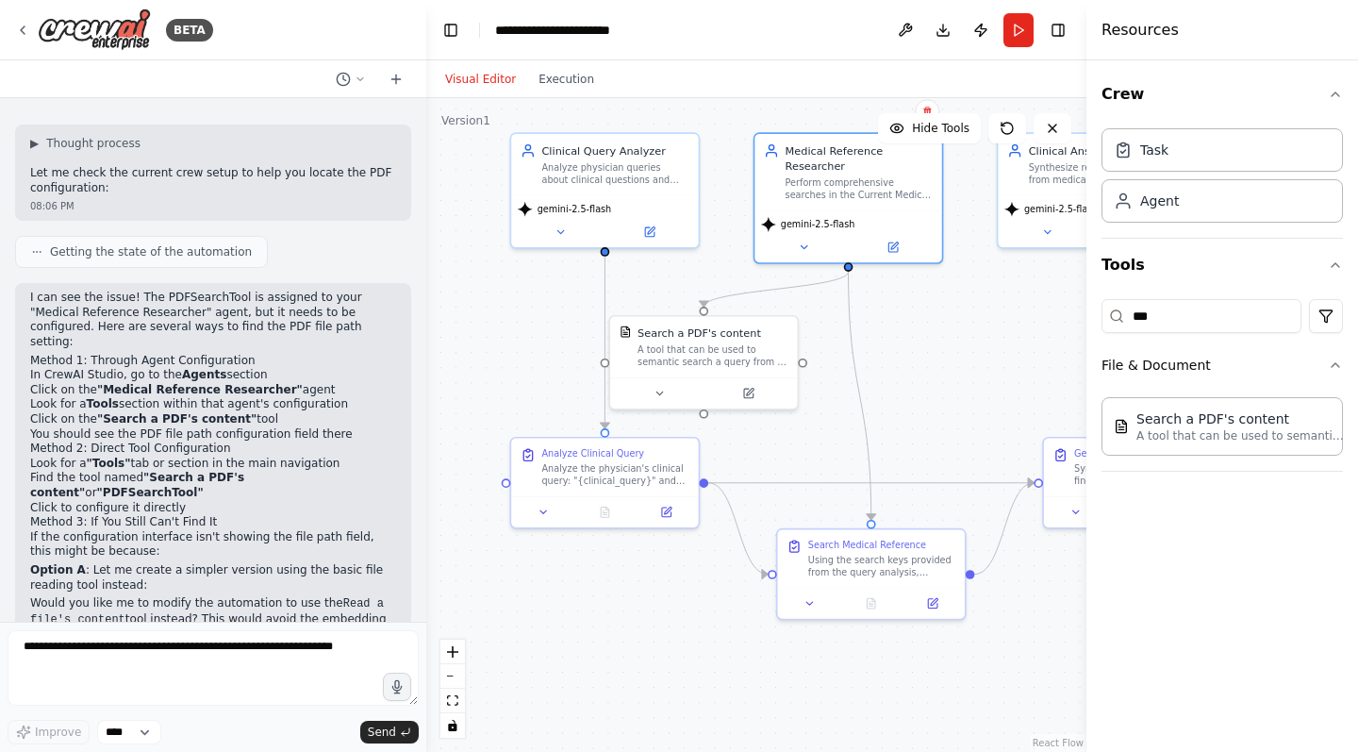
scroll to position [3207, 0]
click at [257, 651] on textarea at bounding box center [213, 667] width 411 height 75
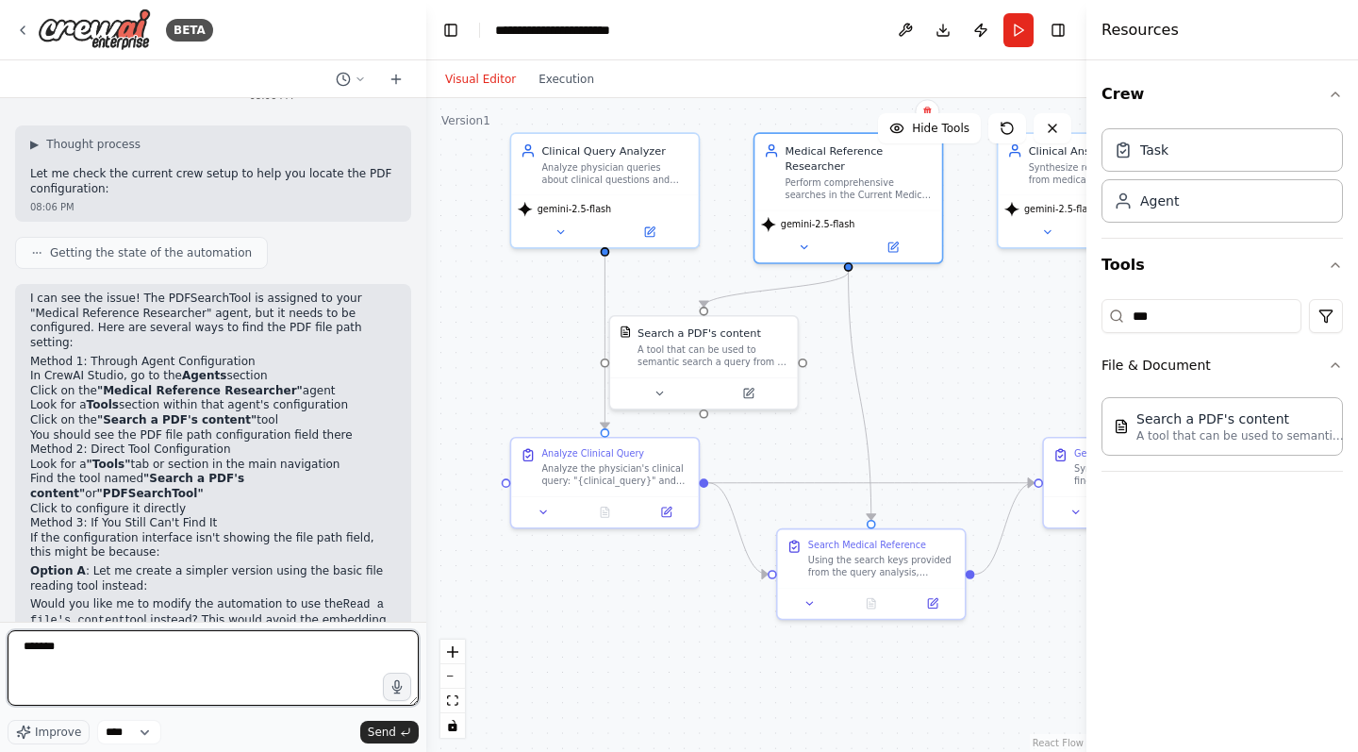
type textarea "********"
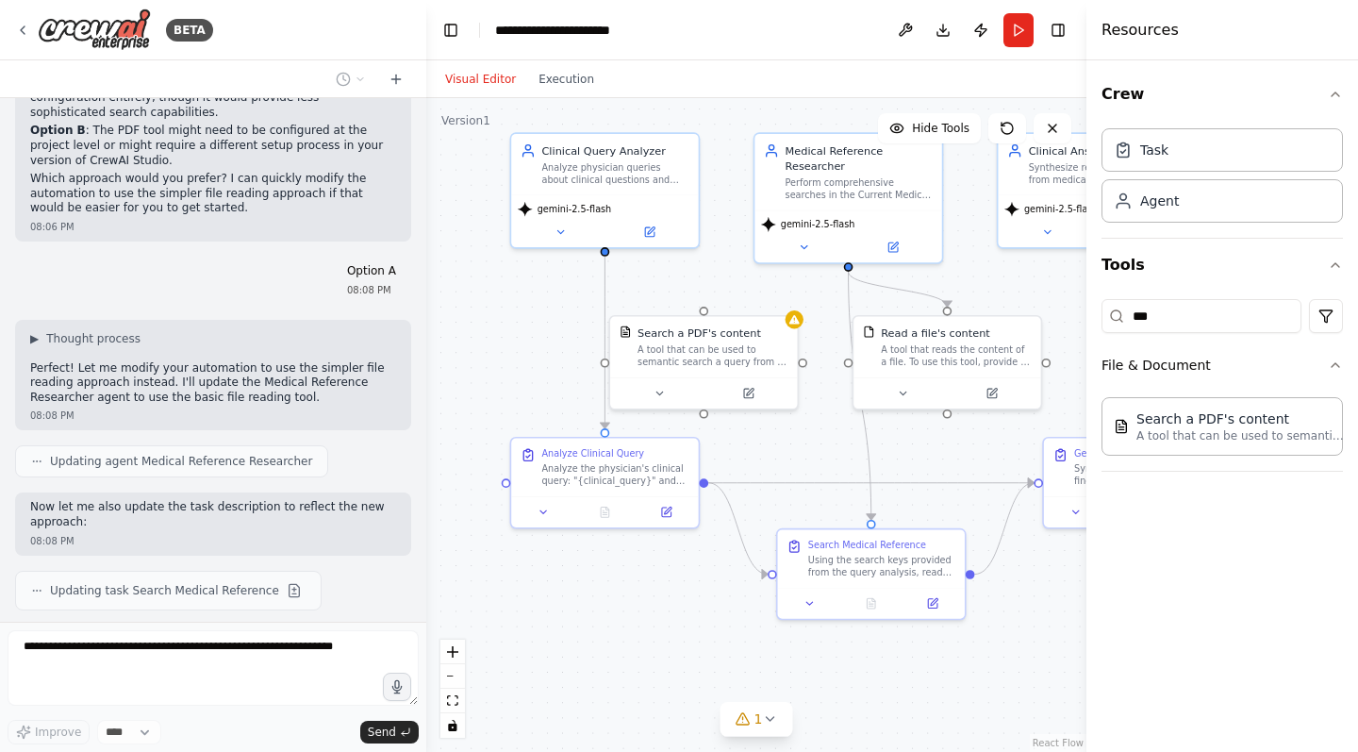
scroll to position [3854, 0]
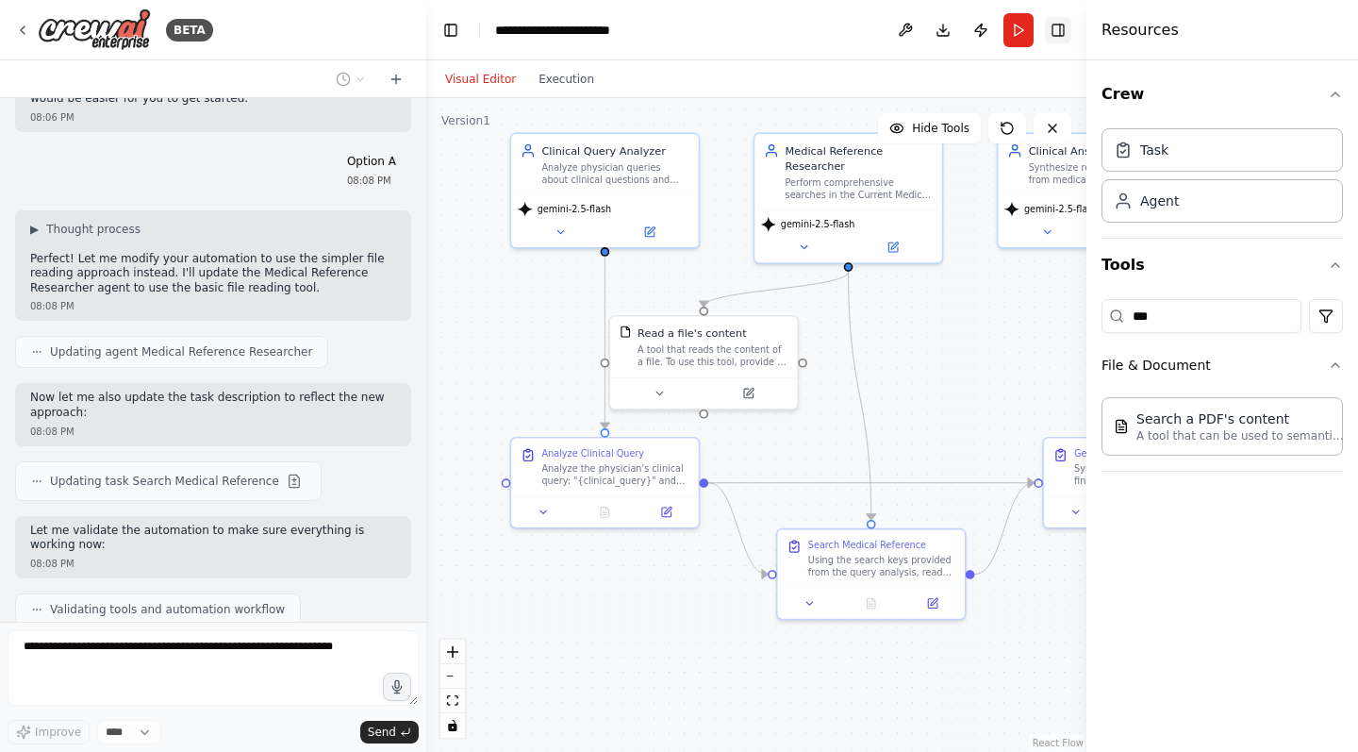
click at [1053, 31] on icon "Hide right sidebar" at bounding box center [1058, 30] width 15 height 15
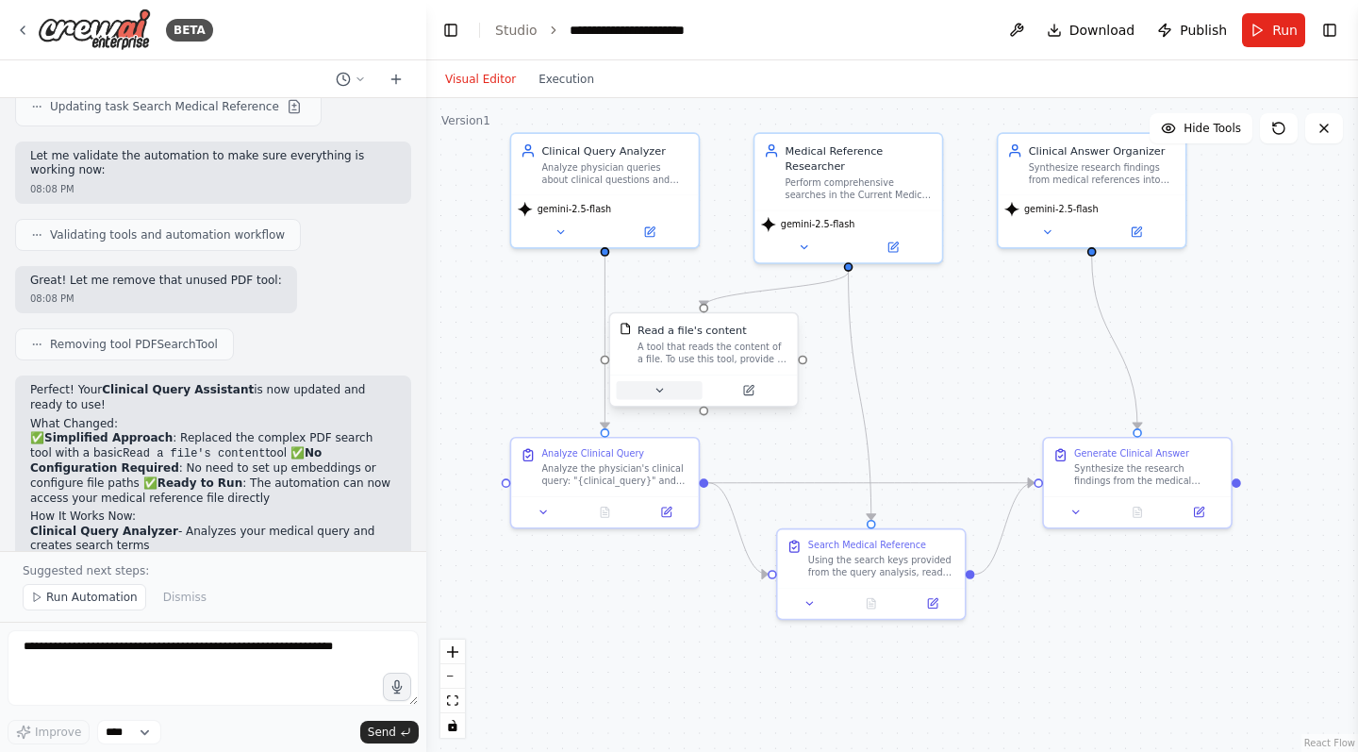
click at [657, 392] on icon at bounding box center [660, 390] width 12 height 12
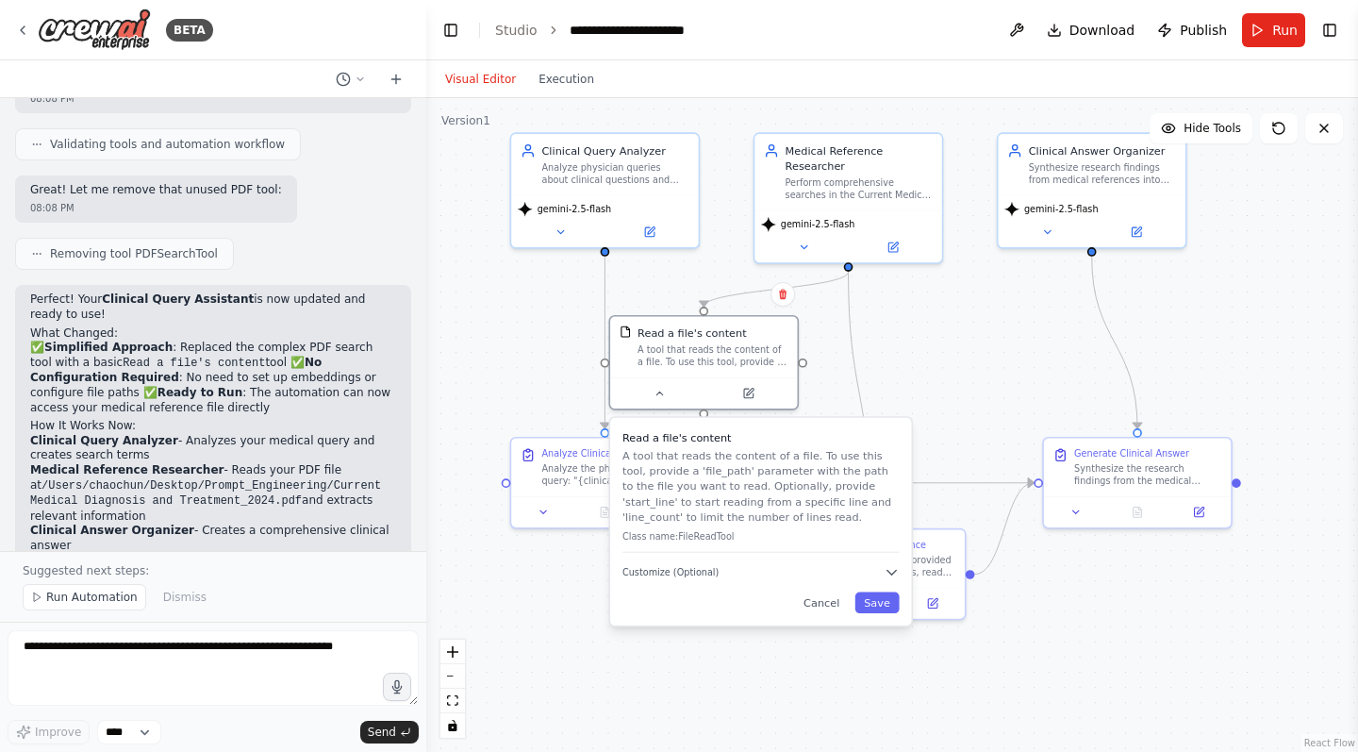
scroll to position [4333, 0]
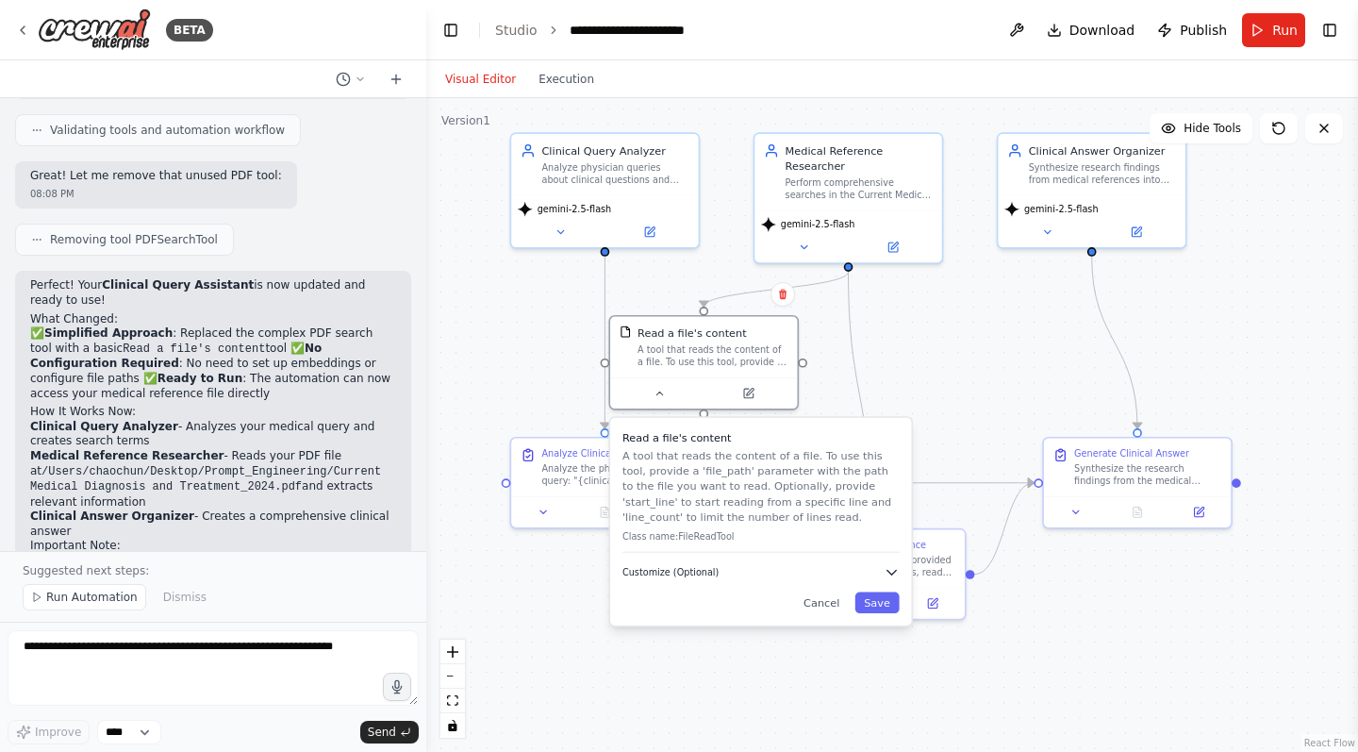
click at [889, 573] on icon "button" at bounding box center [891, 571] width 15 height 15
click at [691, 627] on input "text" at bounding box center [760, 620] width 277 height 27
paste input "**********"
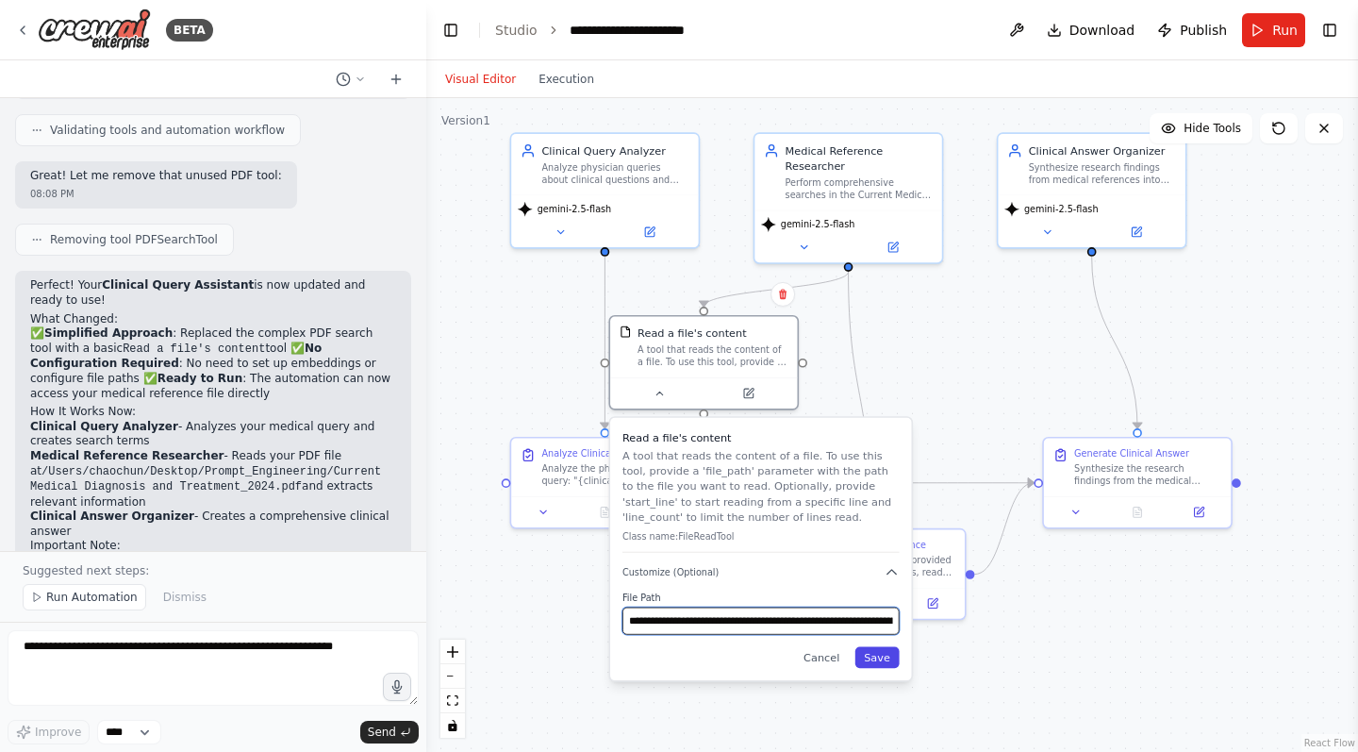
type input "**********"
click at [882, 655] on button "Save" at bounding box center [877, 658] width 44 height 22
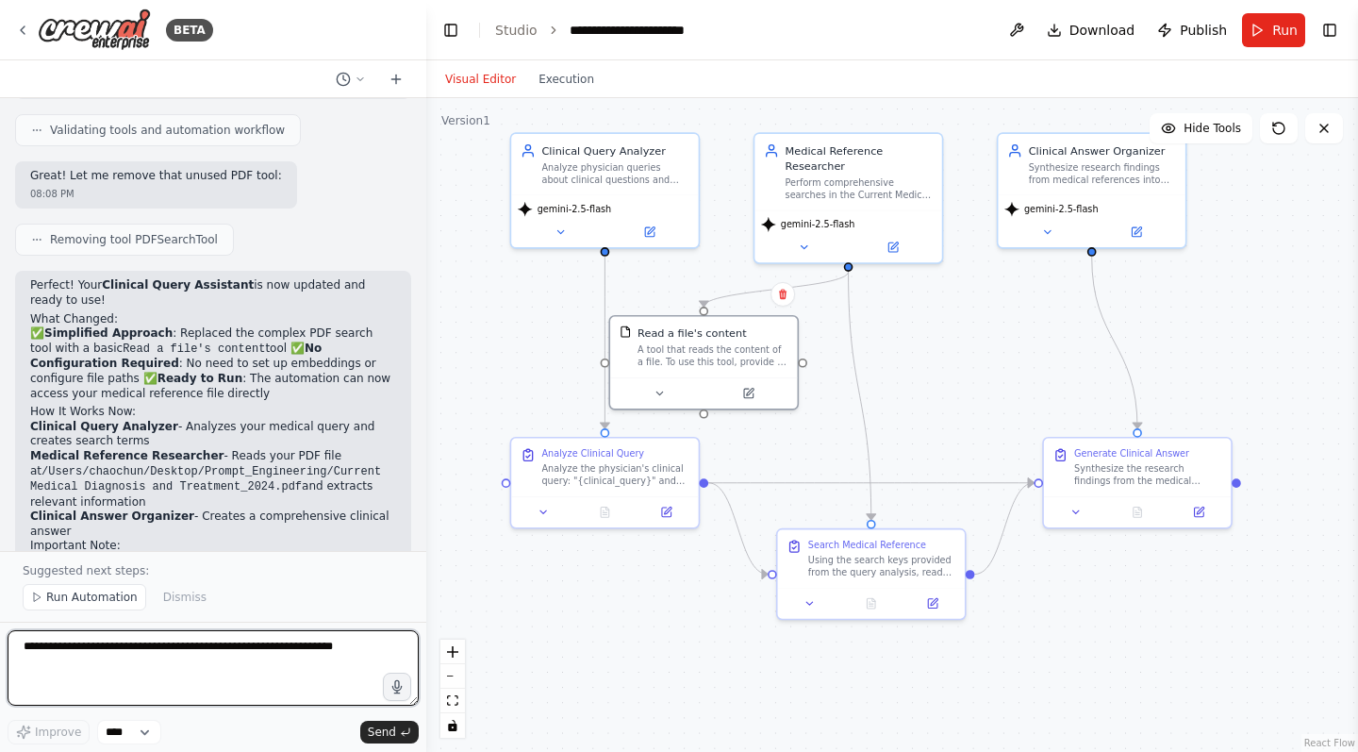
click at [276, 653] on textarea at bounding box center [213, 667] width 411 height 75
type textarea "**********"
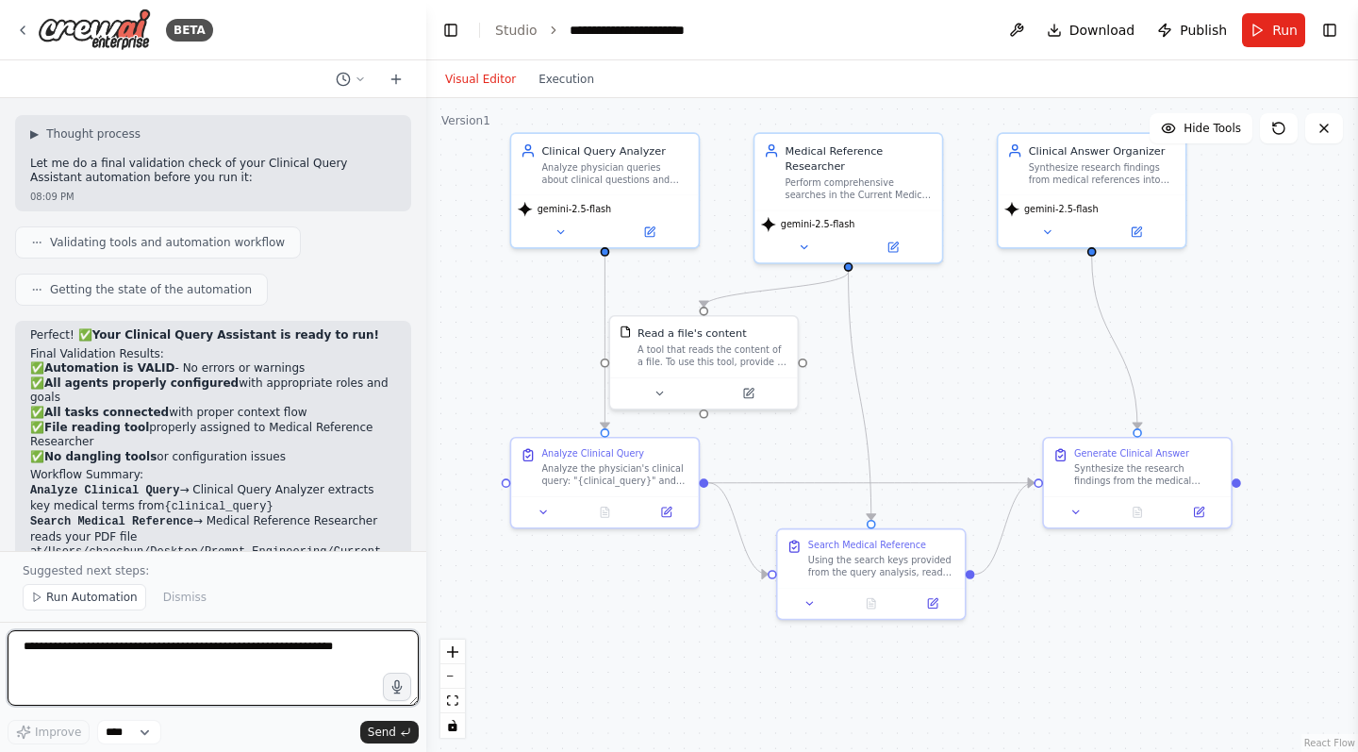
scroll to position [5040, 0]
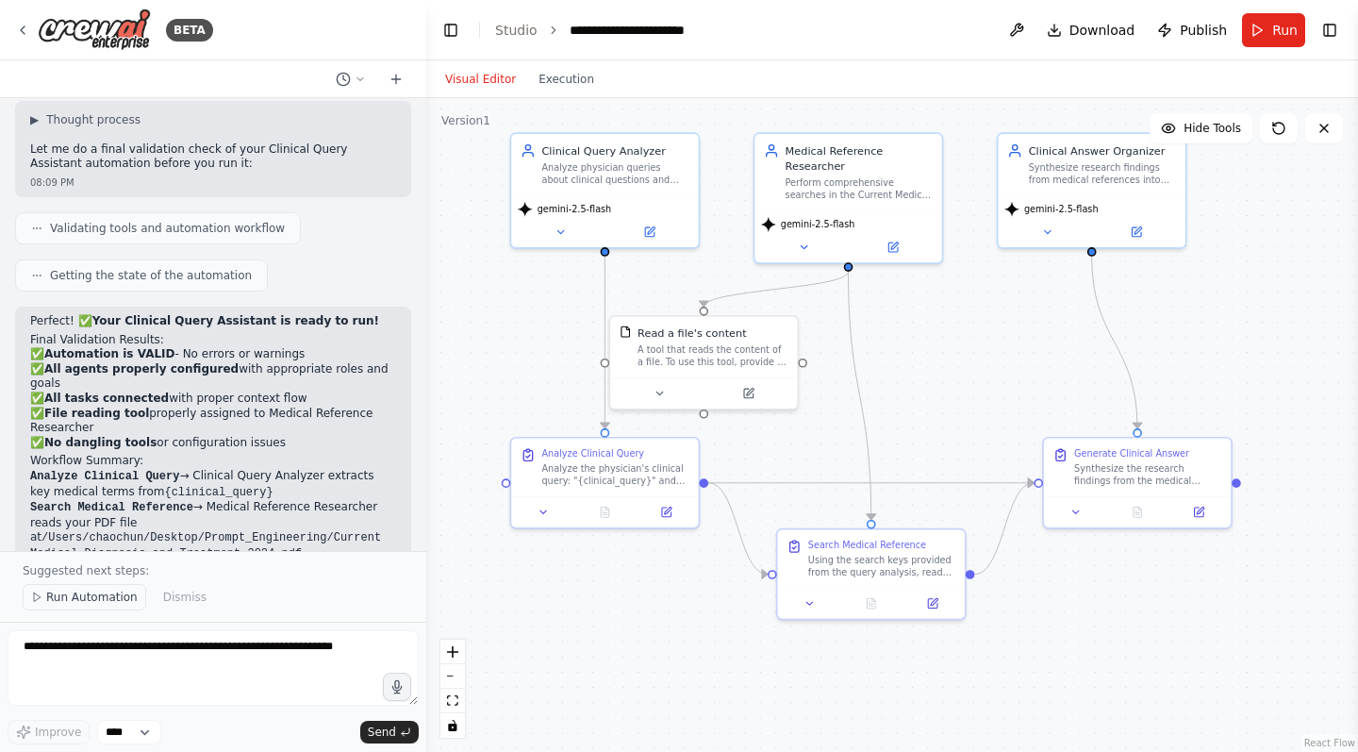
click at [90, 599] on span "Run Automation" at bounding box center [91, 596] width 91 height 15
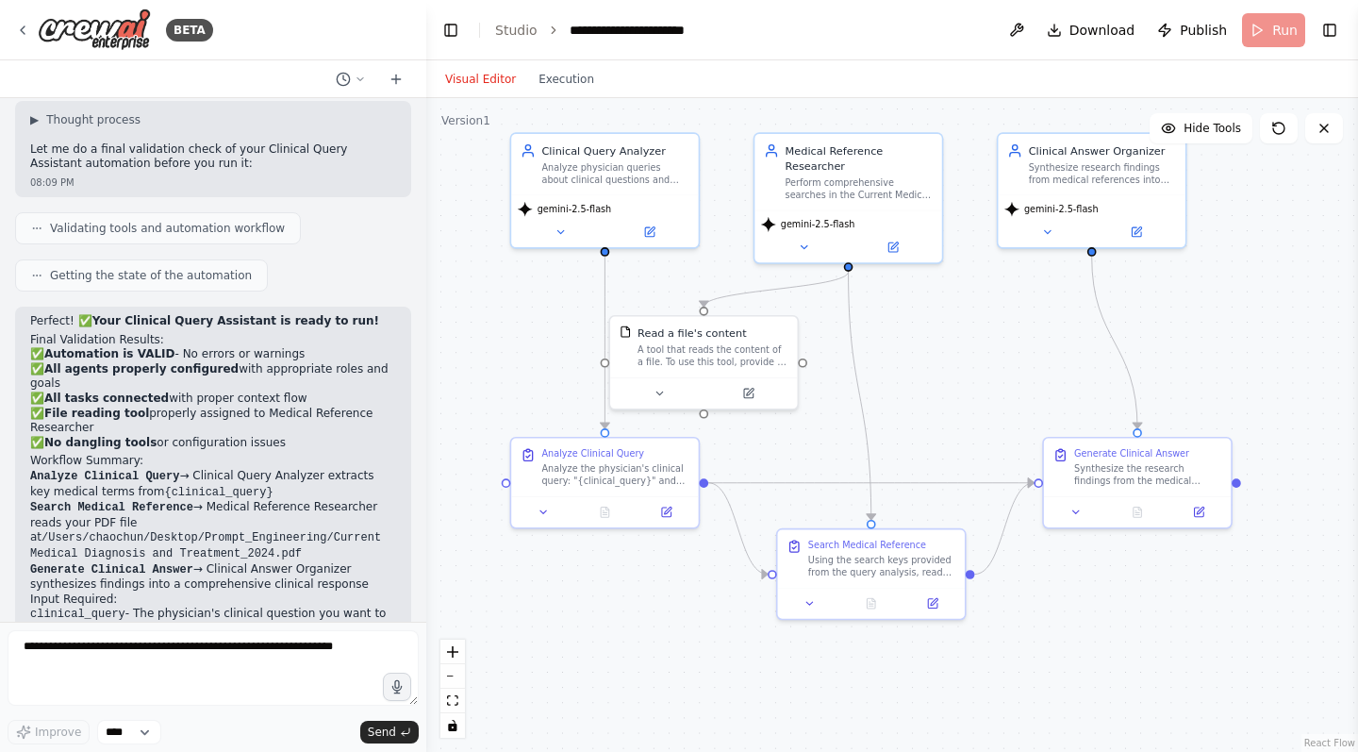
scroll to position [4969, 0]
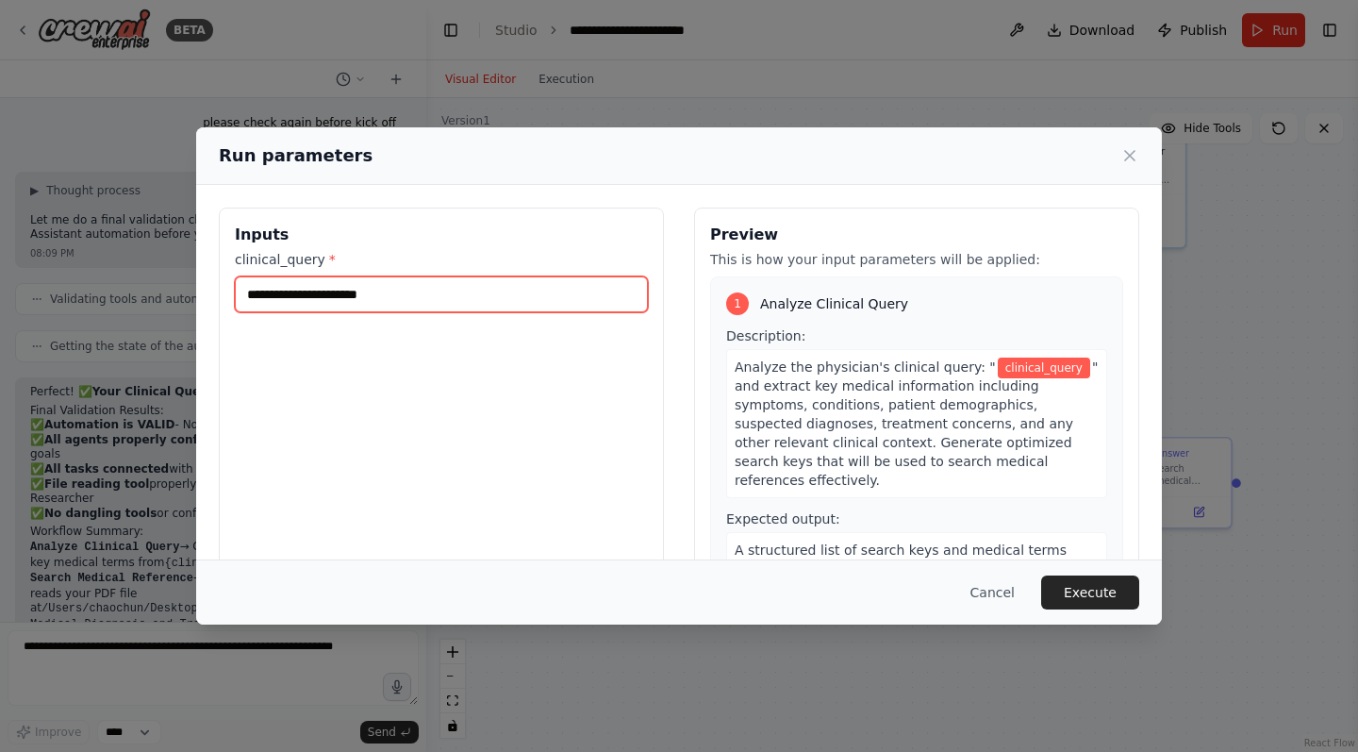
click at [304, 291] on input "clinical_query *" at bounding box center [441, 294] width 413 height 36
type input "*"
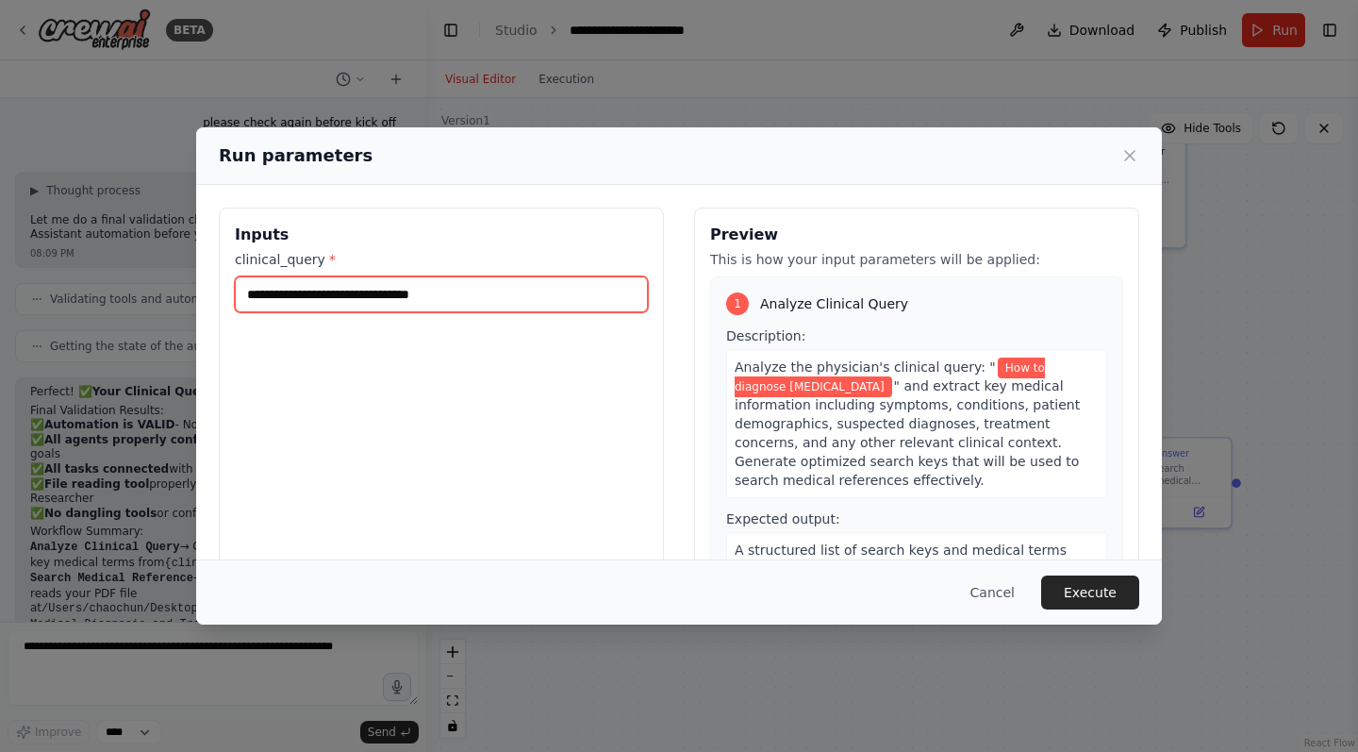
type input "**********"
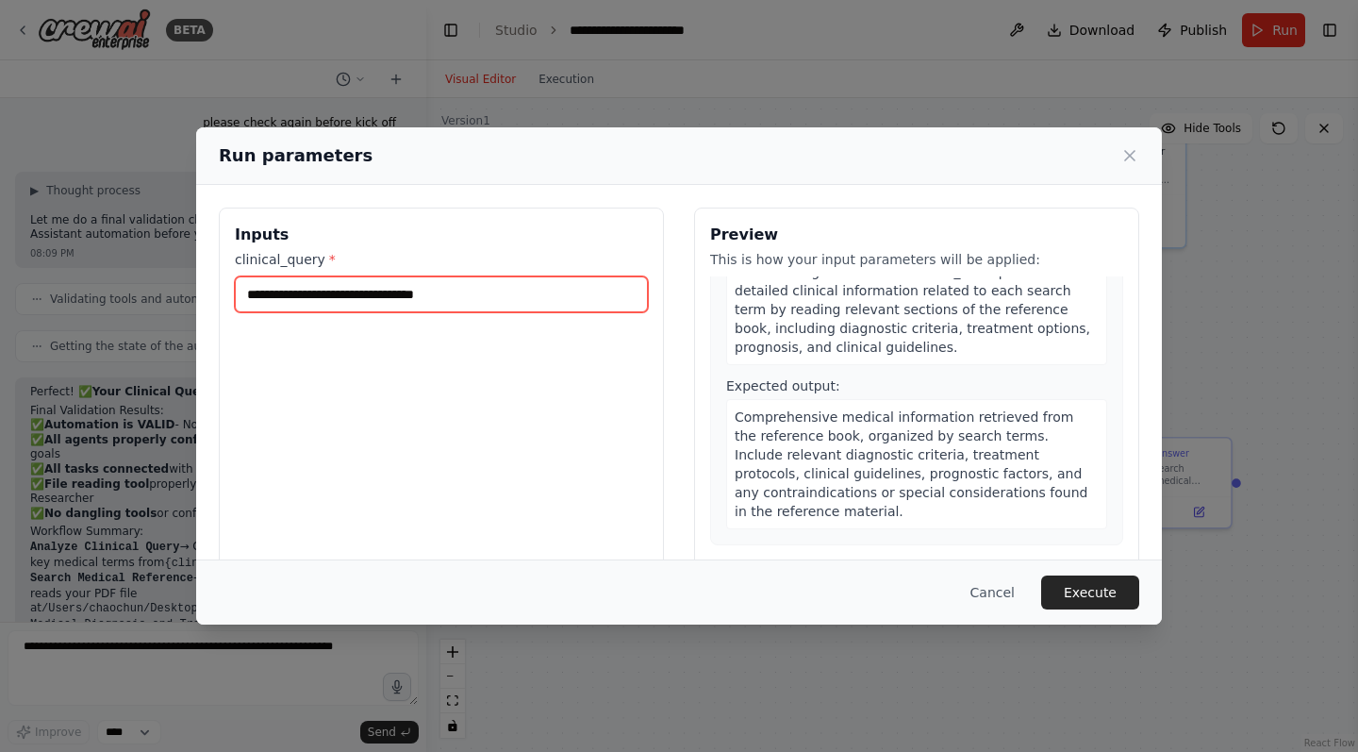
scroll to position [692, 0]
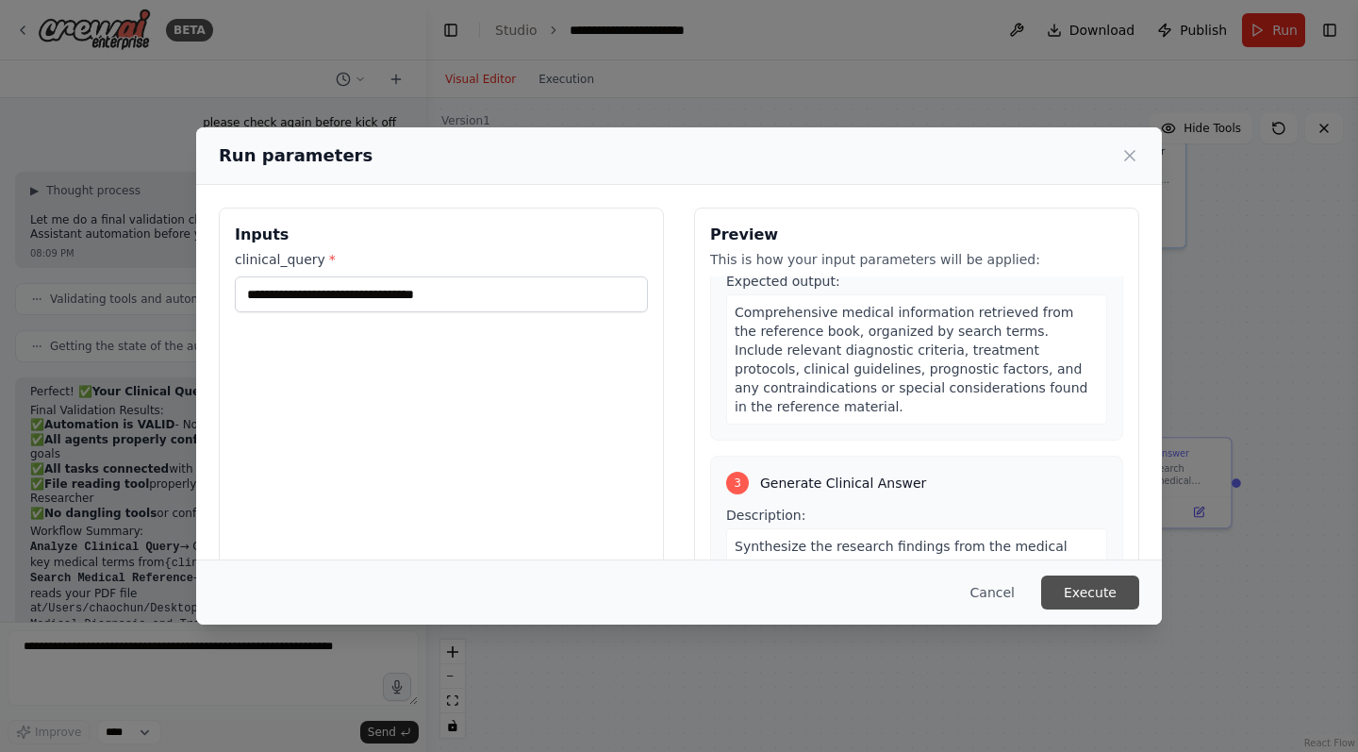
click at [1099, 595] on button "Execute" at bounding box center [1090, 592] width 98 height 34
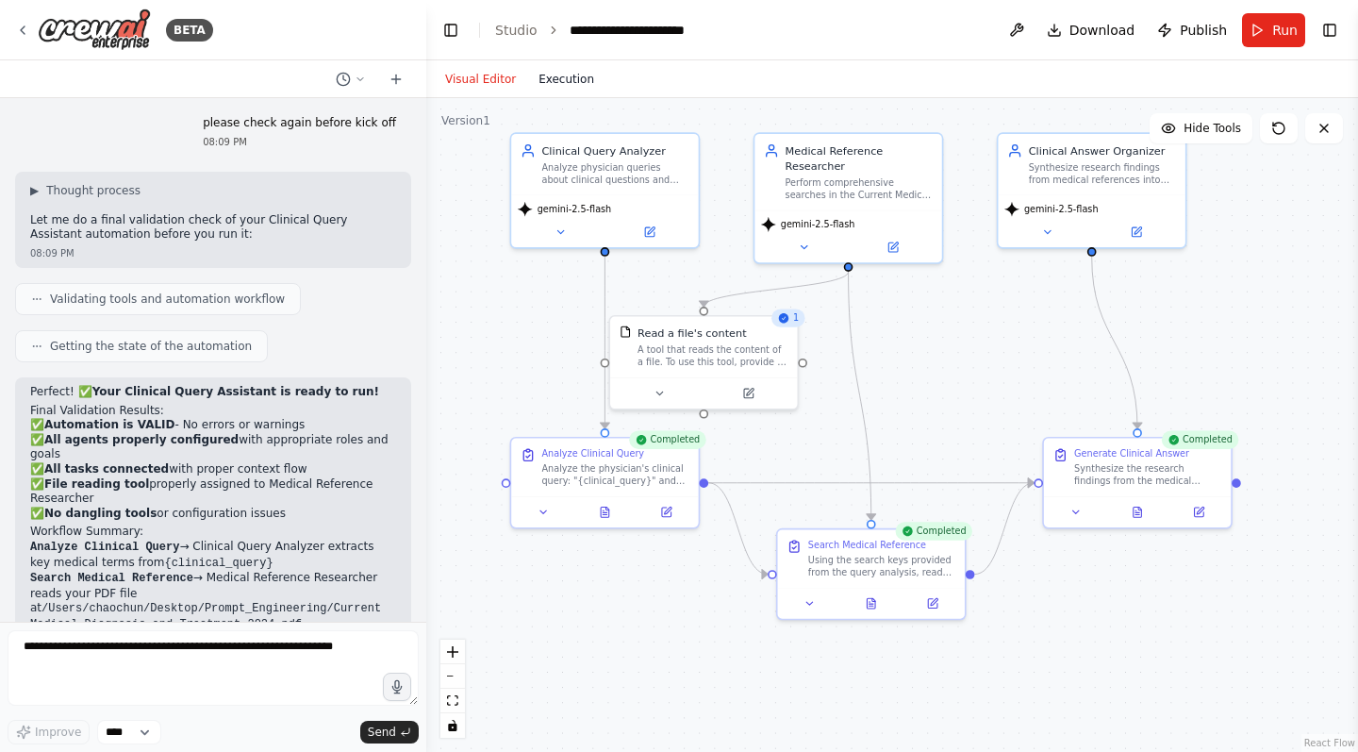
click at [556, 75] on button "Execution" at bounding box center [566, 79] width 78 height 23
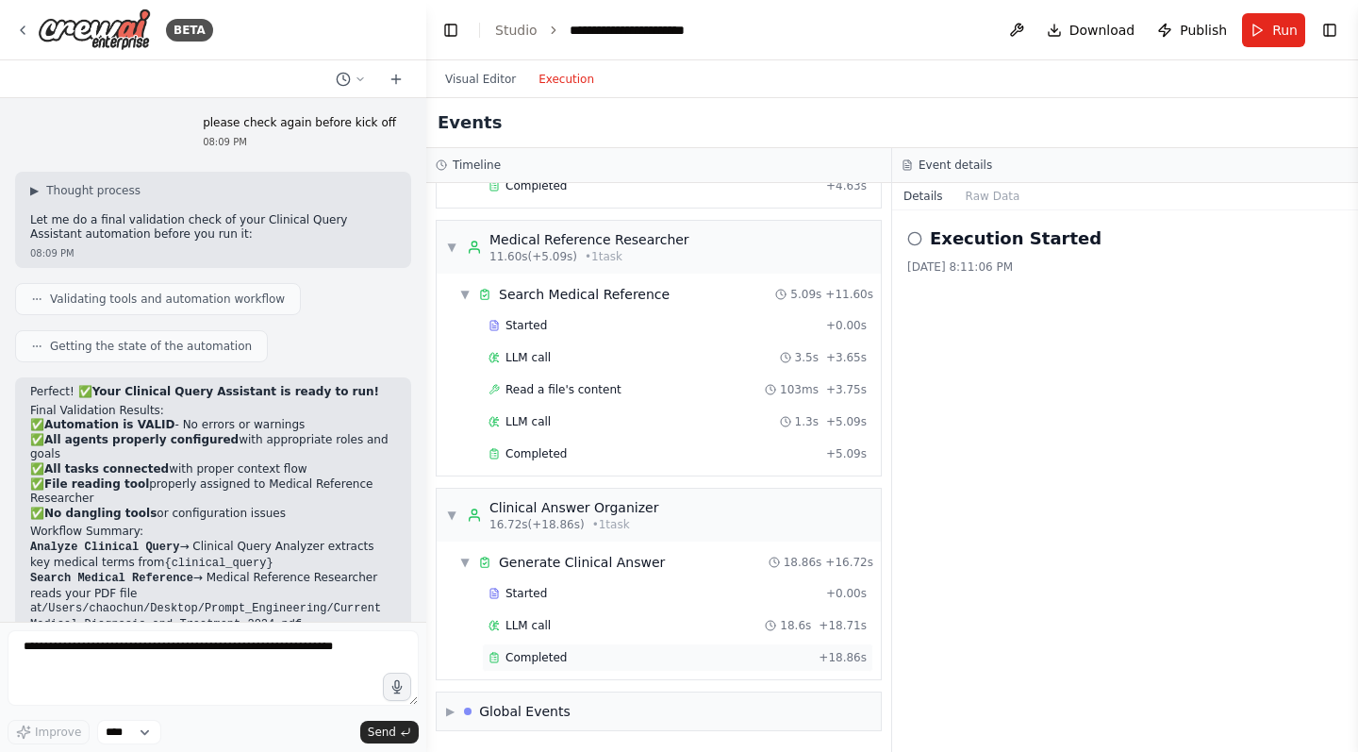
scroll to position [0, 0]
click at [450, 705] on span "▶" at bounding box center [450, 711] width 8 height 15
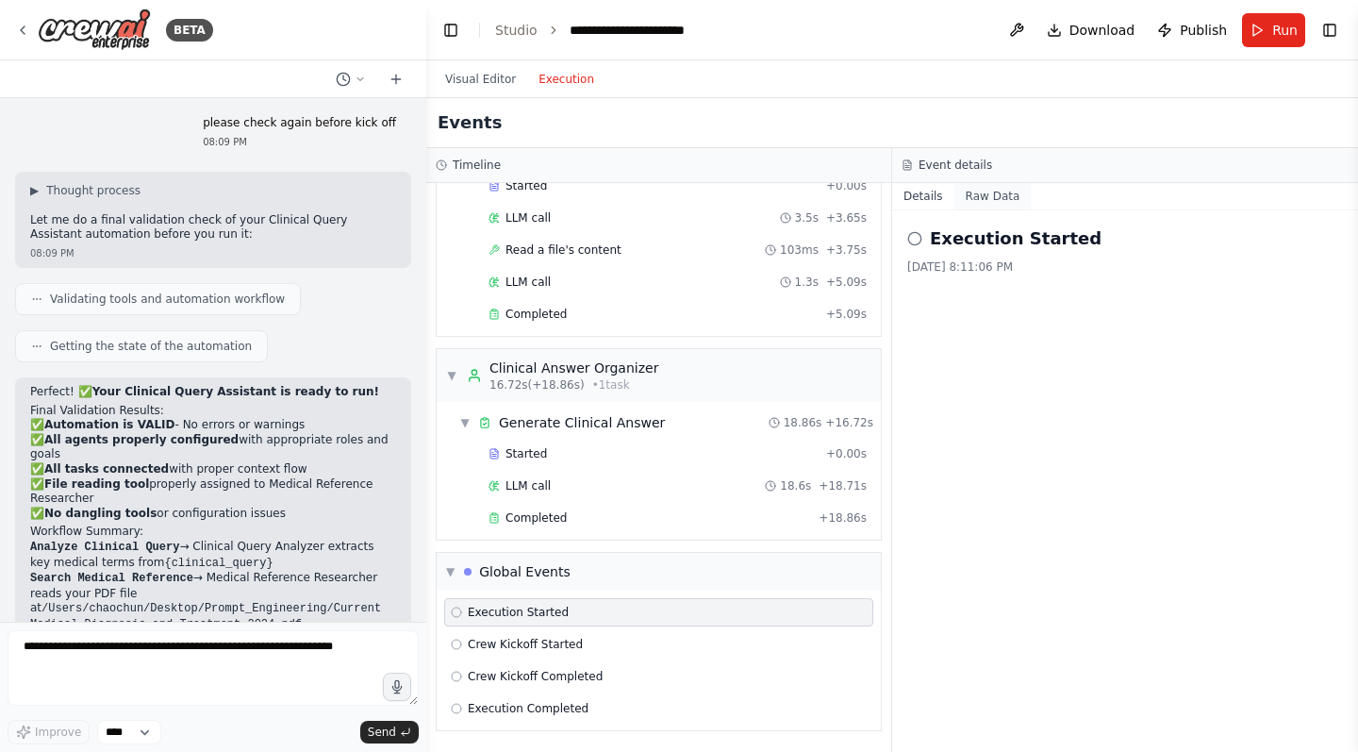
click at [994, 191] on button "Raw Data" at bounding box center [992, 196] width 77 height 26
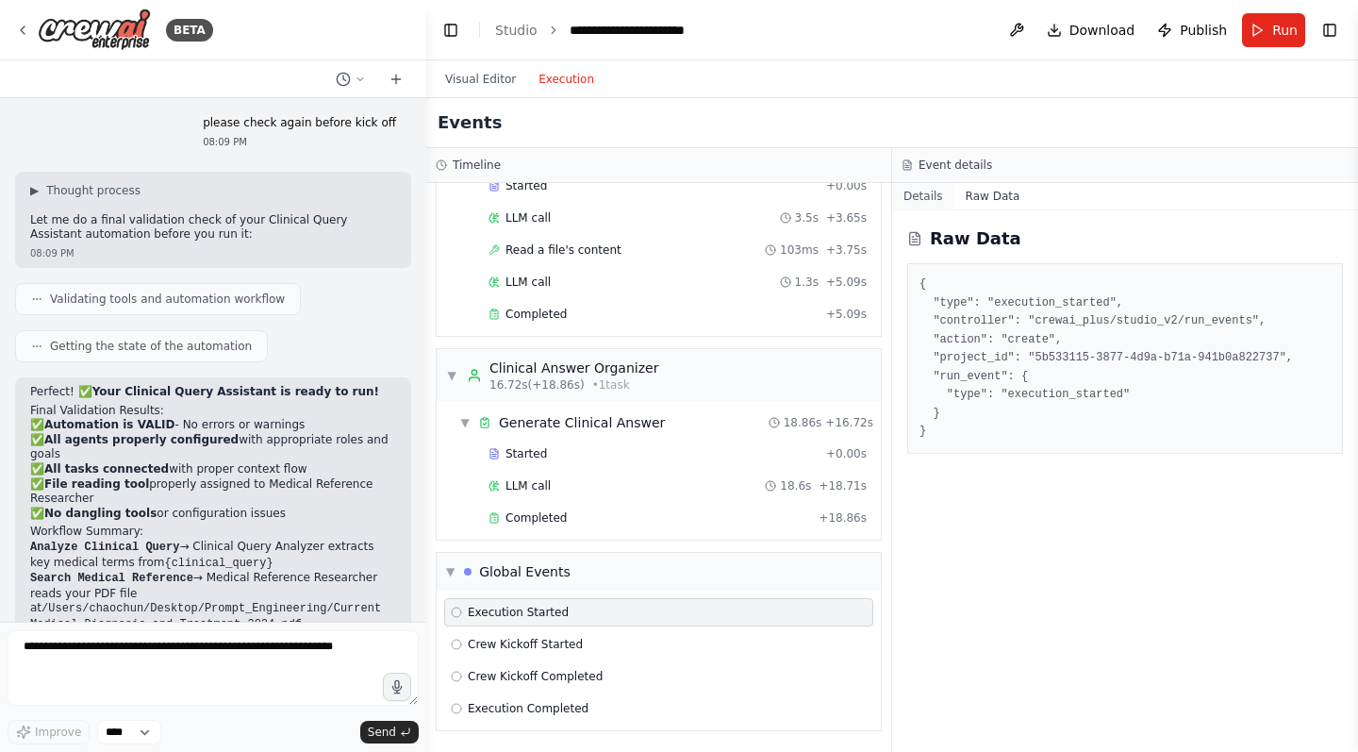
click at [933, 192] on button "Details" at bounding box center [923, 196] width 62 height 26
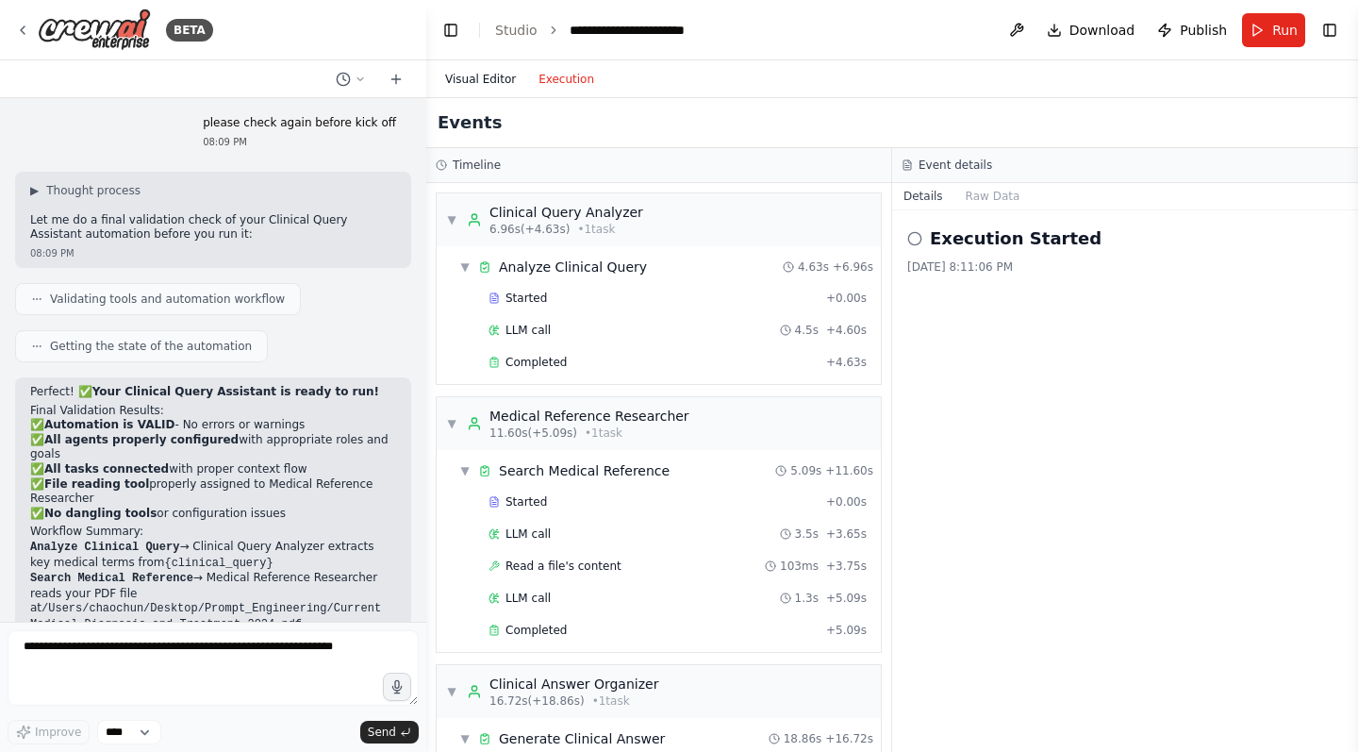
click at [483, 79] on button "Visual Editor" at bounding box center [480, 79] width 93 height 23
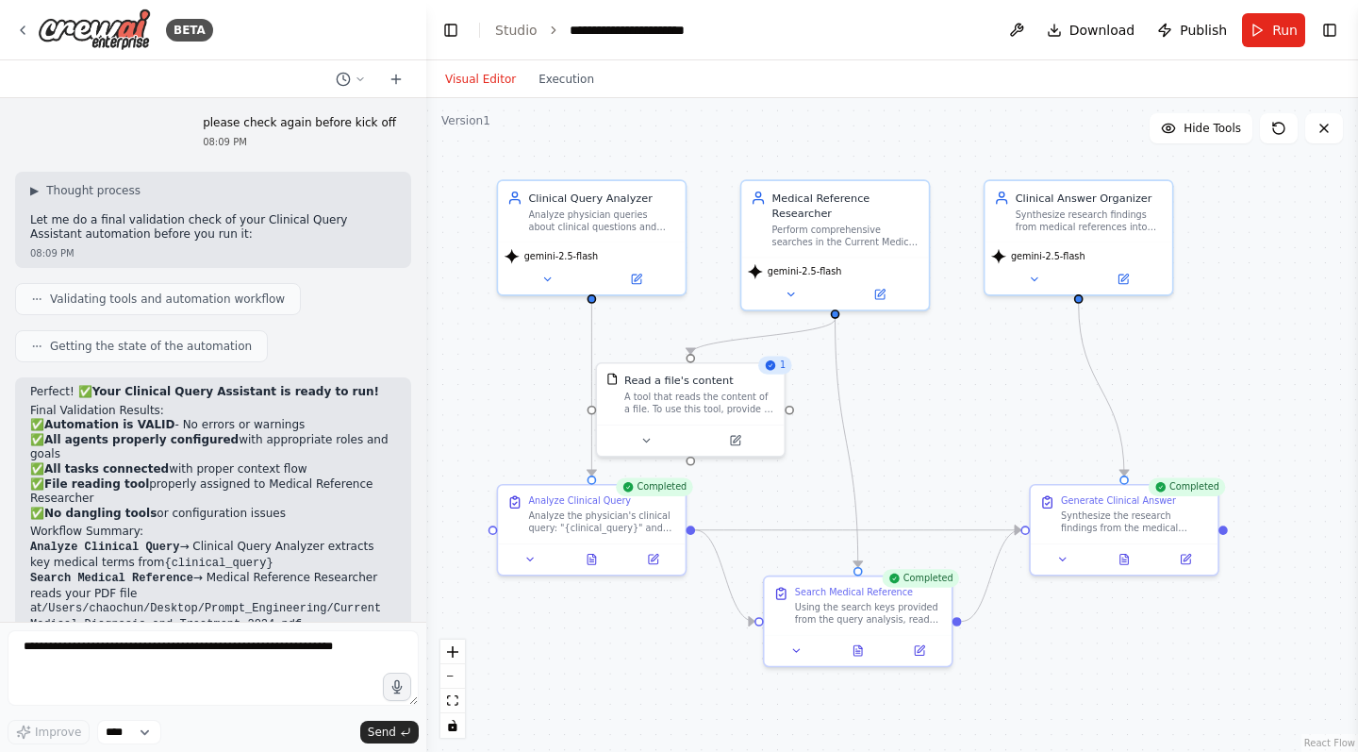
drag, startPoint x: 1271, startPoint y: 339, endPoint x: 1258, endPoint y: 386, distance: 49.0
click at [1258, 386] on div ".deletable-edge-delete-btn { width: 20px; height: 20px; border: 0px solid #ffff…" at bounding box center [892, 425] width 932 height 654
click at [137, 652] on textarea at bounding box center [213, 667] width 411 height 75
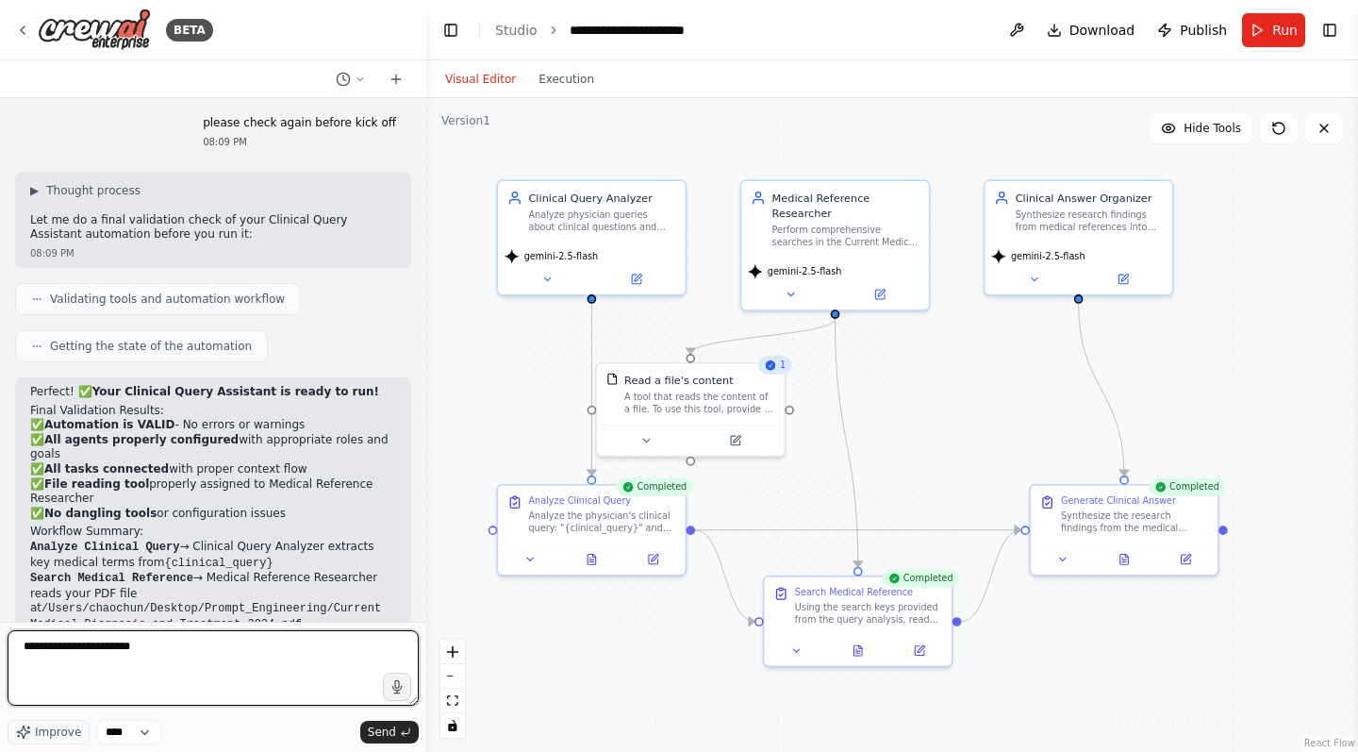
type textarea "**********"
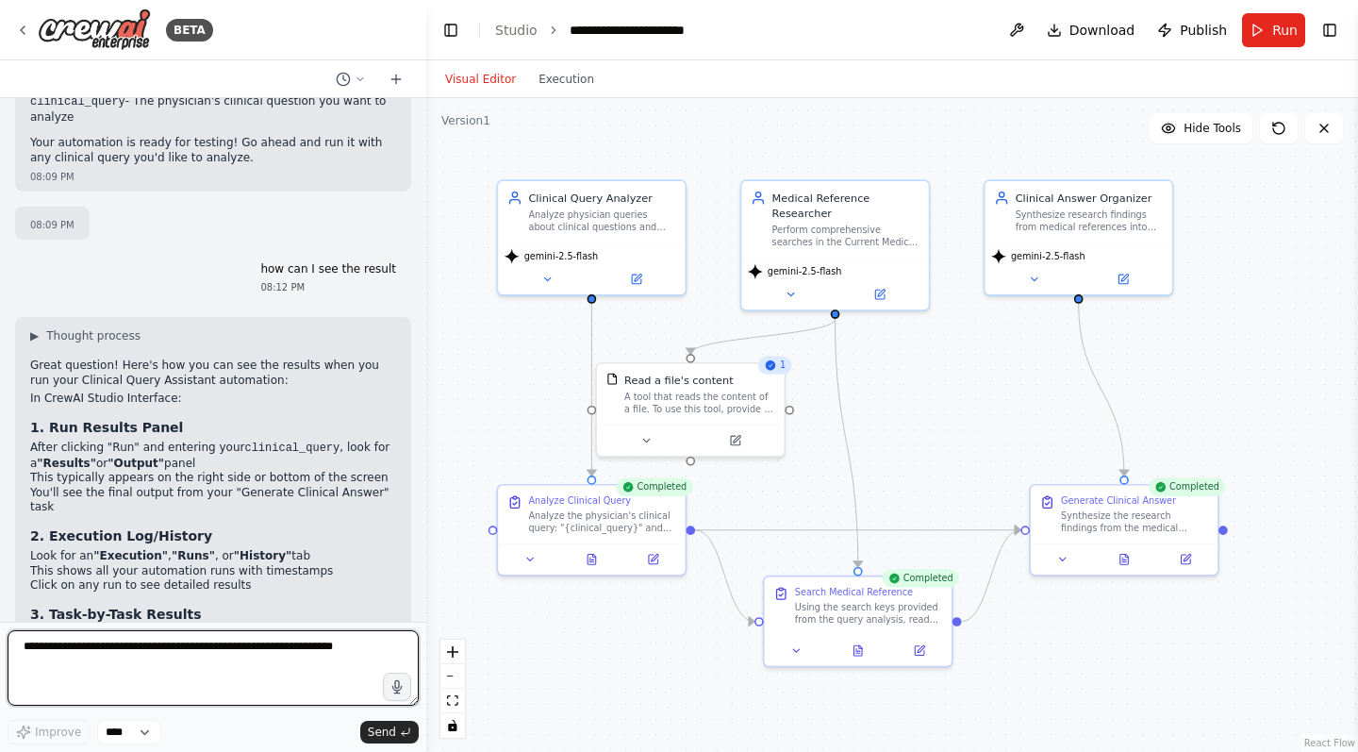
scroll to position [5536, 0]
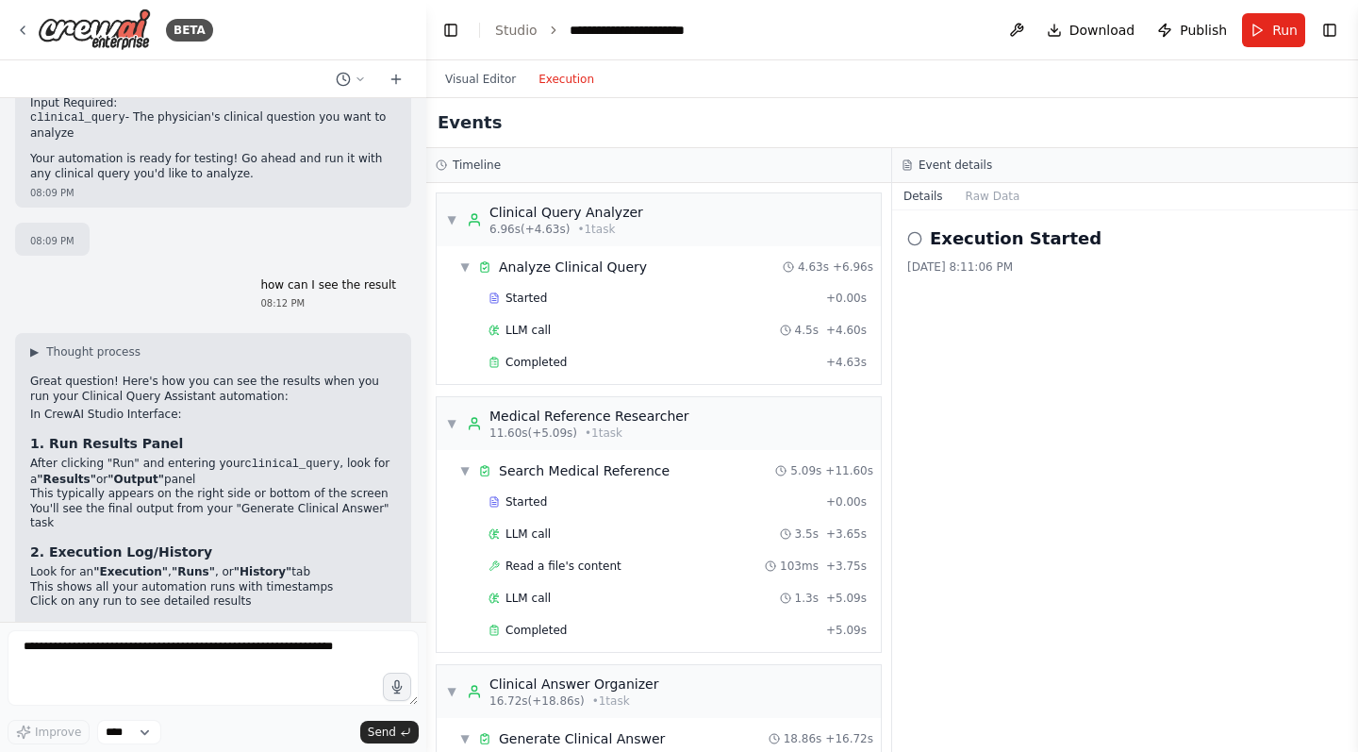
click at [583, 81] on button "Execution" at bounding box center [566, 79] width 78 height 23
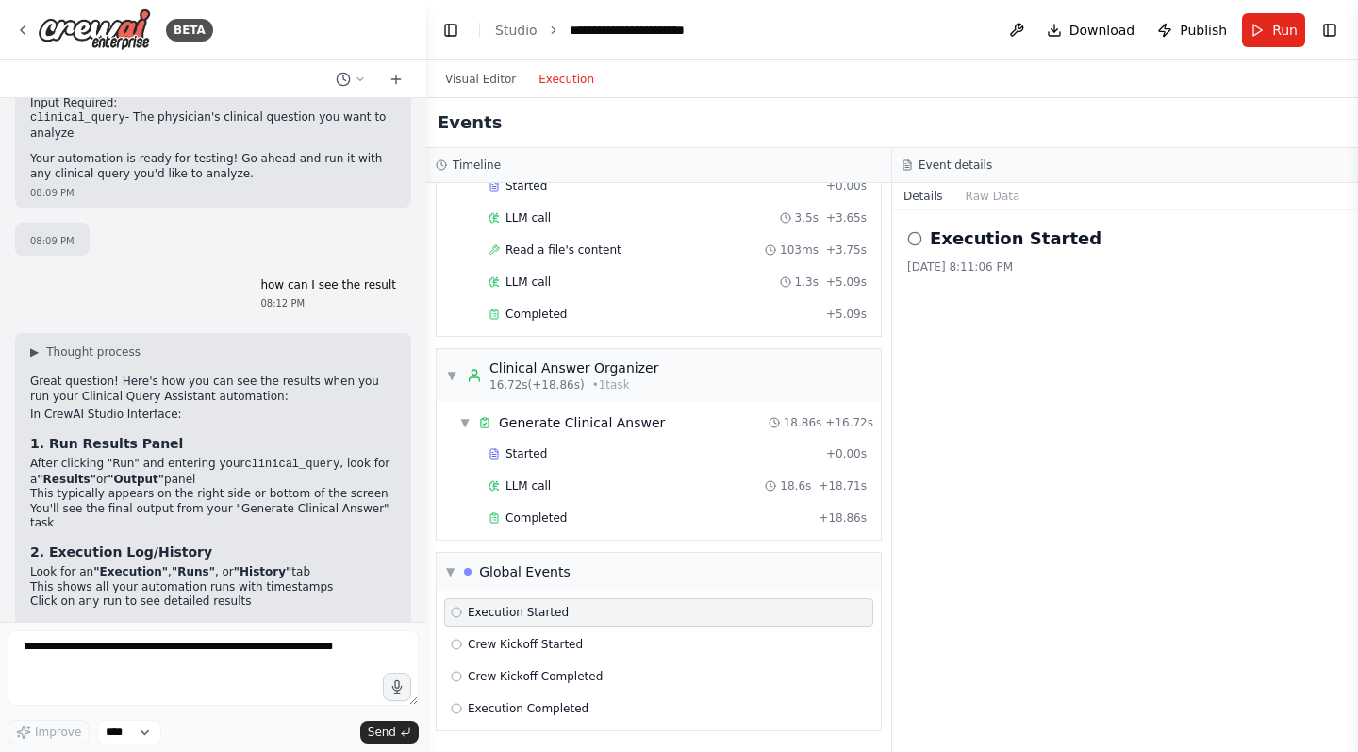
scroll to position [316, 0]
click at [556, 520] on span "Completed" at bounding box center [536, 517] width 61 height 15
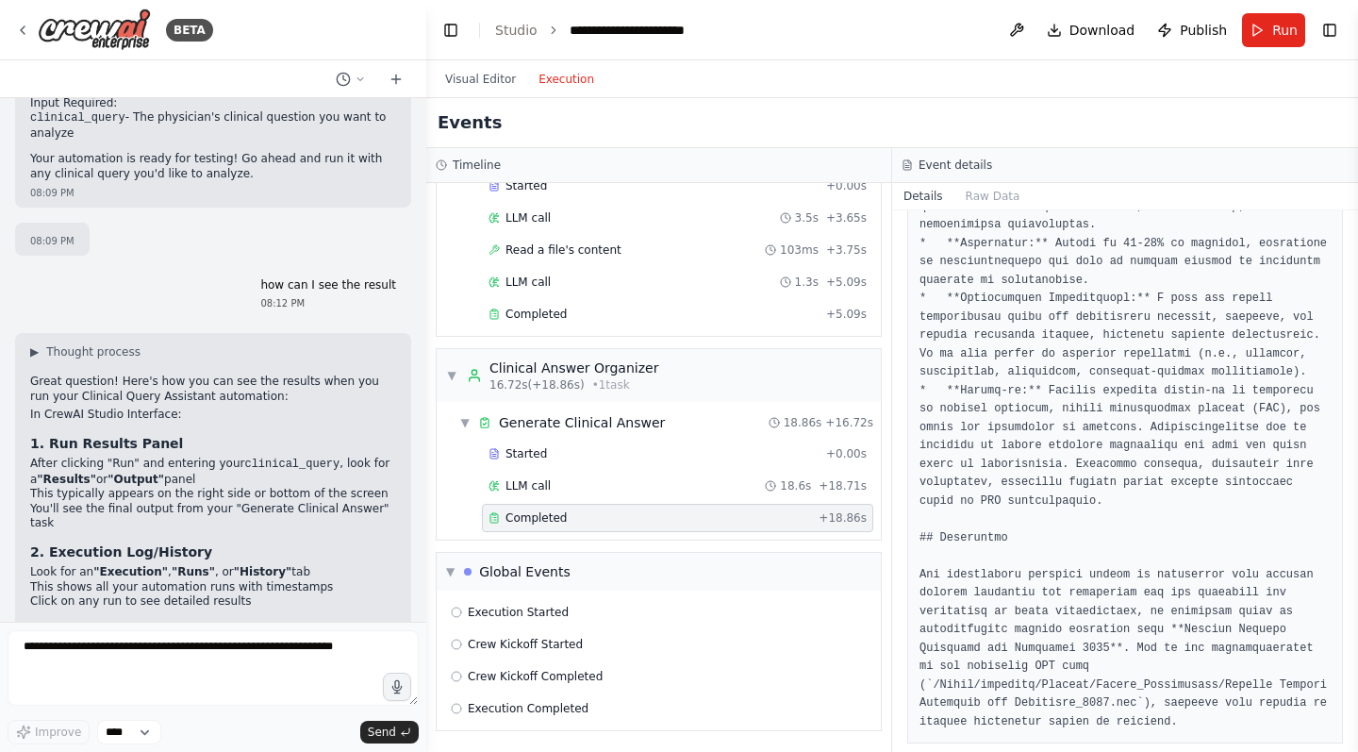
scroll to position [0, 0]
click at [1086, 25] on span "Download" at bounding box center [1102, 30] width 66 height 19
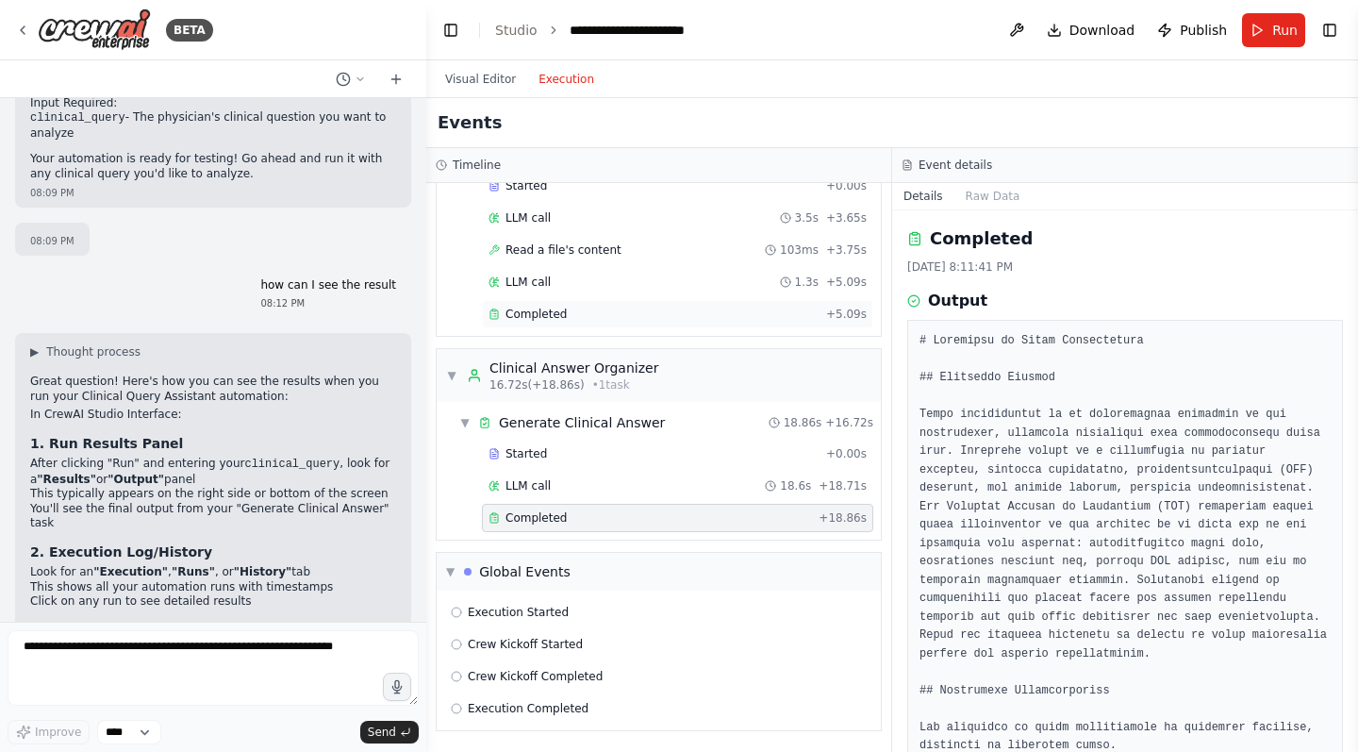
click at [579, 311] on div "Completed" at bounding box center [654, 314] width 330 height 15
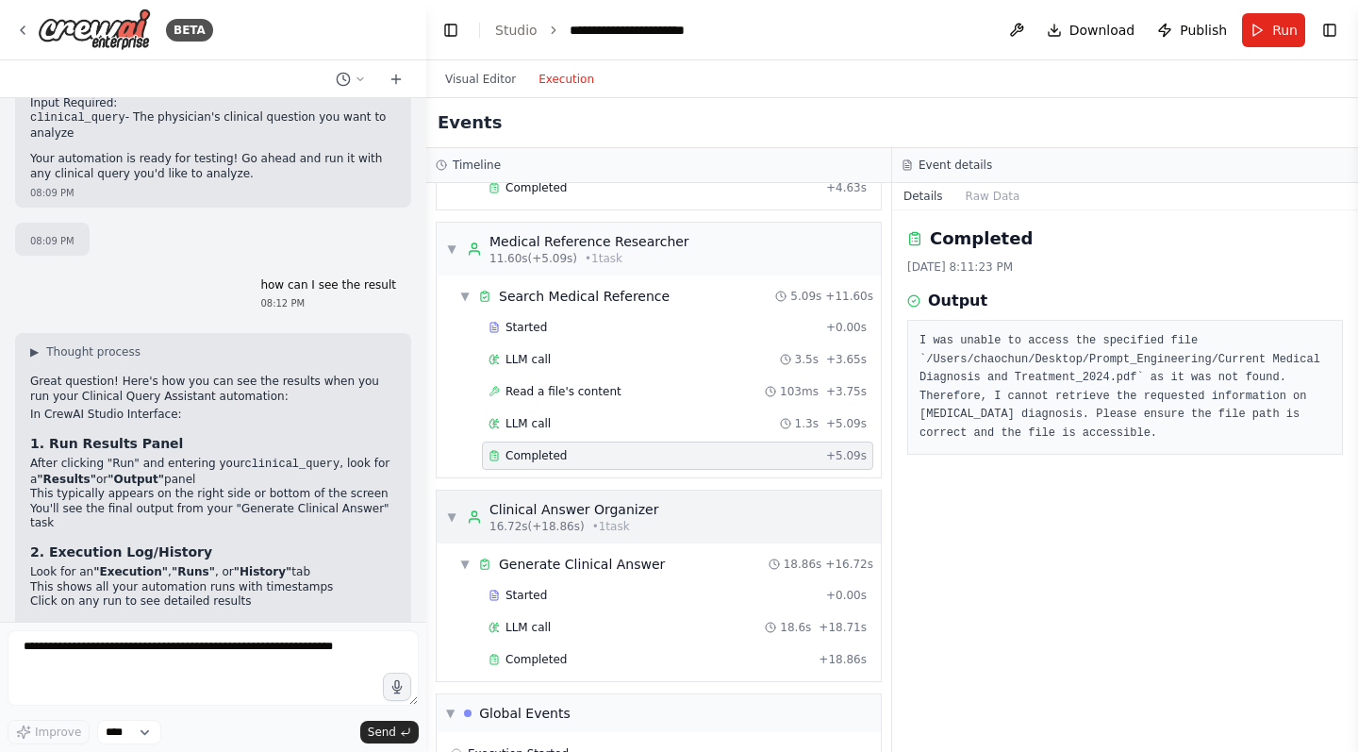
scroll to position [35, 0]
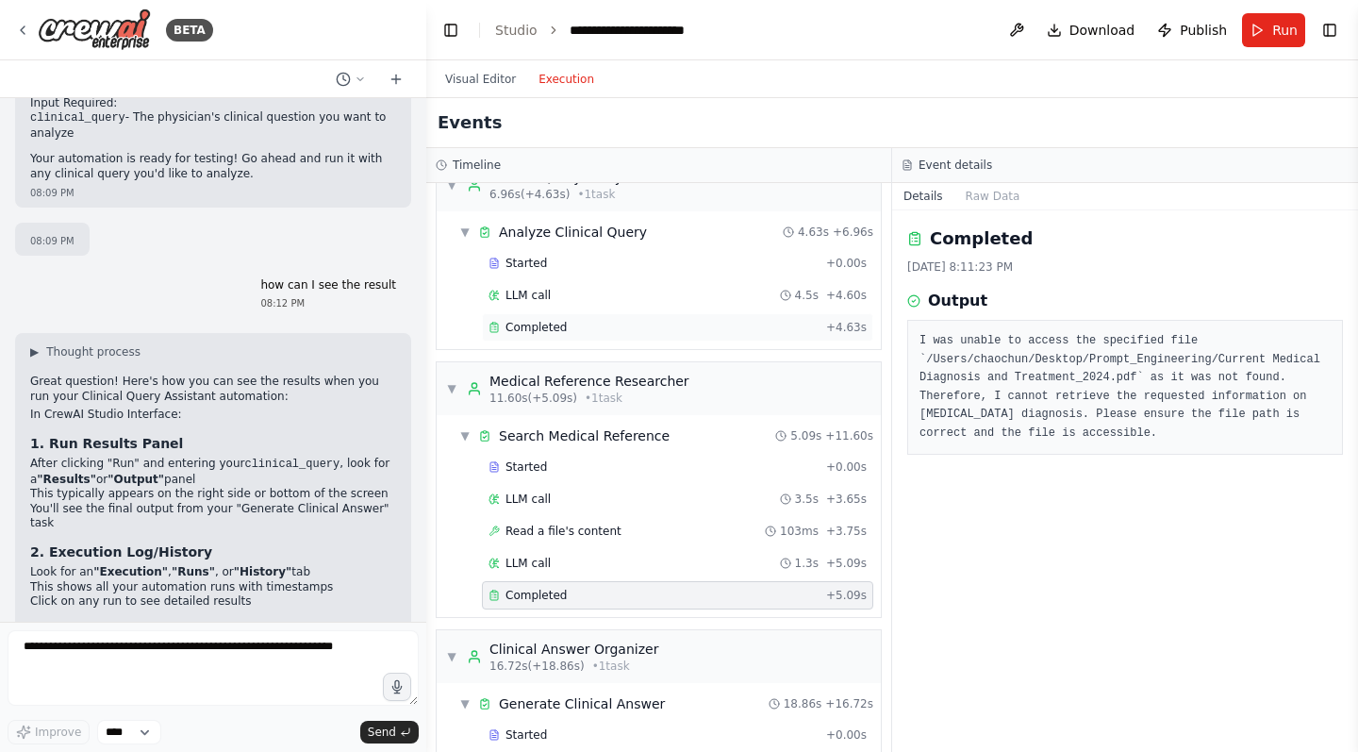
click at [581, 330] on div "Completed" at bounding box center [654, 327] width 330 height 15
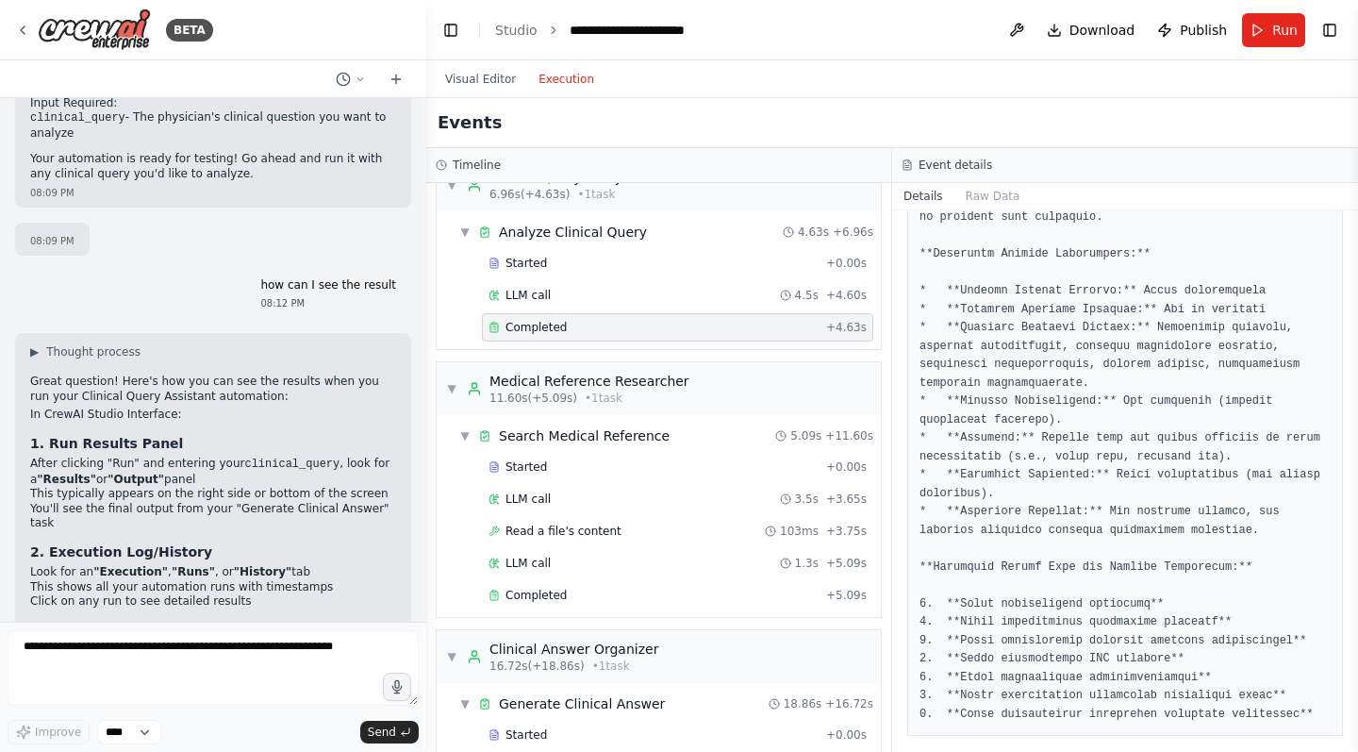
scroll to position [196, 0]
click at [538, 472] on span "Started" at bounding box center [526, 466] width 41 height 15
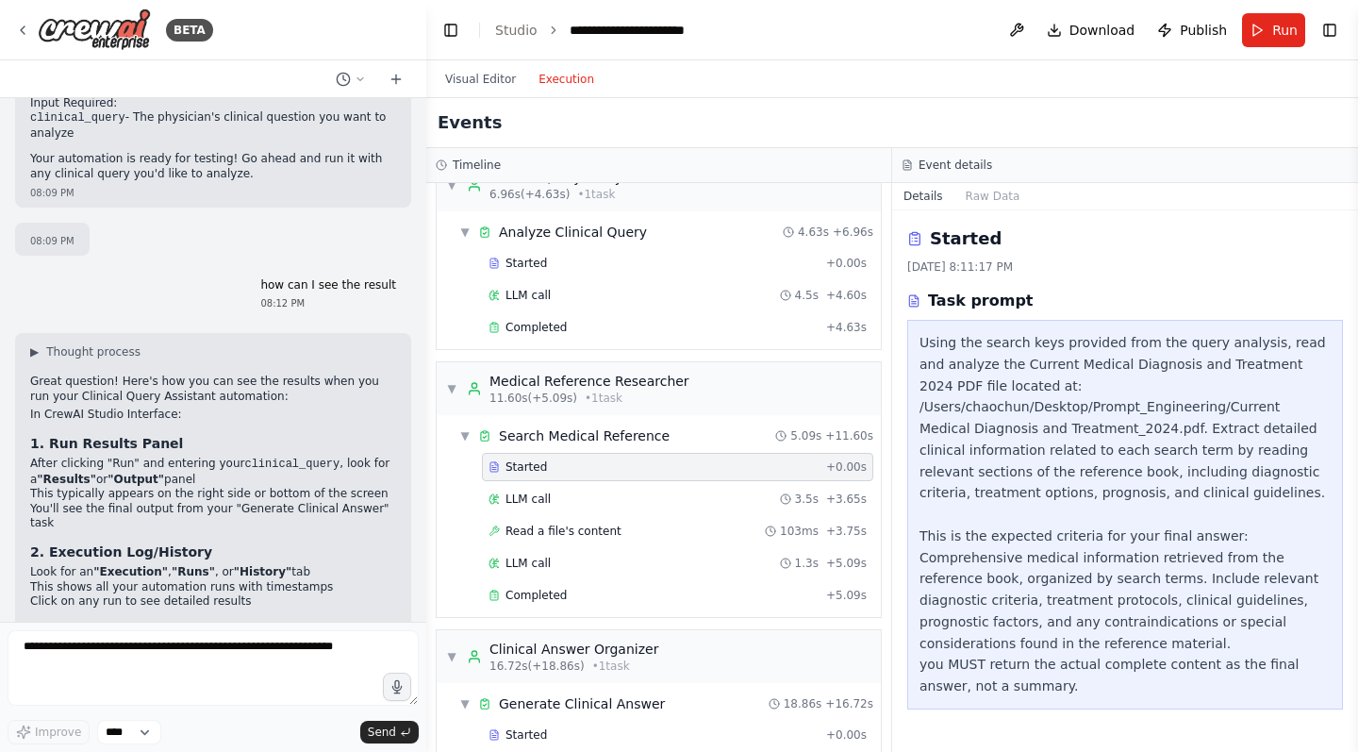
scroll to position [0, 0]
click at [544, 501] on span "LLM call" at bounding box center [528, 498] width 45 height 15
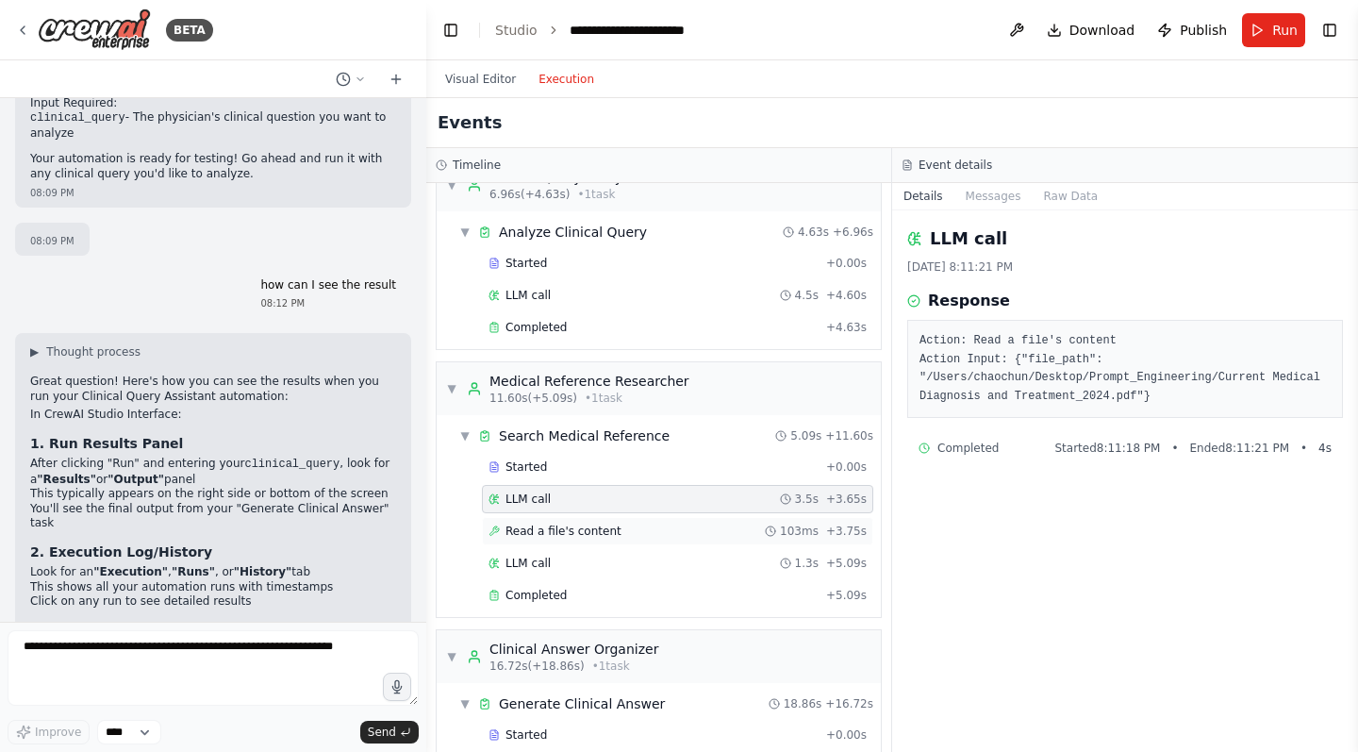
click at [555, 539] on div "Read a file's content 103ms + 3.75s" at bounding box center [677, 531] width 391 height 28
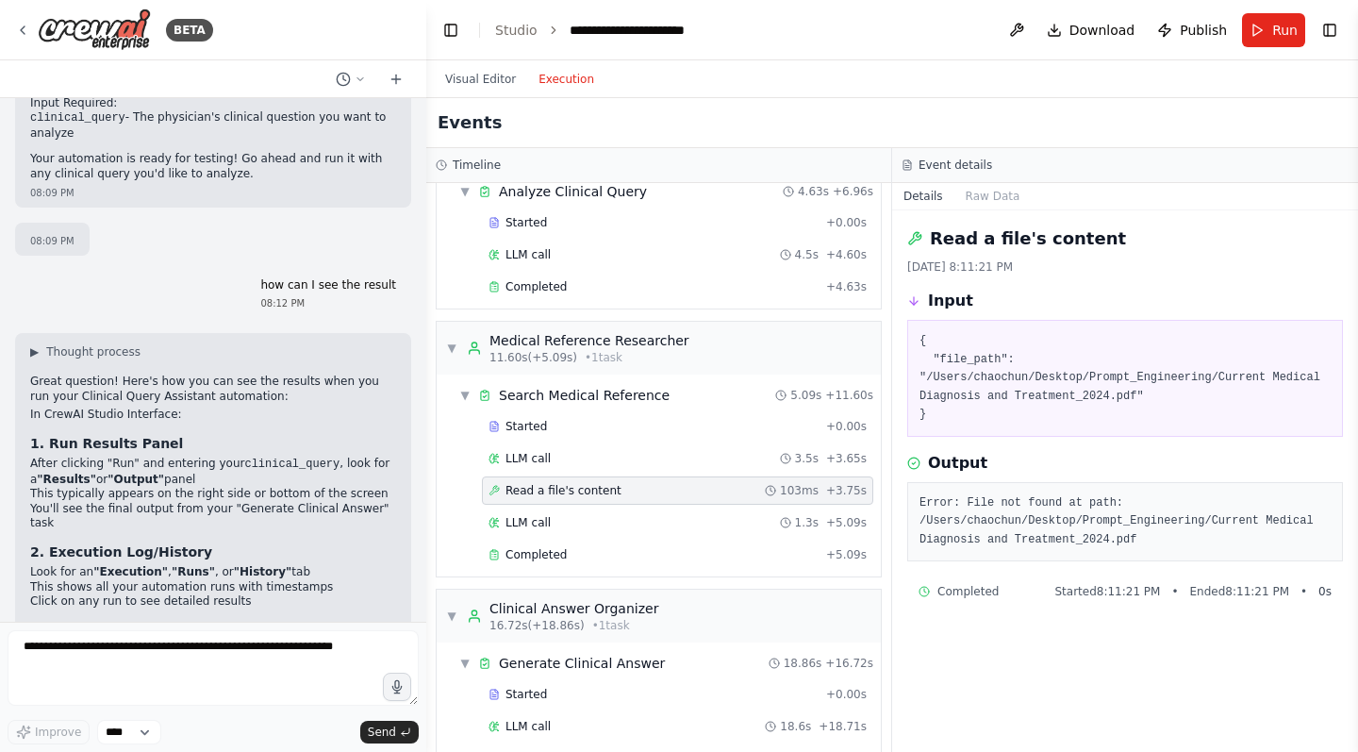
scroll to position [82, 0]
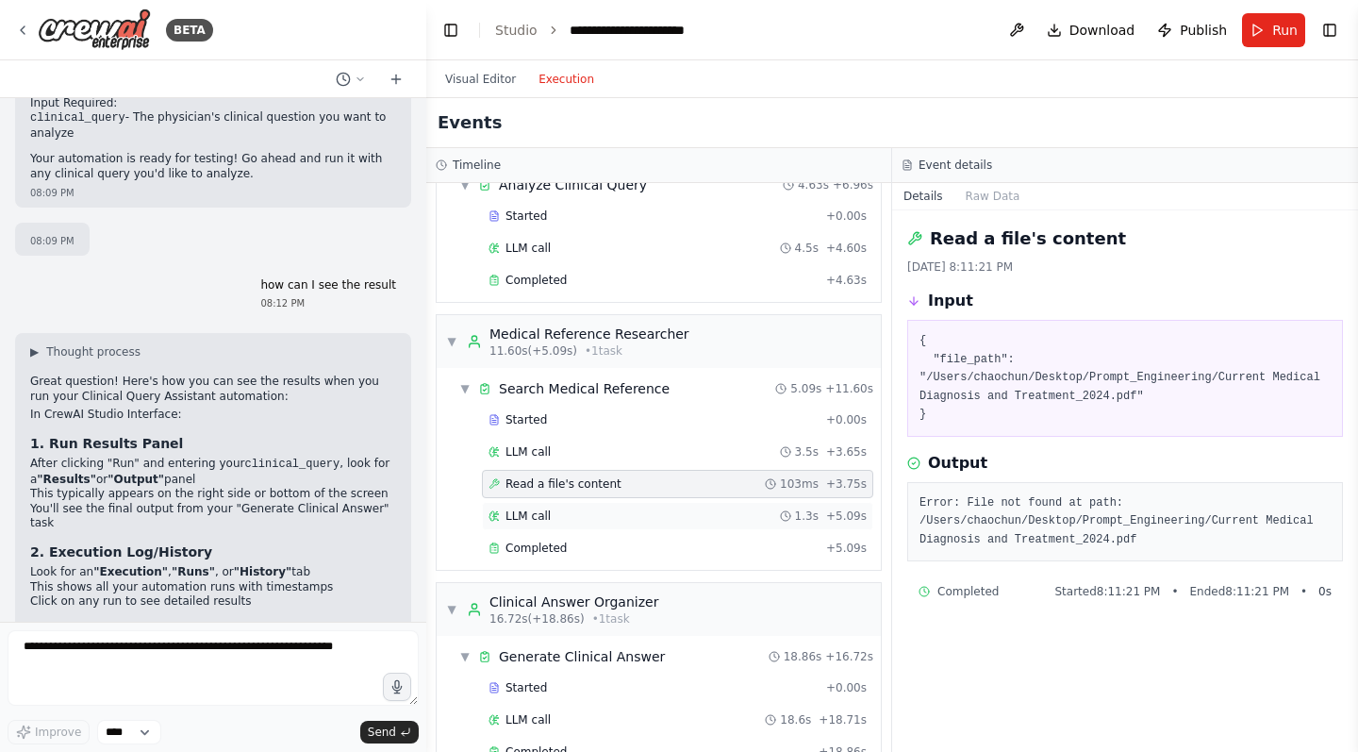
click at [567, 519] on div "LLM call 1.3s + 5.09s" at bounding box center [678, 515] width 378 height 15
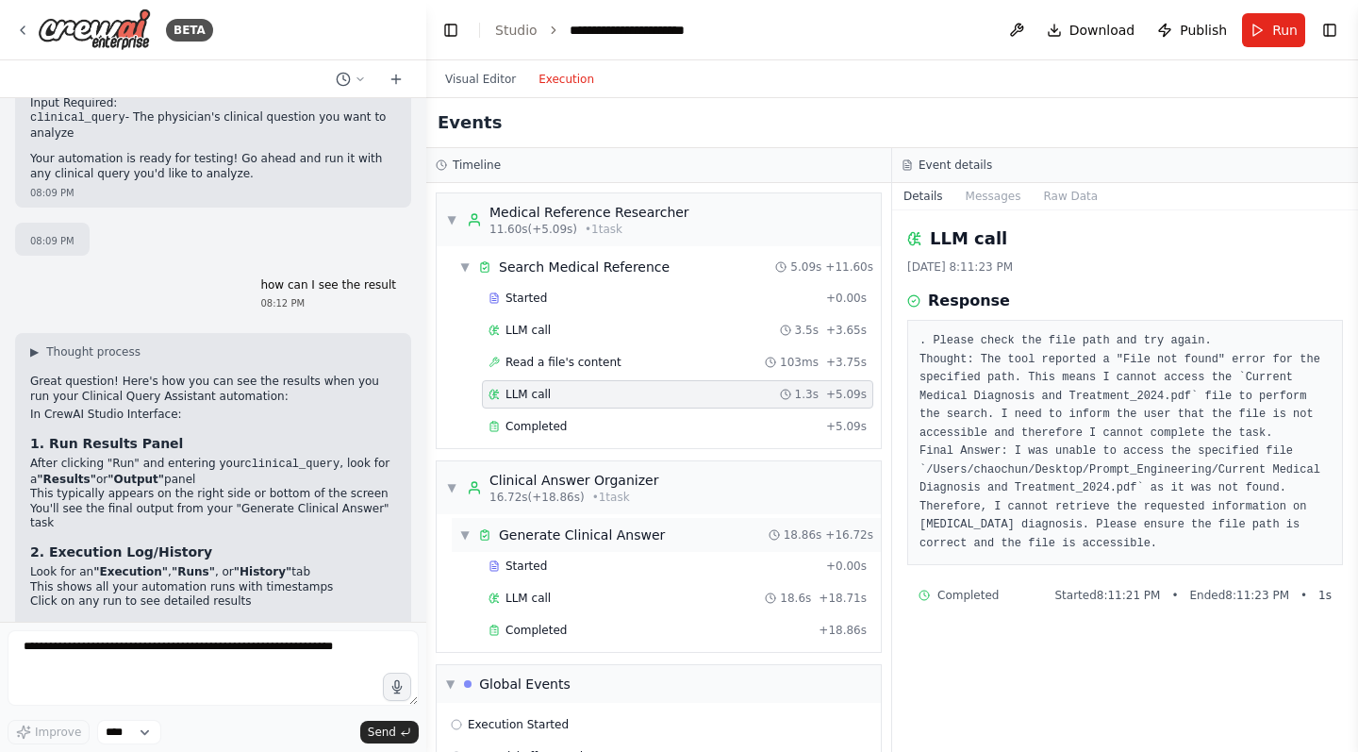
scroll to position [205, 0]
click at [537, 564] on span "Started" at bounding box center [526, 564] width 41 height 15
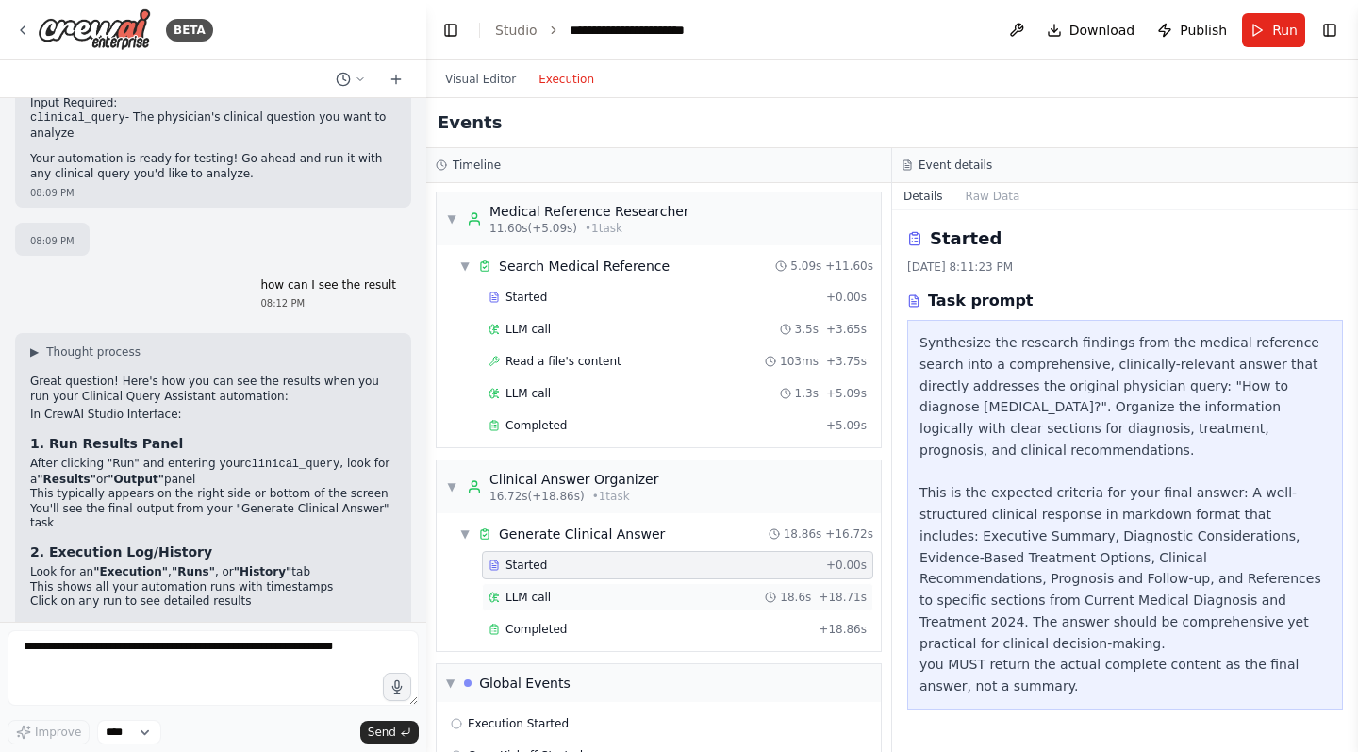
click at [537, 591] on span "LLM call" at bounding box center [528, 596] width 45 height 15
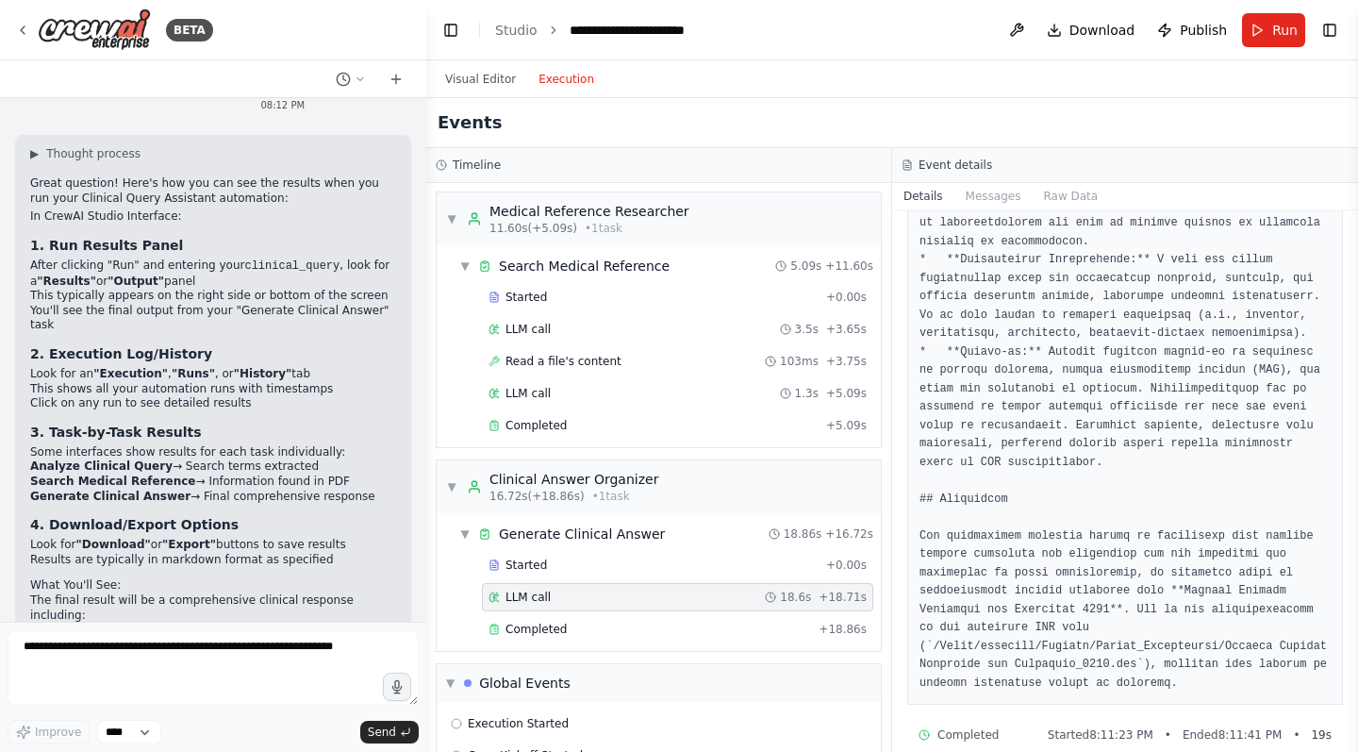
scroll to position [5733, 0]
click at [129, 643] on textarea at bounding box center [213, 667] width 411 height 75
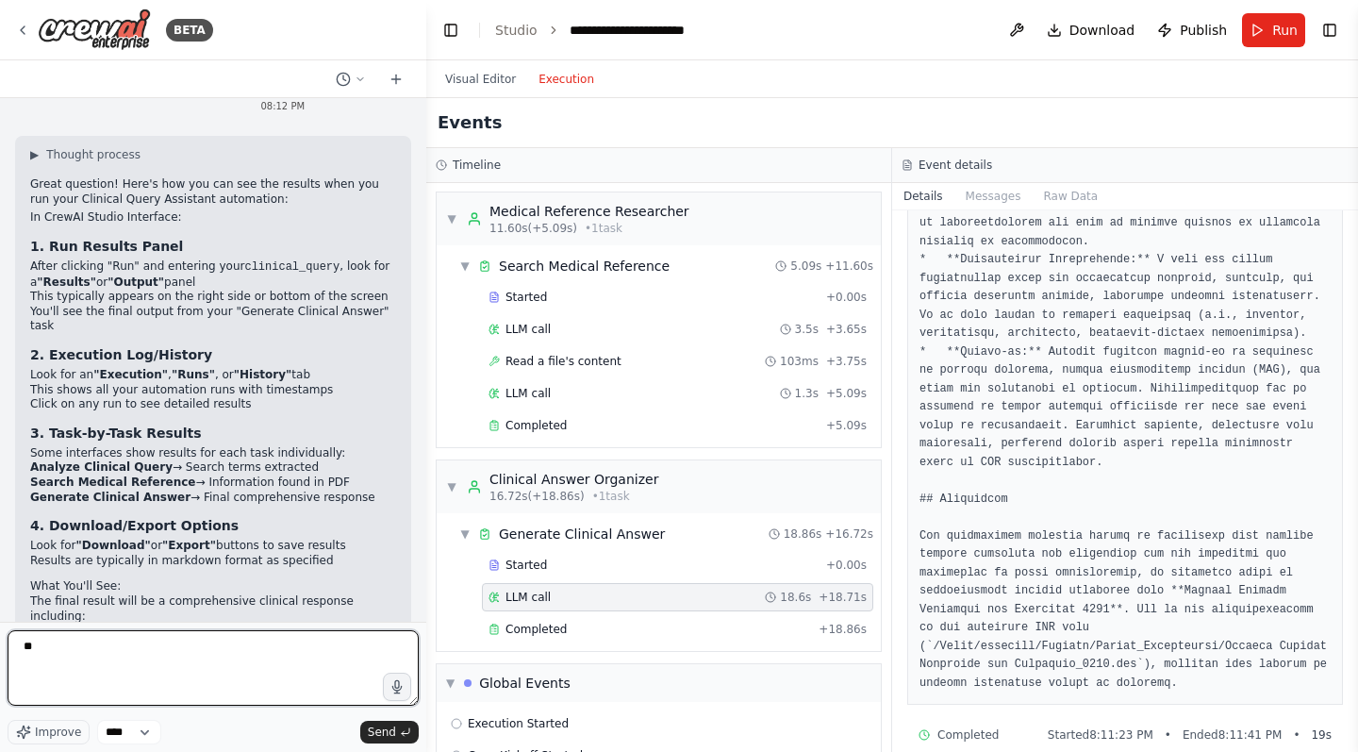
type textarea "*"
